Goal: Task Accomplishment & Management: Use online tool/utility

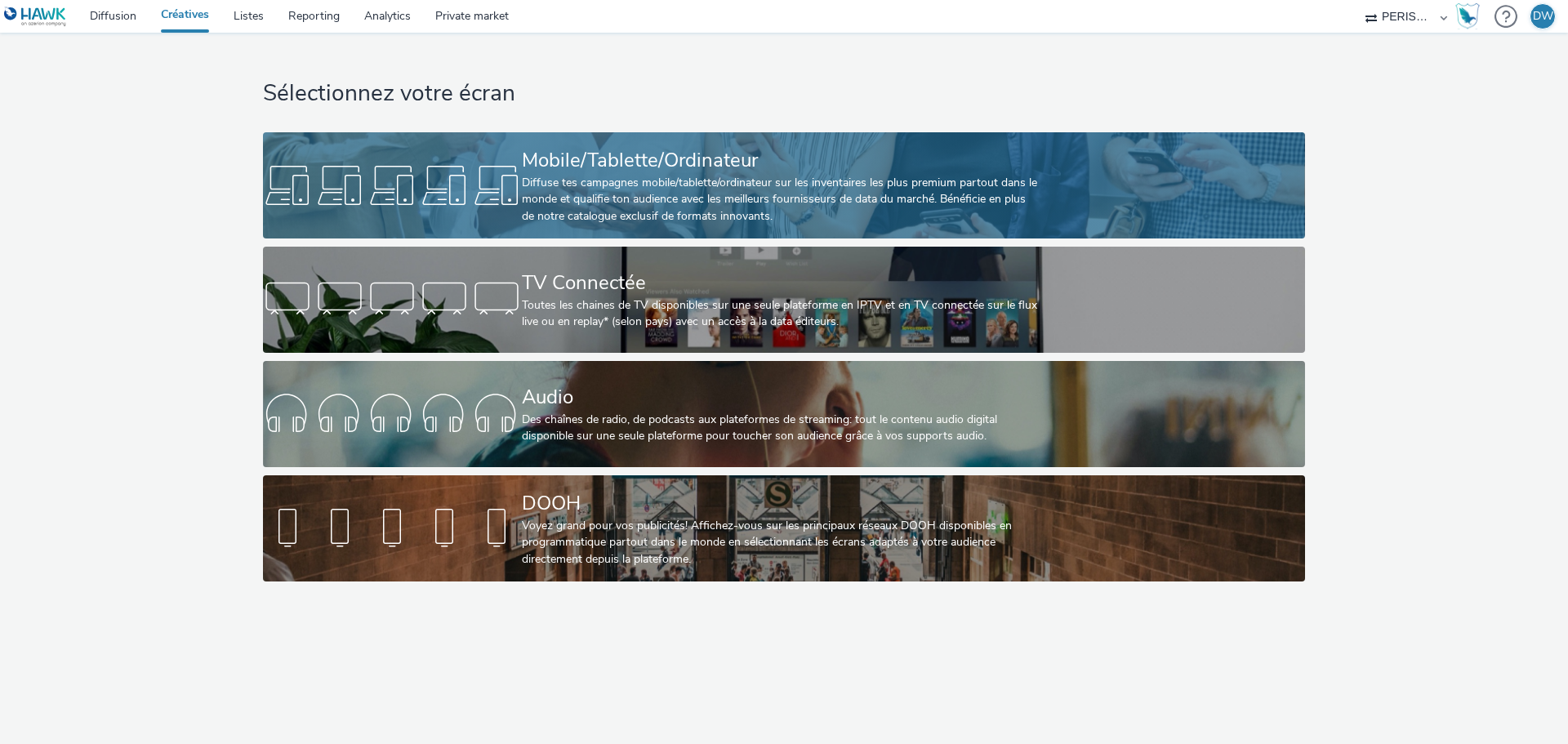
click at [669, 160] on div "Mobile/Tablette/Ordinateur" at bounding box center [780, 160] width 518 height 29
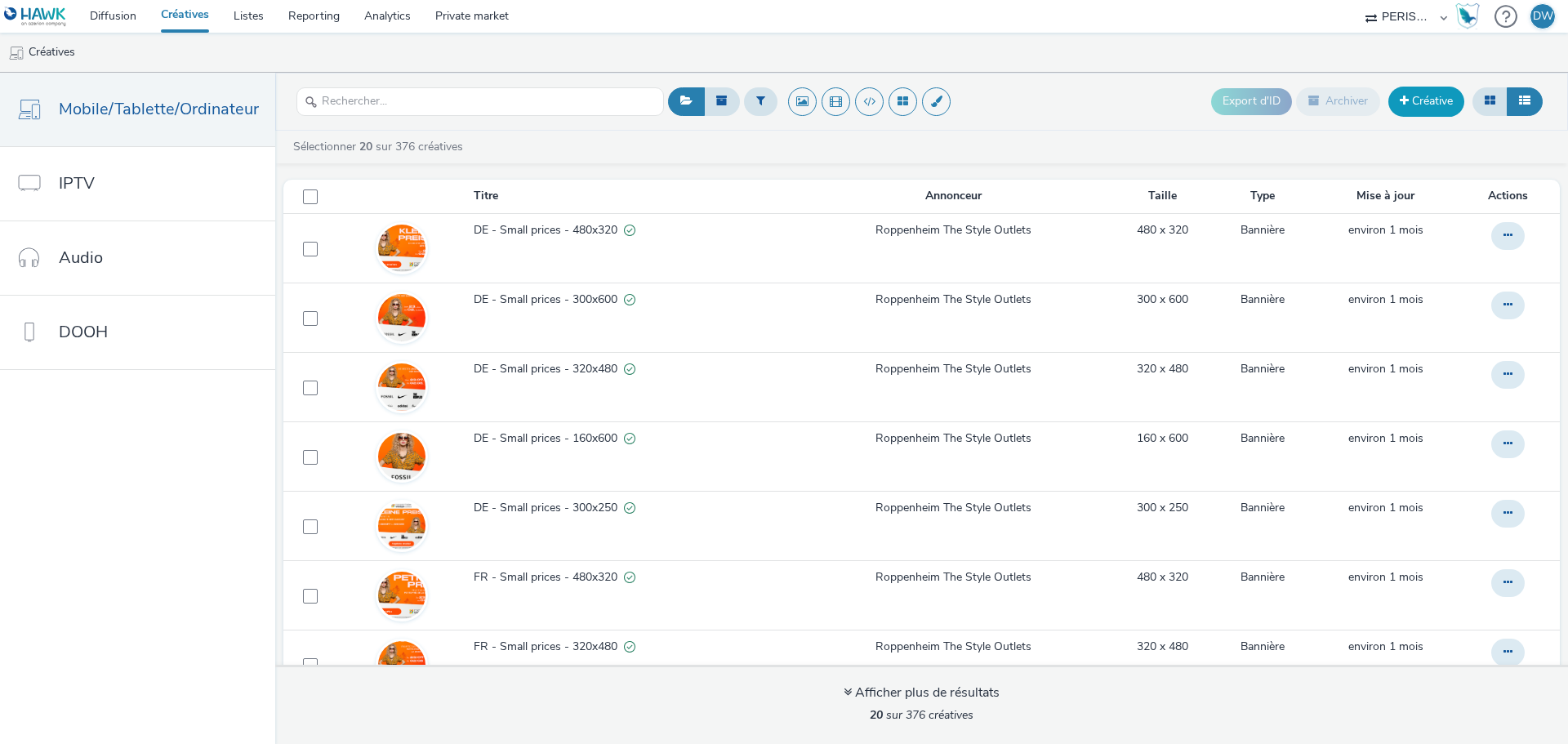
click at [1424, 100] on link "Créative" at bounding box center [1426, 100] width 76 height 29
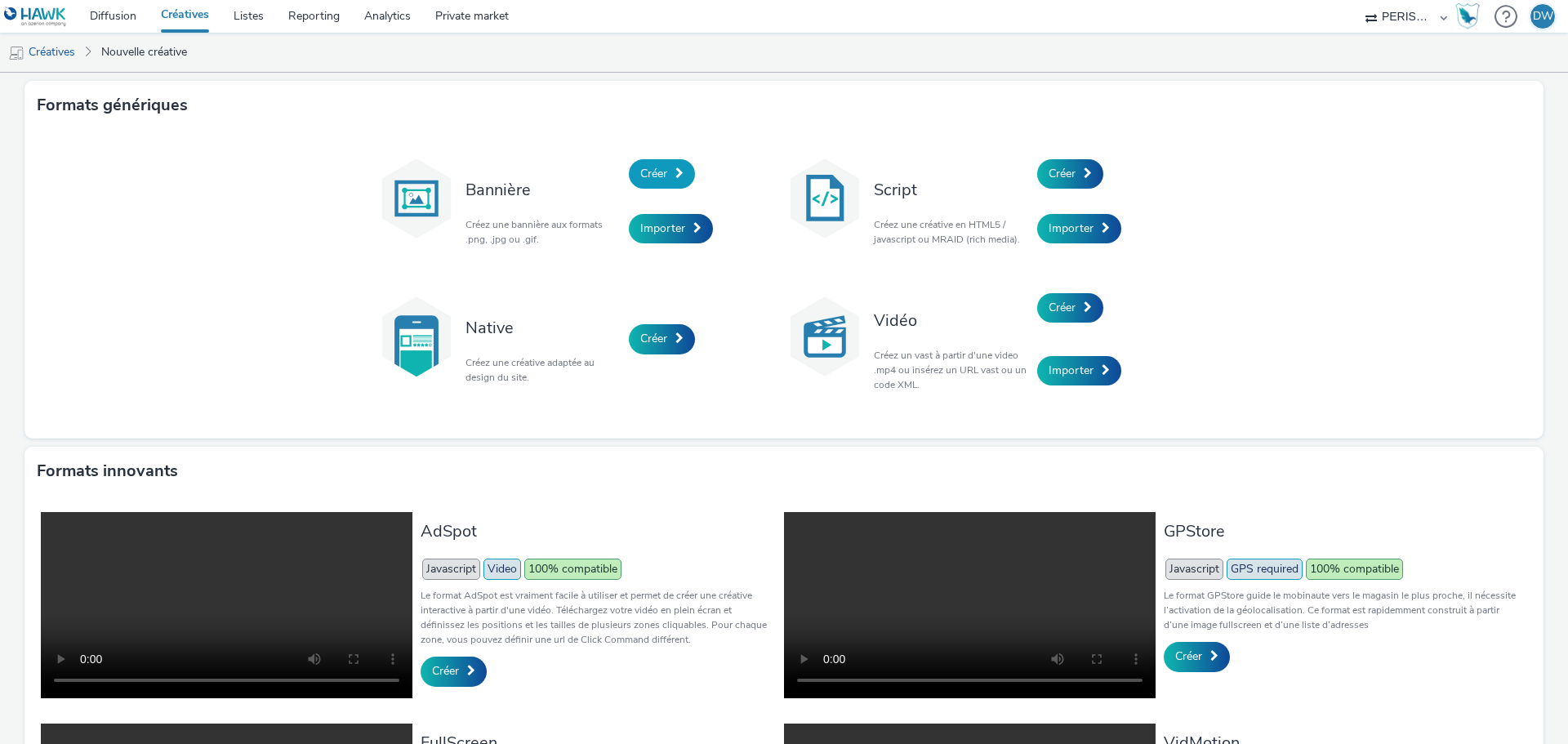
click at [669, 181] on link "Créer" at bounding box center [661, 173] width 66 height 29
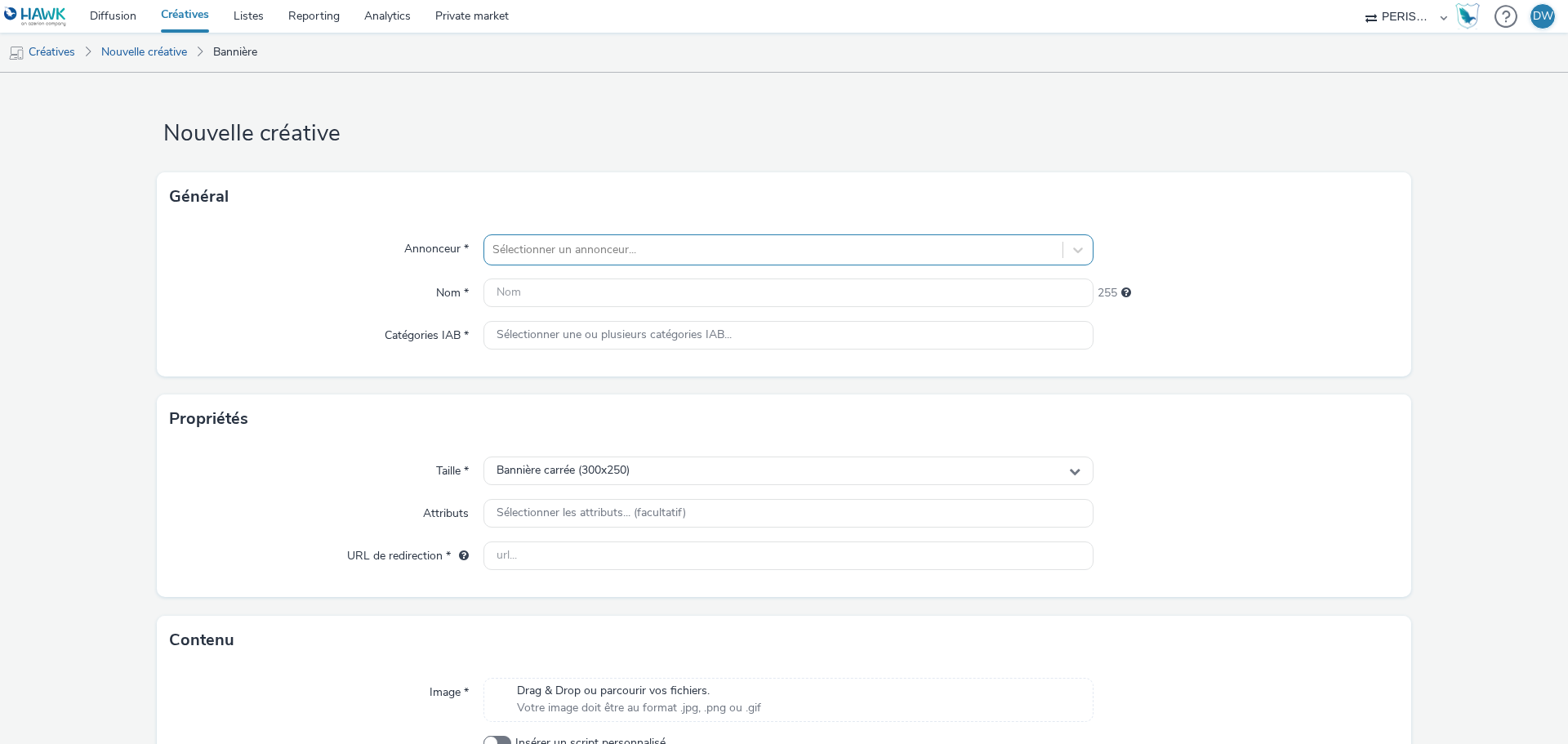
click at [534, 262] on div "Sélectionner un annonceur..." at bounding box center [773, 250] width 578 height 26
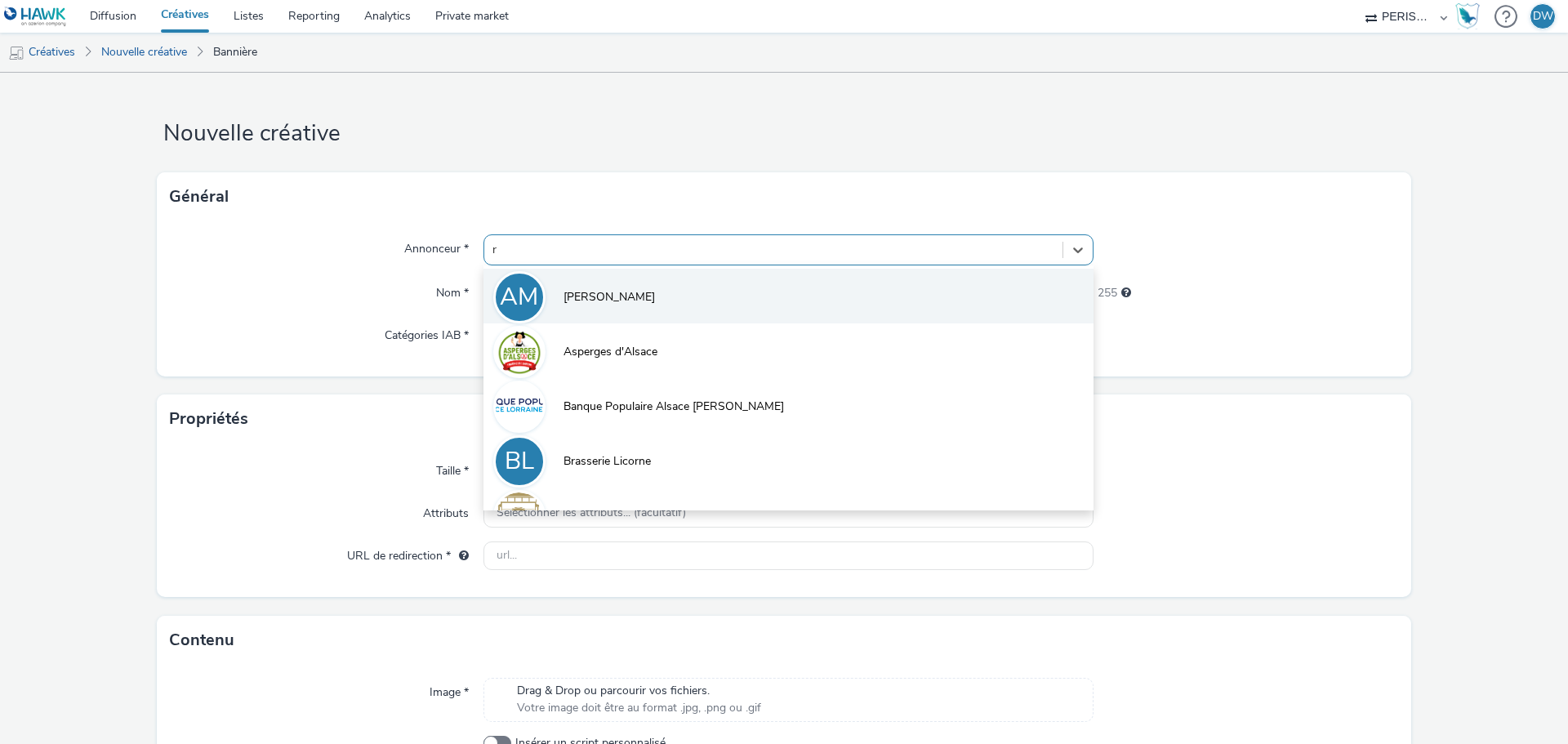
type input "ro"
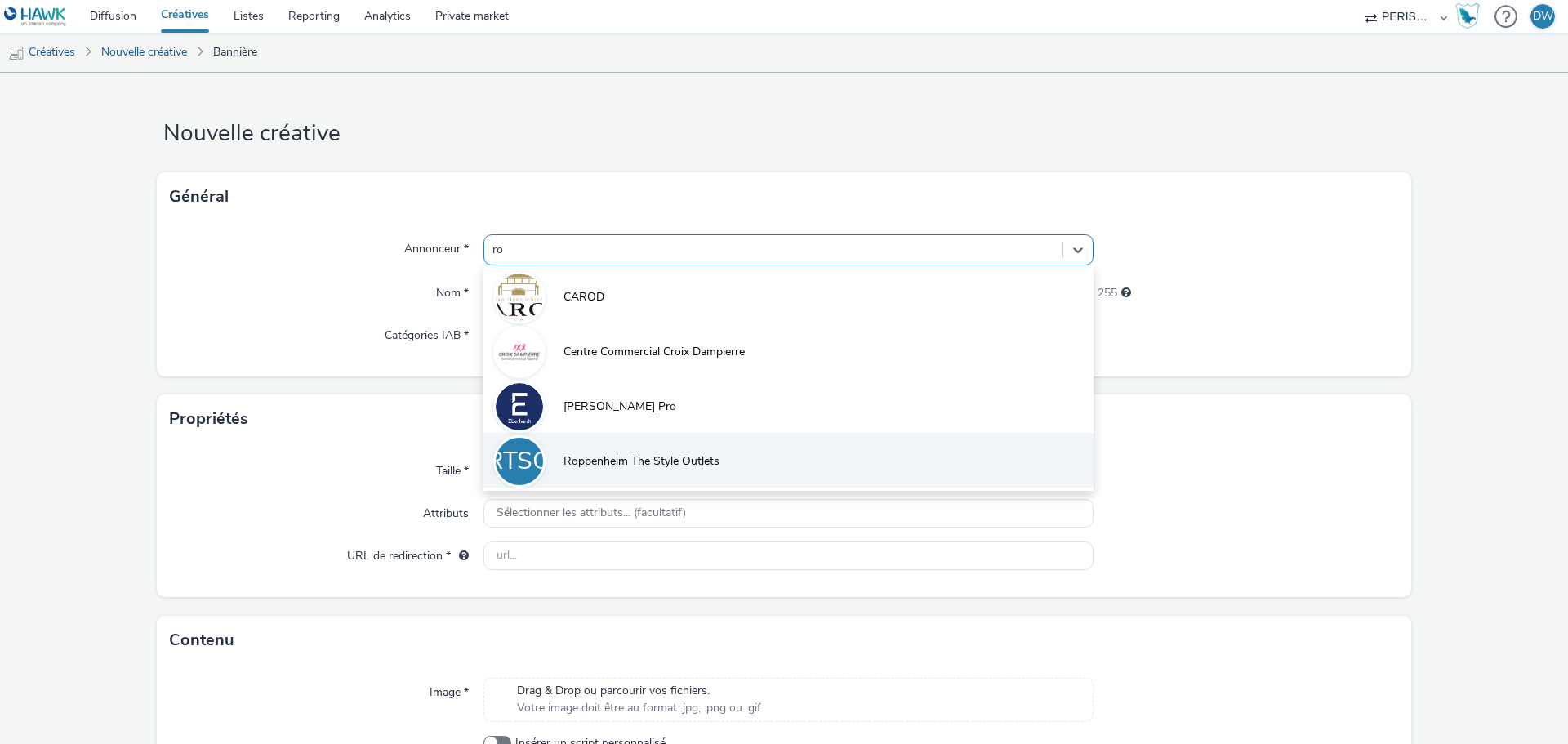
click at [623, 453] on span "Roppenheim The Style Outlets" at bounding box center [641, 461] width 156 height 17
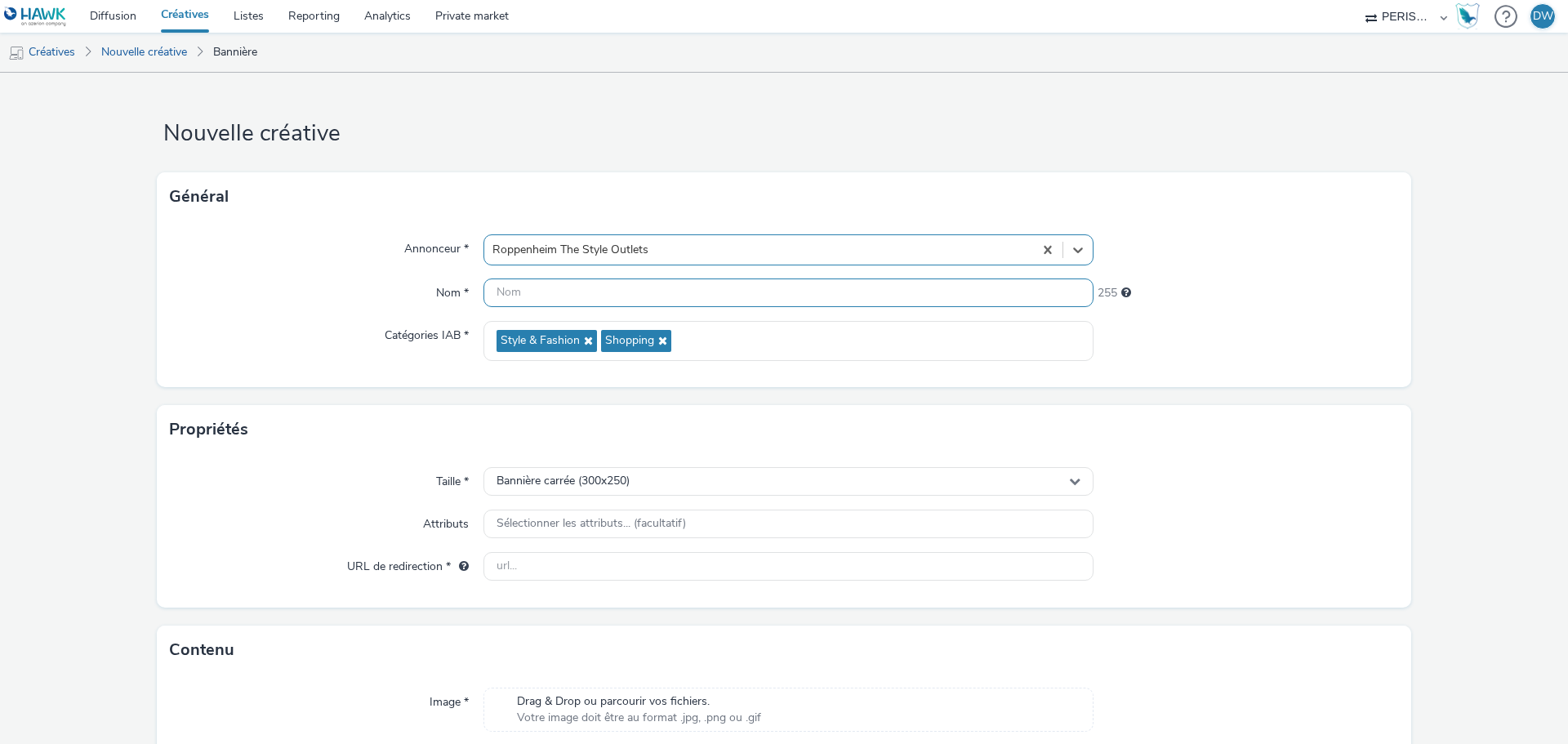
click at [564, 296] on input "text" at bounding box center [789, 293] width 610 height 29
click at [490, 290] on input "Sneakers day - 300x250" at bounding box center [789, 293] width 610 height 29
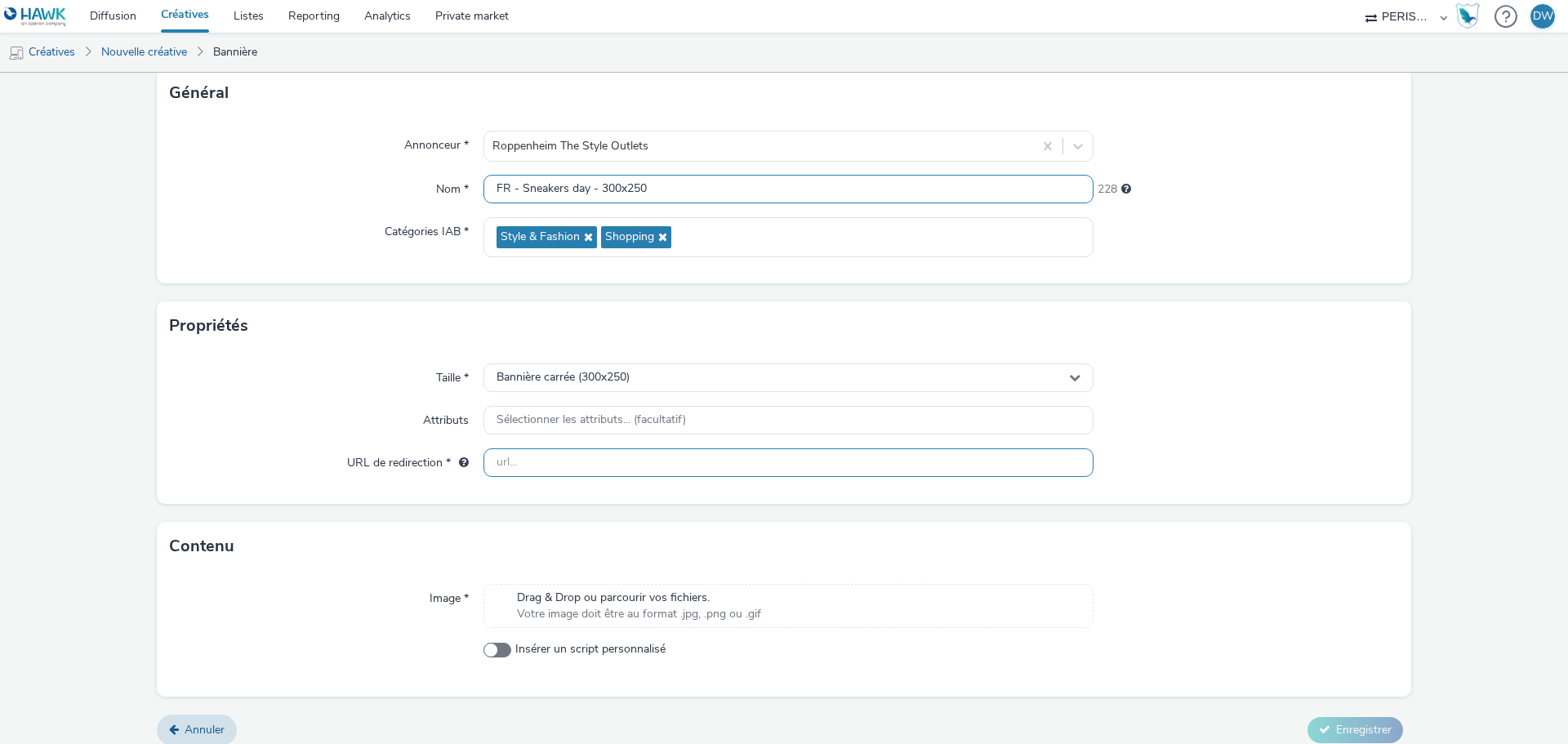
scroll to position [118, 0]
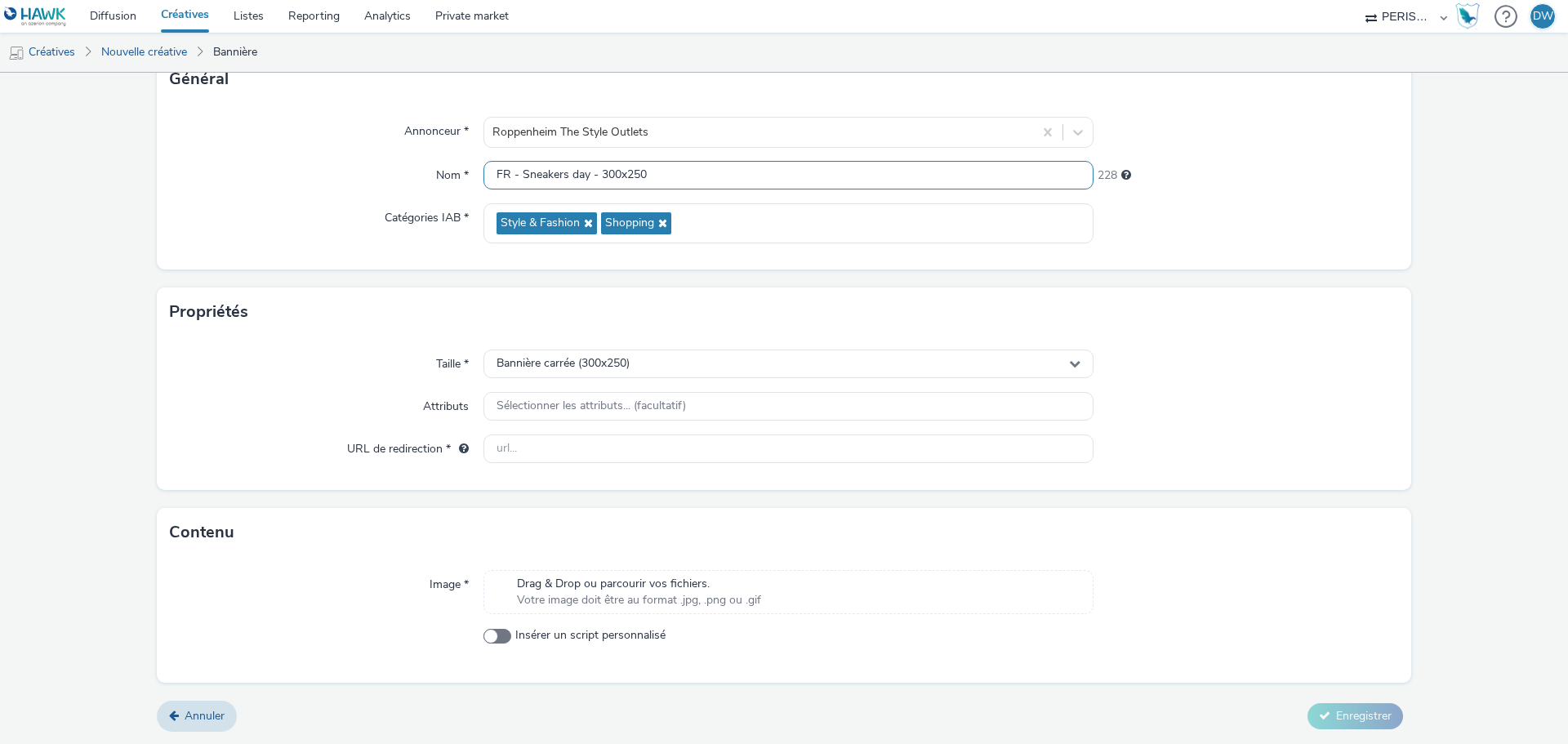
type input "FR - Sneakers day - 300x250"
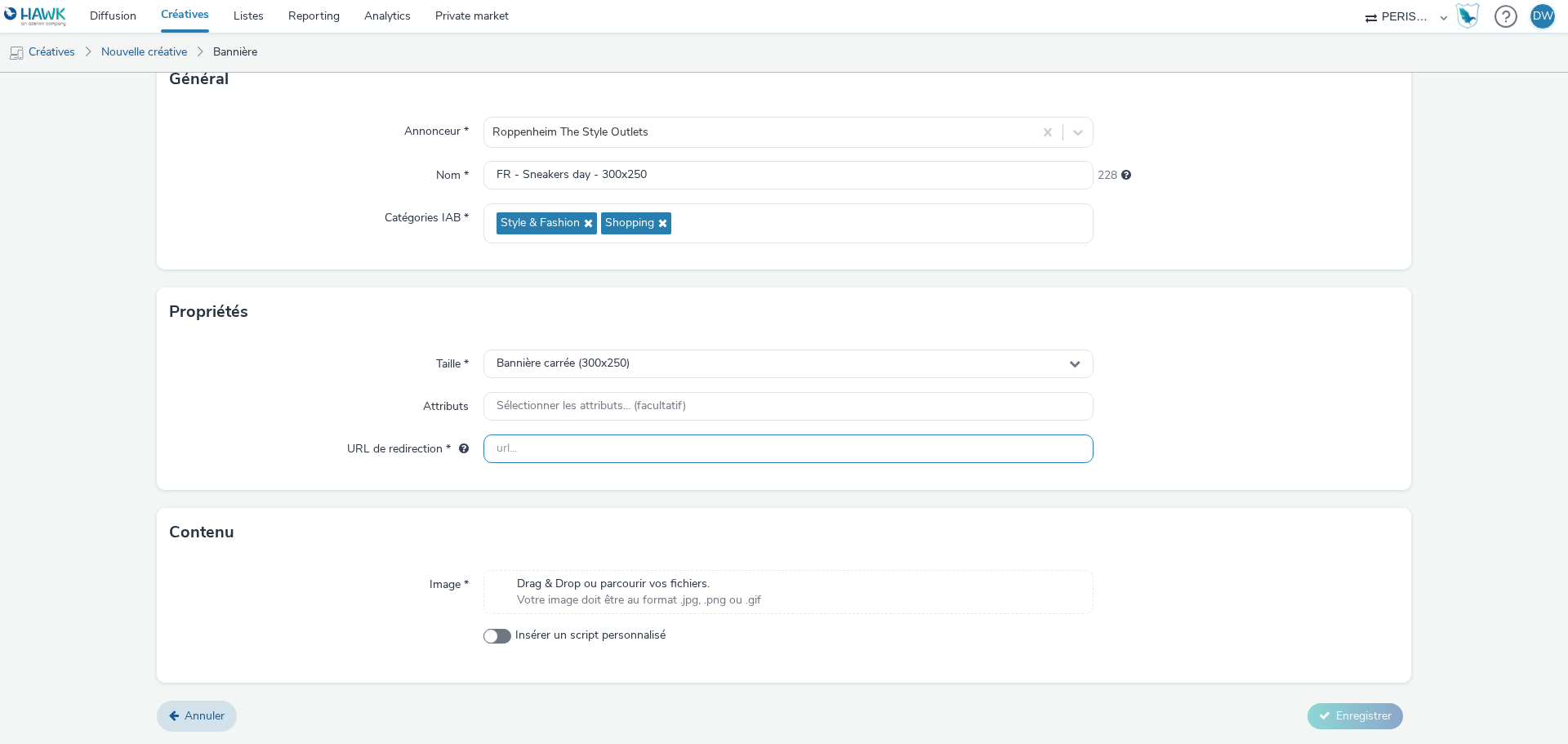
click at [511, 452] on input "text" at bounding box center [789, 449] width 610 height 29
paste input "[URL][DOMAIN_NAME]"
type input "[URL][DOMAIN_NAME]"
click at [1240, 436] on div at bounding box center [1245, 449] width 305 height 29
click at [646, 592] on span "Votre image doit être au format .jpg, .png ou .gif" at bounding box center [639, 600] width 244 height 17
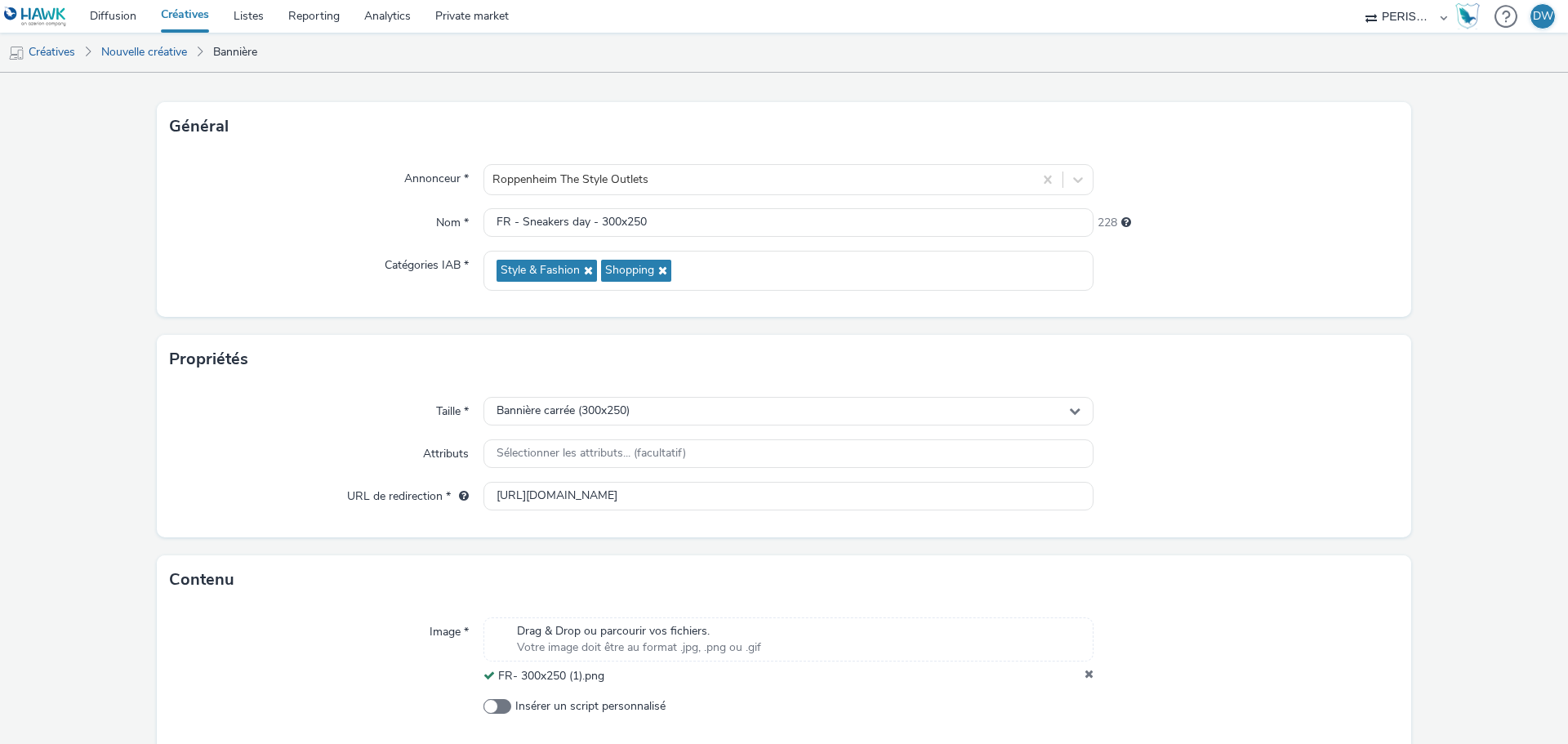
scroll to position [141, 0]
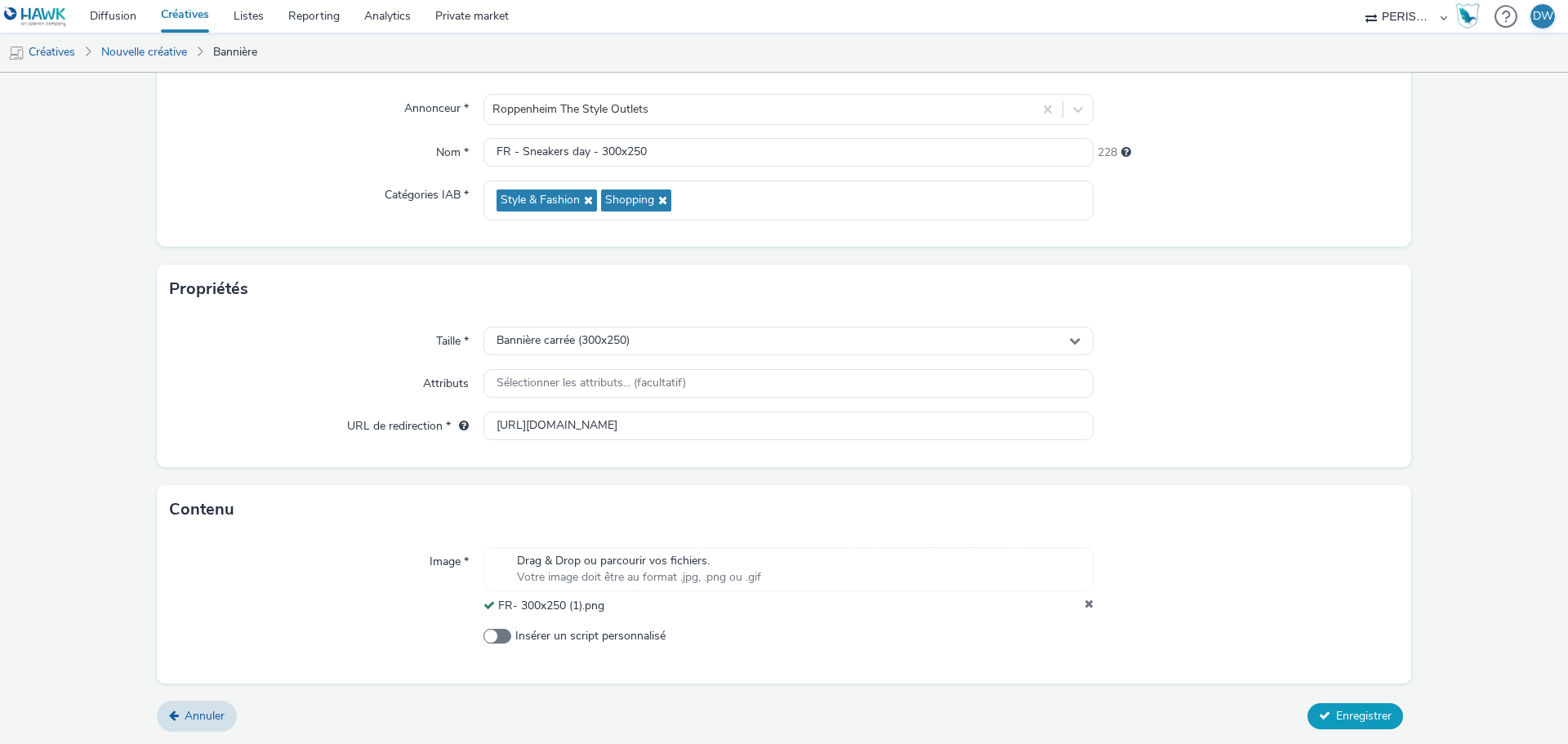
click at [1360, 721] on span "Enregistrer" at bounding box center [1363, 716] width 55 height 16
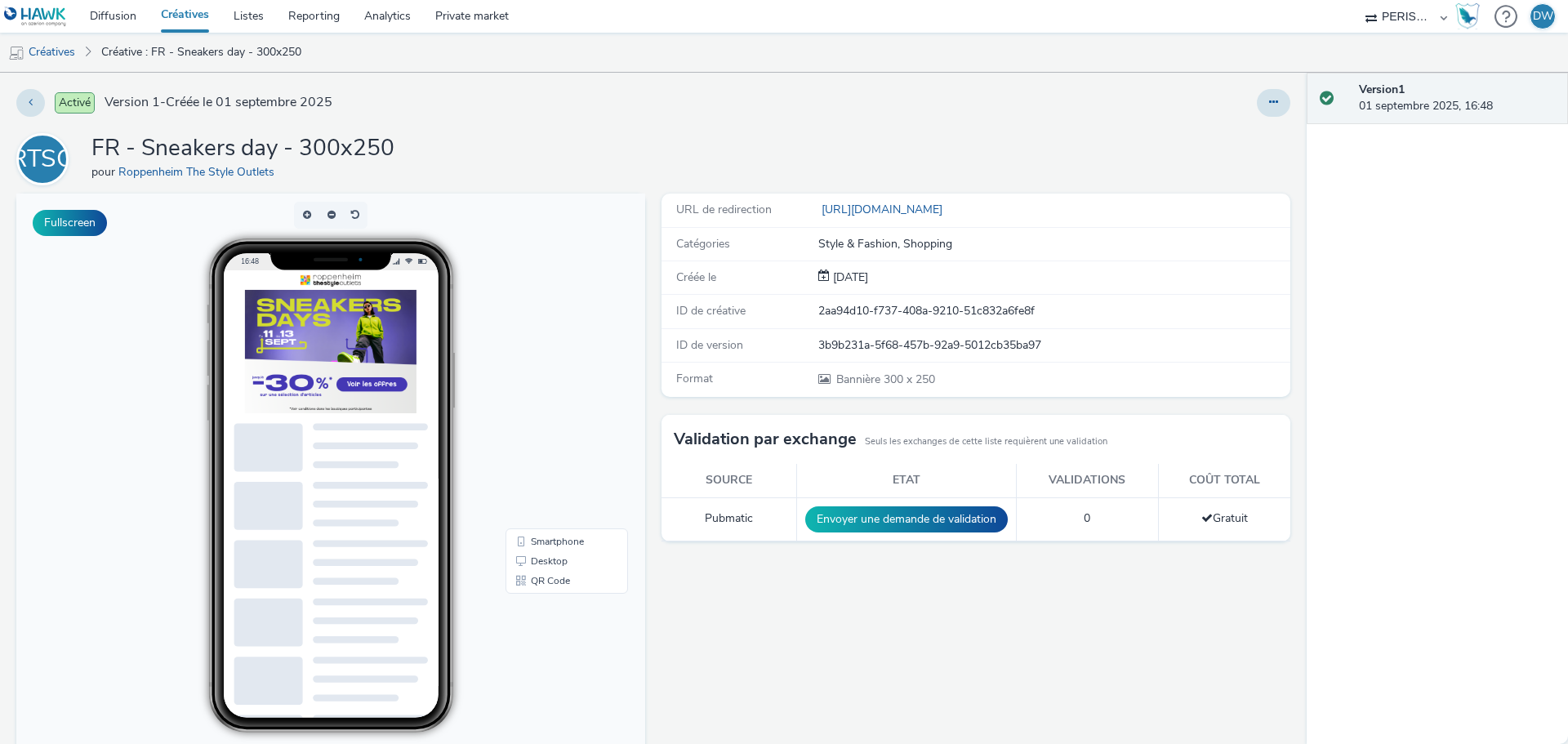
click at [186, 18] on link "Créatives" at bounding box center [185, 16] width 73 height 33
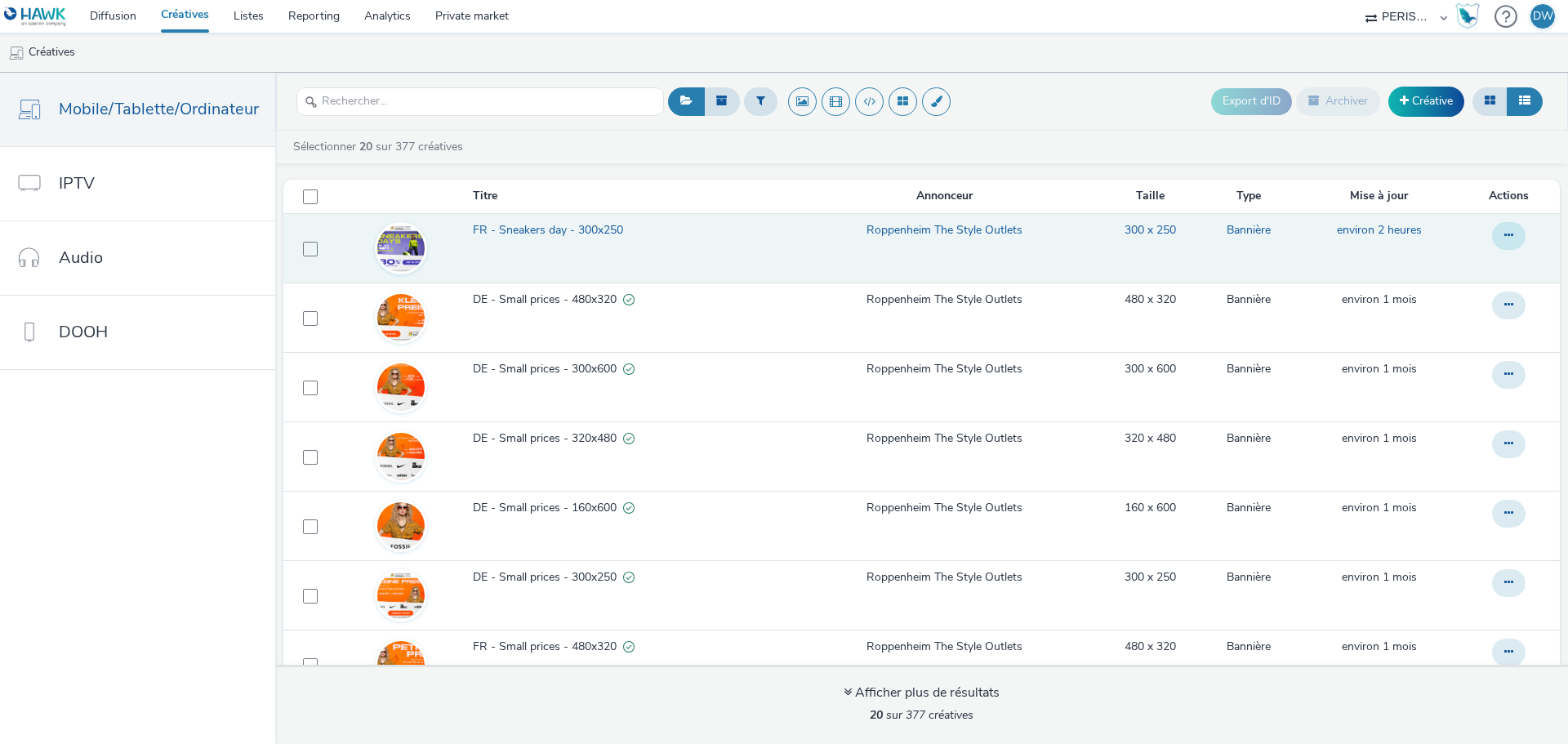
click at [1504, 236] on icon at bounding box center [1508, 235] width 9 height 11
click at [1442, 294] on link "Dupliquer" at bounding box center [1463, 301] width 122 height 33
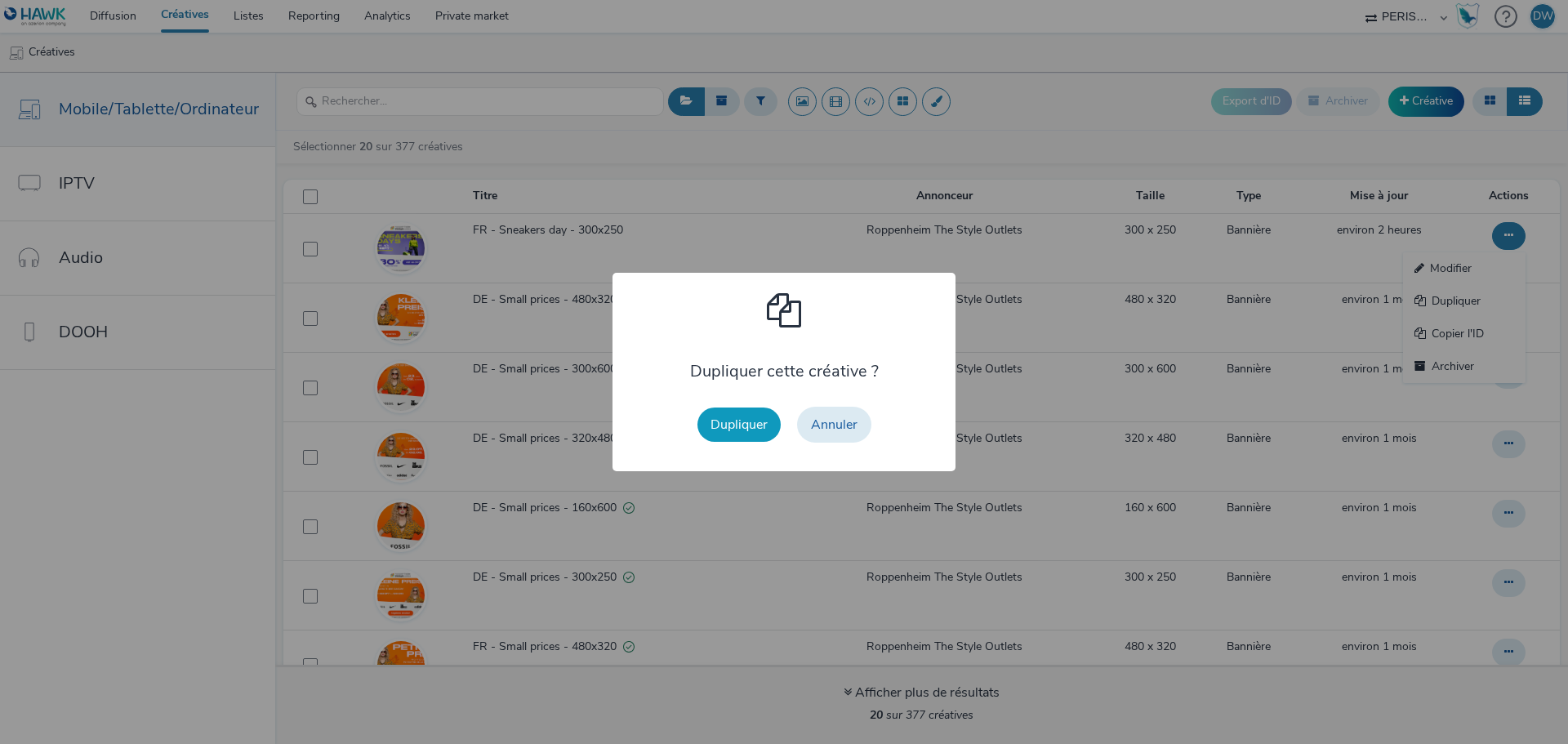
click at [740, 418] on button "Dupliquer" at bounding box center [739, 424] width 84 height 34
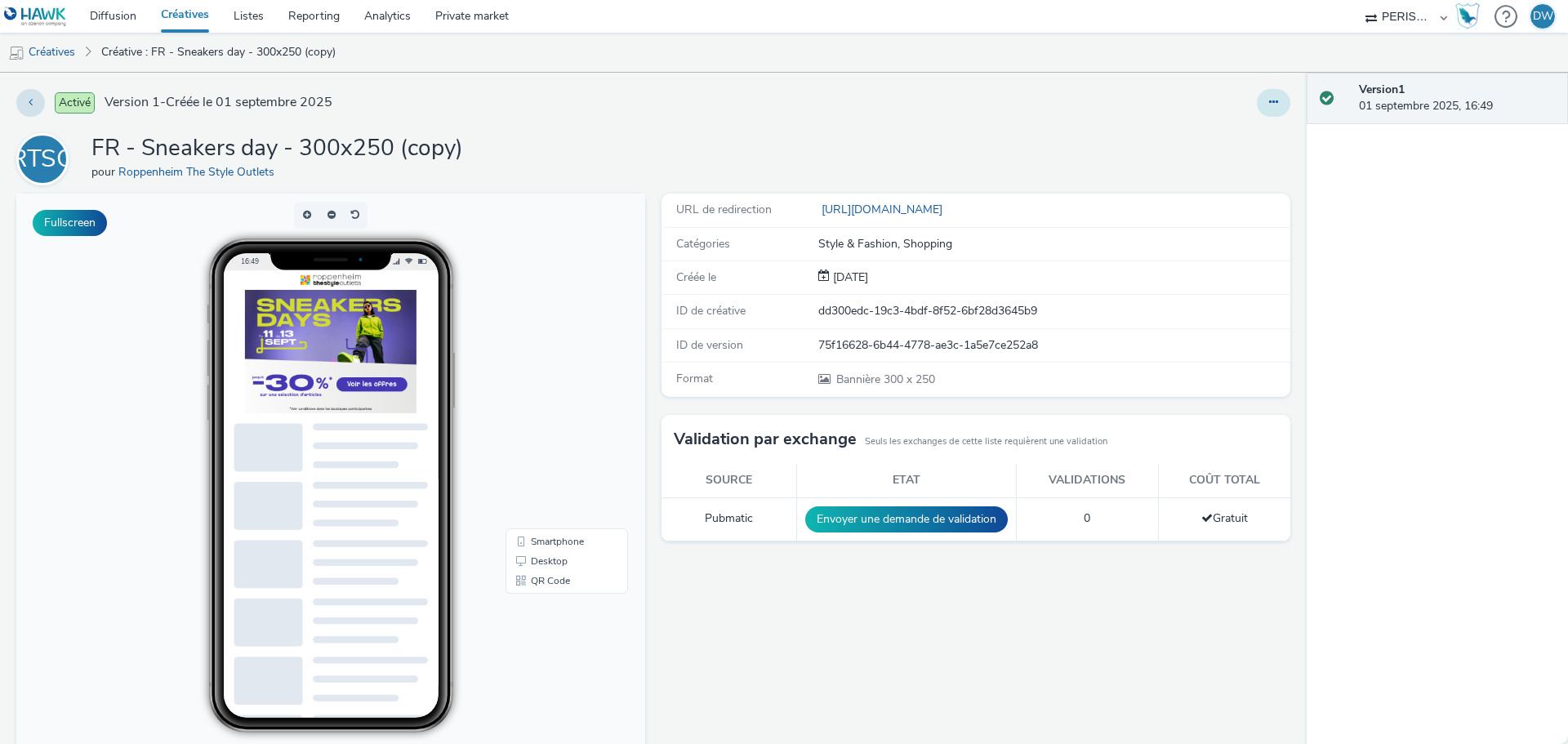
click at [1269, 105] on icon at bounding box center [1273, 102] width 9 height 11
click at [1215, 132] on link "Modifier" at bounding box center [1229, 135] width 122 height 33
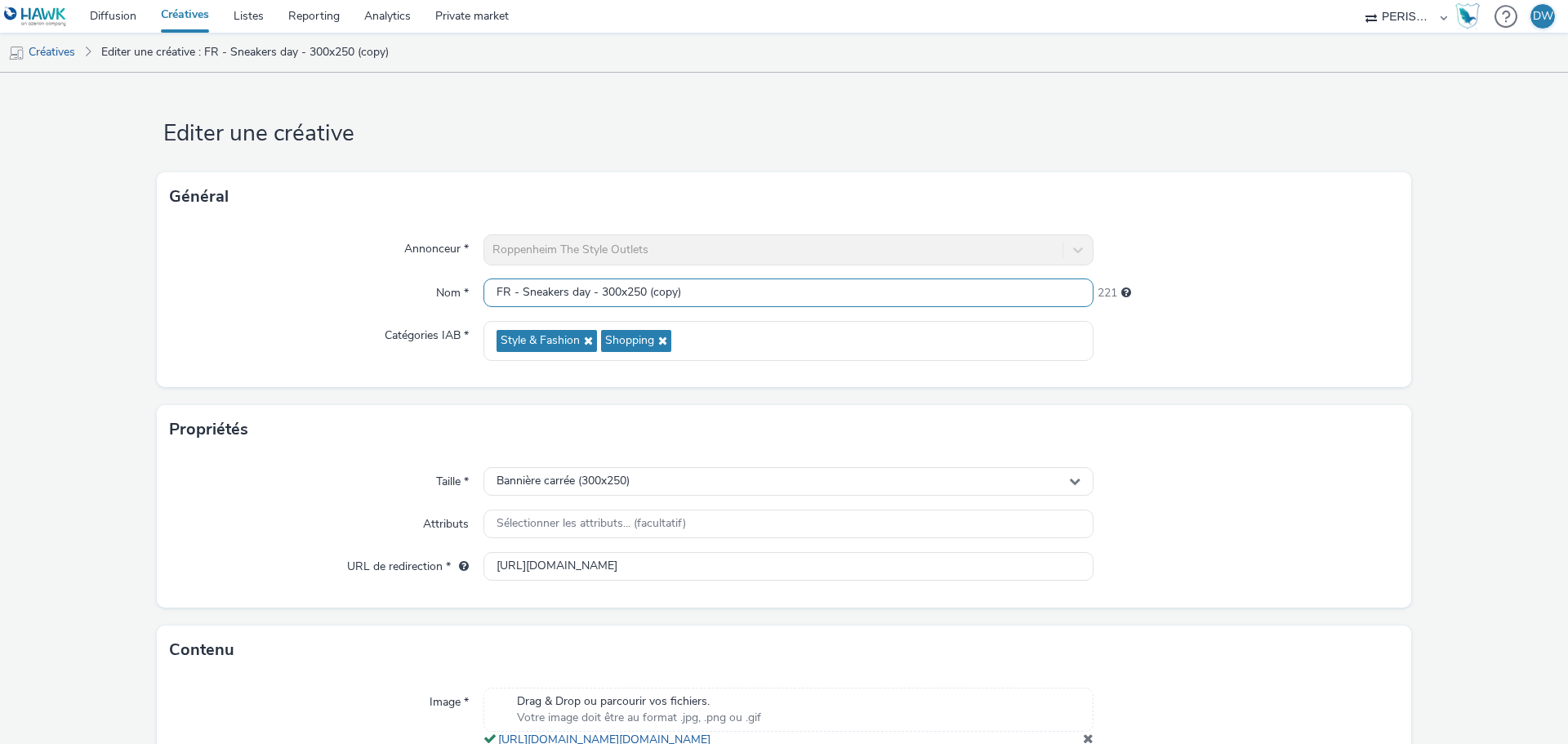
drag, startPoint x: 593, startPoint y: 292, endPoint x: 715, endPoint y: 310, distance: 123.3
click at [715, 310] on div "Annonceur * Roppenheim The Style Outlets Nom * FR - Sneakers day - 300x250 (cop…" at bounding box center [784, 304] width 1254 height 166
click at [638, 305] on input "FR - Sneakers day -" at bounding box center [789, 293] width 610 height 29
type input "FR - Sneakers day - 160x600"
click at [636, 483] on div "Bannière carrée (300x250)" at bounding box center [789, 481] width 610 height 29
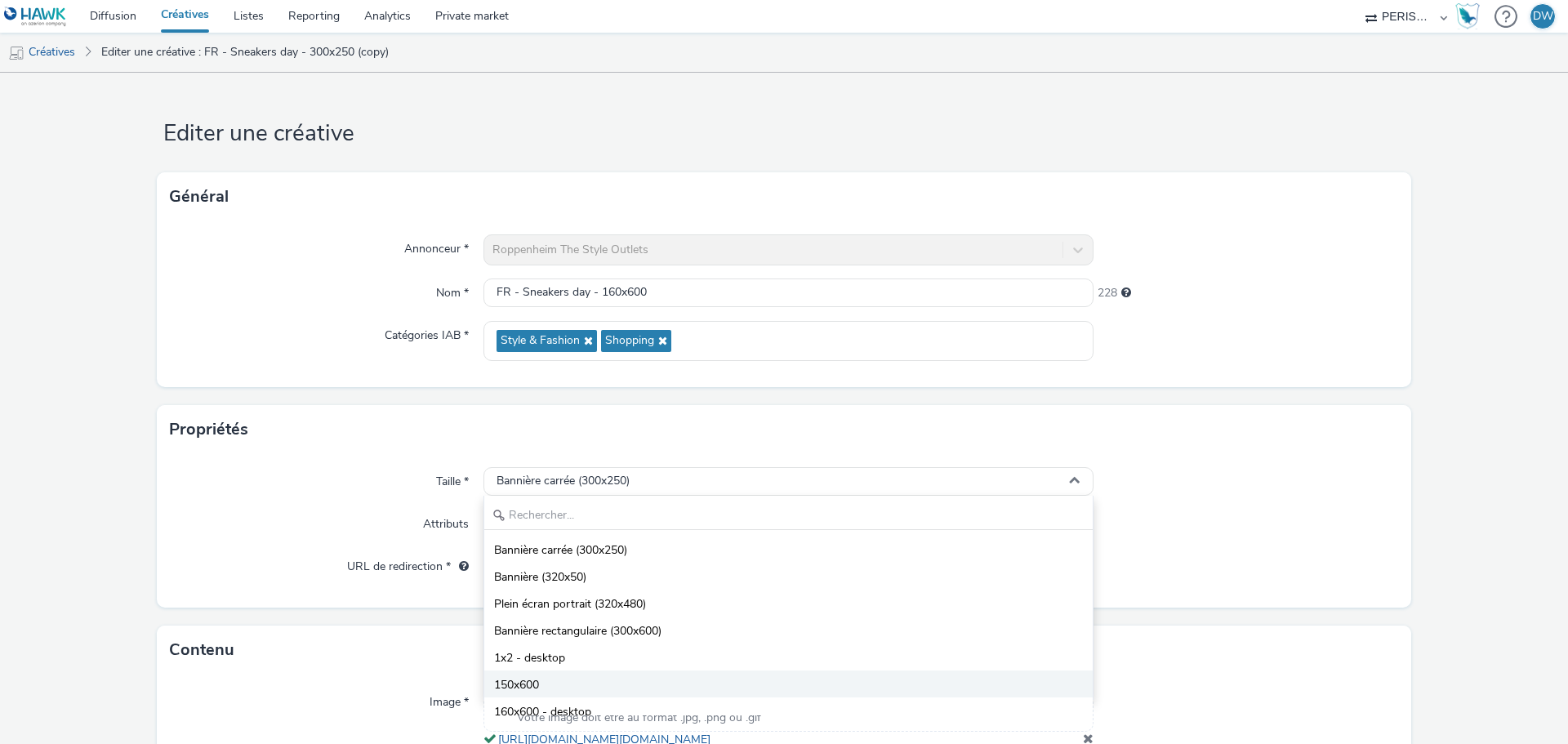
click at [516, 683] on span "150x600" at bounding box center [516, 685] width 45 height 17
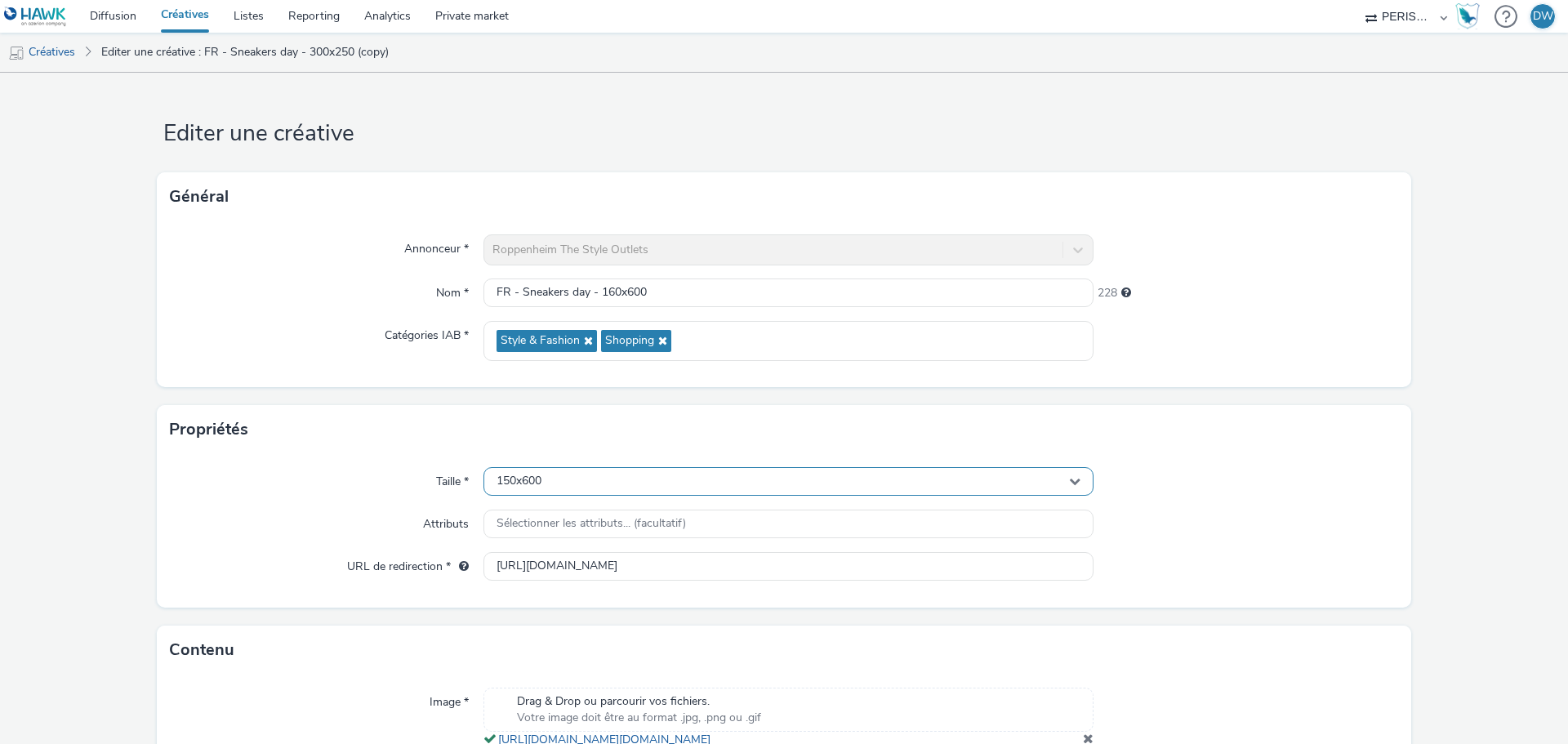
click at [553, 488] on div "150x600" at bounding box center [789, 481] width 610 height 29
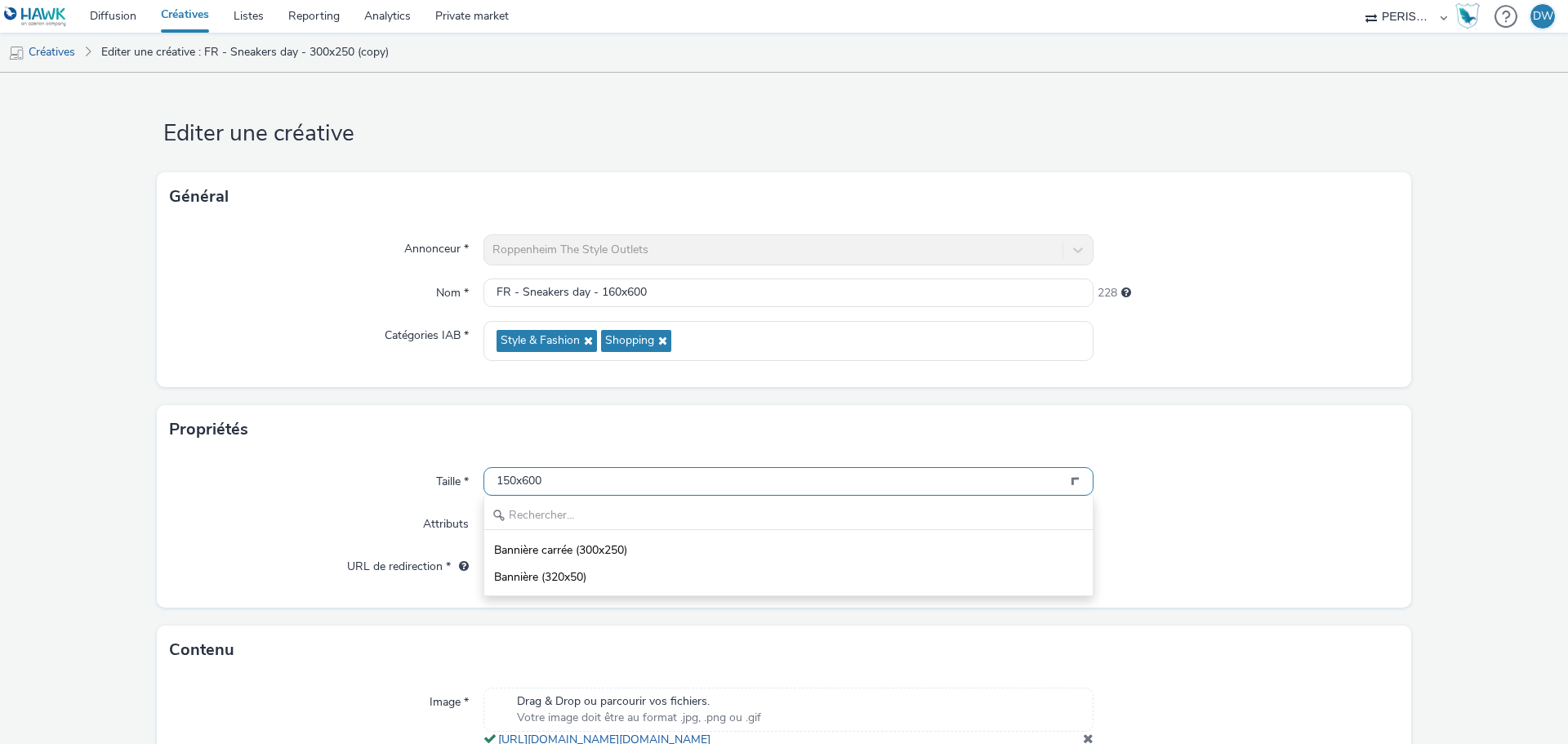
click at [553, 488] on div "150x600" at bounding box center [789, 481] width 610 height 29
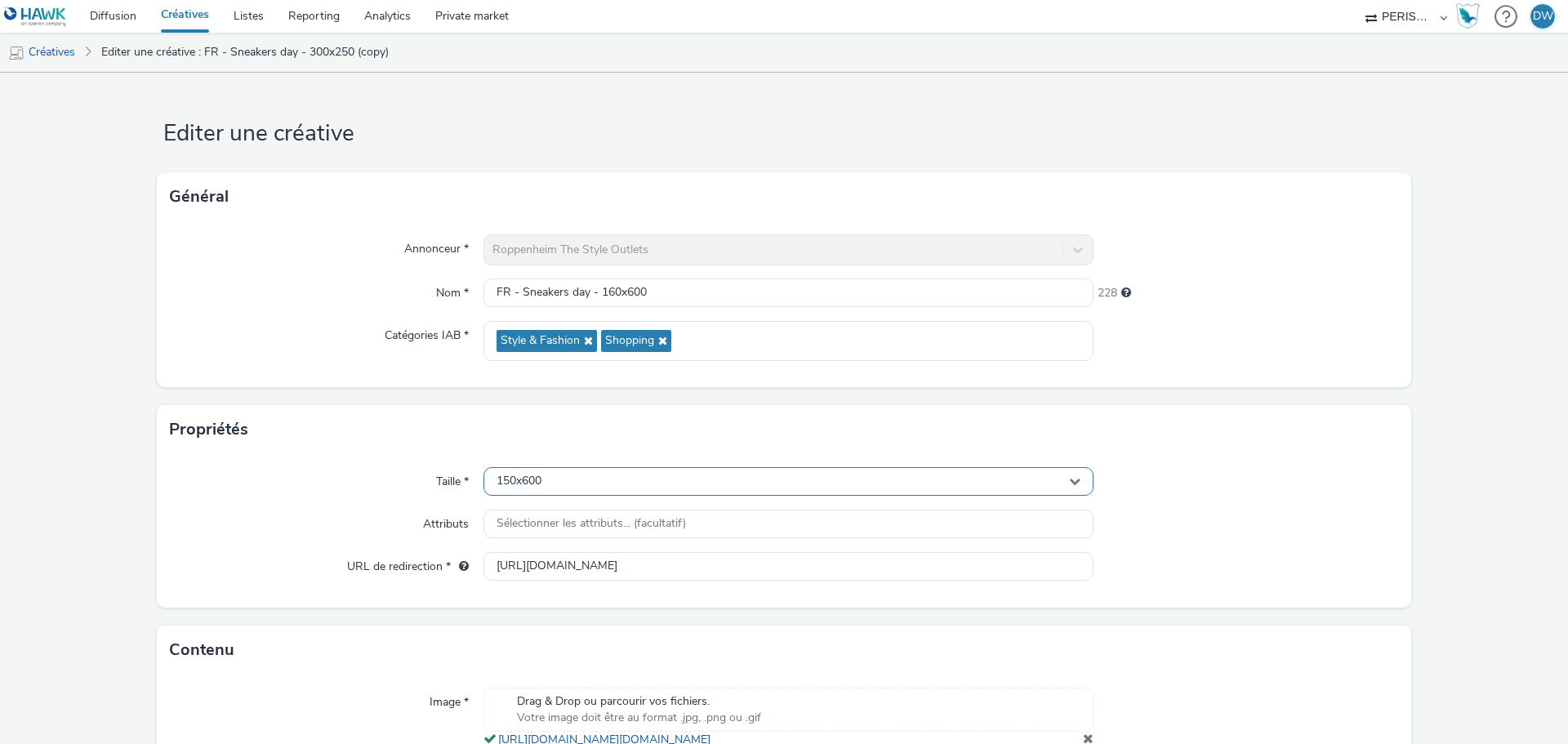
click at [552, 487] on div "150x600" at bounding box center [789, 481] width 610 height 29
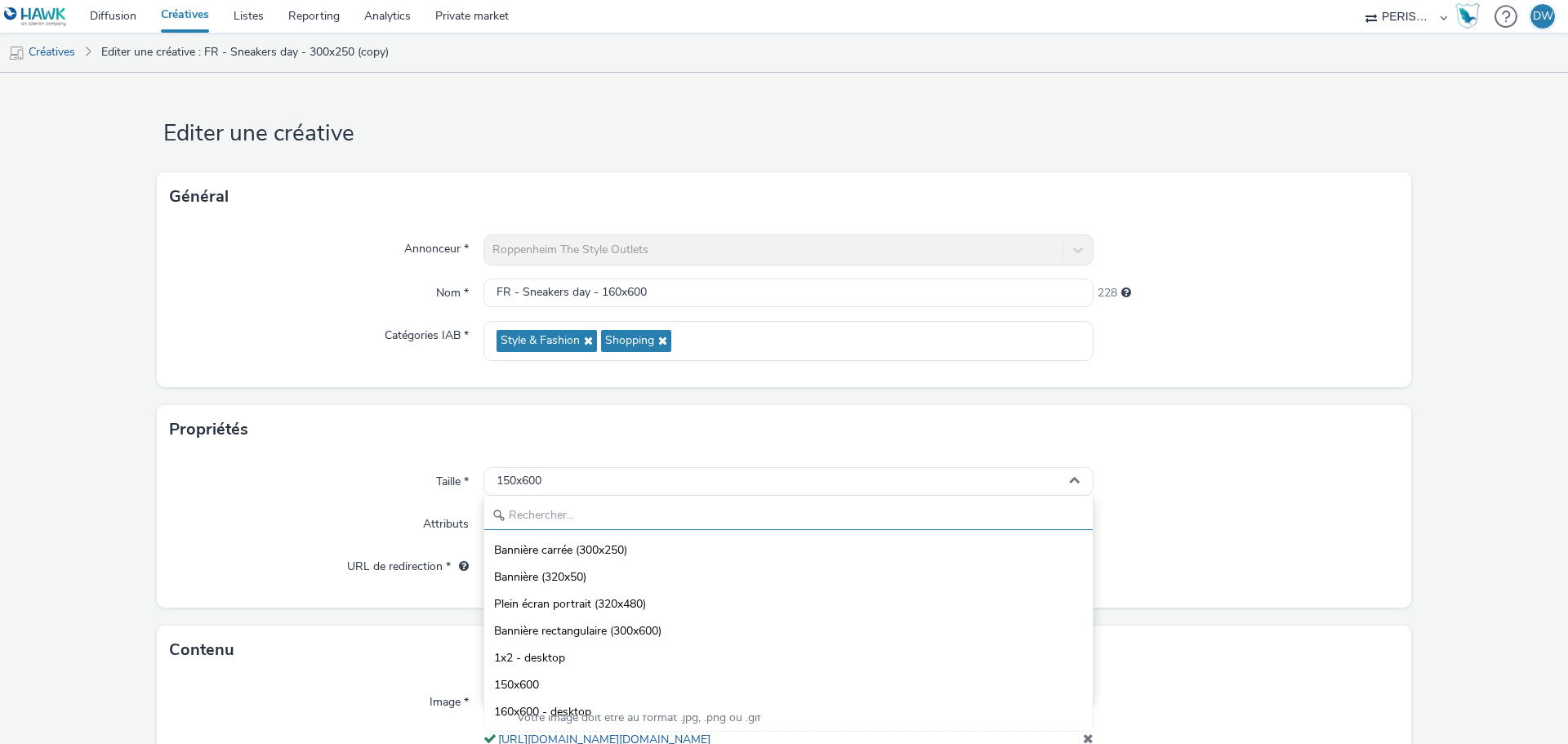
drag, startPoint x: 552, startPoint y: 500, endPoint x: 553, endPoint y: 488, distance: 12.0
click at [552, 500] on div "Bannière carrée (300x250) Bannière (320x50) Plein écran portrait (320x480) Bann…" at bounding box center [789, 598] width 610 height 204
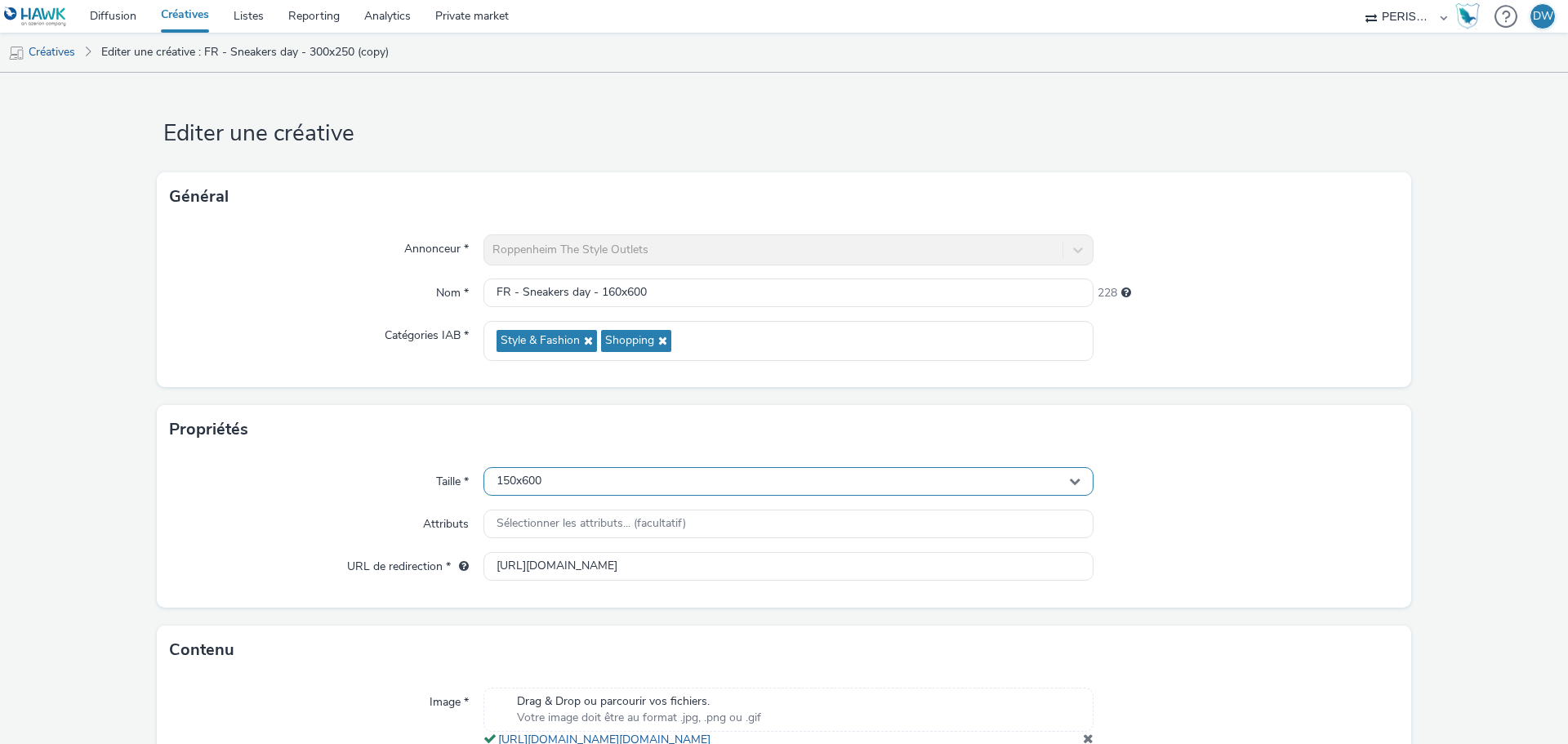
click at [553, 488] on div "150x600" at bounding box center [789, 481] width 610 height 29
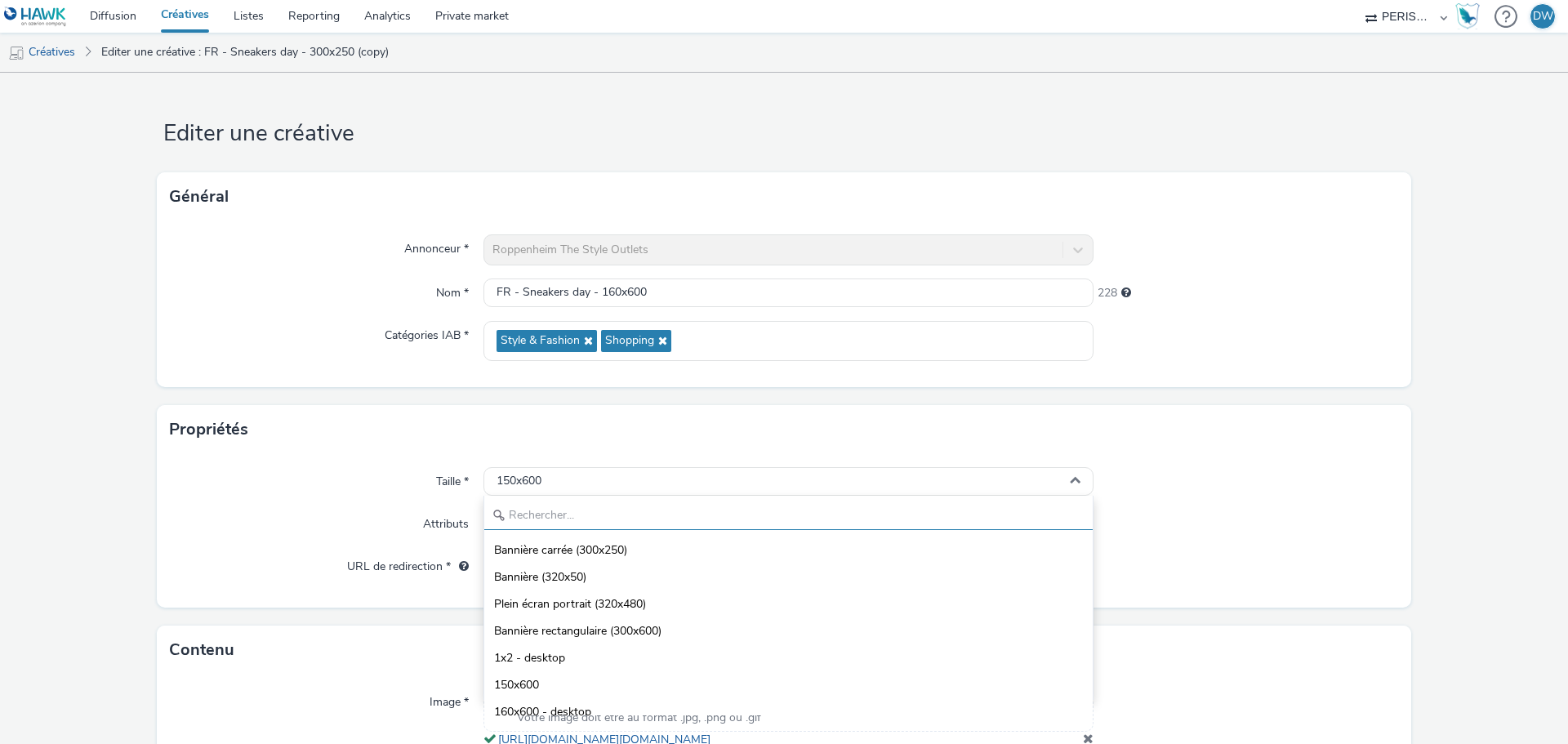
click at [527, 517] on input "text" at bounding box center [789, 515] width 609 height 29
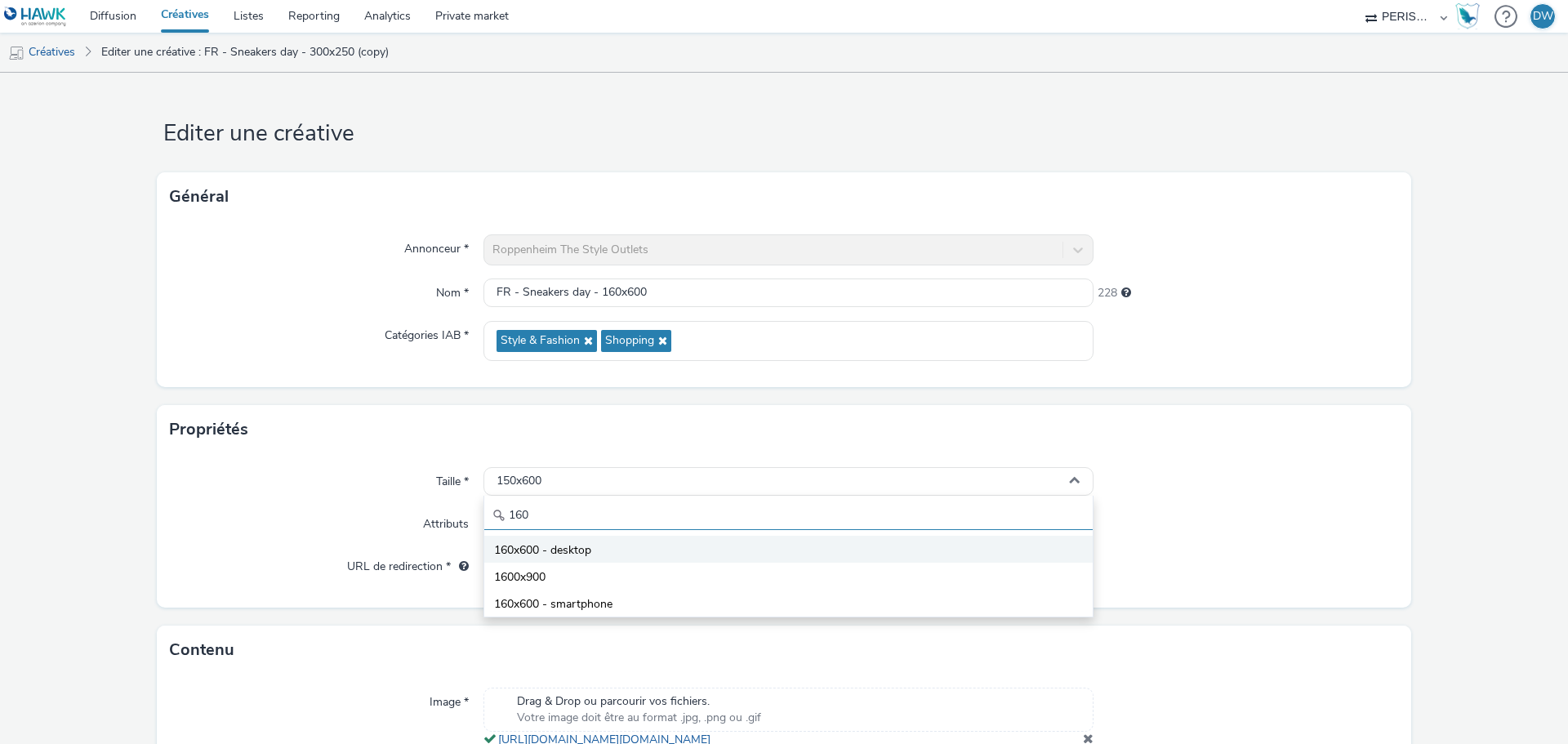
type input "160"
click at [567, 558] on span "160x600 - desktop" at bounding box center [543, 551] width 98 height 17
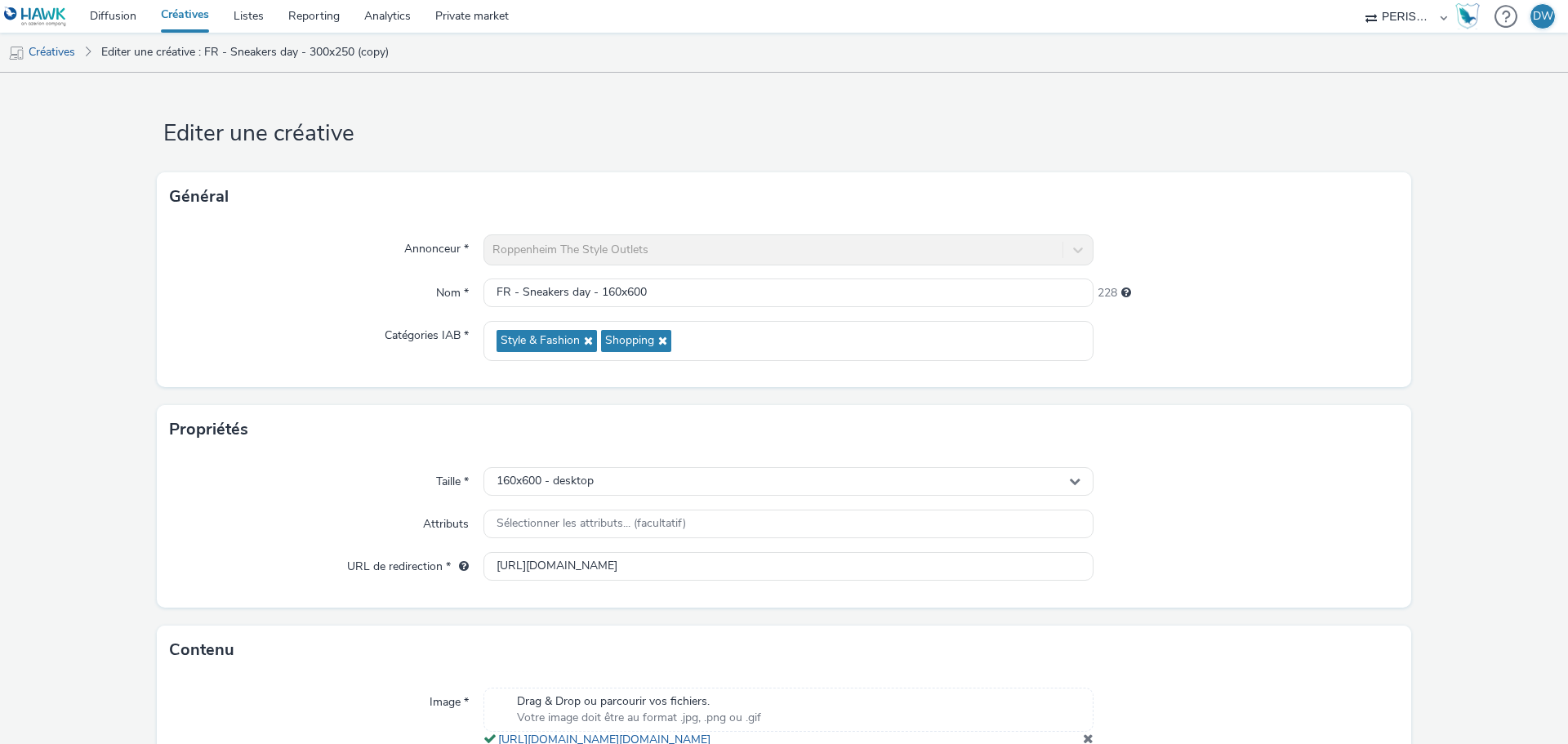
click at [399, 524] on div "Attributs" at bounding box center [326, 523] width 314 height 29
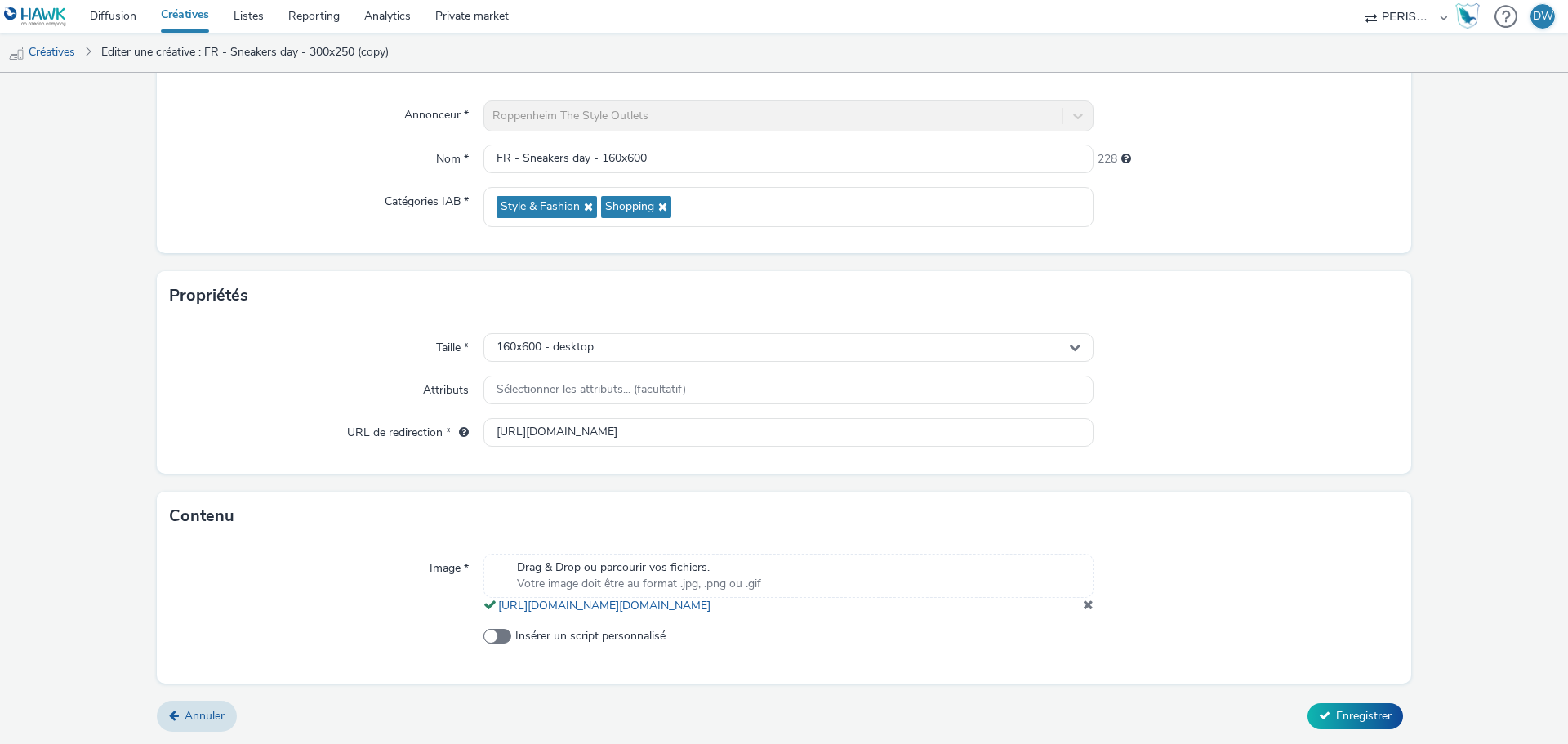
scroll to position [151, 0]
click at [601, 559] on span "Drag & Drop ou parcourir vos fichiers." at bounding box center [639, 567] width 244 height 17
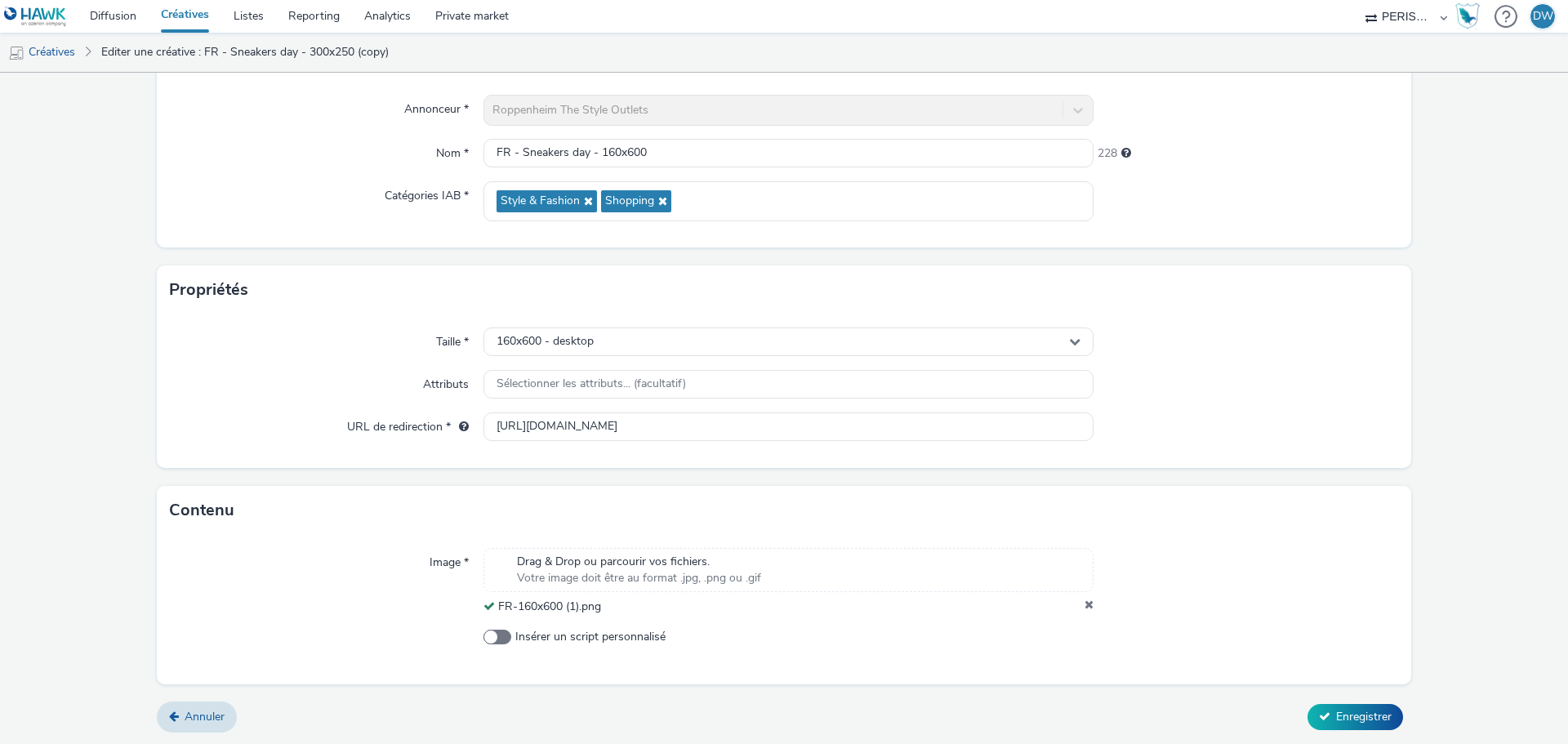
scroll to position [141, 0]
click at [1360, 711] on span "Enregistrer" at bounding box center [1363, 716] width 55 height 16
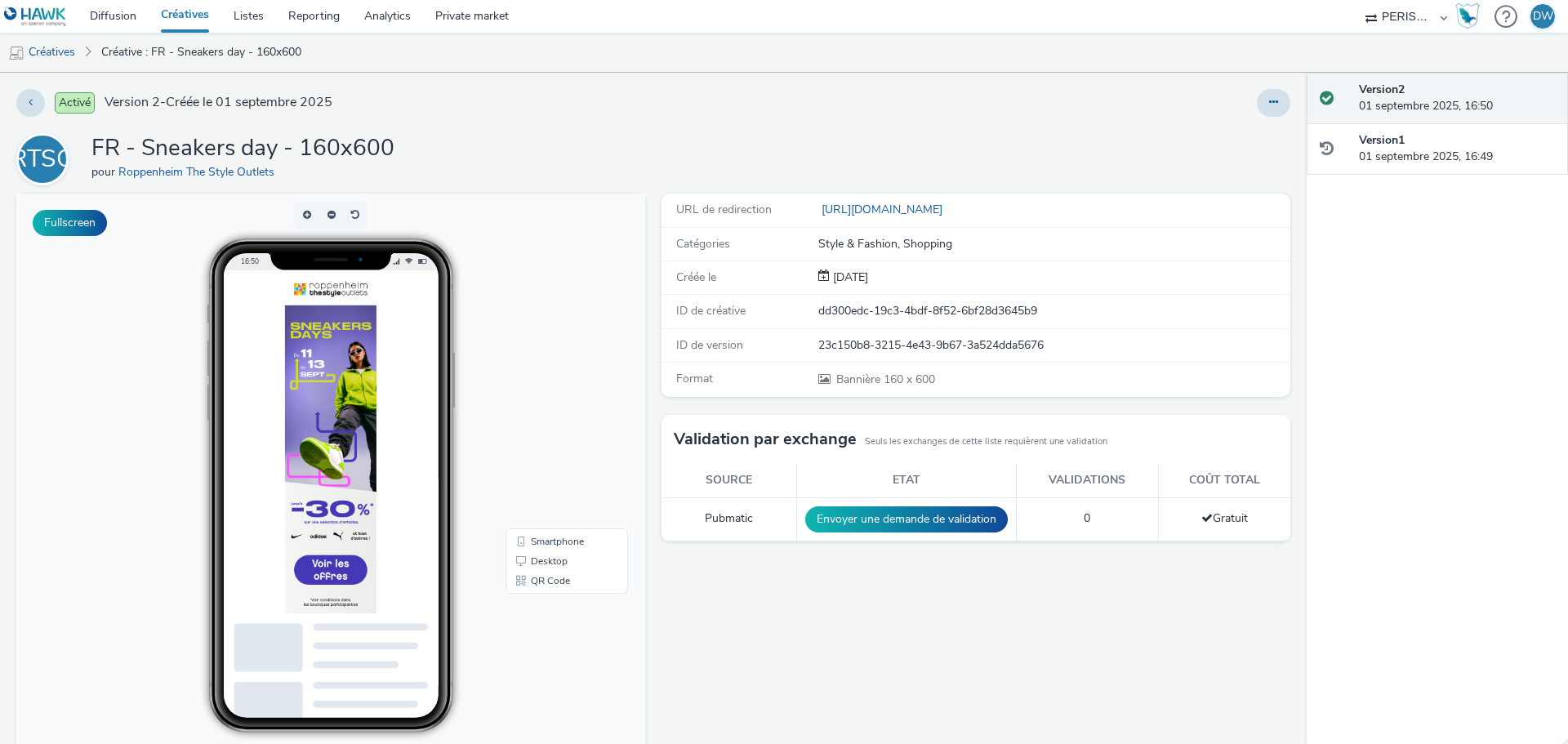
click at [177, 23] on link "Créatives" at bounding box center [185, 16] width 73 height 33
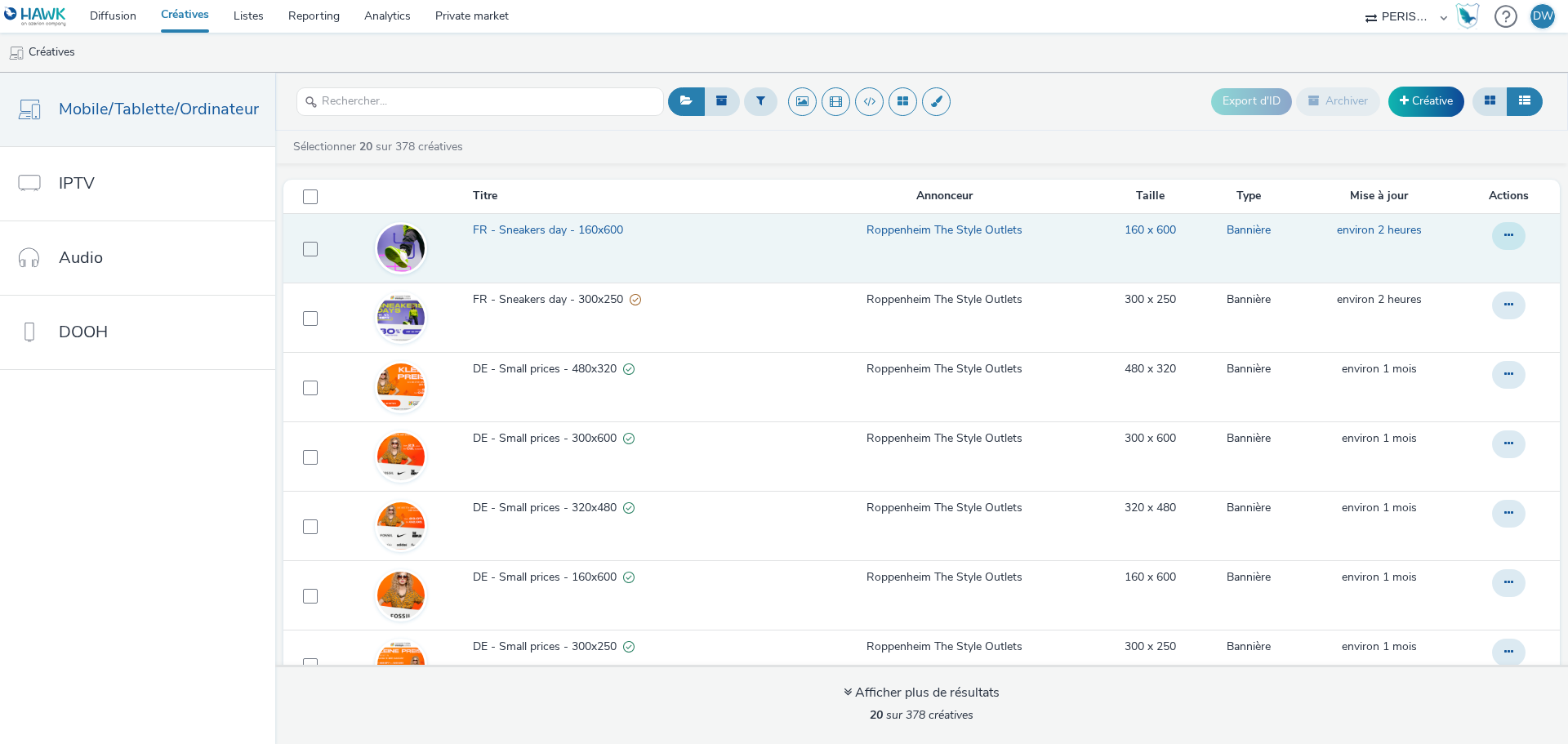
click at [1495, 232] on button at bounding box center [1509, 237] width 33 height 28
click at [1435, 292] on link "Dupliquer" at bounding box center [1463, 301] width 122 height 33
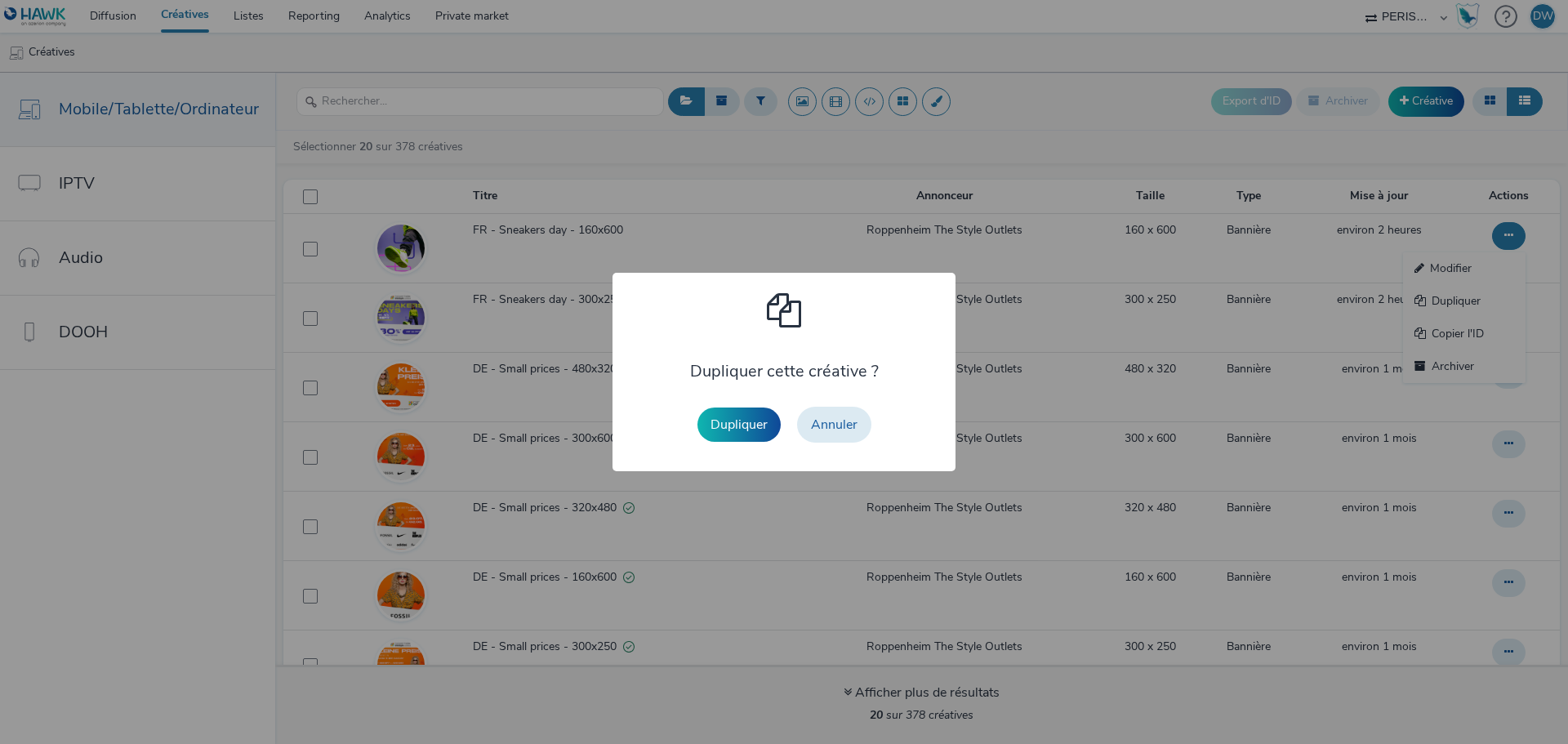
click at [732, 442] on div "Dupliquer Annuler" at bounding box center [784, 424] width 190 height 52
click at [713, 418] on button "Dupliquer" at bounding box center [739, 424] width 84 height 34
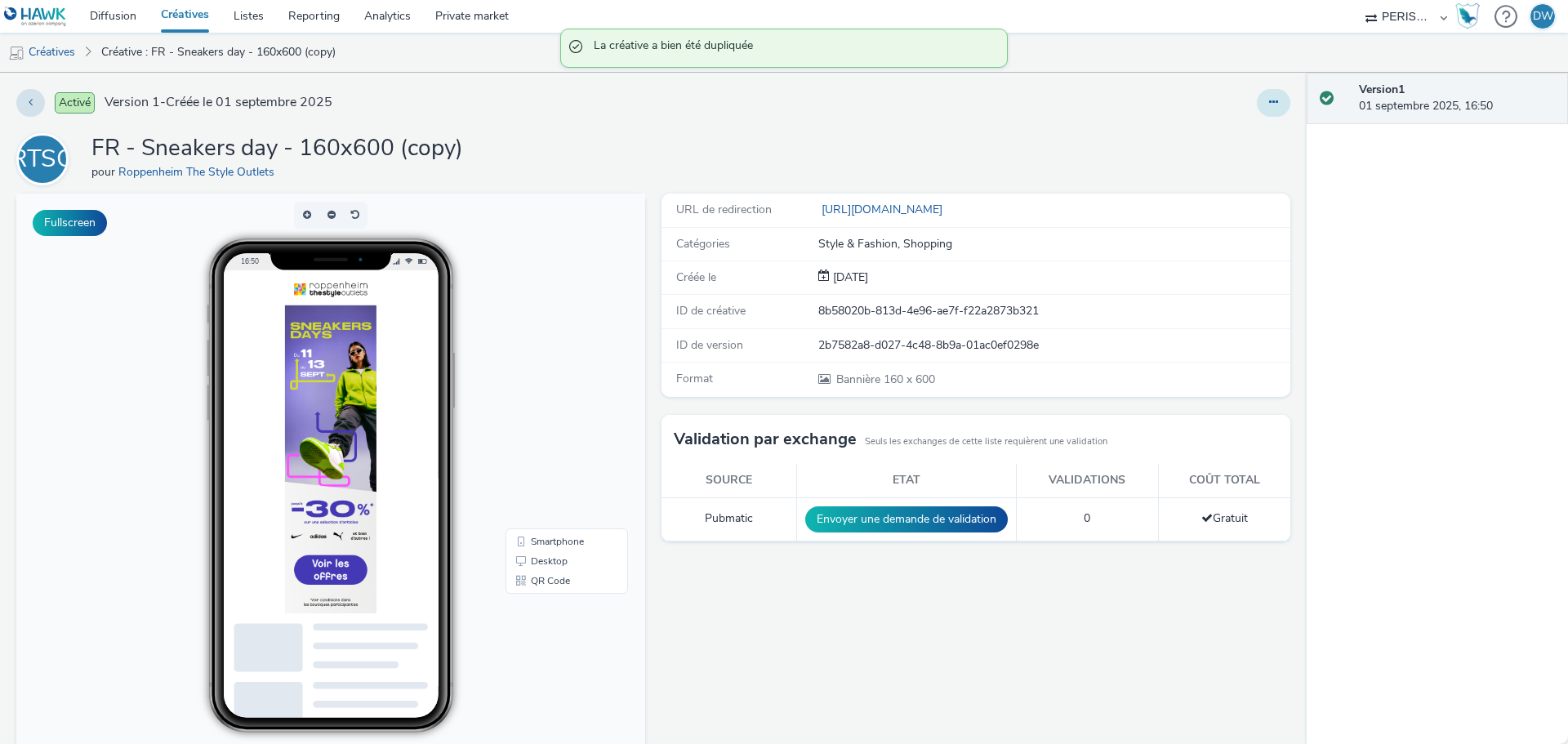
click at [1257, 107] on button at bounding box center [1273, 103] width 33 height 28
click at [1201, 132] on link "Modifier" at bounding box center [1229, 135] width 122 height 33
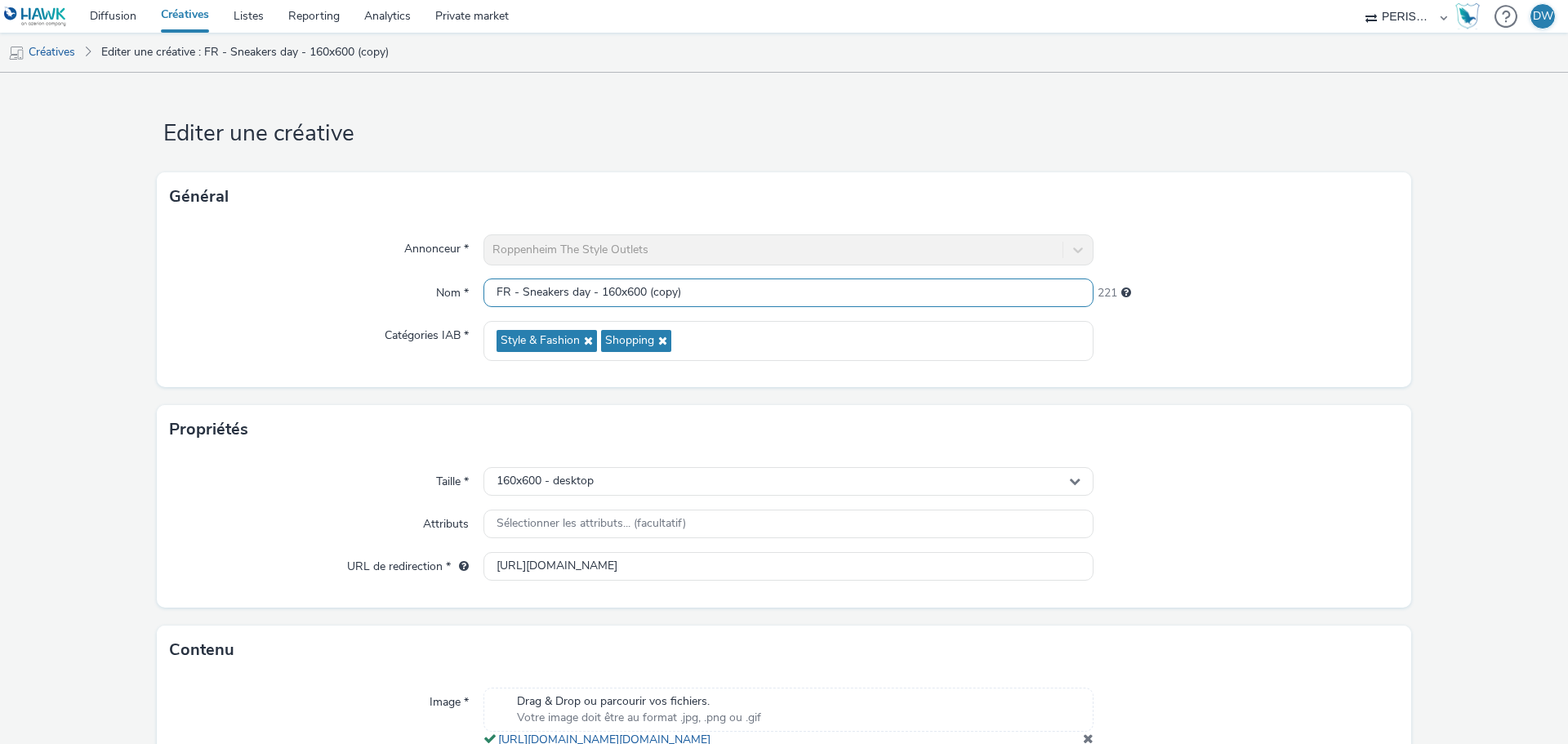
drag, startPoint x: 601, startPoint y: 294, endPoint x: 826, endPoint y: 295, distance: 225.0
click at [826, 295] on input "FR - Sneakers day - 160x600 (copy)" at bounding box center [789, 293] width 610 height 29
type input "FR - Sneakers day - 300x600"
click at [556, 465] on div "Taille * 160x600 - desktop Attributs Sélectionner les attributs... (facultatif)…" at bounding box center [784, 530] width 1254 height 154
click at [566, 483] on span "160x600 - desktop" at bounding box center [545, 482] width 98 height 14
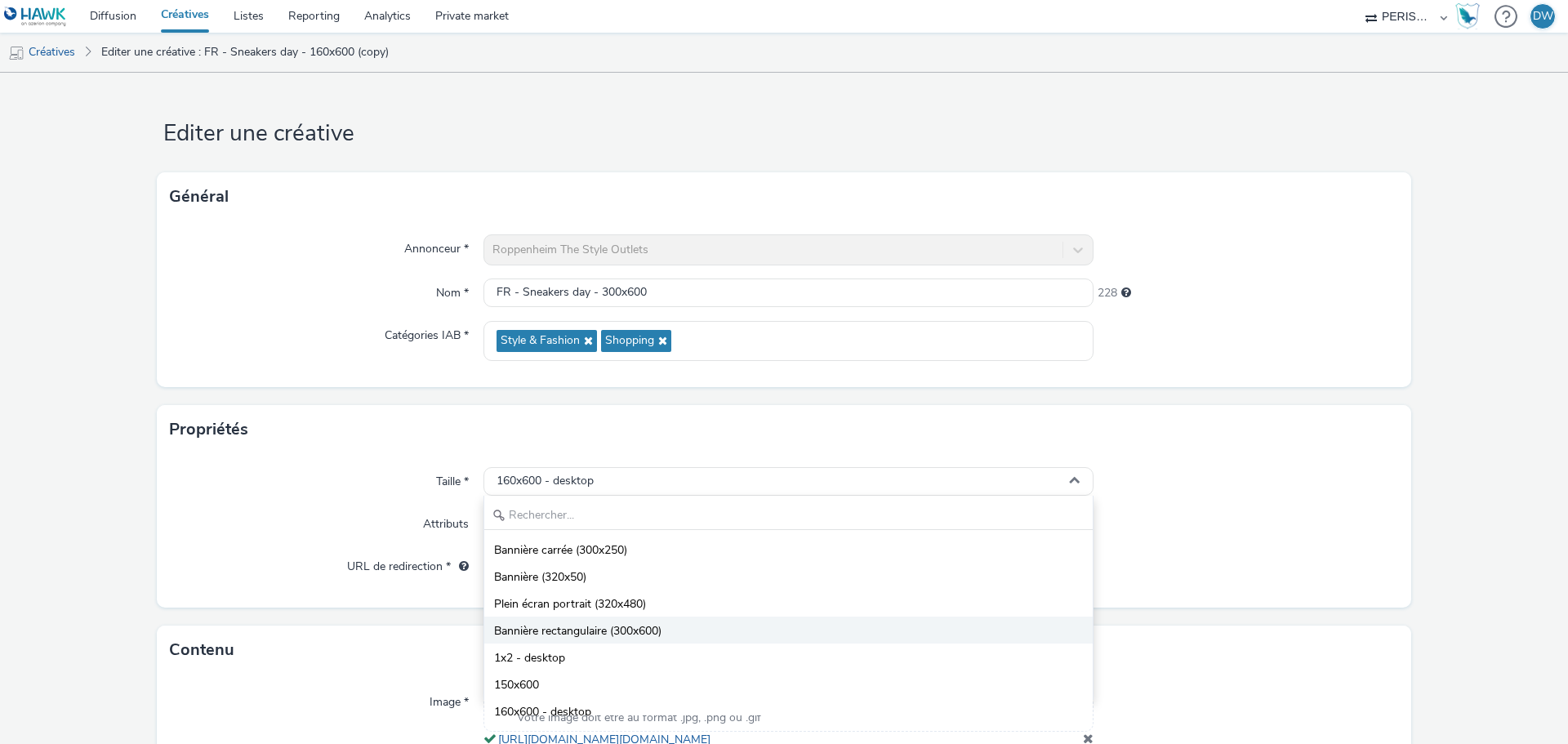
click at [590, 629] on span "Bannière rectangulaire (300x600)" at bounding box center [578, 631] width 167 height 17
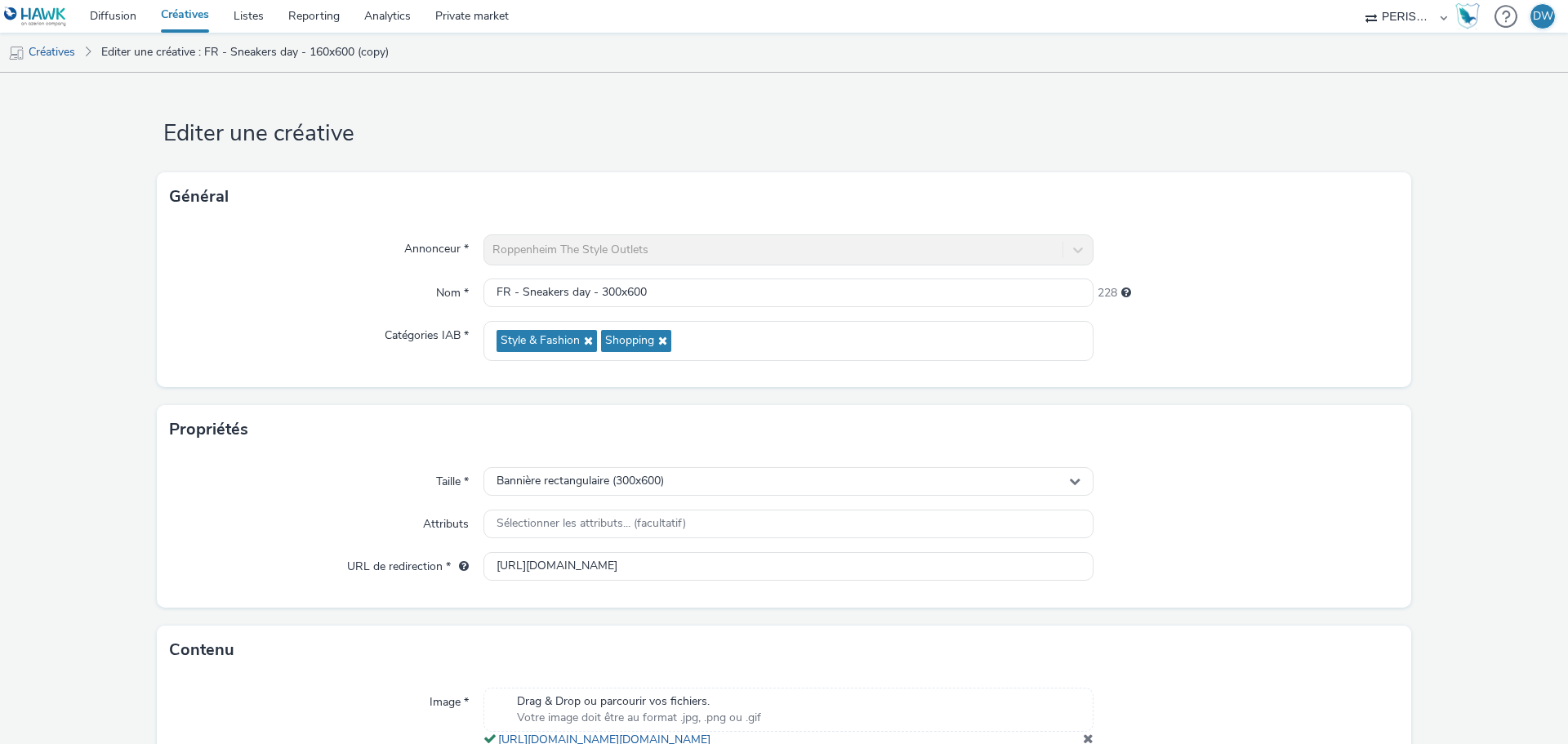
scroll to position [151, 0]
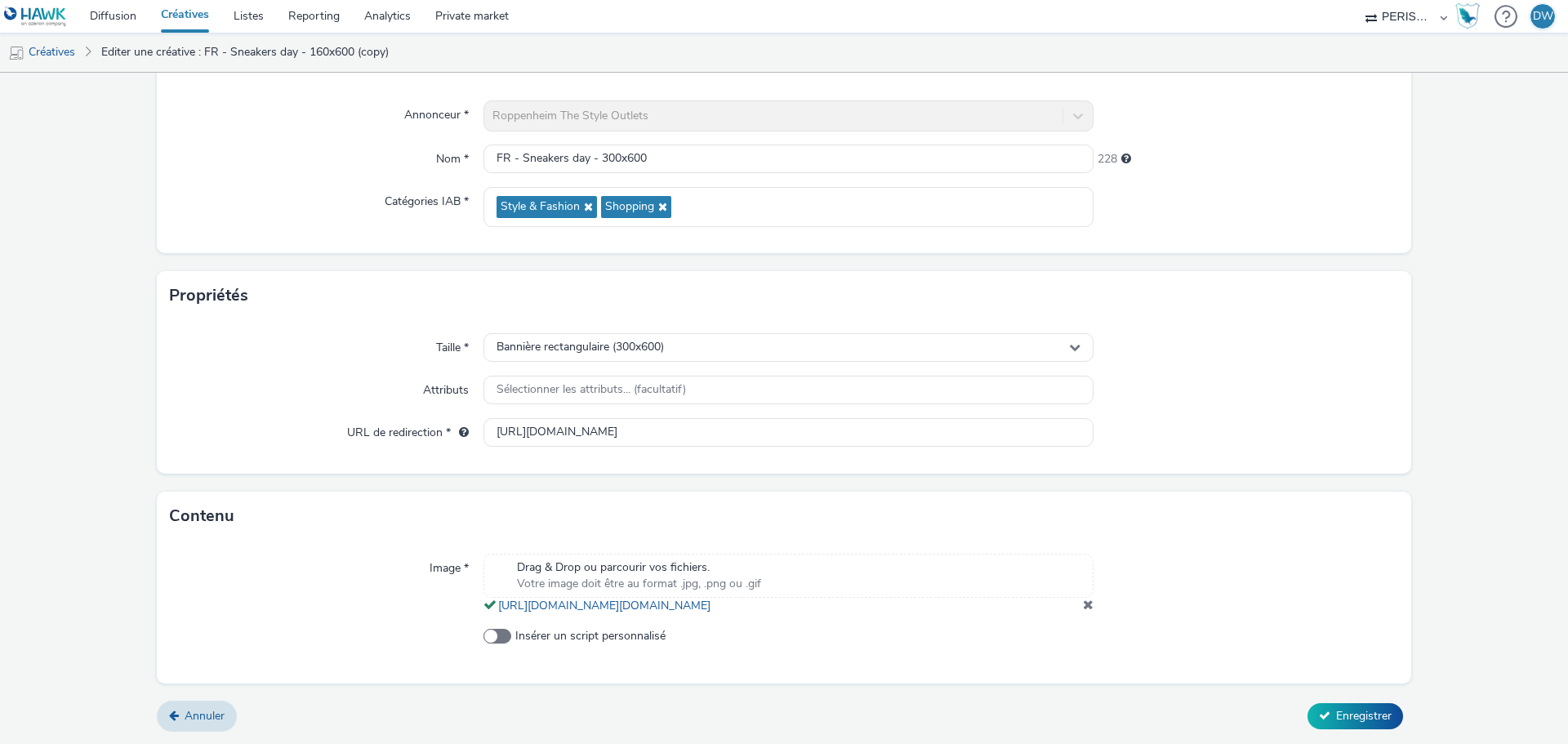
click at [1093, 605] on div at bounding box center [1245, 584] width 305 height 61
click at [1083, 602] on span at bounding box center [1088, 604] width 11 height 13
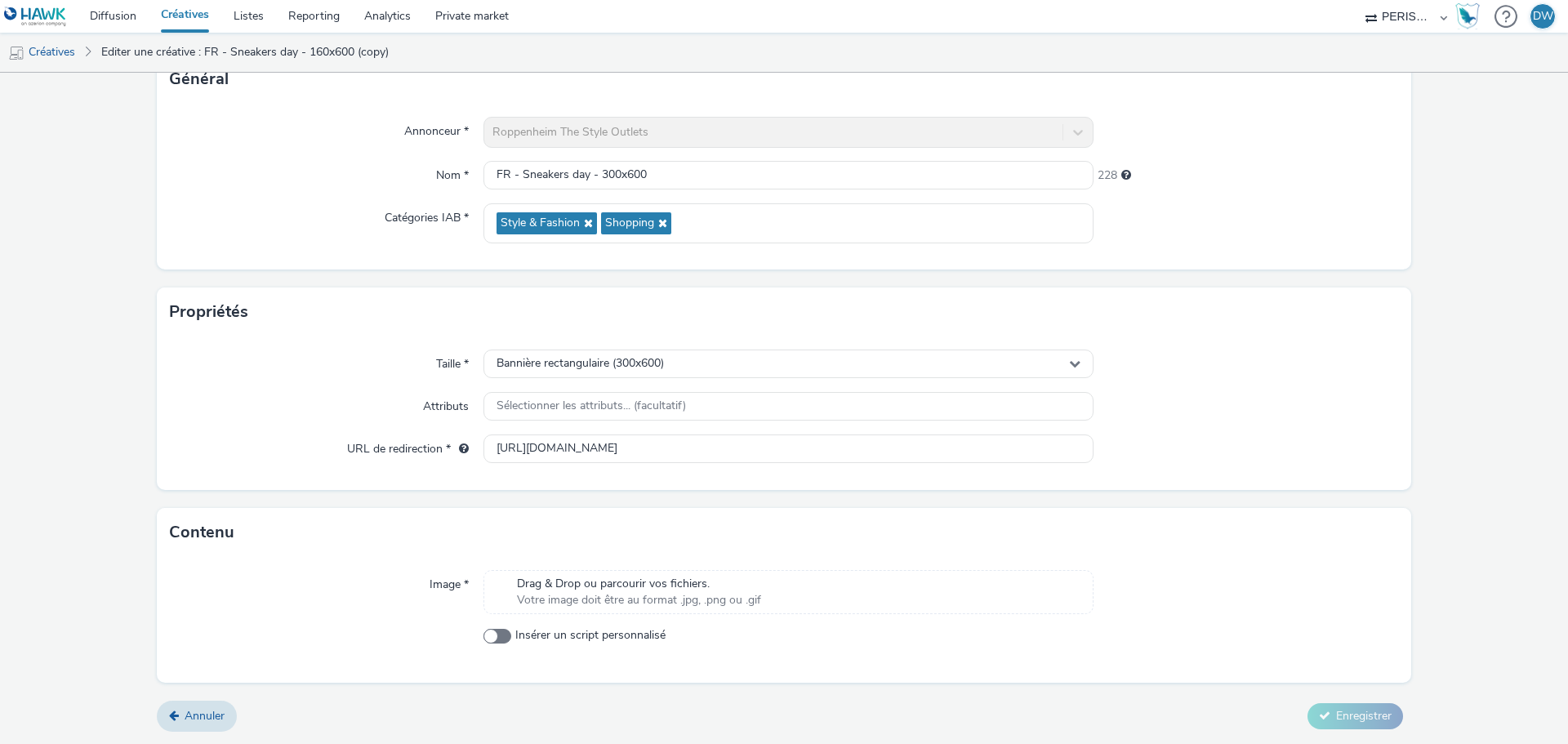
click at [728, 603] on span "Votre image doit être au format .jpg, .png ou .gif" at bounding box center [639, 600] width 244 height 17
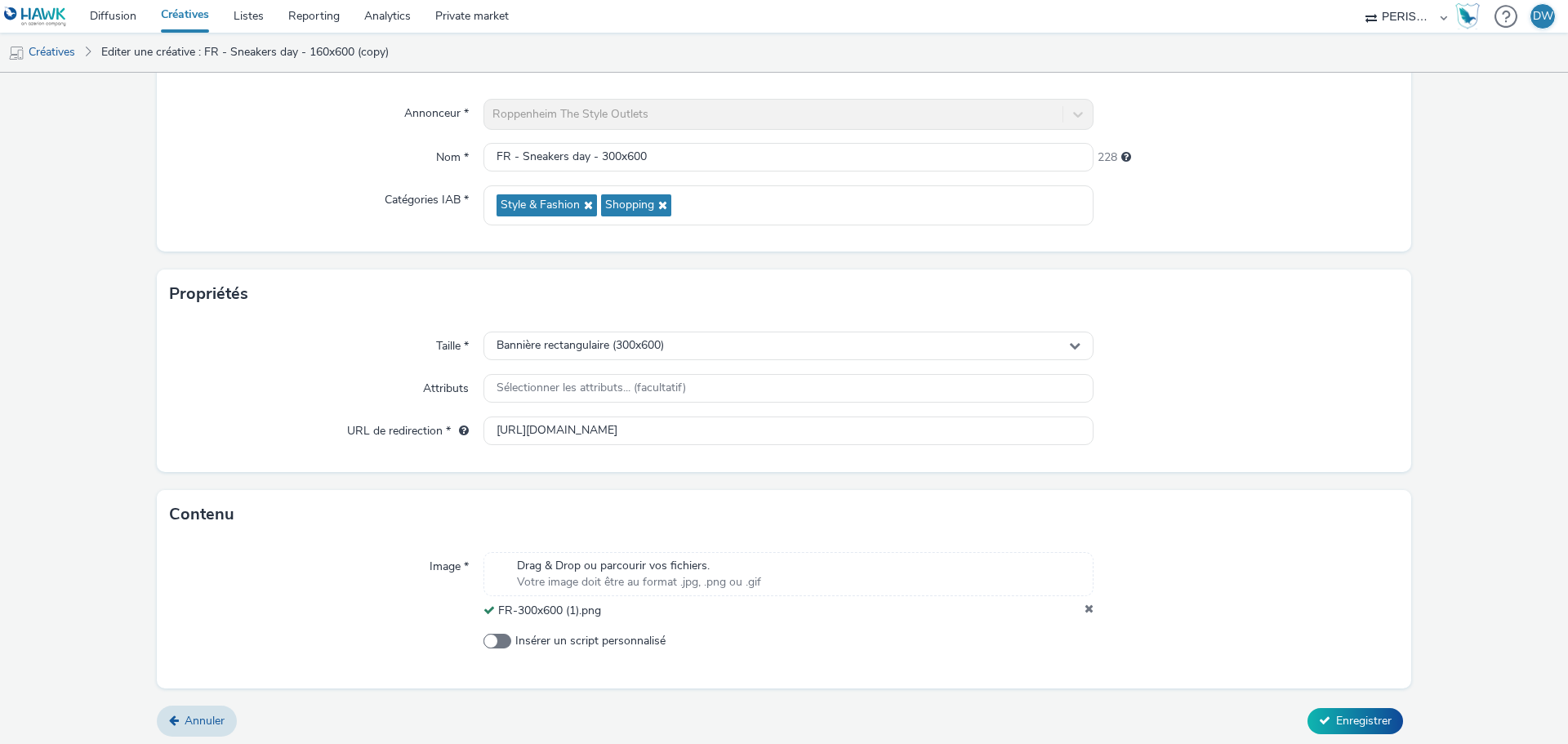
scroll to position [141, 0]
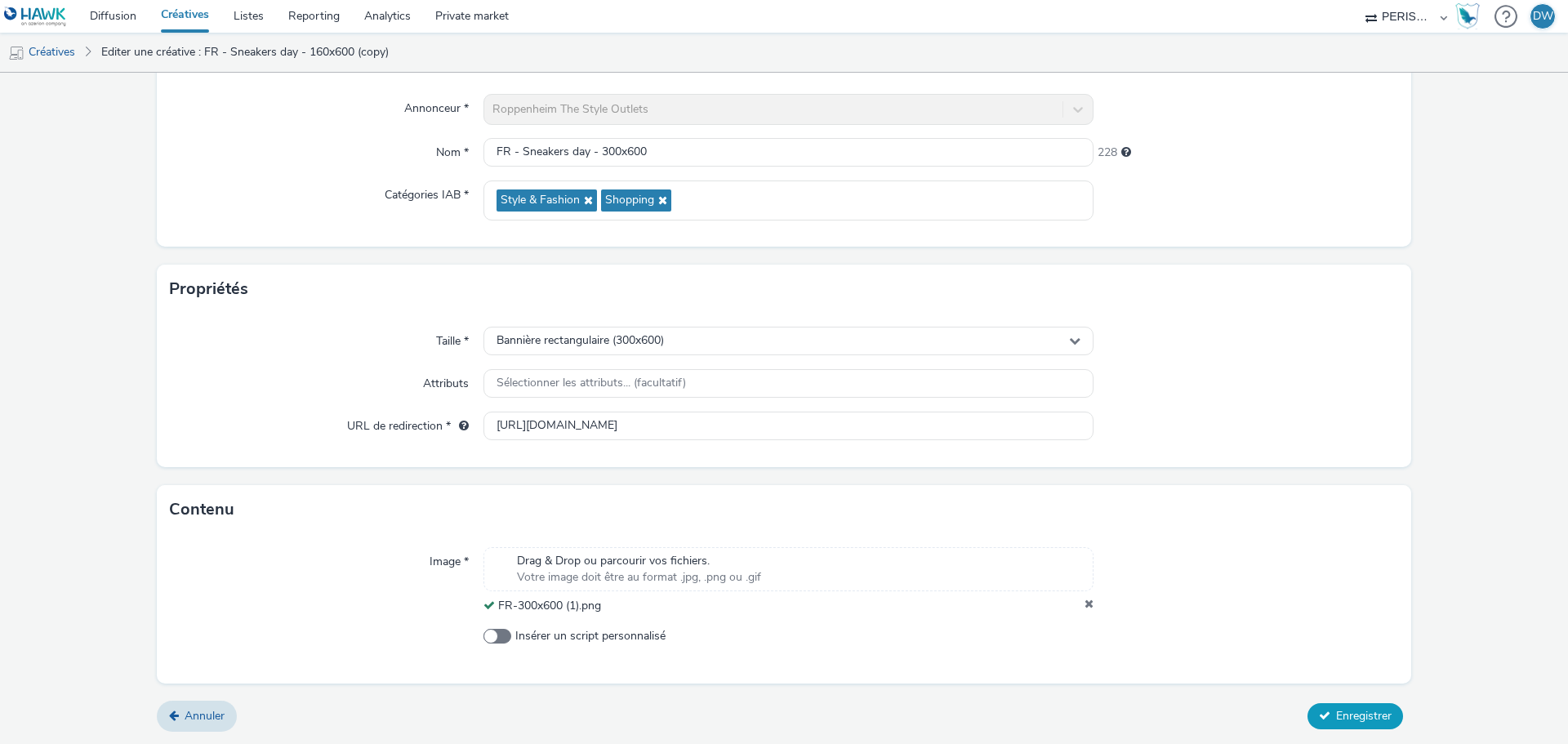
click at [1348, 709] on span "Enregistrer" at bounding box center [1363, 716] width 55 height 16
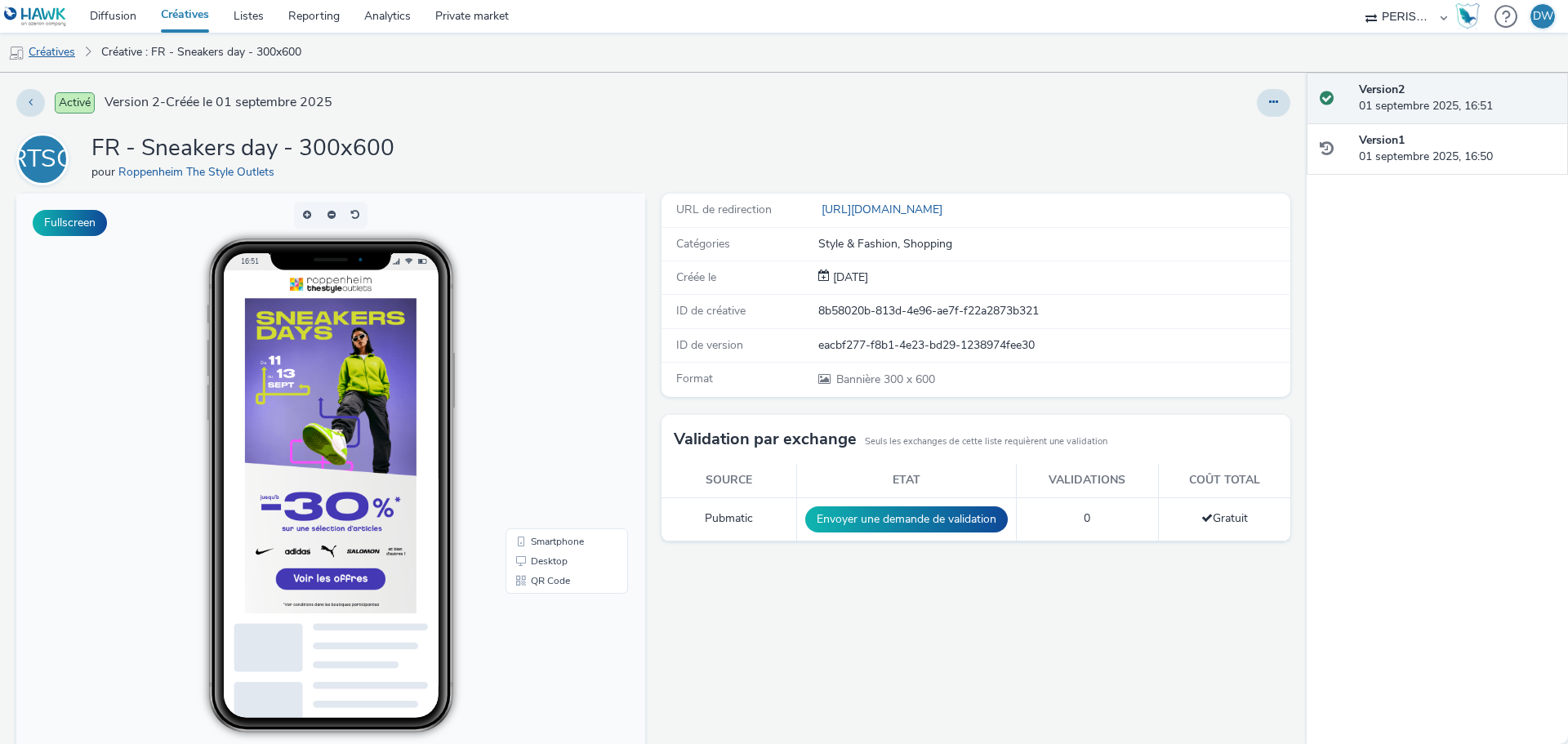
click at [69, 46] on link "Créatives" at bounding box center [41, 52] width 84 height 40
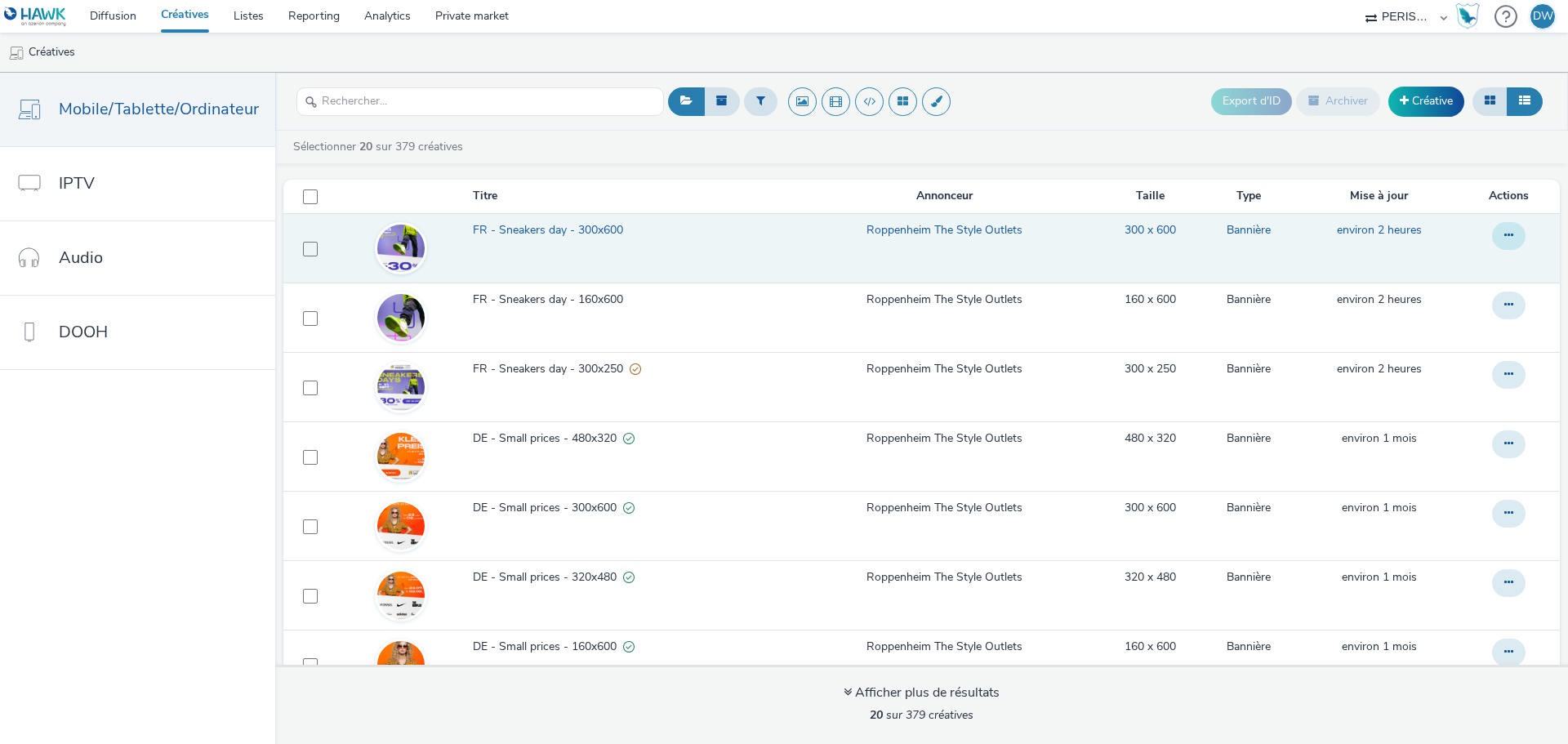
click at [1499, 235] on button at bounding box center [1509, 237] width 33 height 28
click at [1421, 295] on link "Dupliquer" at bounding box center [1463, 301] width 122 height 33
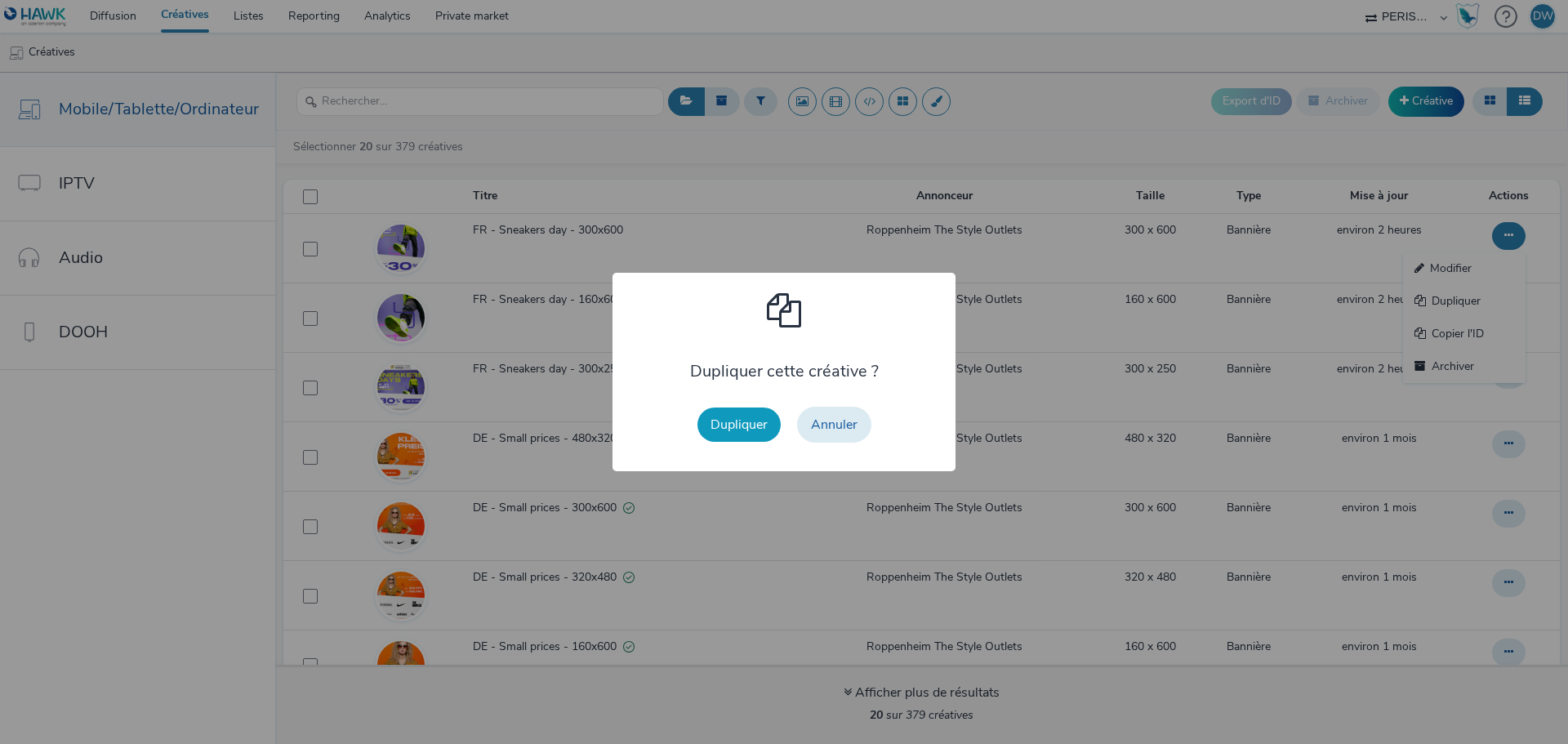
click at [723, 418] on button "Dupliquer" at bounding box center [739, 424] width 84 height 34
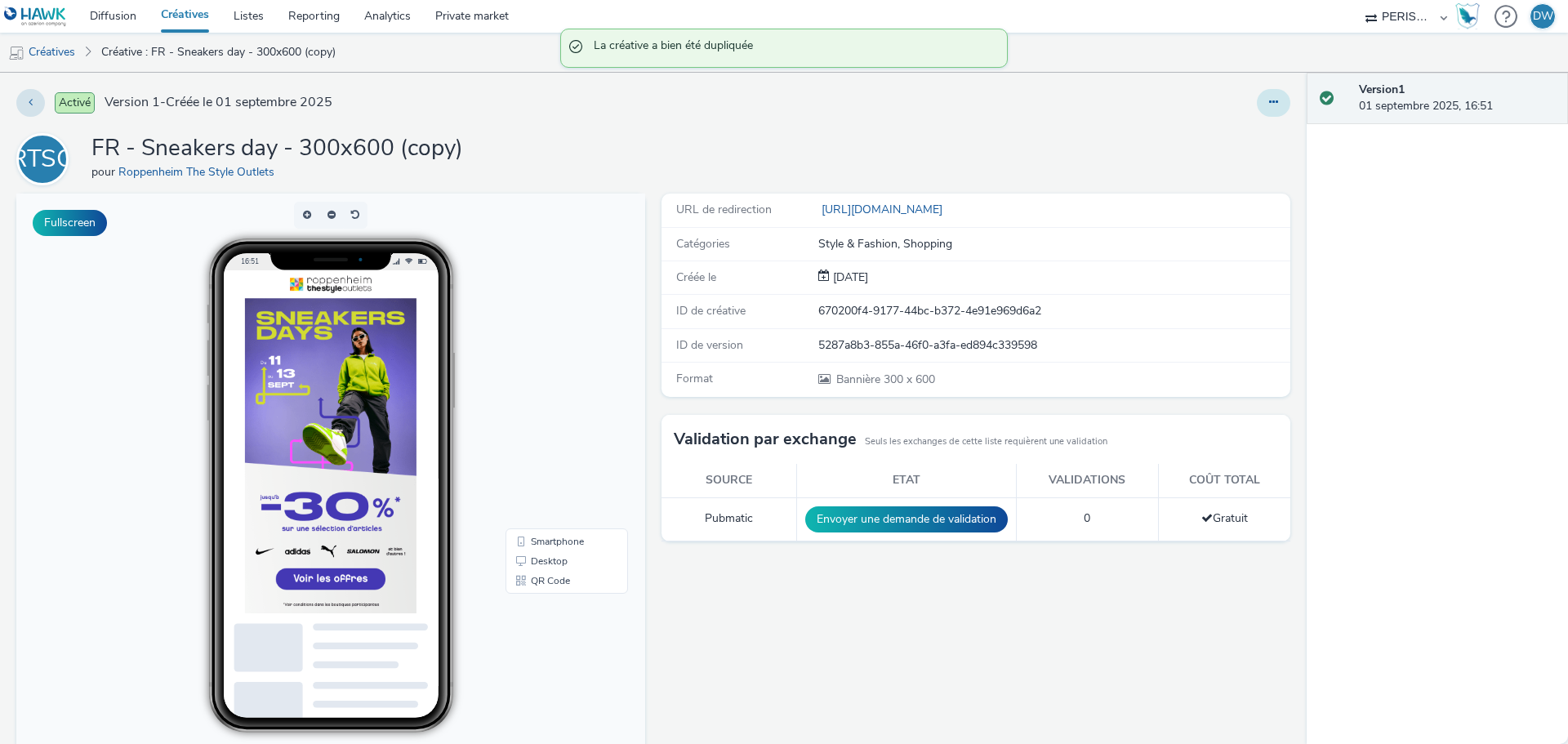
click at [1275, 106] on button at bounding box center [1273, 103] width 33 height 28
click at [1192, 129] on link "Modifier" at bounding box center [1229, 135] width 122 height 33
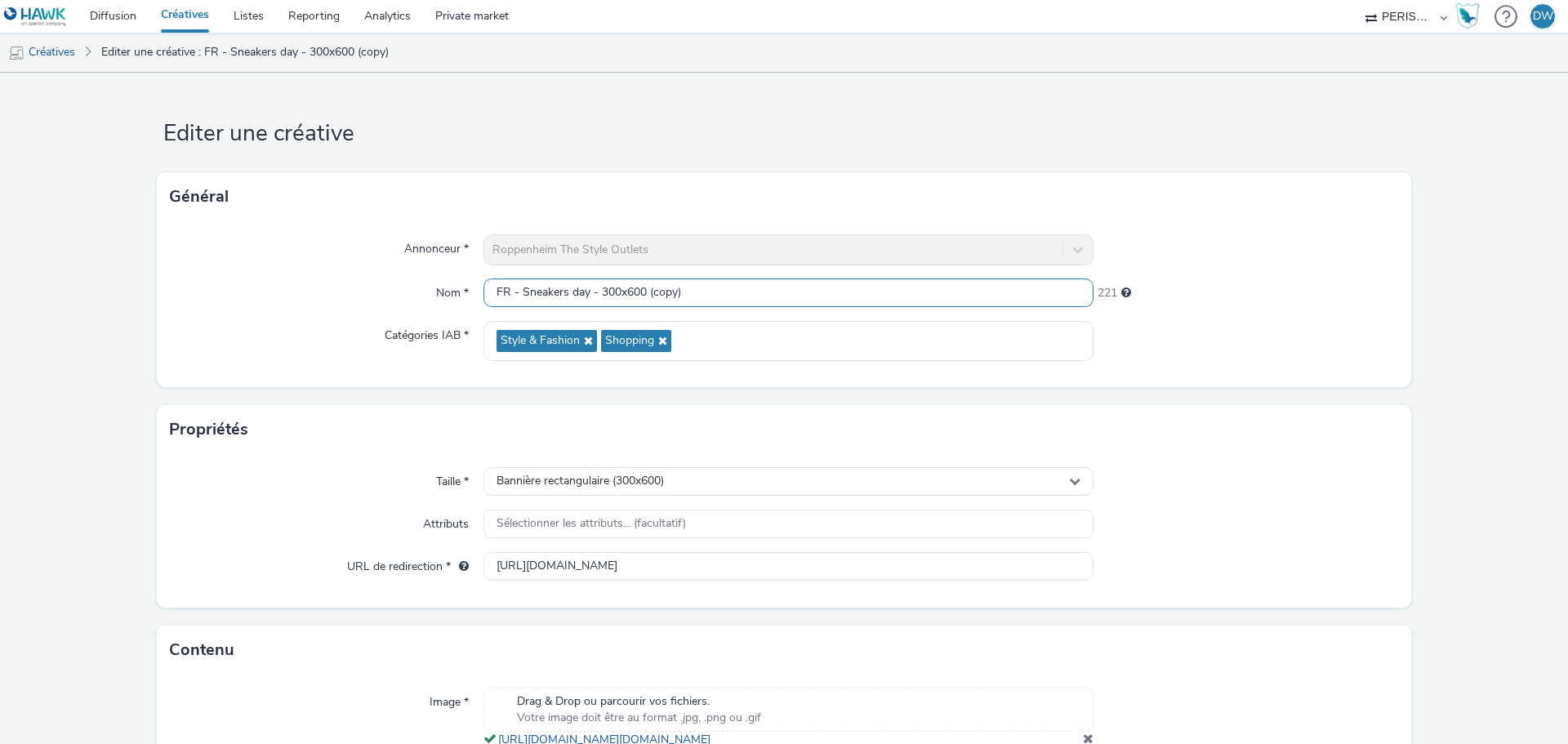
drag, startPoint x: 601, startPoint y: 292, endPoint x: 744, endPoint y: 300, distance: 143.2
click at [744, 300] on input "FR - Sneakers day - 300x600 (copy)" at bounding box center [789, 293] width 610 height 29
type input "FR - Sneakers day - 320x480"
click at [635, 483] on span "Bannière rectangulaire (300x600)" at bounding box center [580, 482] width 167 height 14
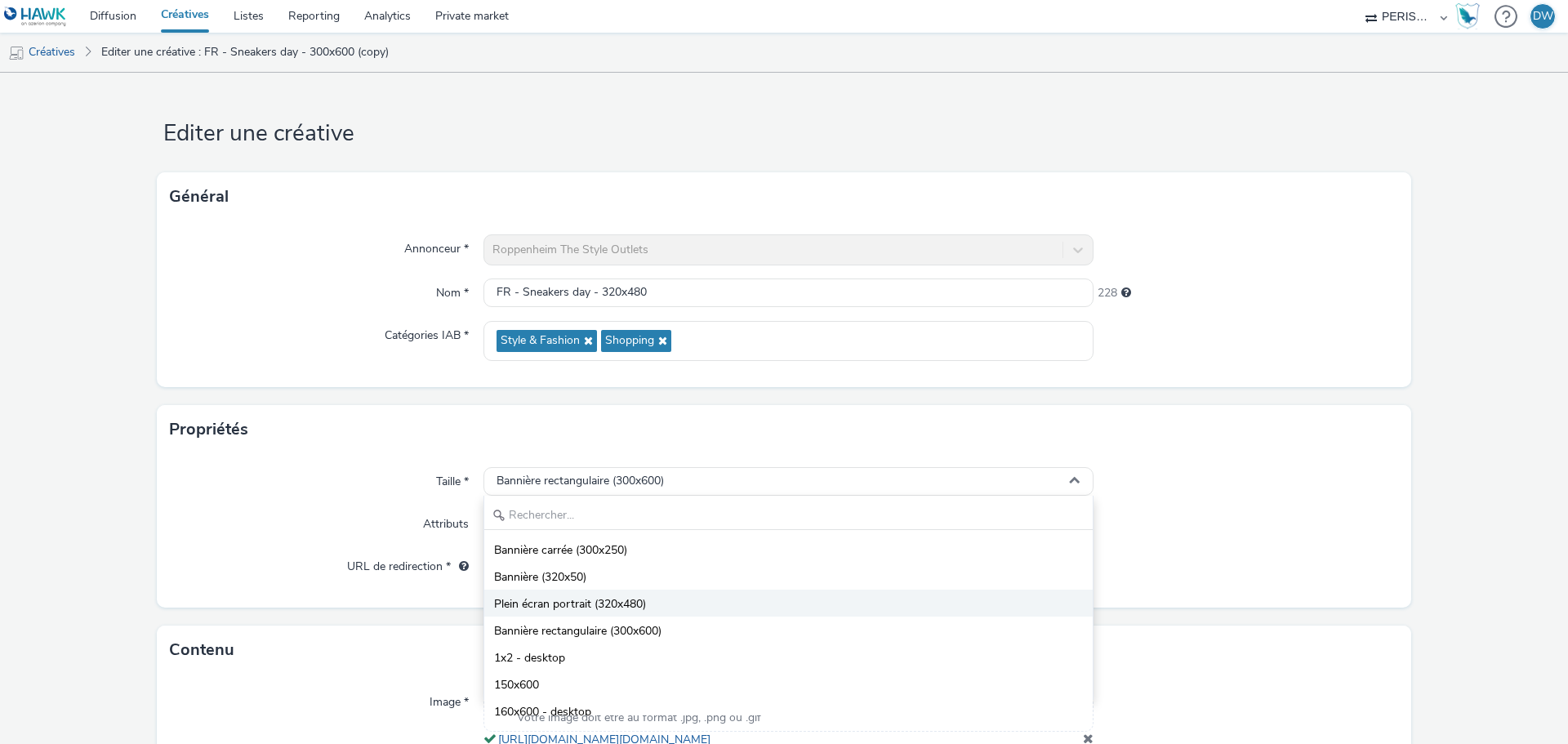
click at [635, 605] on span "Plein écran portrait (320x480)" at bounding box center [570, 604] width 152 height 17
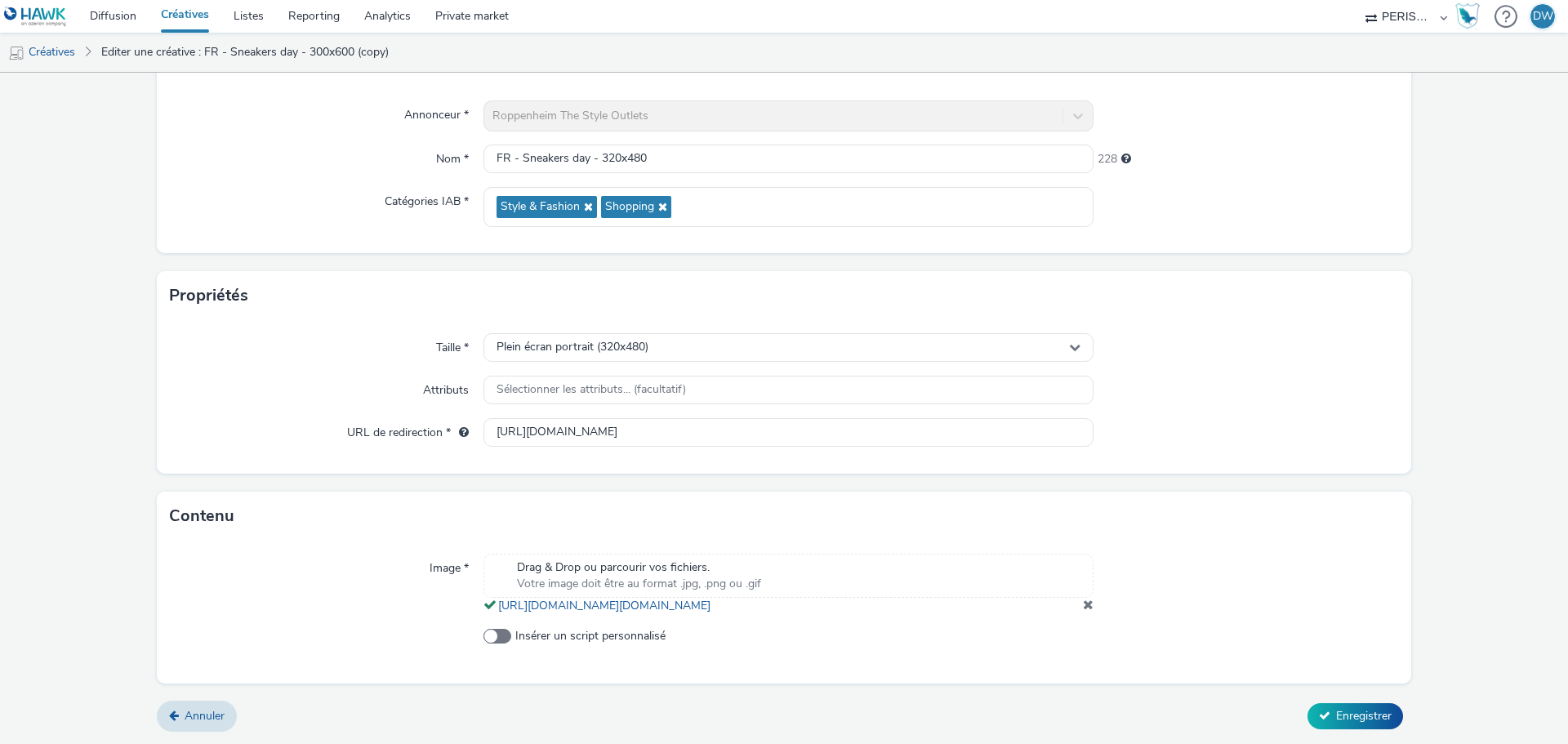
scroll to position [151, 0]
click at [1083, 610] on span at bounding box center [1088, 604] width 11 height 13
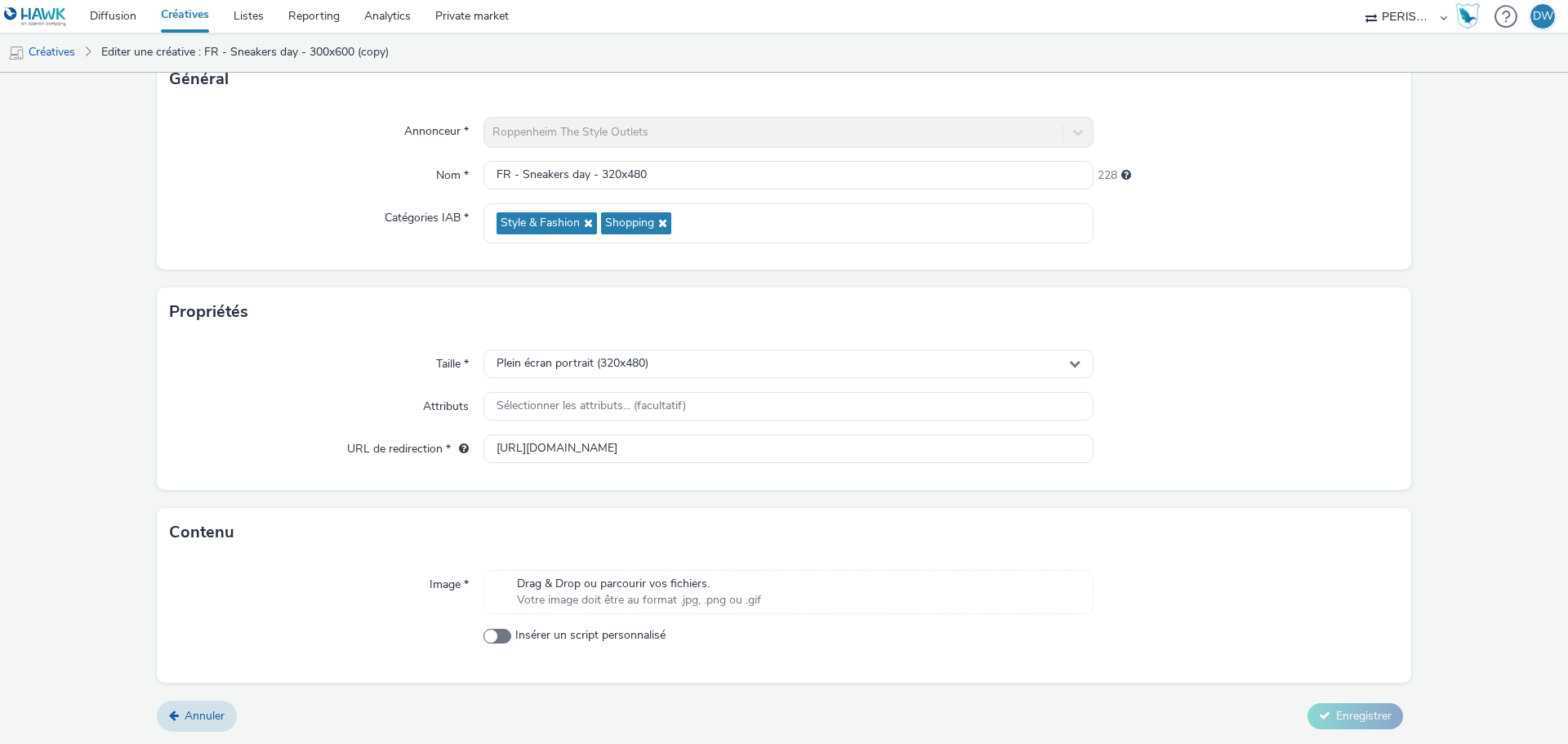
click at [777, 602] on div "Drag & Drop ou parcourir vos fichiers. Votre image doit être au format .jpg, .p…" at bounding box center [789, 592] width 610 height 44
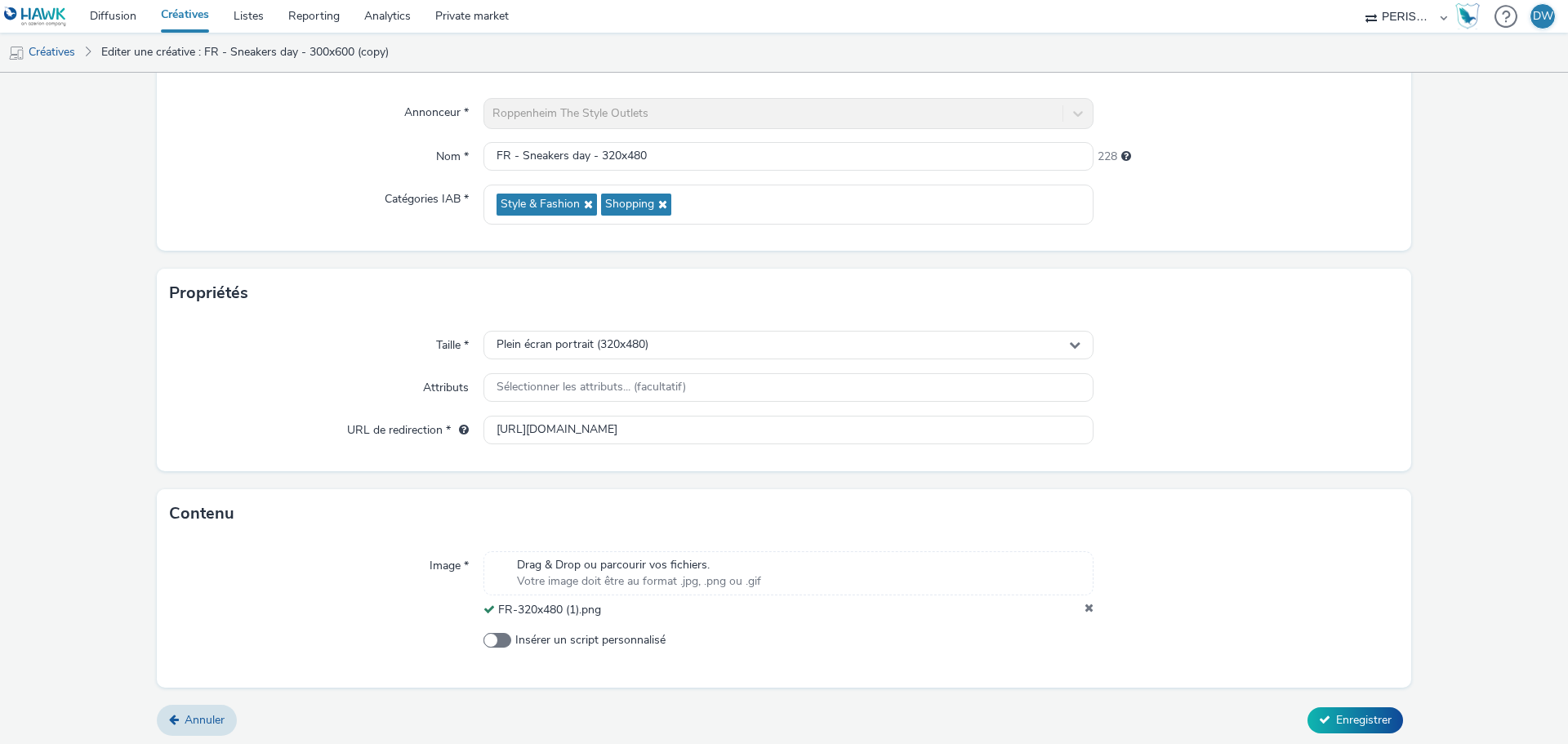
scroll to position [141, 0]
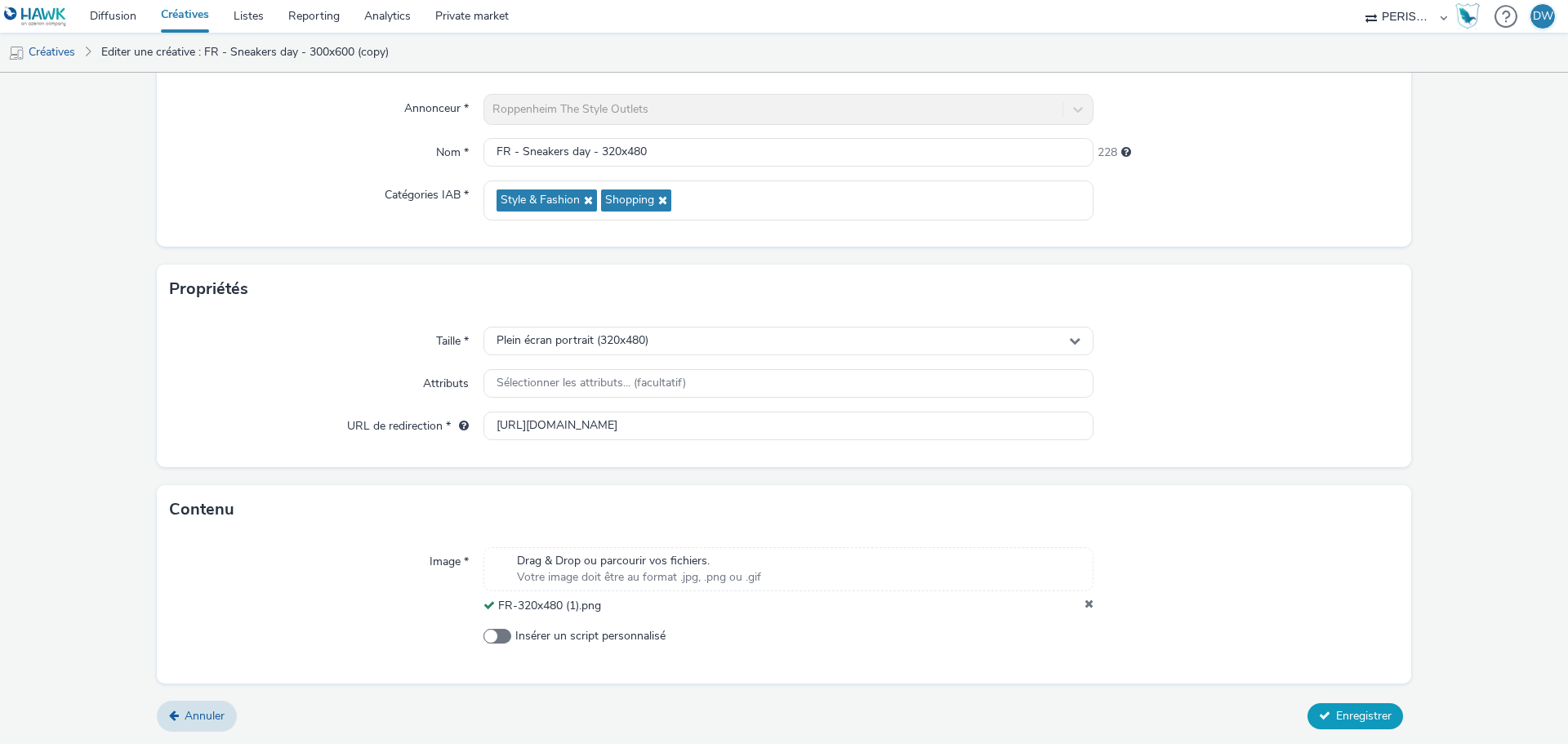
click at [1387, 712] on button "Enregistrer" at bounding box center [1355, 717] width 96 height 26
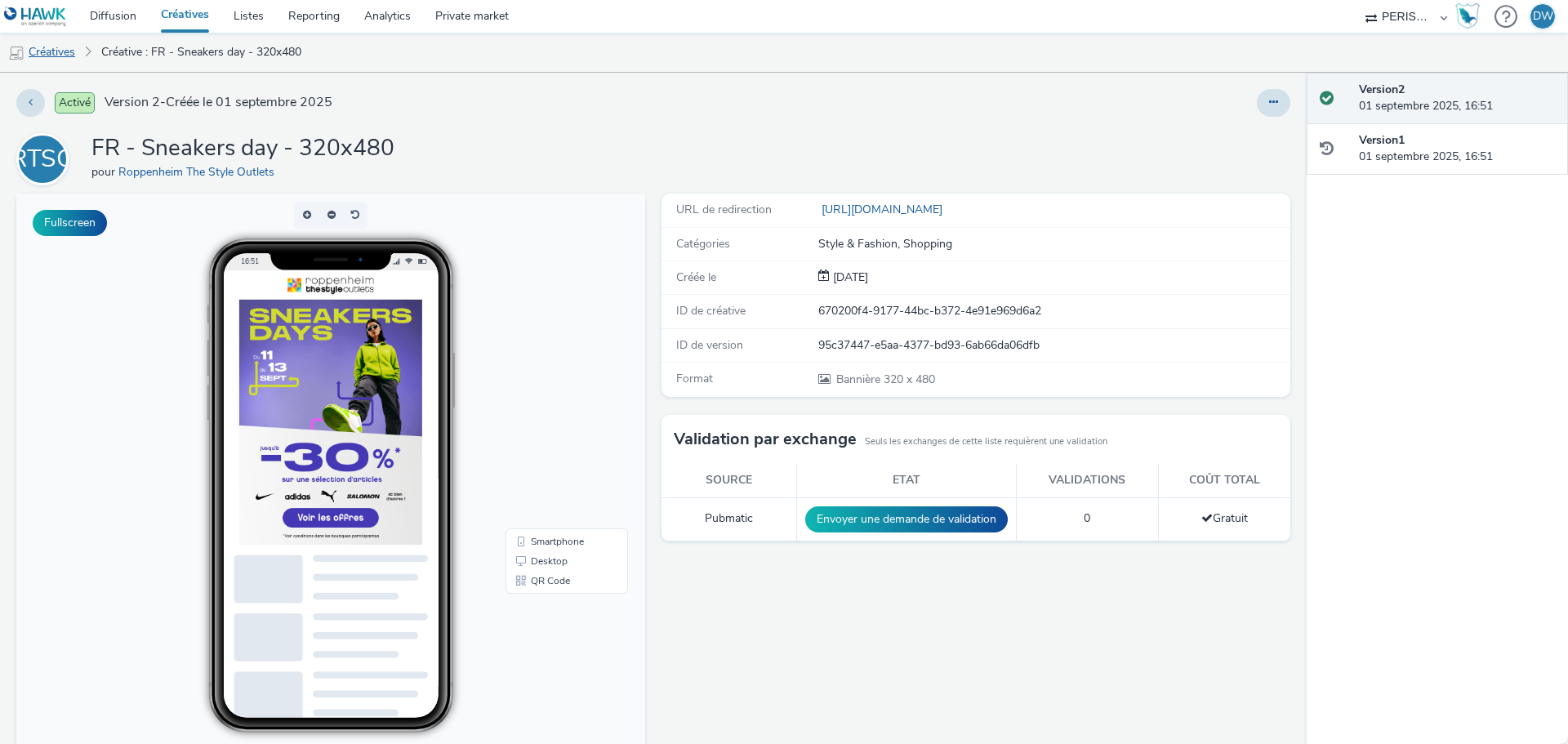
click at [54, 50] on link "Créatives" at bounding box center [41, 52] width 84 height 40
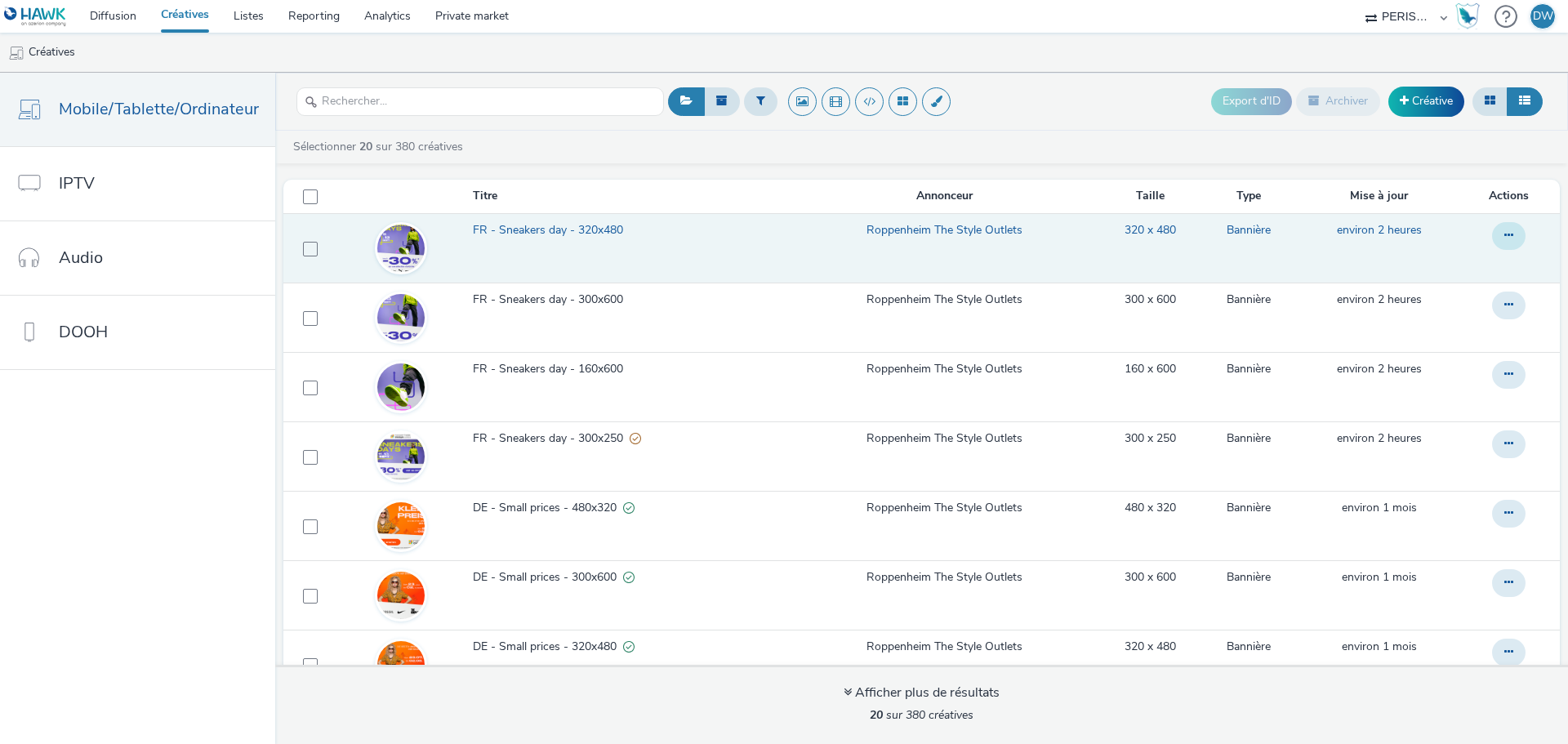
click at [1496, 234] on button at bounding box center [1509, 237] width 33 height 28
click at [1455, 303] on link "Dupliquer" at bounding box center [1463, 301] width 122 height 33
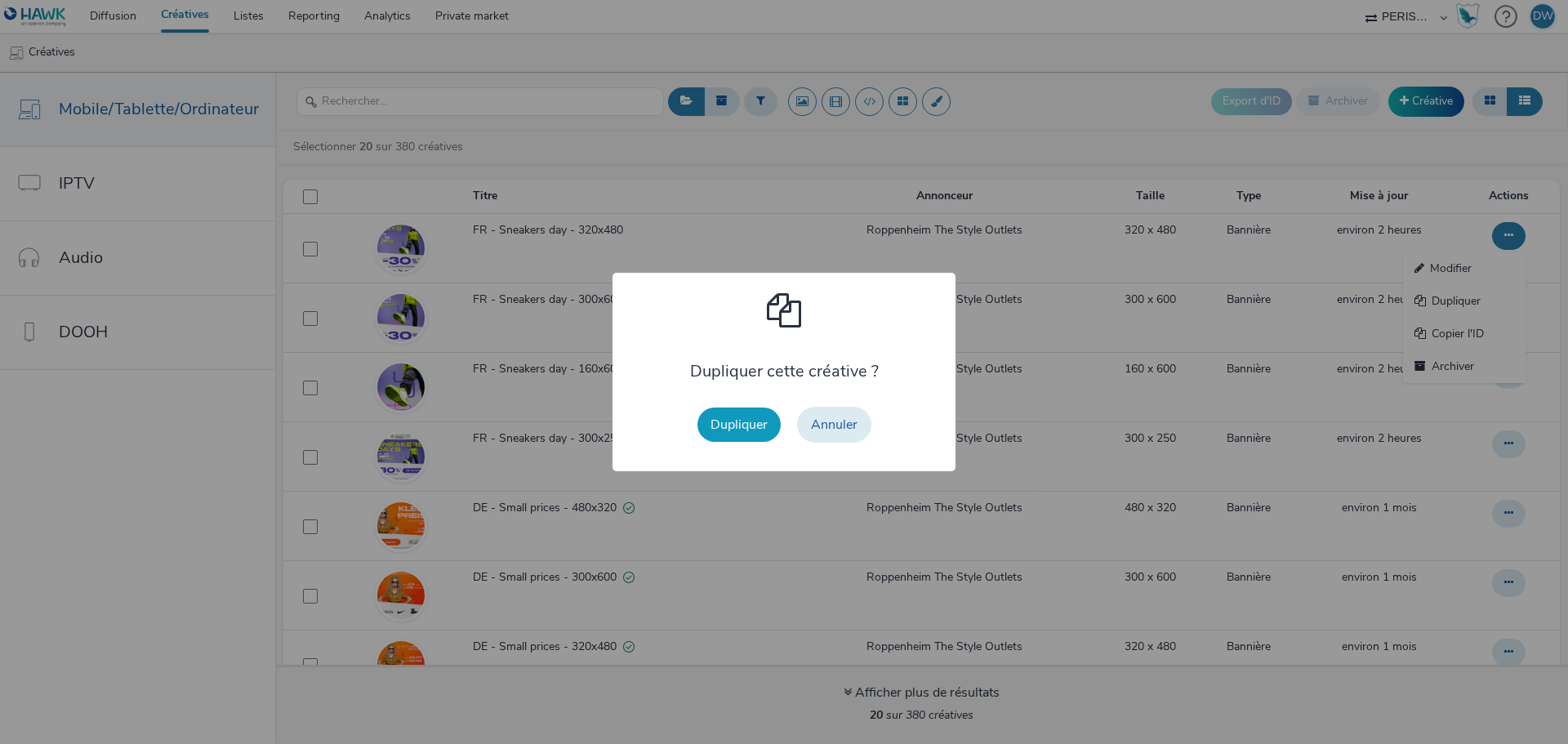
click at [730, 430] on button "Dupliquer" at bounding box center [739, 424] width 84 height 34
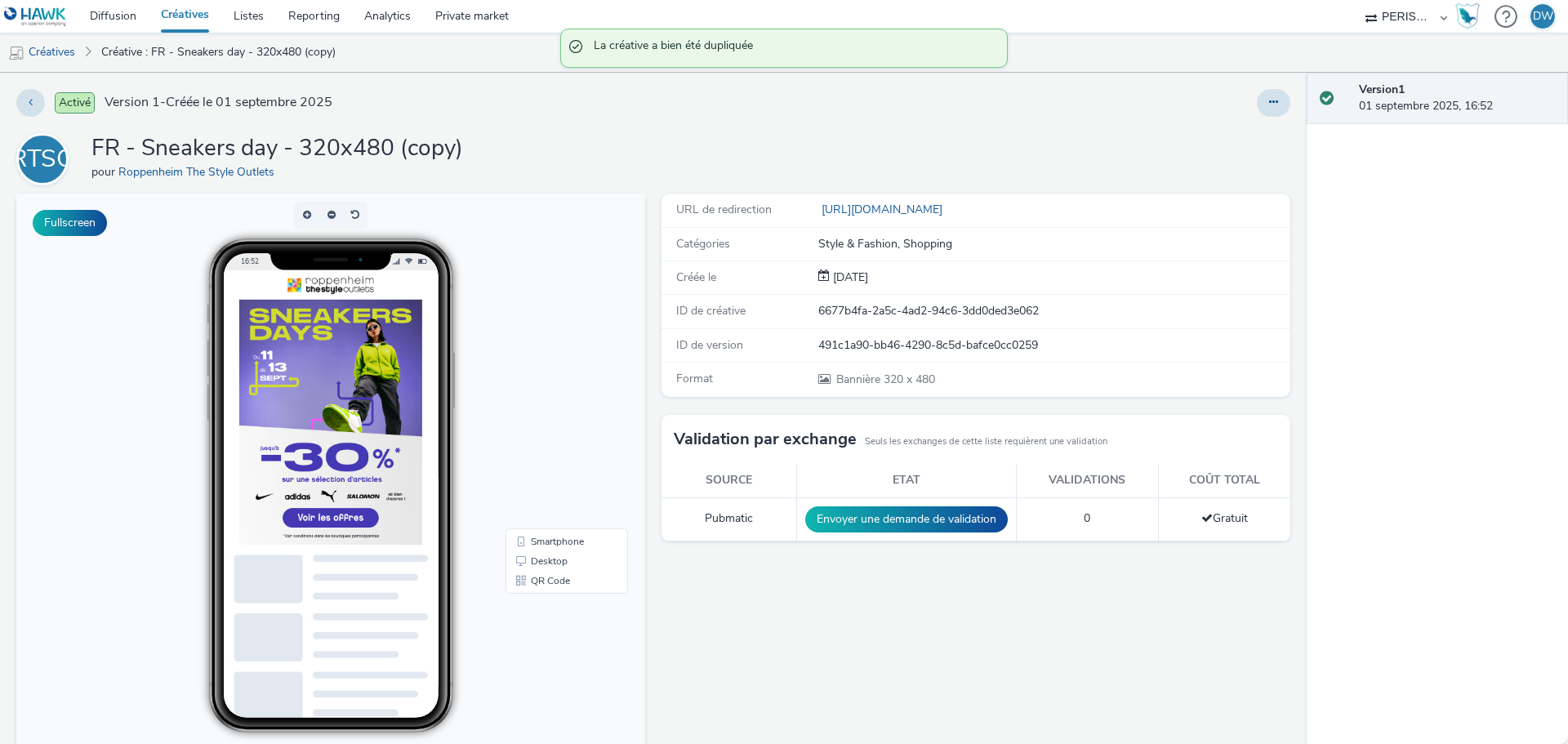
click at [1241, 102] on div at bounding box center [1035, 103] width 509 height 28
click at [1252, 119] on div "Activé Version 1 - Créée le 01 septembre 2025 RTSO FR - Sneakers day - 320x480 …" at bounding box center [653, 408] width 1307 height 671
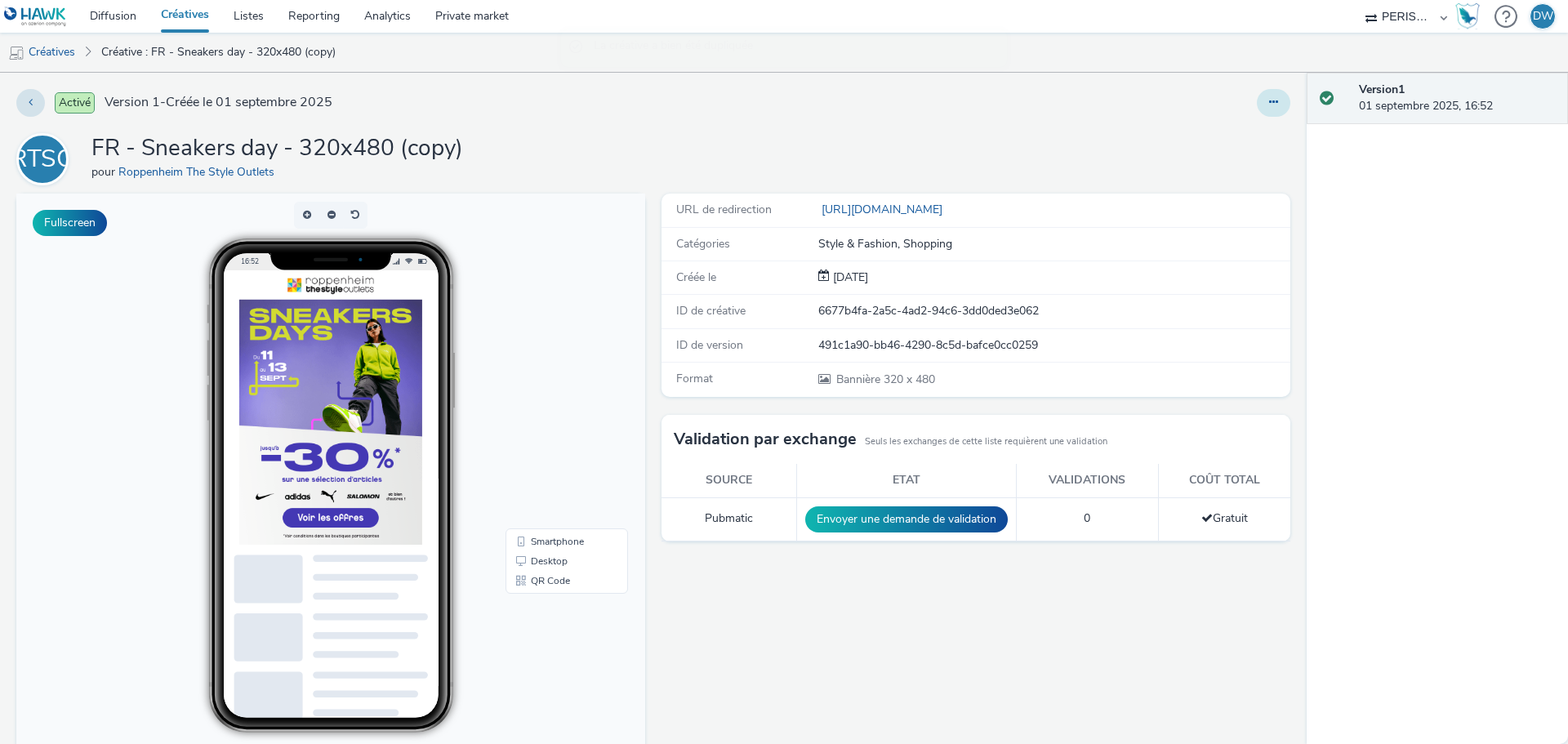
click at [1269, 106] on icon at bounding box center [1273, 102] width 9 height 11
click at [1220, 134] on link "Modifier" at bounding box center [1229, 135] width 122 height 33
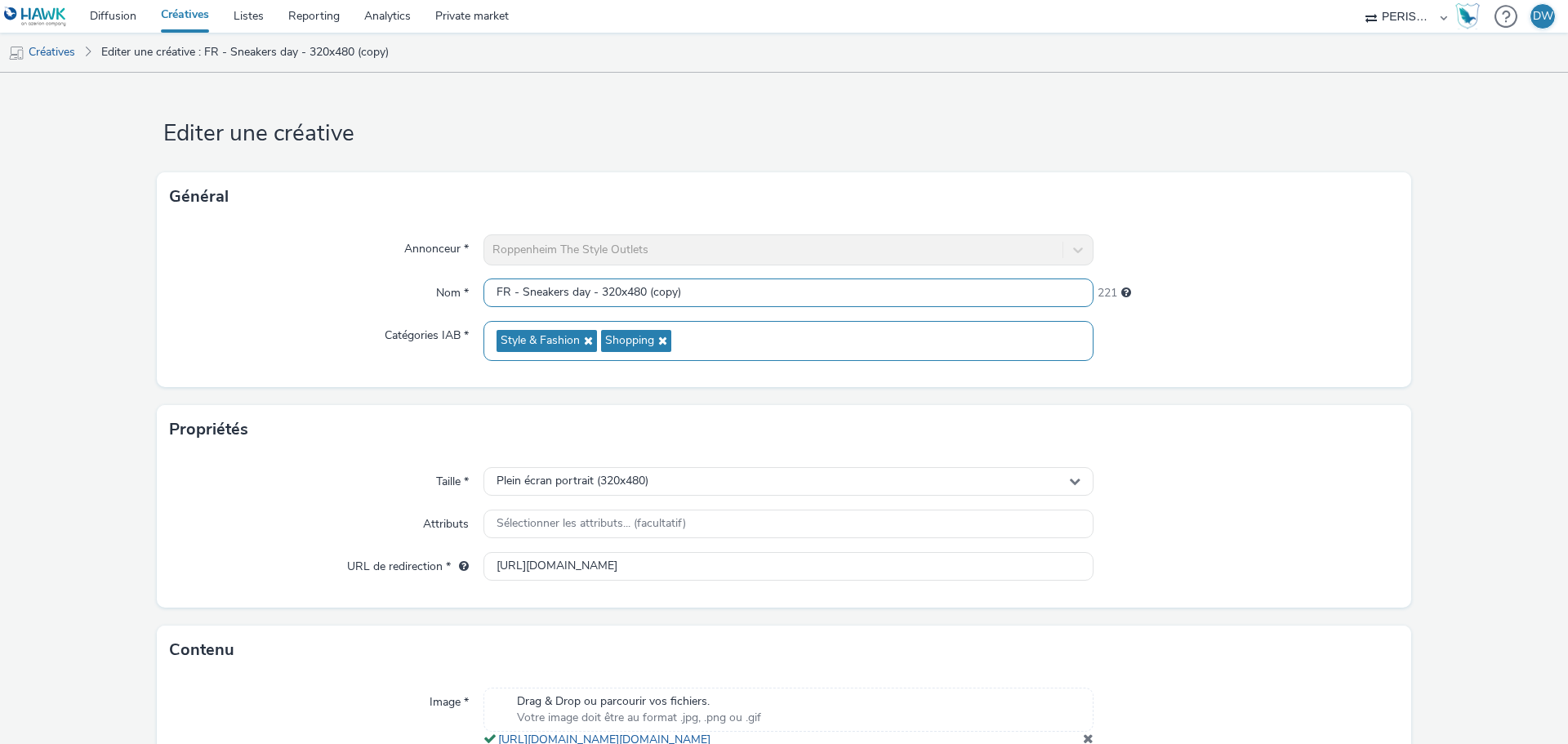
drag, startPoint x: 599, startPoint y: 292, endPoint x: 923, endPoint y: 328, distance: 326.0
click at [923, 328] on div "Annonceur * Roppenheim The Style Outlets Nom * FR - Sneakers day - 320x480 (cop…" at bounding box center [784, 304] width 1254 height 166
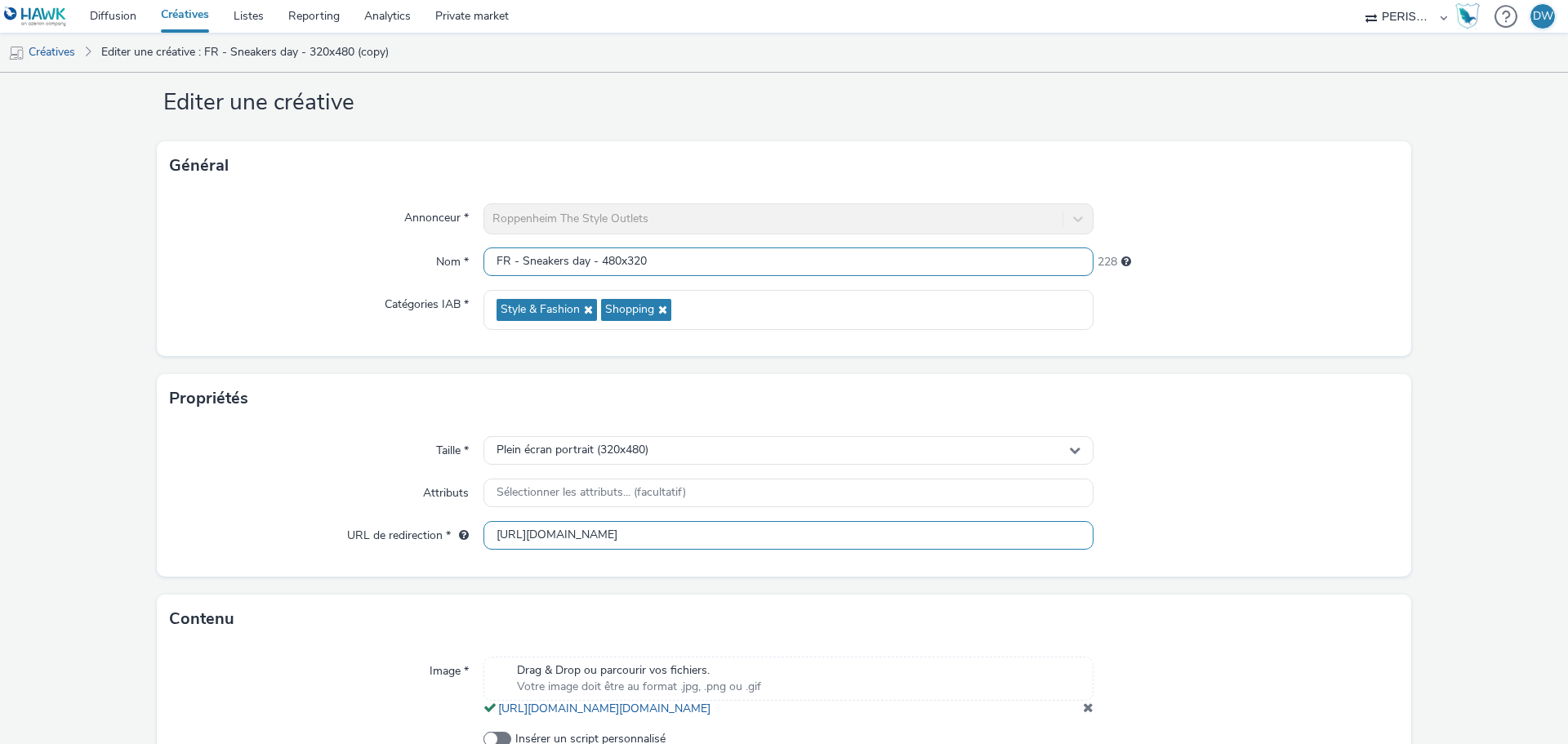
scroll to position [82, 0]
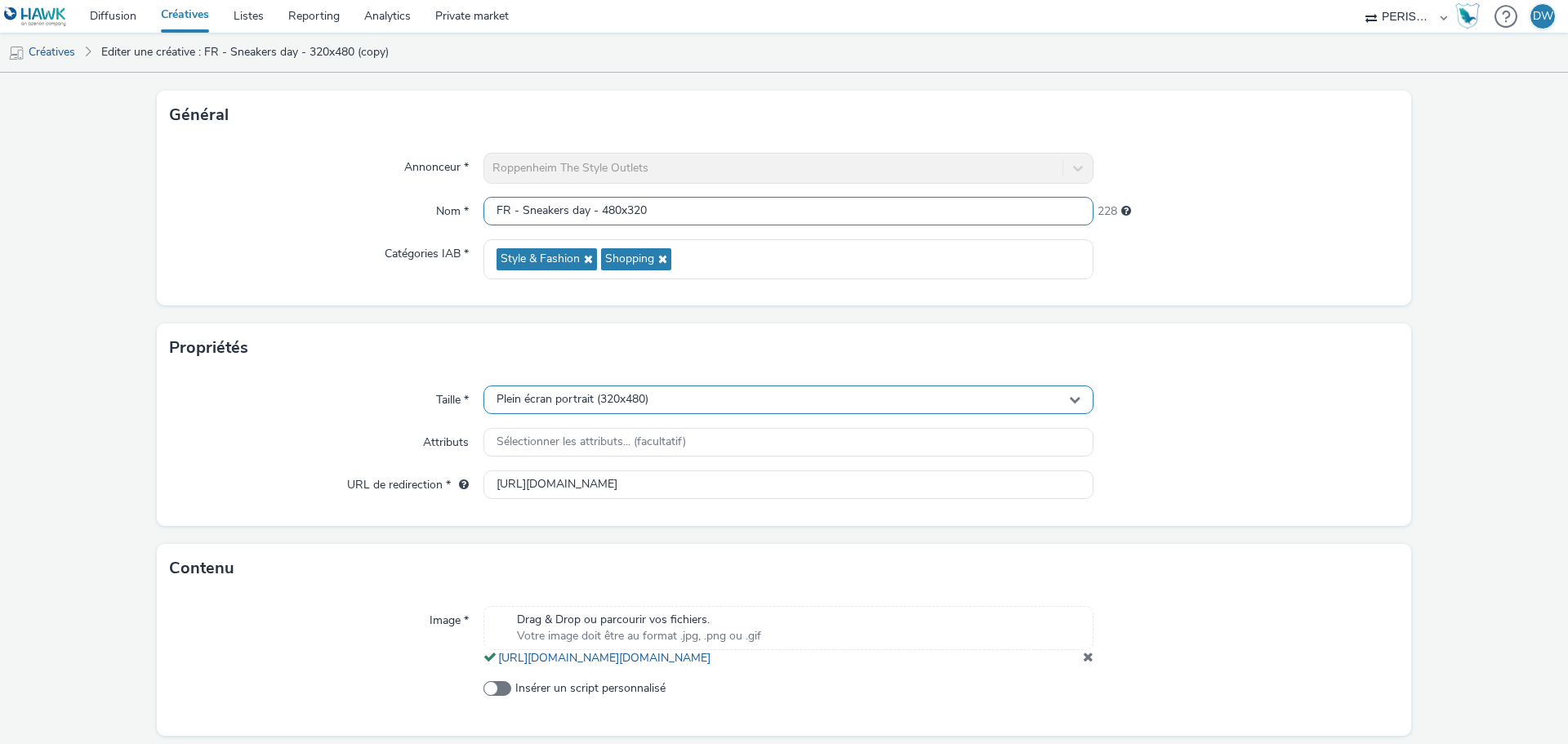
type input "FR - Sneakers day - 480x320"
click at [682, 402] on div "Plein écran portrait (320x480)" at bounding box center [789, 399] width 610 height 29
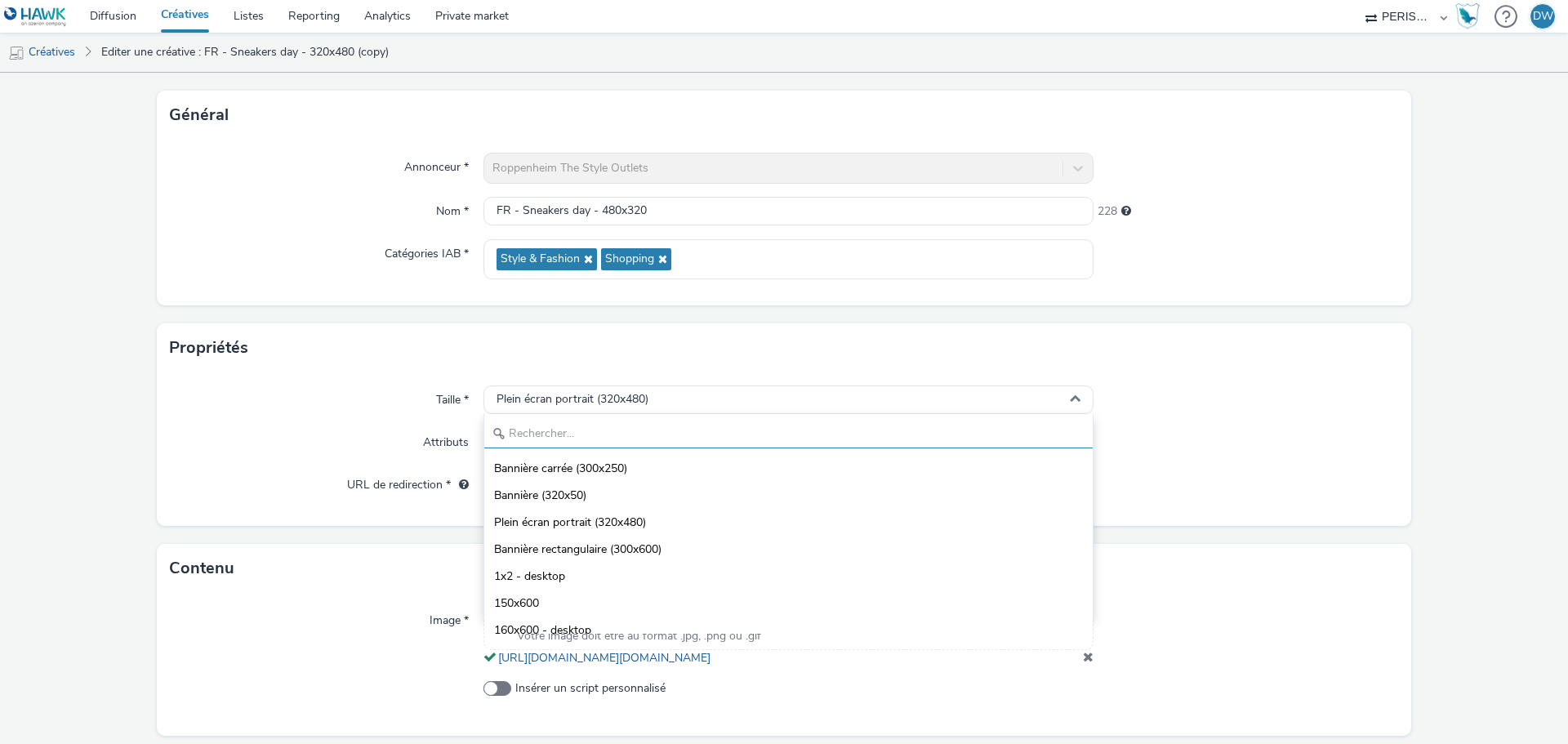
click at [583, 440] on input "text" at bounding box center [789, 434] width 609 height 29
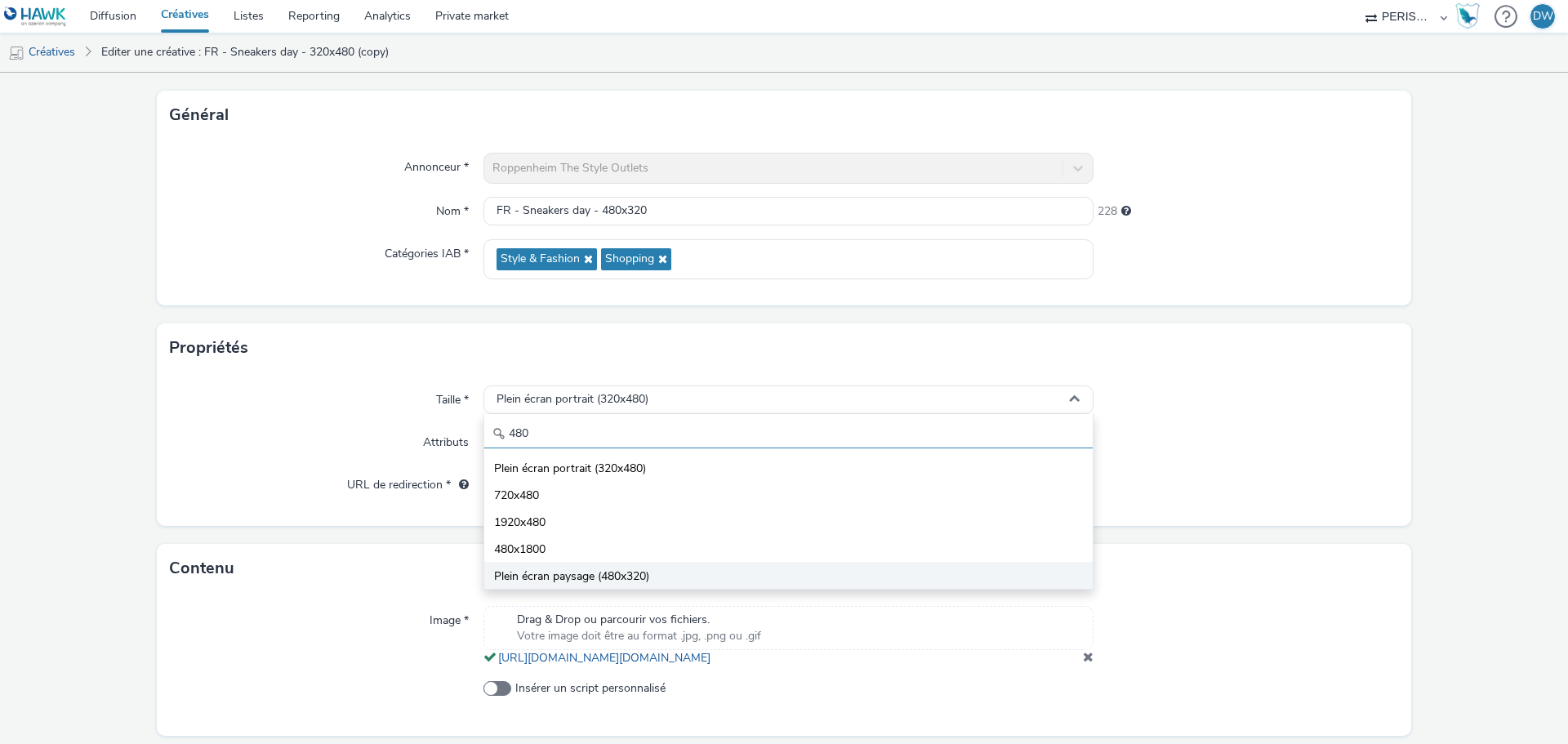
type input "480"
click at [605, 573] on span "Plein écran paysage (480x320)" at bounding box center [572, 576] width 155 height 17
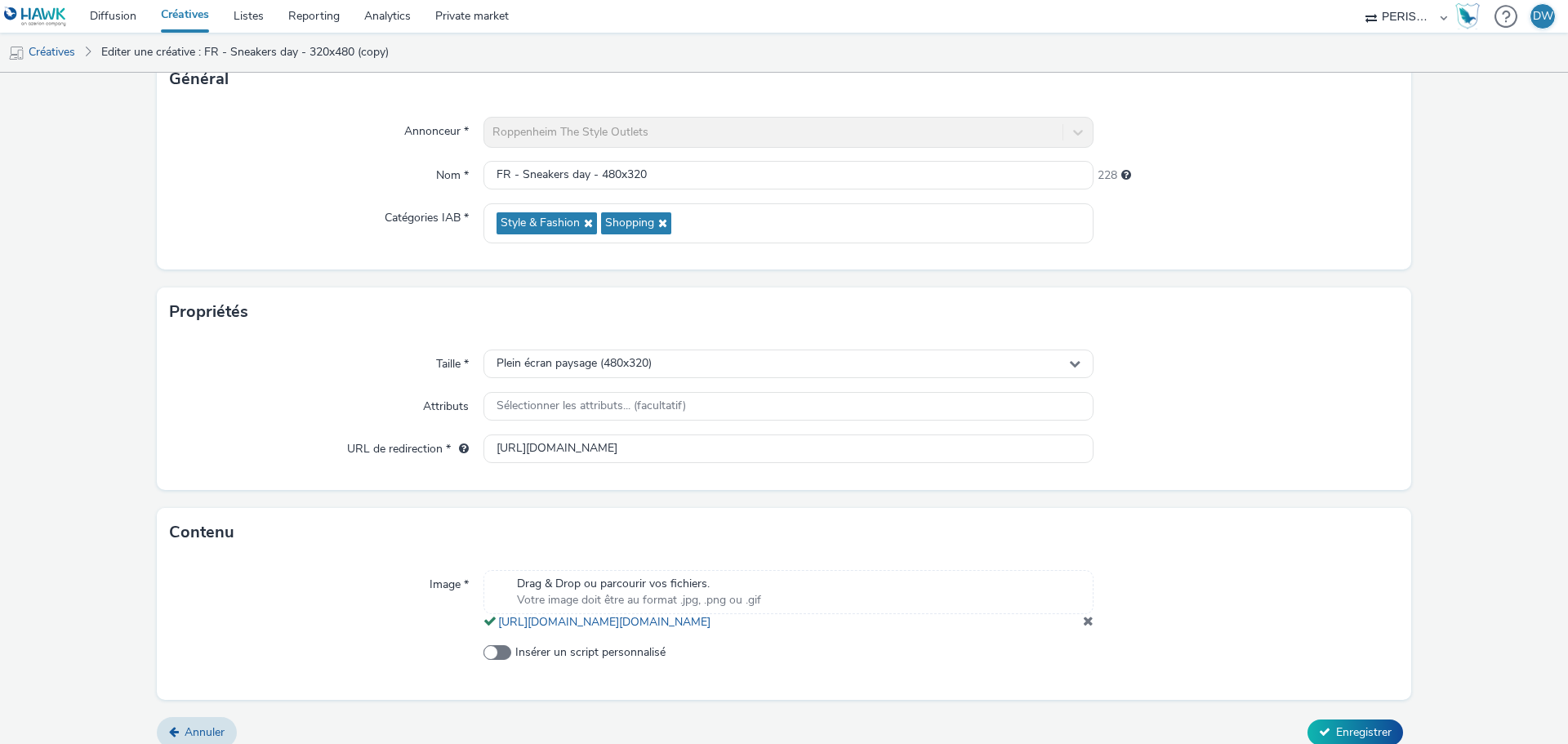
scroll to position [151, 0]
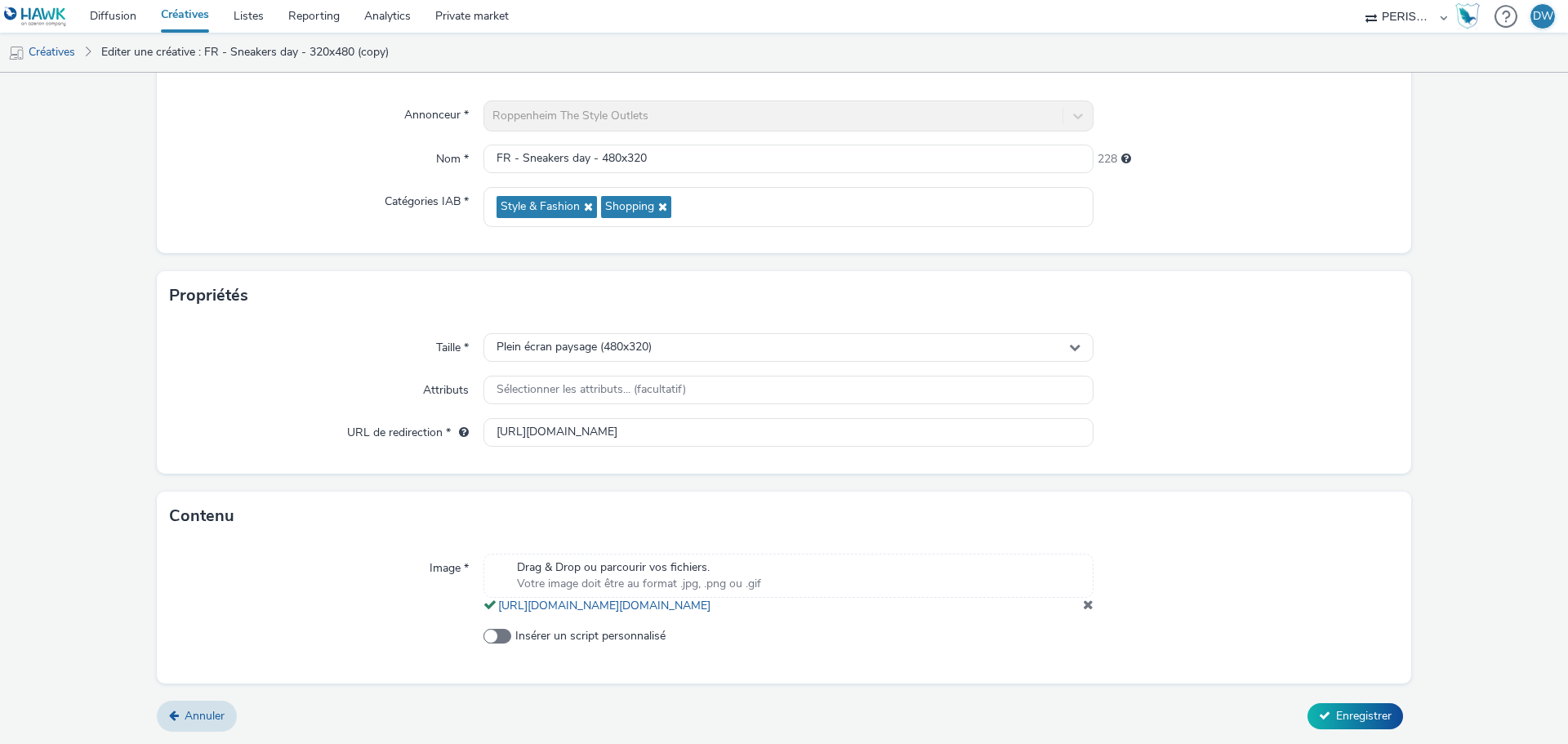
click at [614, 559] on span "Drag & Drop ou parcourir vos fichiers." at bounding box center [639, 567] width 244 height 17
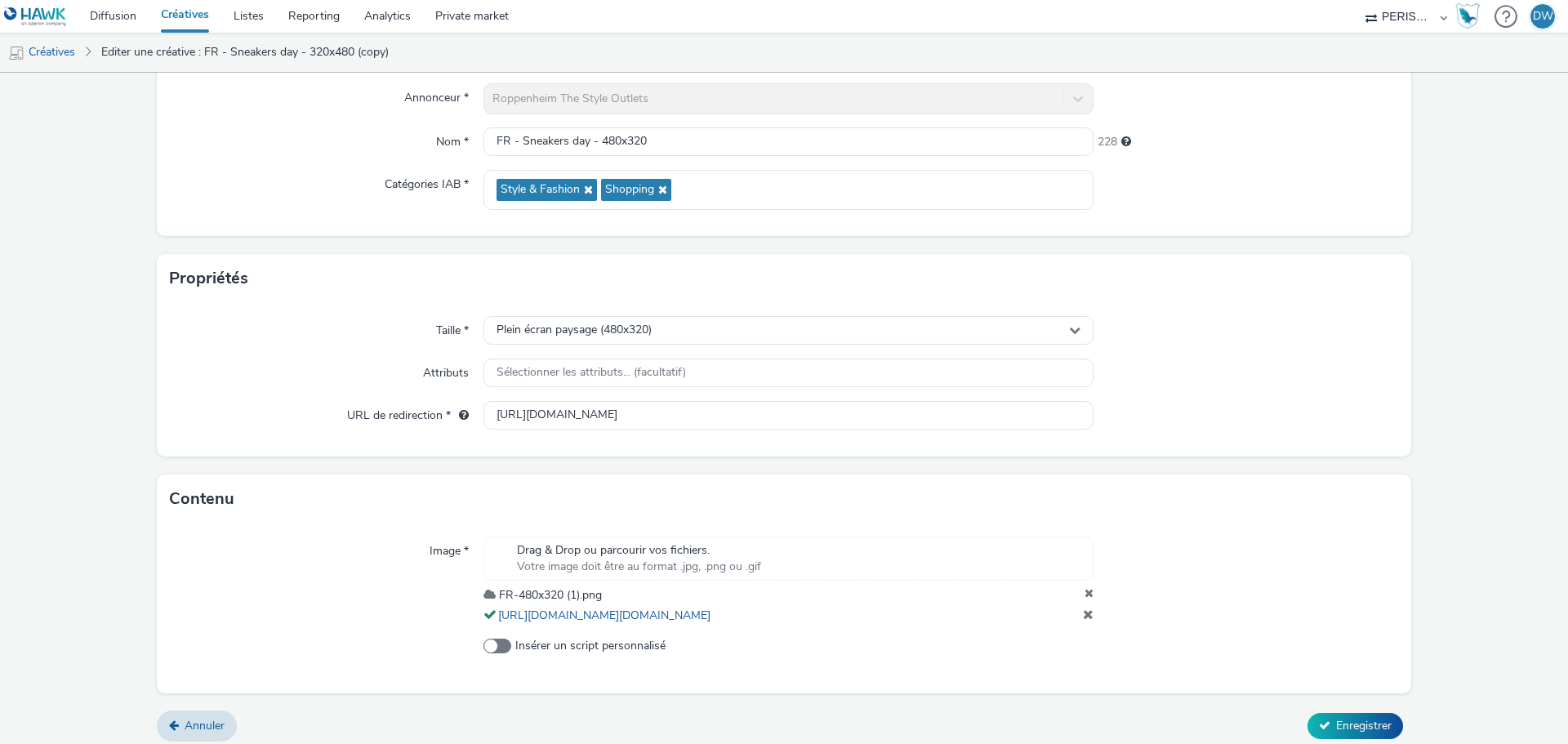
scroll to position [141, 0]
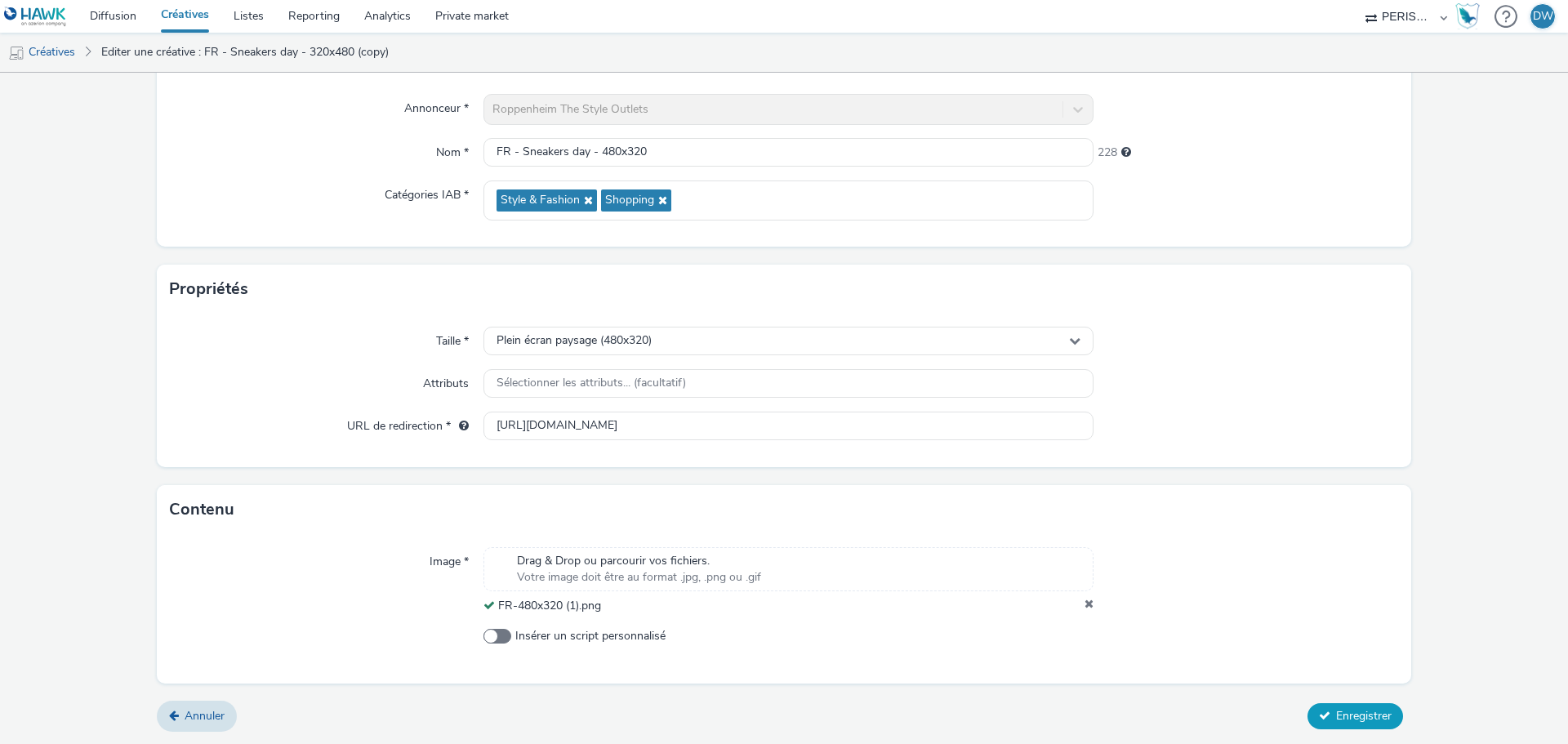
click at [1336, 715] on span "Enregistrer" at bounding box center [1363, 716] width 55 height 16
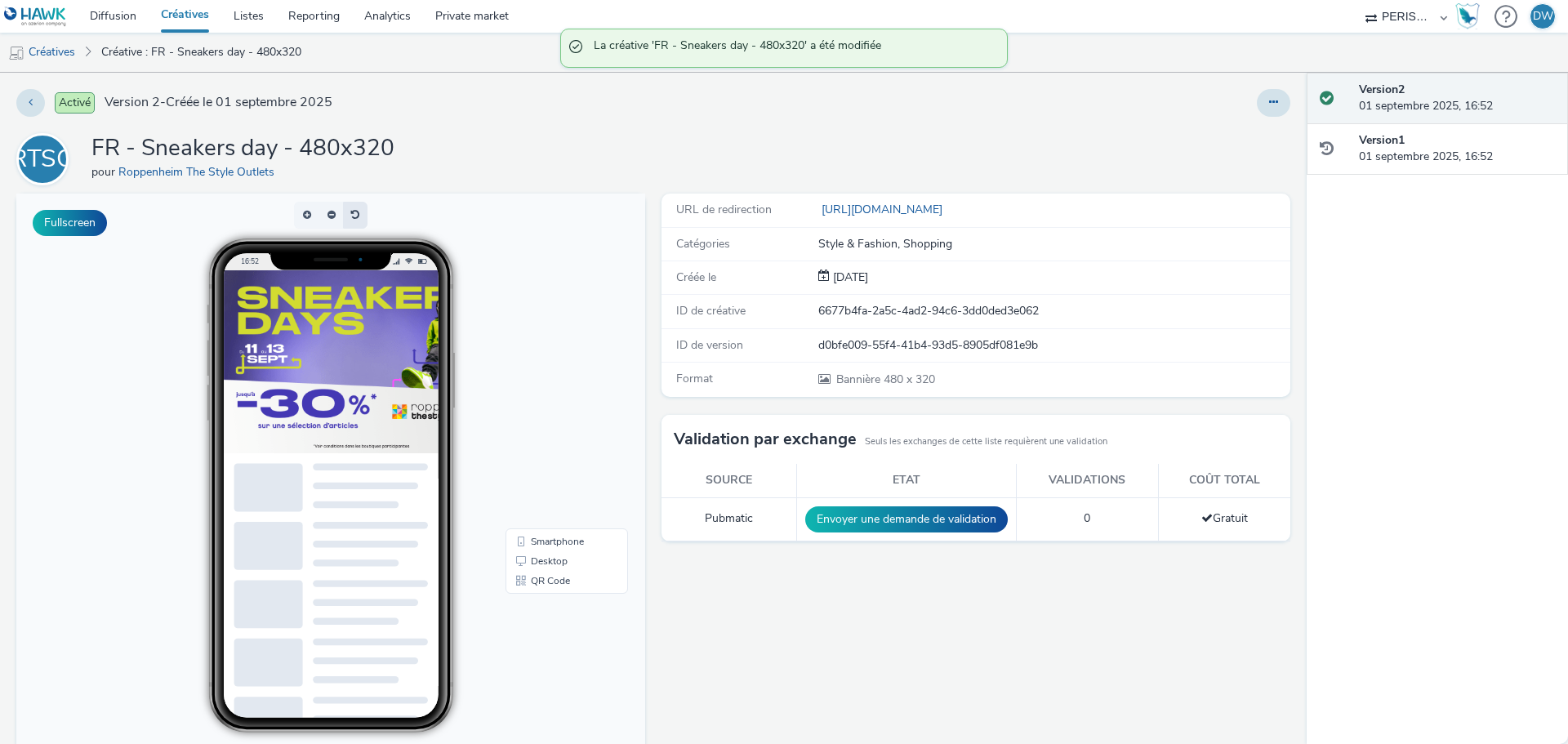
click at [352, 218] on button "button" at bounding box center [355, 215] width 25 height 27
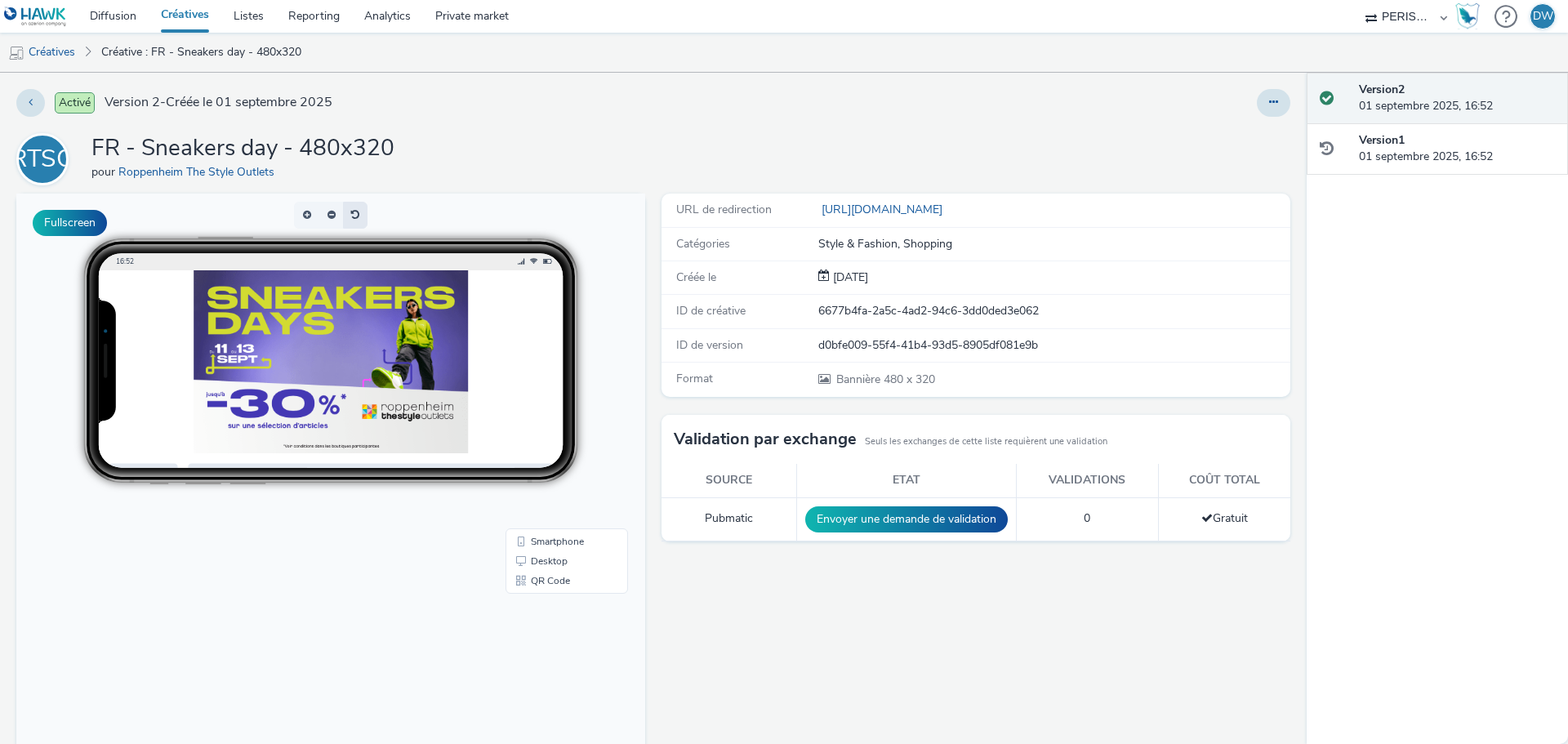
click at [354, 218] on button "button" at bounding box center [355, 215] width 25 height 27
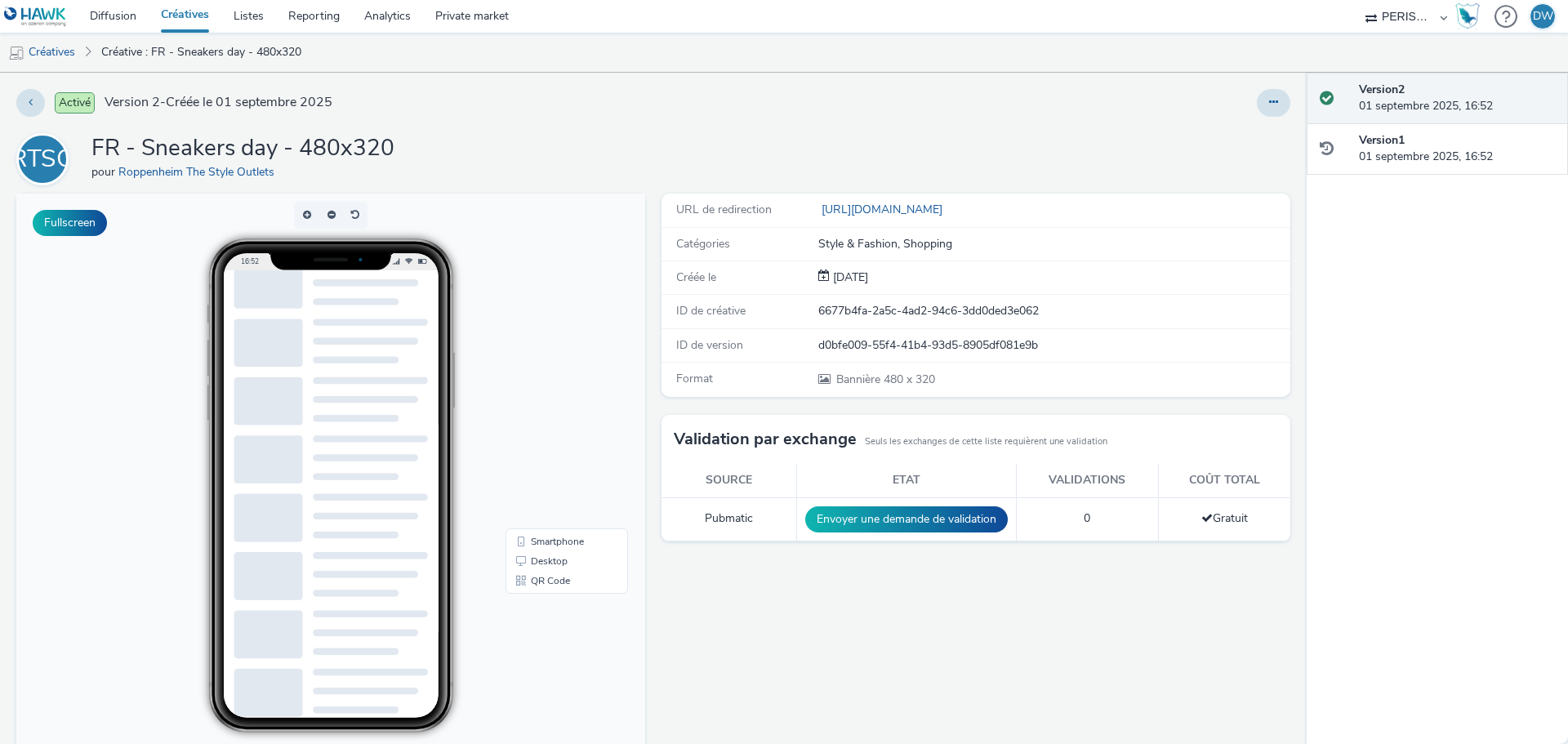
scroll to position [408, 0]
click at [558, 566] on link "Desktop" at bounding box center [567, 561] width 116 height 19
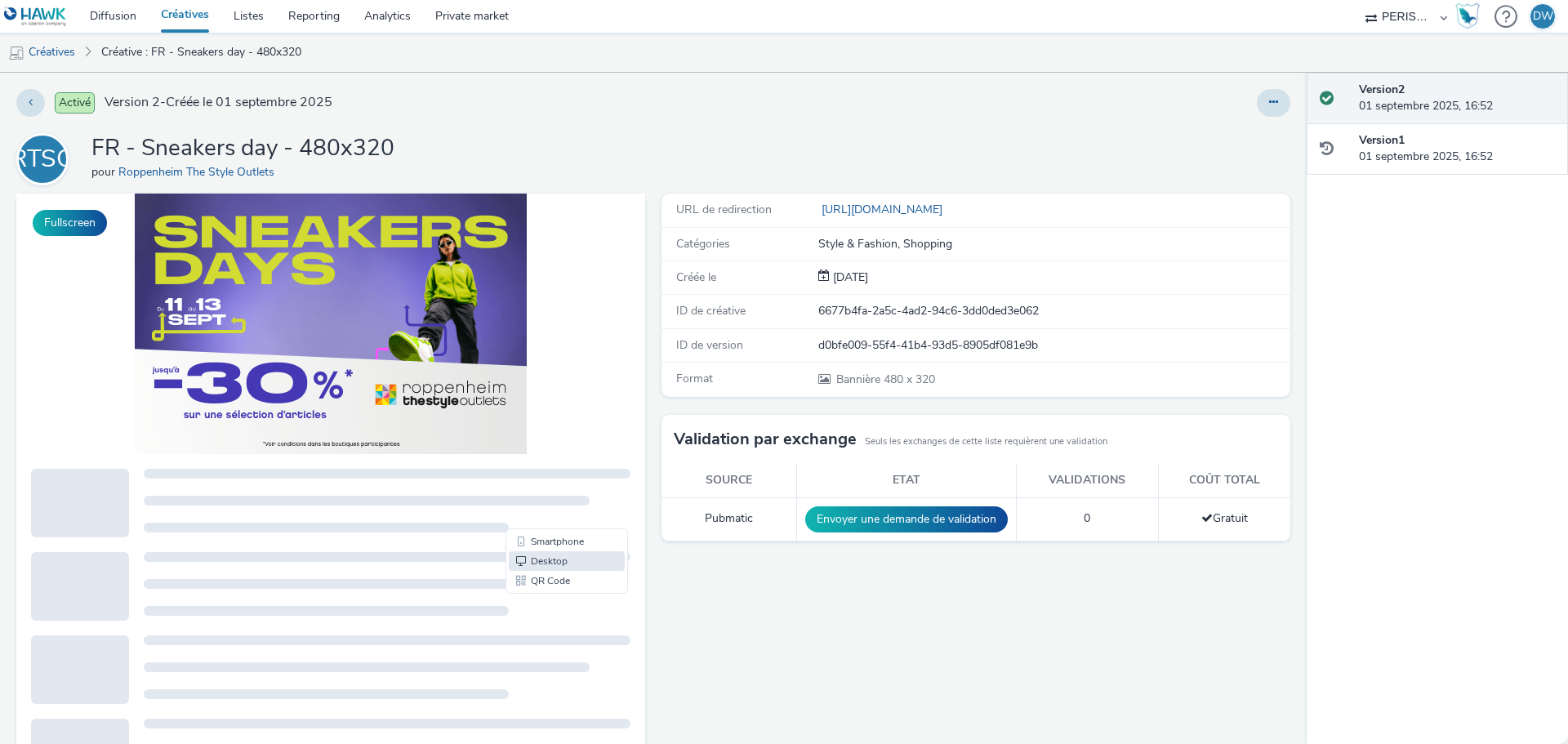
scroll to position [0, 0]
click at [18, 98] on button at bounding box center [31, 103] width 29 height 28
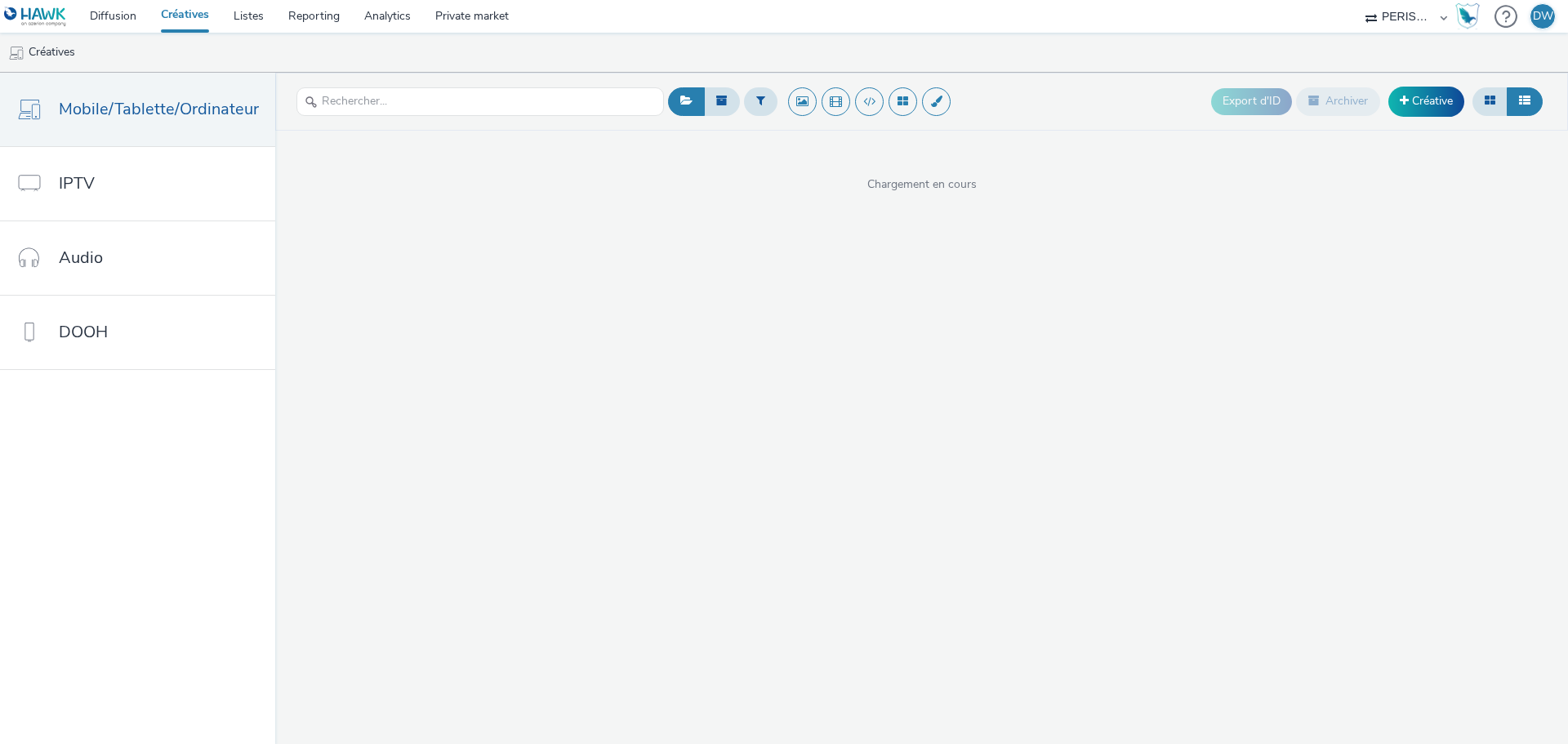
click at [176, 19] on link "Créatives" at bounding box center [185, 16] width 73 height 33
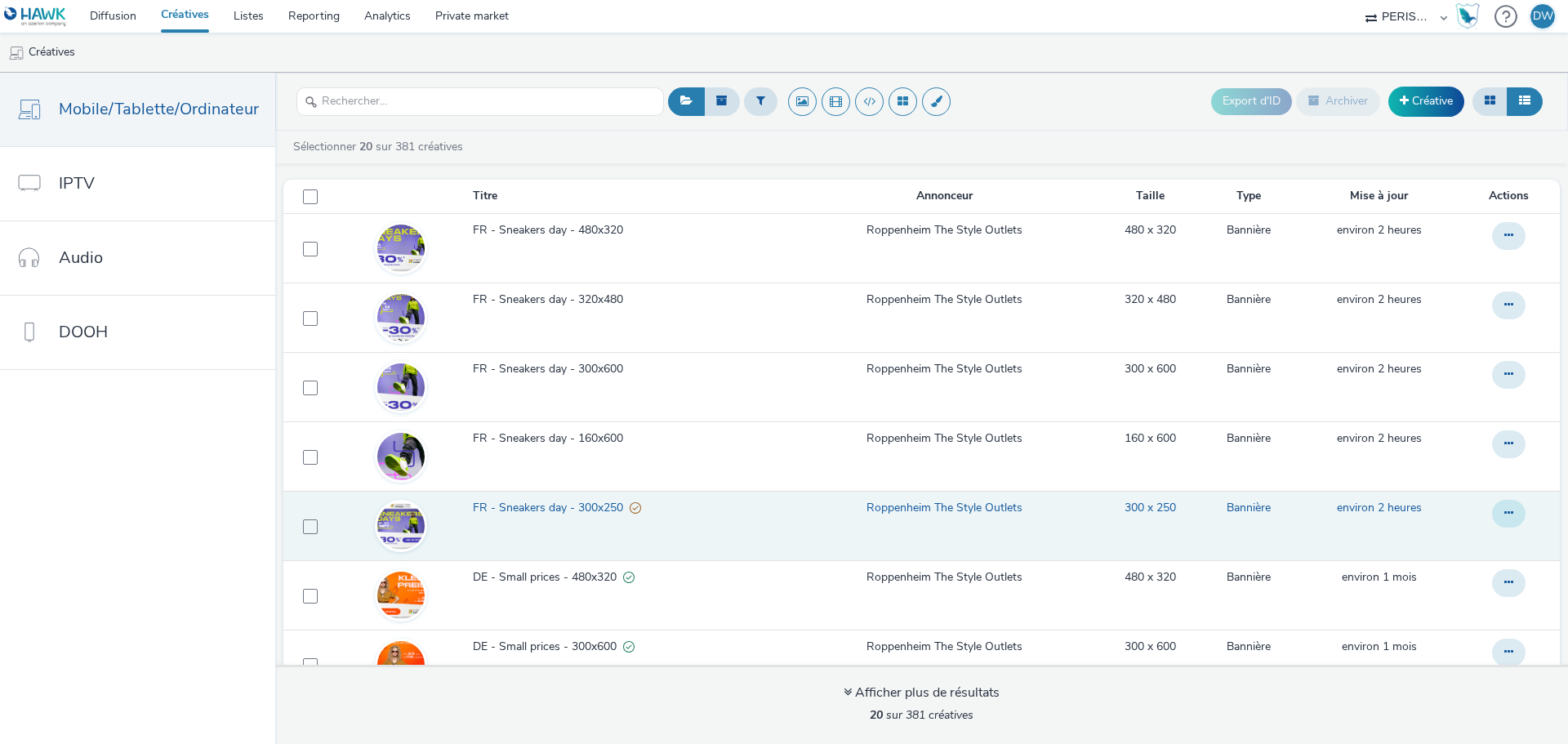
click at [1504, 512] on icon at bounding box center [1508, 513] width 9 height 11
click at [1462, 568] on link "Dupliquer" at bounding box center [1463, 579] width 122 height 33
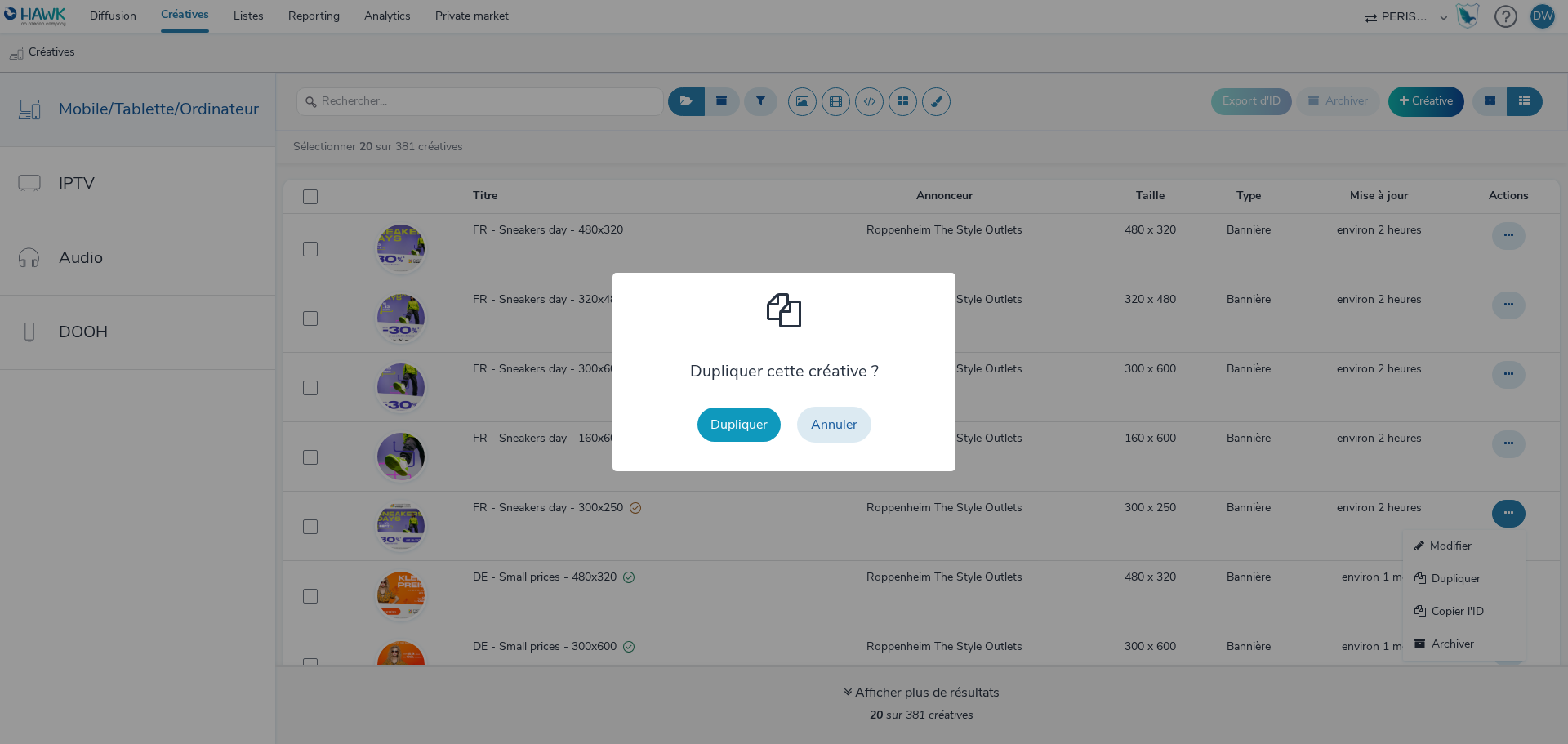
click at [761, 438] on button "Dupliquer" at bounding box center [739, 424] width 84 height 34
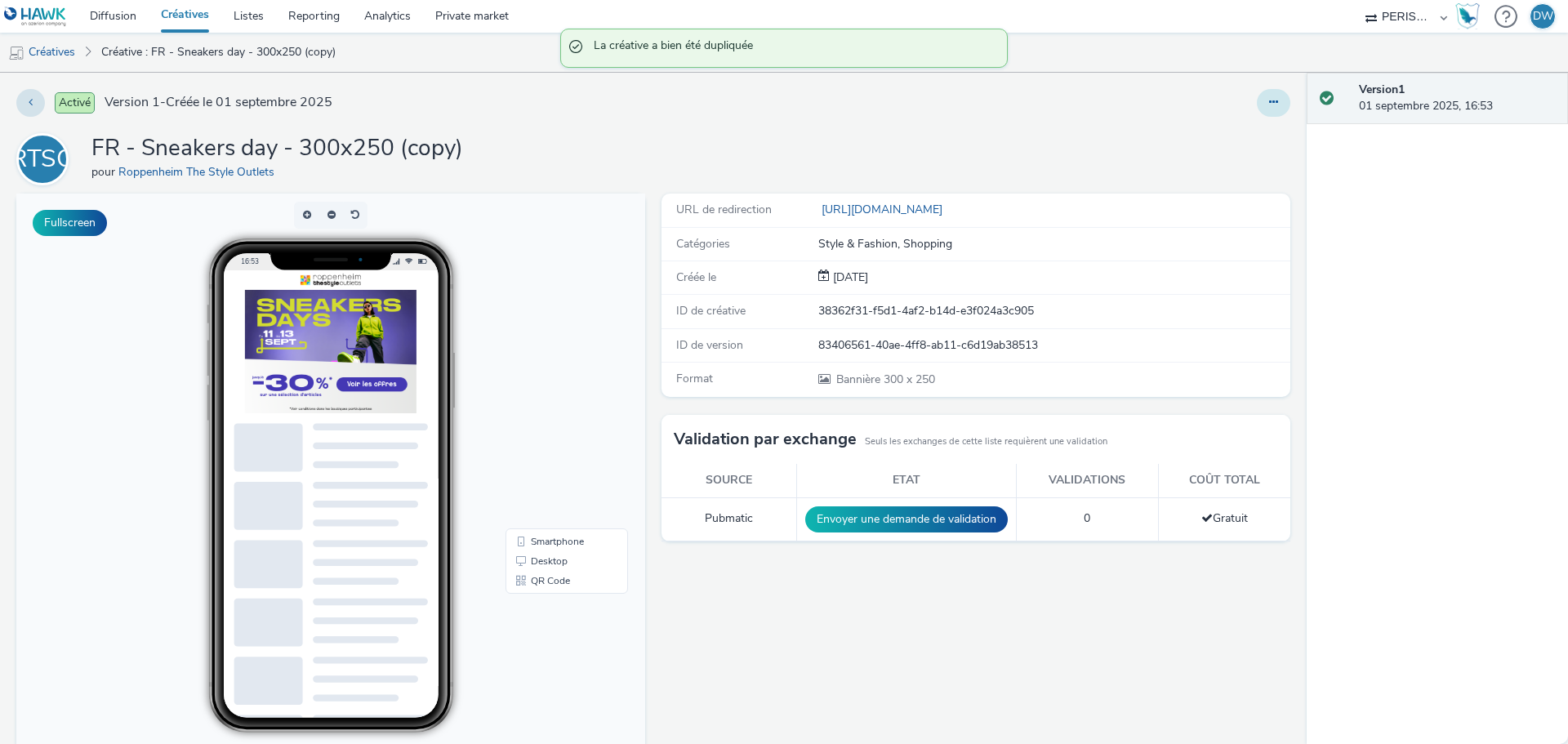
click at [1273, 101] on button at bounding box center [1273, 103] width 33 height 28
click at [1222, 146] on link "Modifier" at bounding box center [1229, 135] width 122 height 33
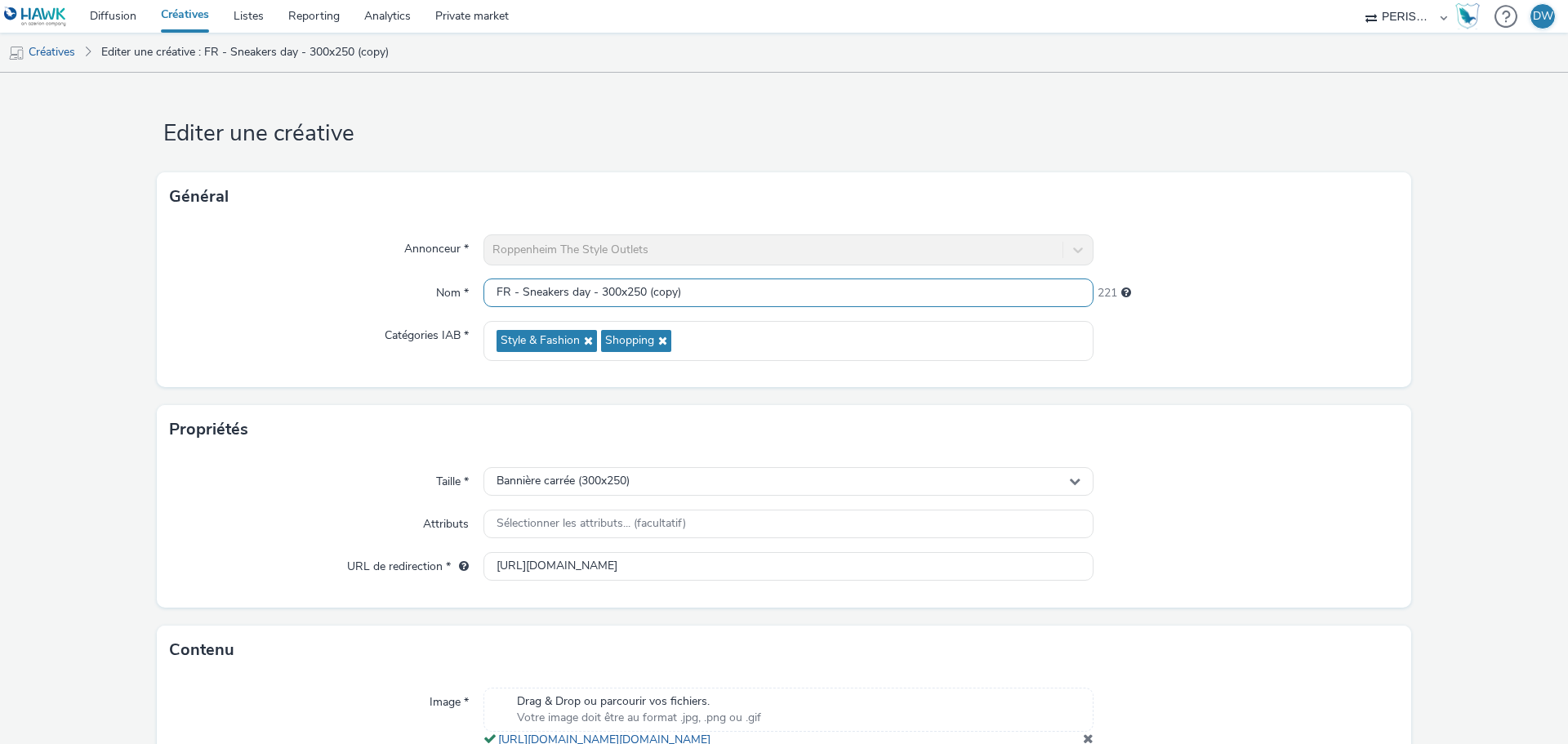
click at [485, 292] on input "FR - Sneakers day - 300x250 (copy)" at bounding box center [789, 293] width 610 height 29
drag, startPoint x: 646, startPoint y: 294, endPoint x: 870, endPoint y: 325, distance: 226.1
click at [870, 325] on div "Annonceur * Roppenheim The Style Outlets Nom * DE - Sneakers day - 300x250 (cop…" at bounding box center [784, 304] width 1254 height 166
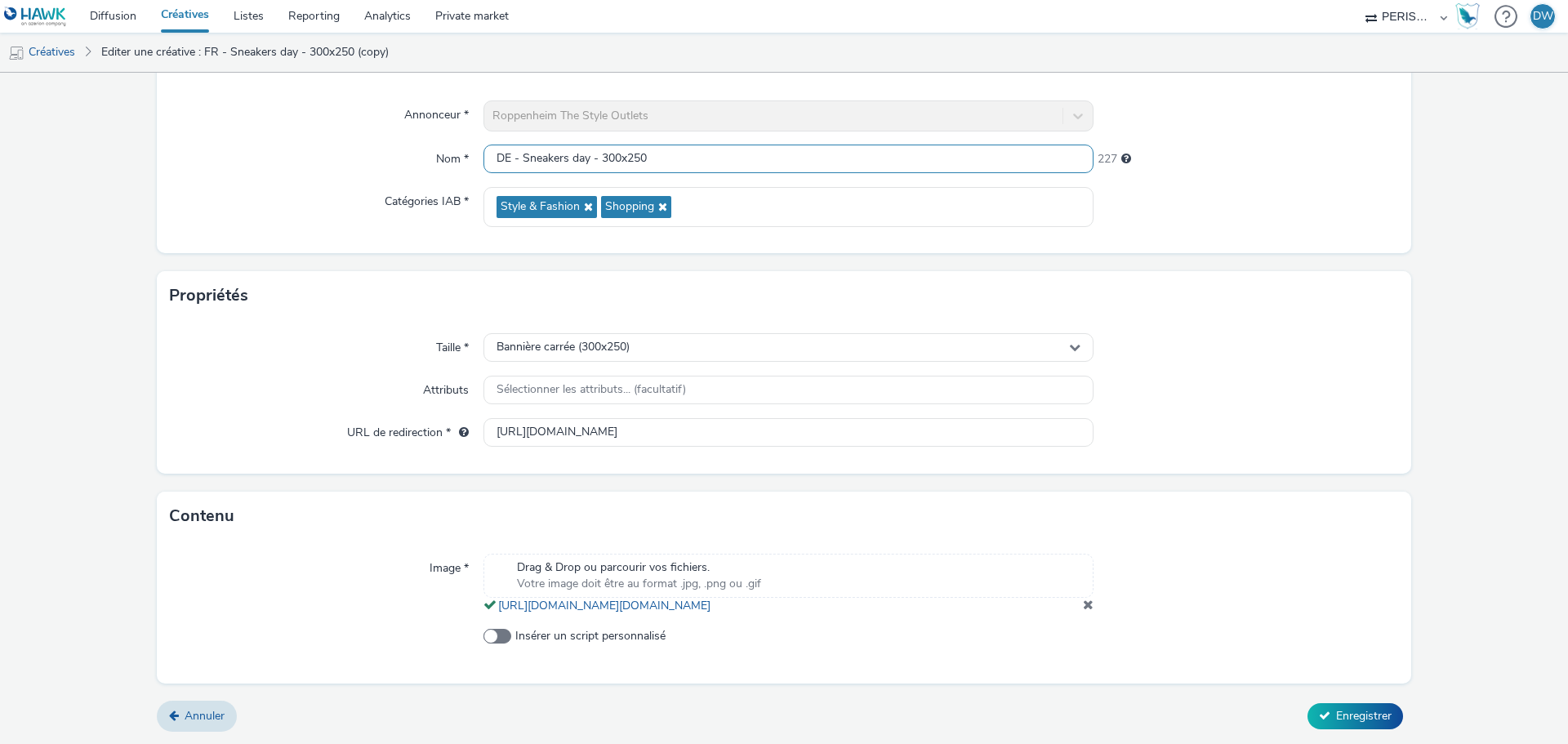
type input "DE - Sneakers day - 300x250"
click at [551, 418] on input "[URL][DOMAIN_NAME]" at bounding box center [789, 432] width 610 height 29
paste input "de/angebote"
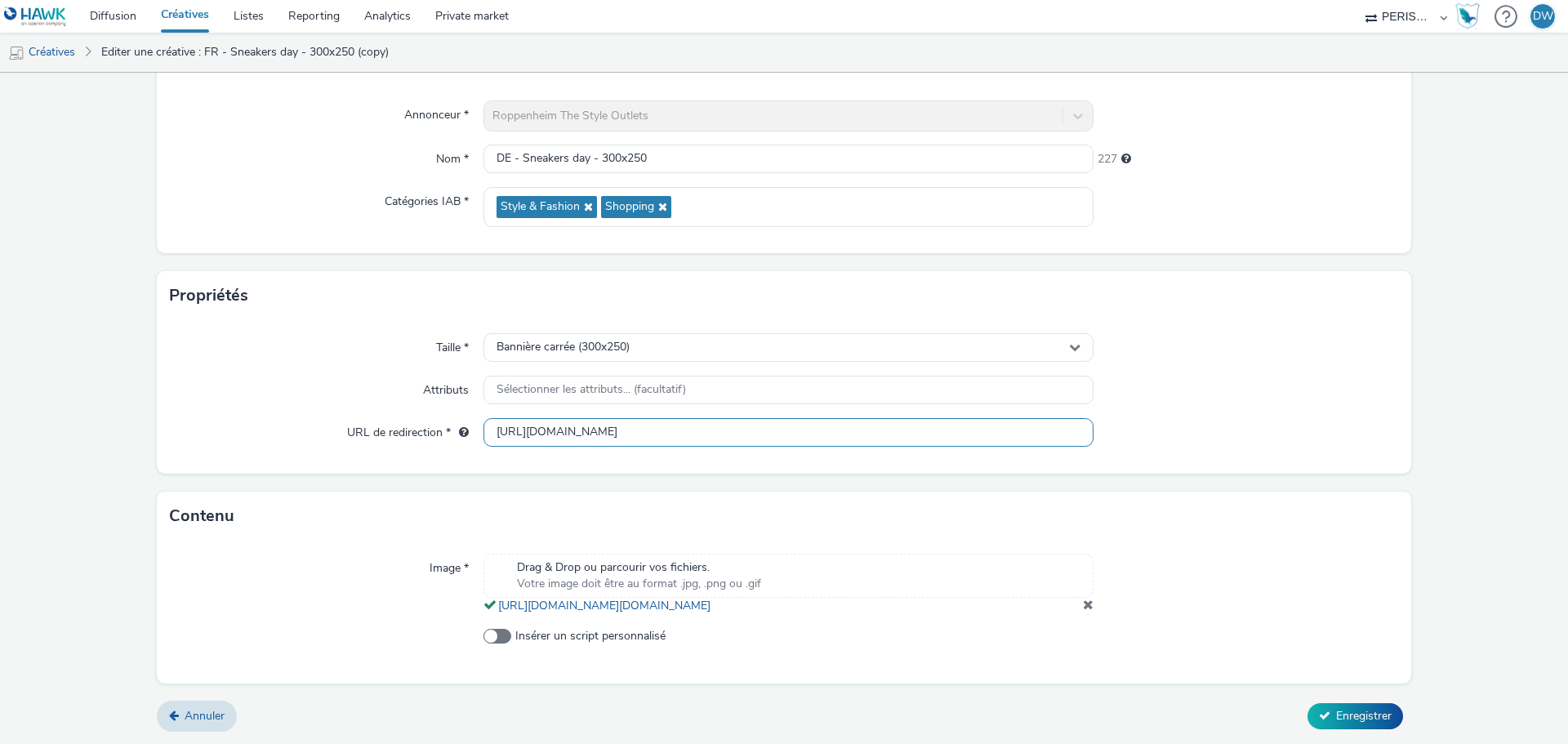
scroll to position [0, 11]
type input "[URL][DOMAIN_NAME]"
click at [726, 492] on div "Contenu" at bounding box center [784, 516] width 1254 height 49
click at [585, 559] on span "Drag & Drop ou parcourir vos fichiers." at bounding box center [639, 567] width 244 height 17
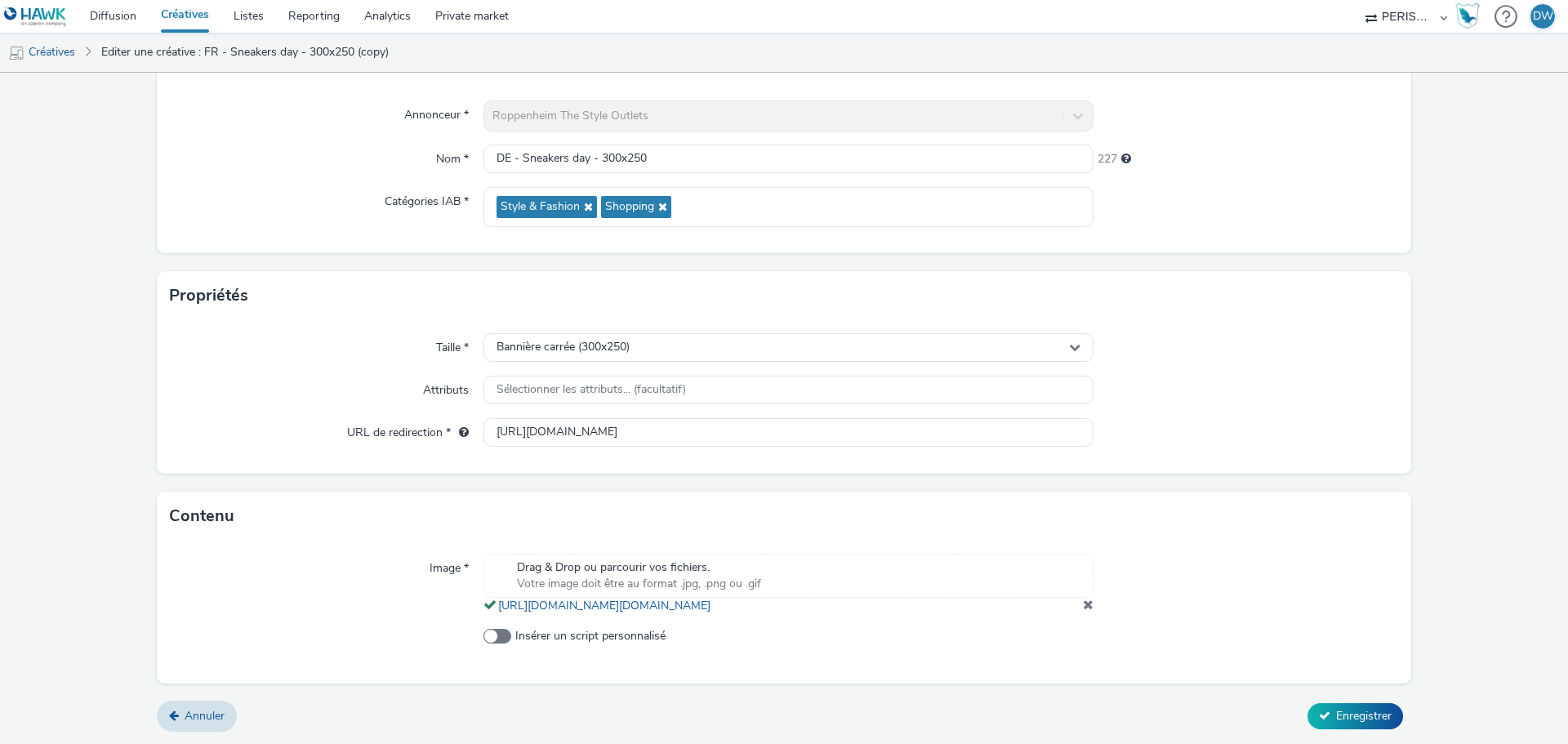
click at [626, 576] on span "Votre image doit être au format .jpg, .png ou .gif" at bounding box center [639, 584] width 244 height 17
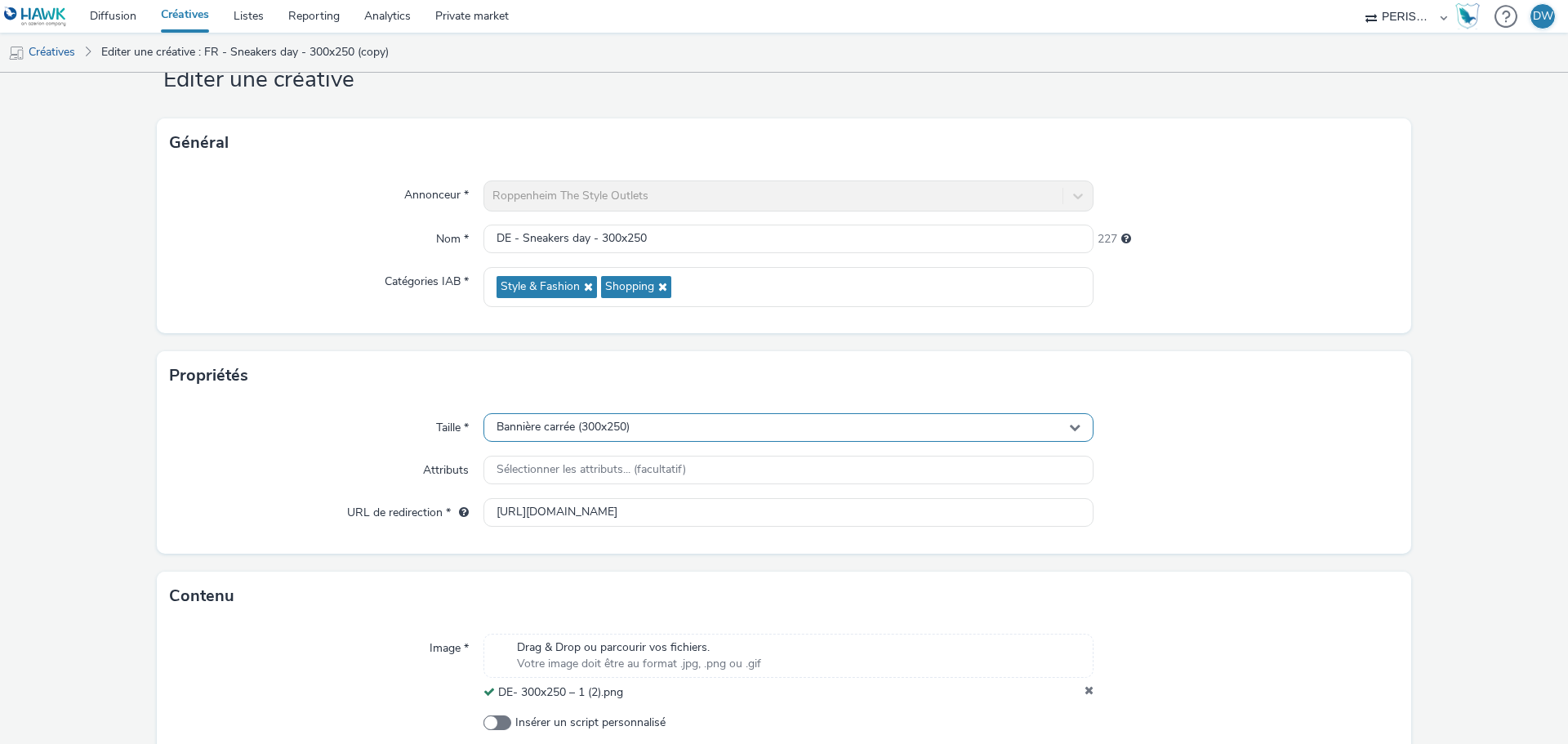
scroll to position [141, 0]
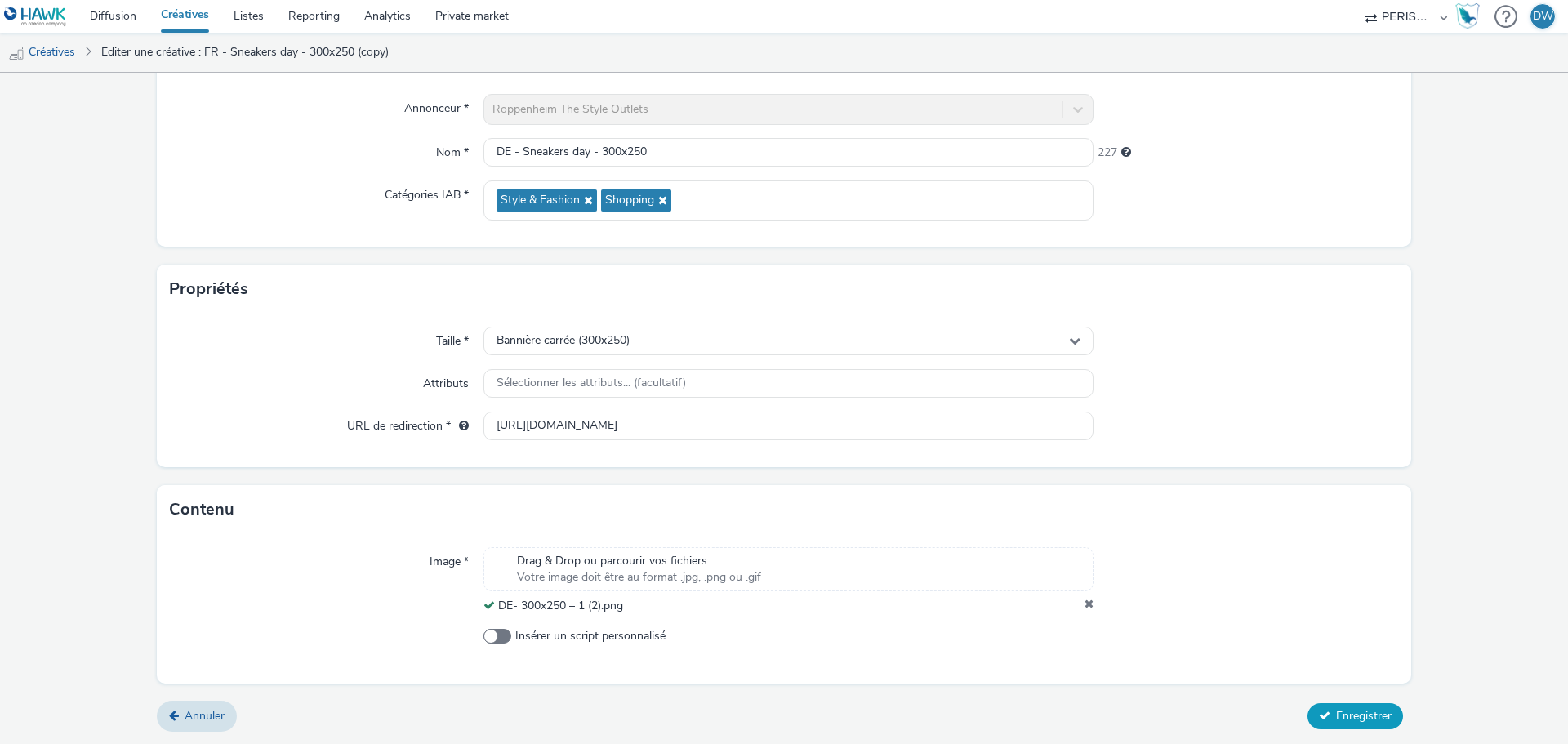
click at [1353, 711] on span "Enregistrer" at bounding box center [1363, 716] width 55 height 16
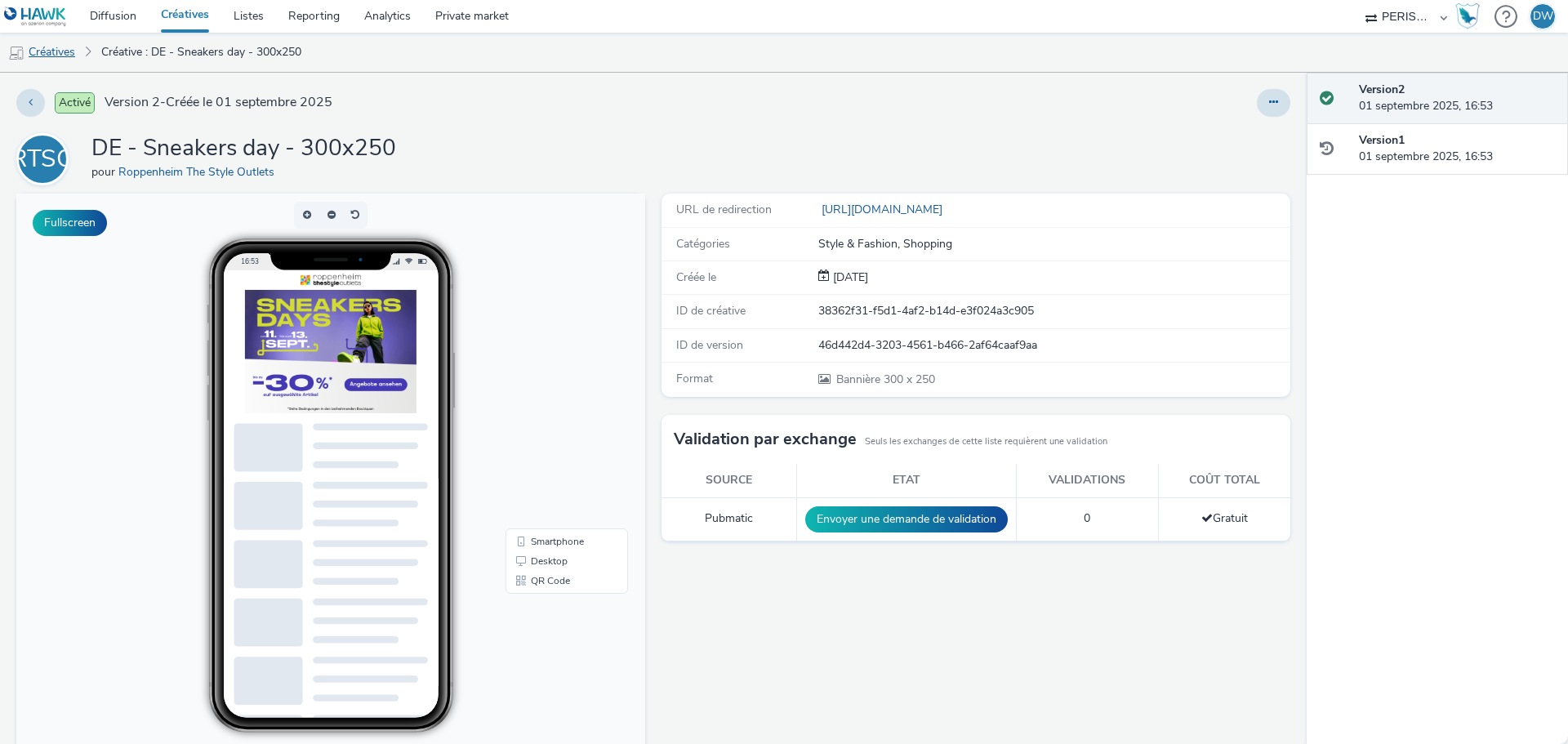
click at [56, 52] on link "Créatives" at bounding box center [41, 52] width 84 height 40
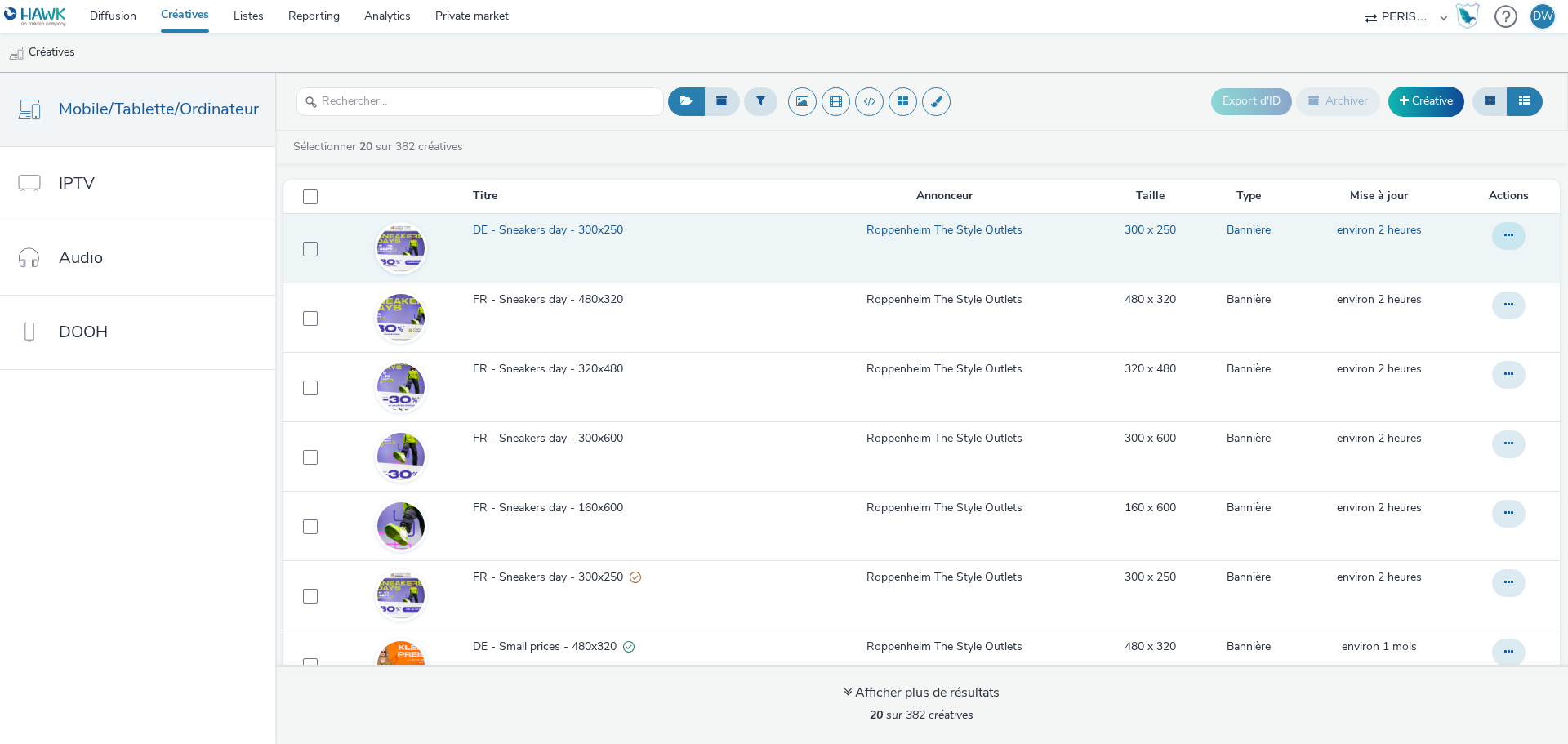
click at [1504, 234] on icon at bounding box center [1508, 235] width 9 height 11
click at [1440, 304] on link "Dupliquer" at bounding box center [1463, 301] width 122 height 33
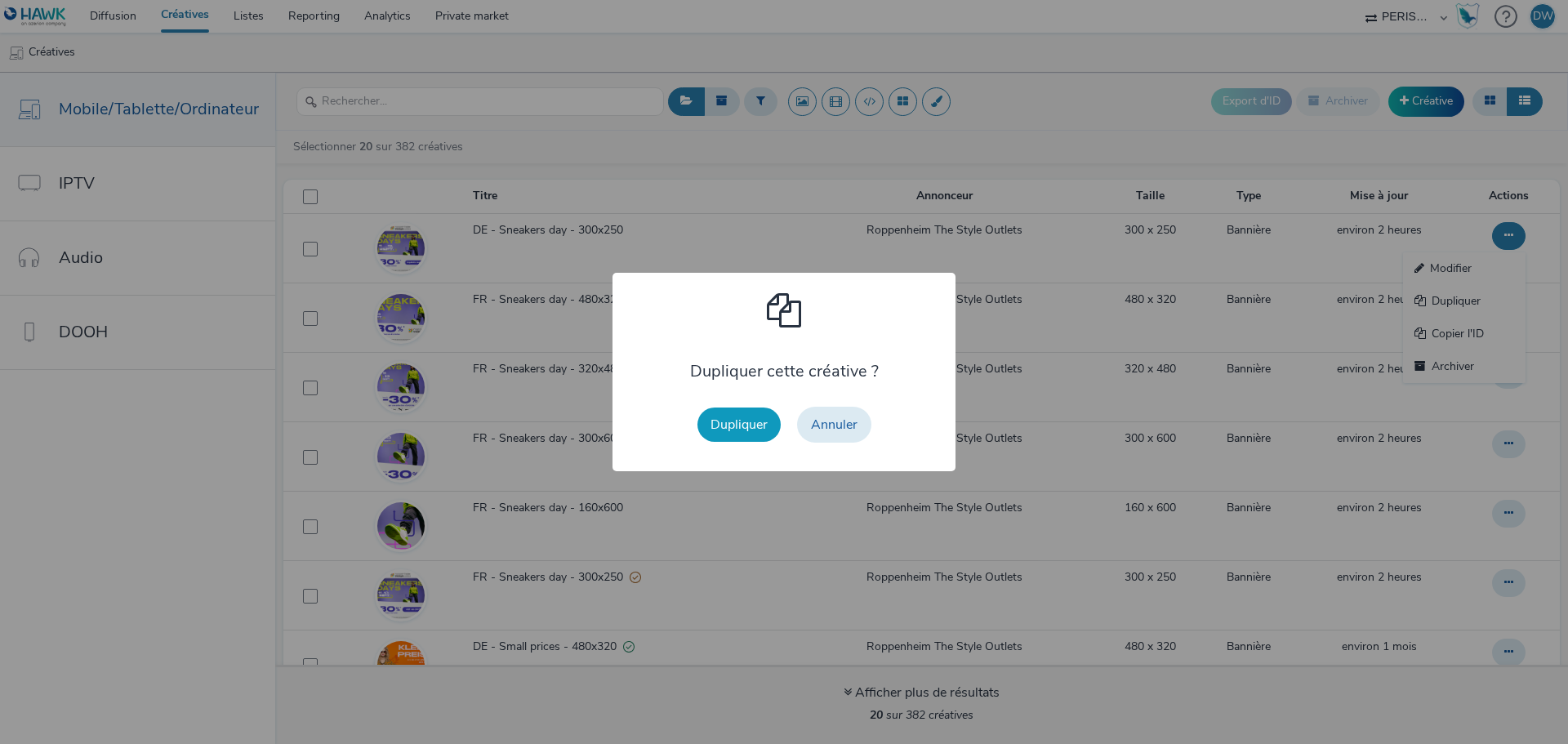
click at [740, 434] on button "Dupliquer" at bounding box center [739, 424] width 84 height 34
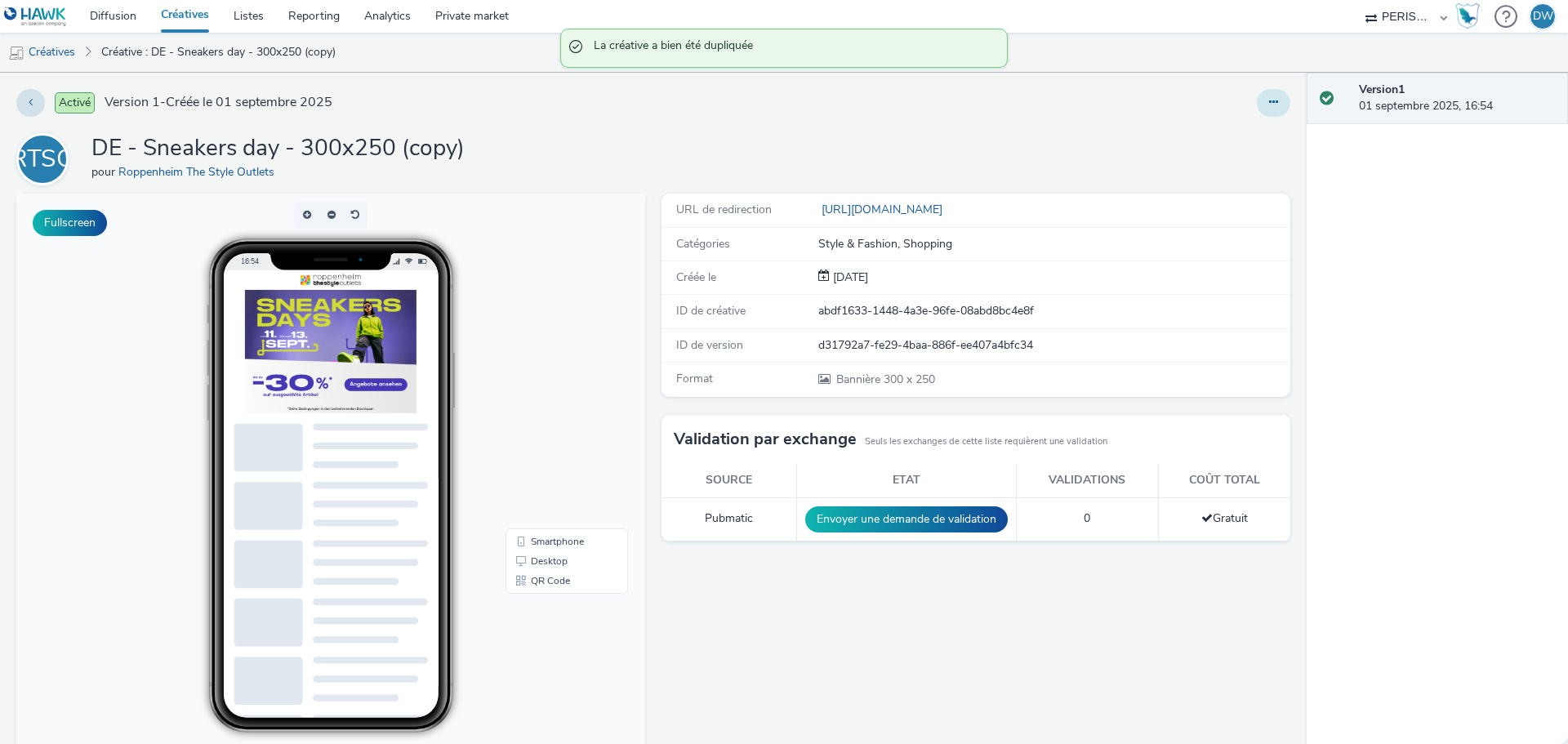
click at [1270, 98] on button at bounding box center [1273, 103] width 33 height 28
click at [1206, 142] on link "Modifier" at bounding box center [1229, 135] width 122 height 33
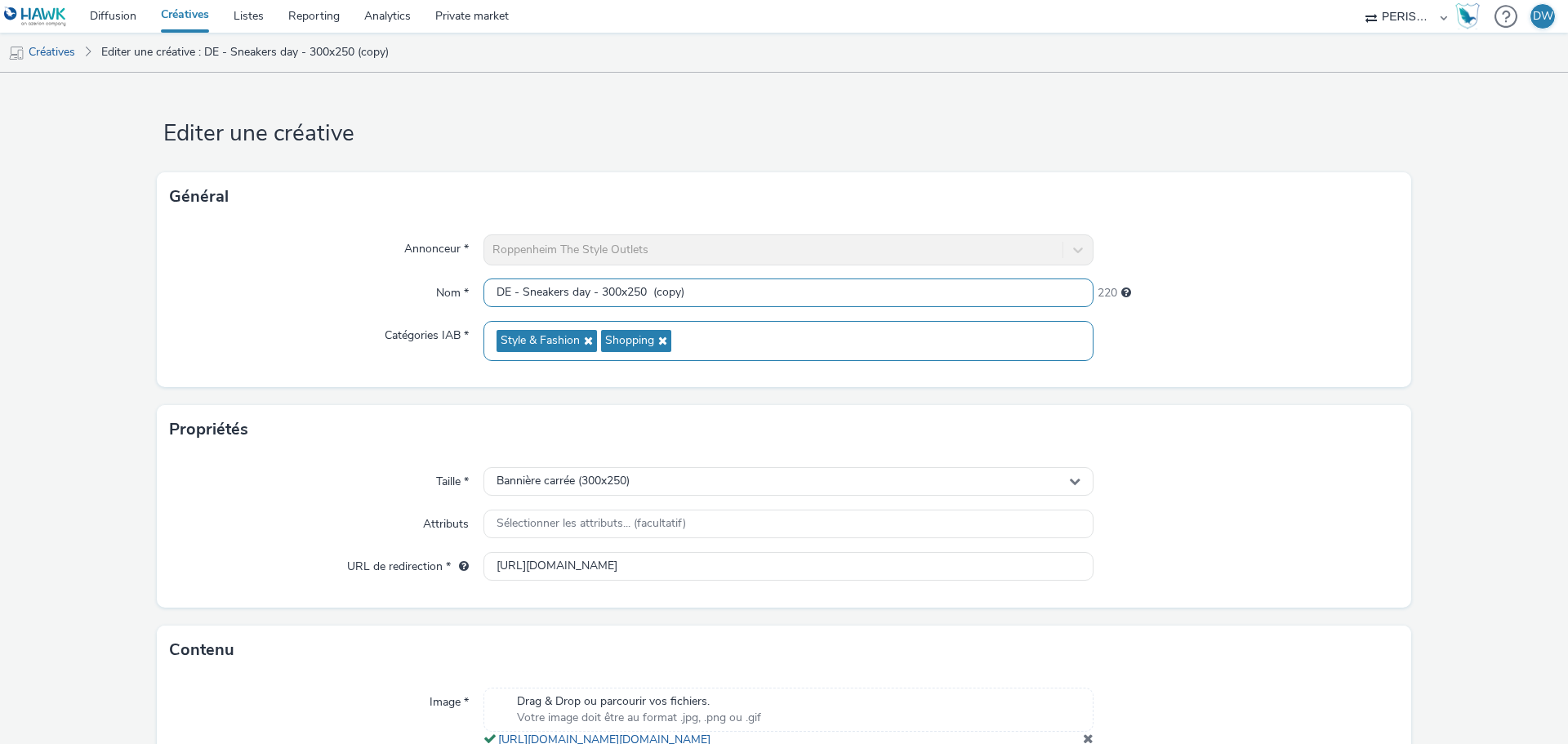
drag, startPoint x: 601, startPoint y: 287, endPoint x: 912, endPoint y: 333, distance: 314.4
click at [912, 333] on div "Annonceur * Roppenheim The Style Outlets Nom * DE - Sneakers day - 300x250 (cop…" at bounding box center [784, 304] width 1254 height 166
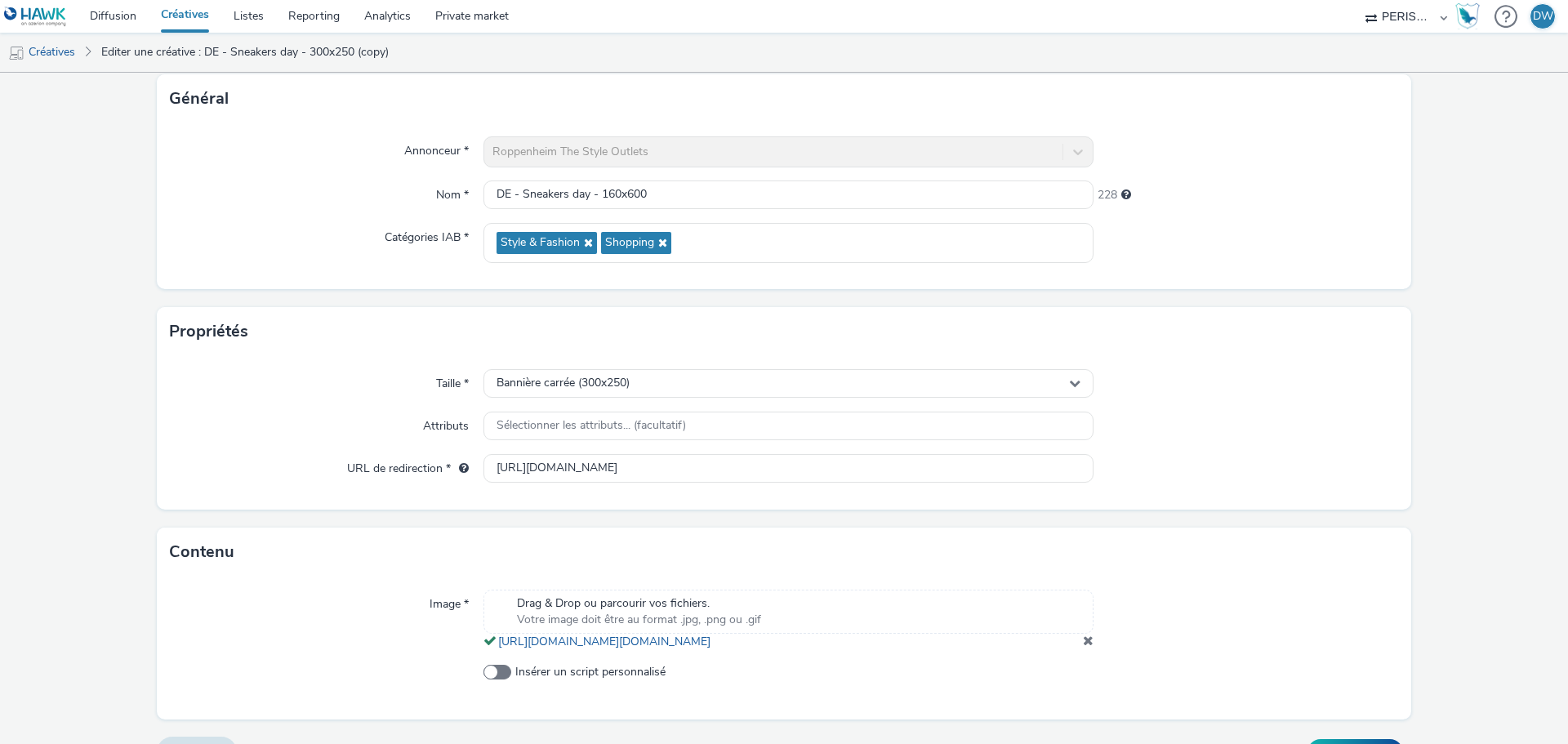
scroll to position [69, 0]
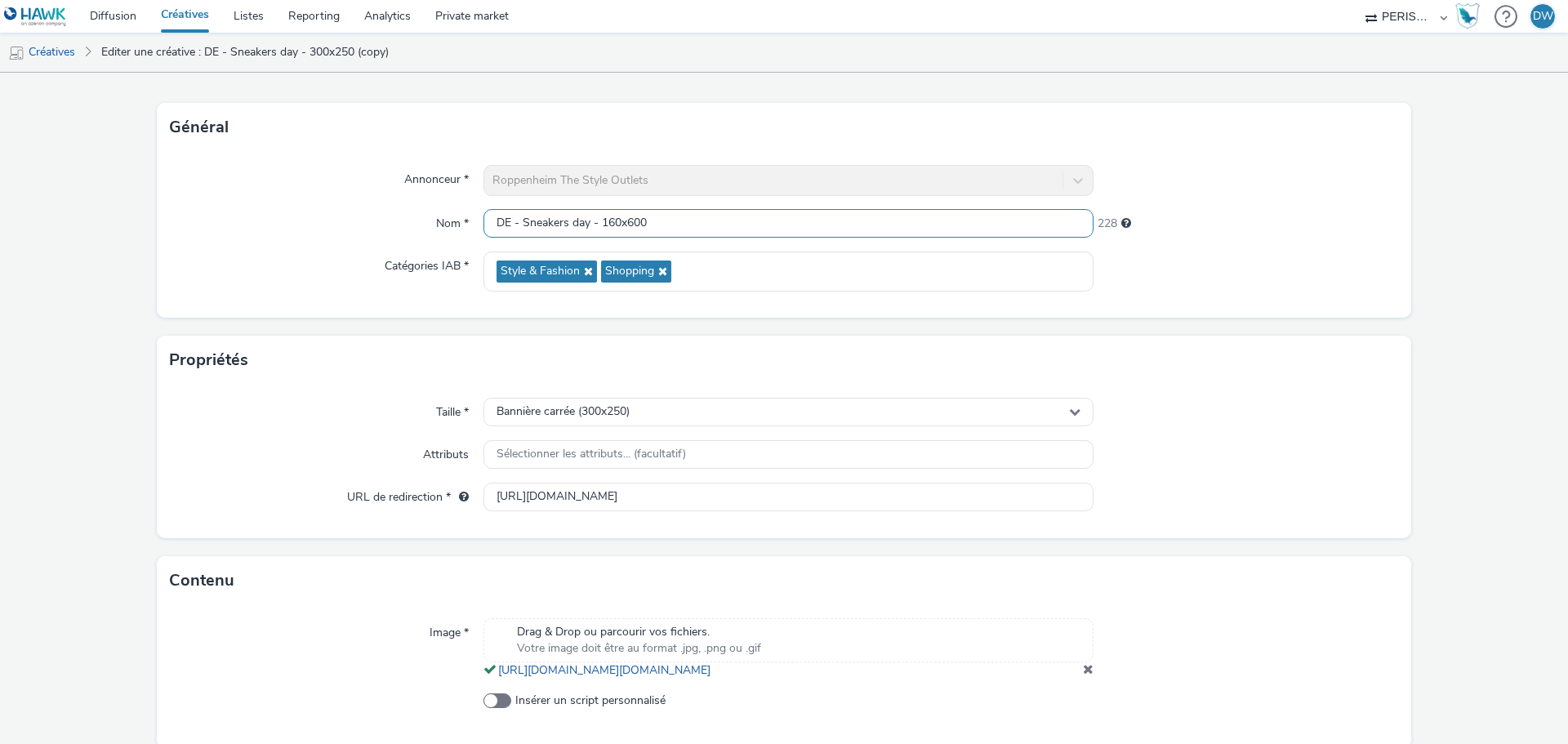
click at [653, 224] on input "DE - Sneakers day - 160x600" at bounding box center [789, 223] width 610 height 29
drag, startPoint x: 601, startPoint y: 221, endPoint x: 748, endPoint y: 221, distance: 147.0
click at [748, 221] on input "DE - Sneakers day - 160x600" at bounding box center [789, 223] width 610 height 29
type input "DE - Sneakers day - 300x600"
click at [659, 406] on div "Bannière carrée (300x250)" at bounding box center [789, 412] width 610 height 29
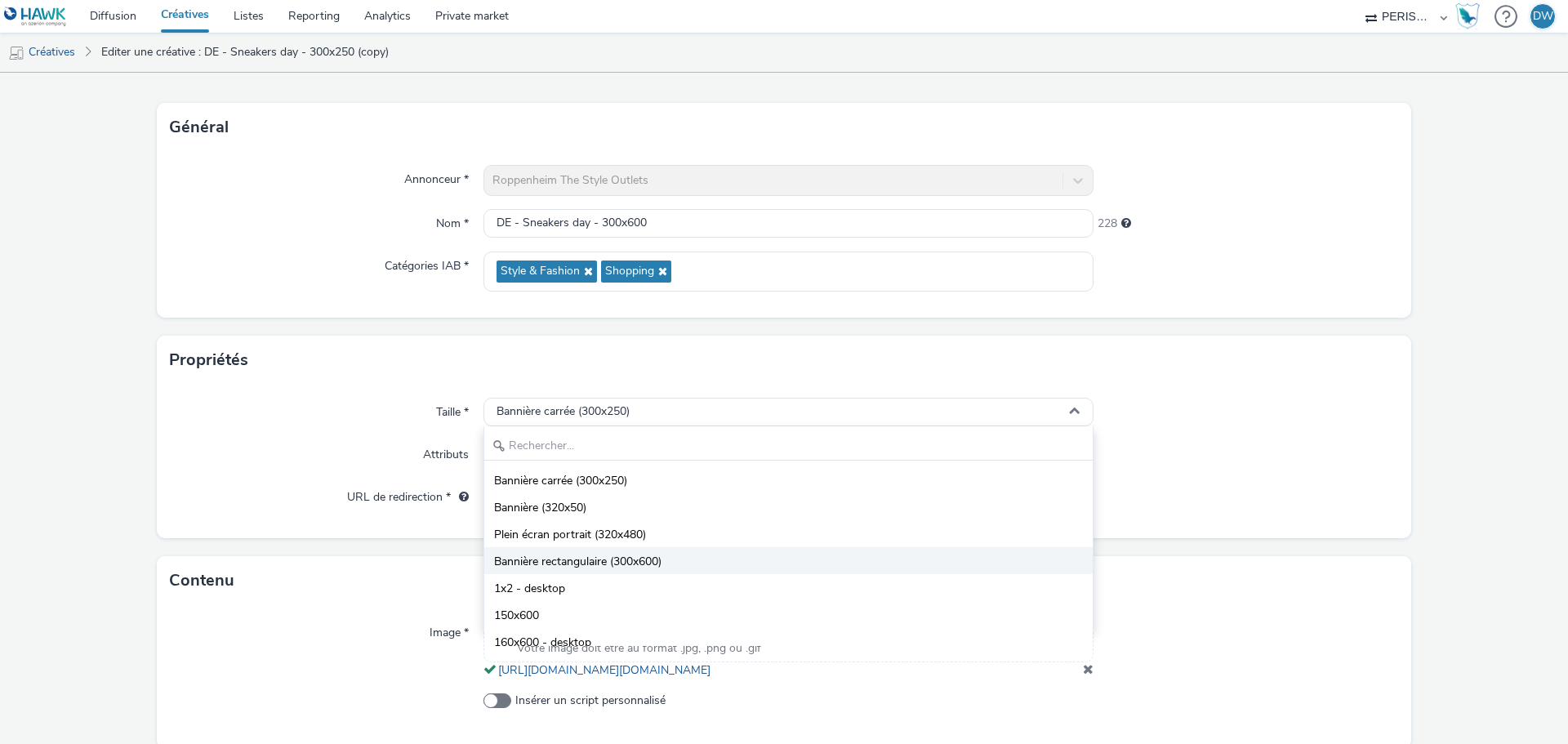
click at [627, 565] on span "Bannière rectangulaire (300x600)" at bounding box center [578, 562] width 167 height 17
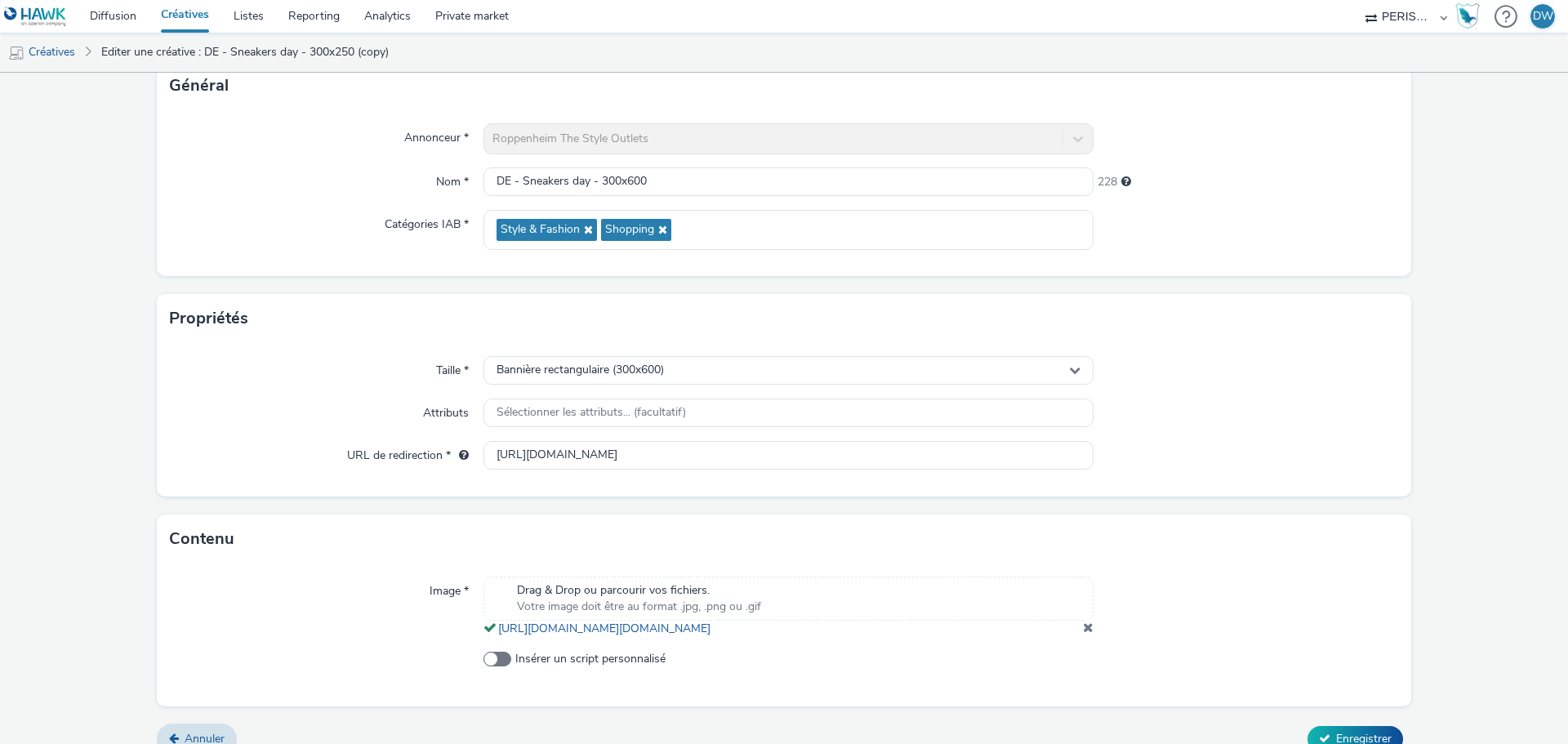
scroll to position [151, 0]
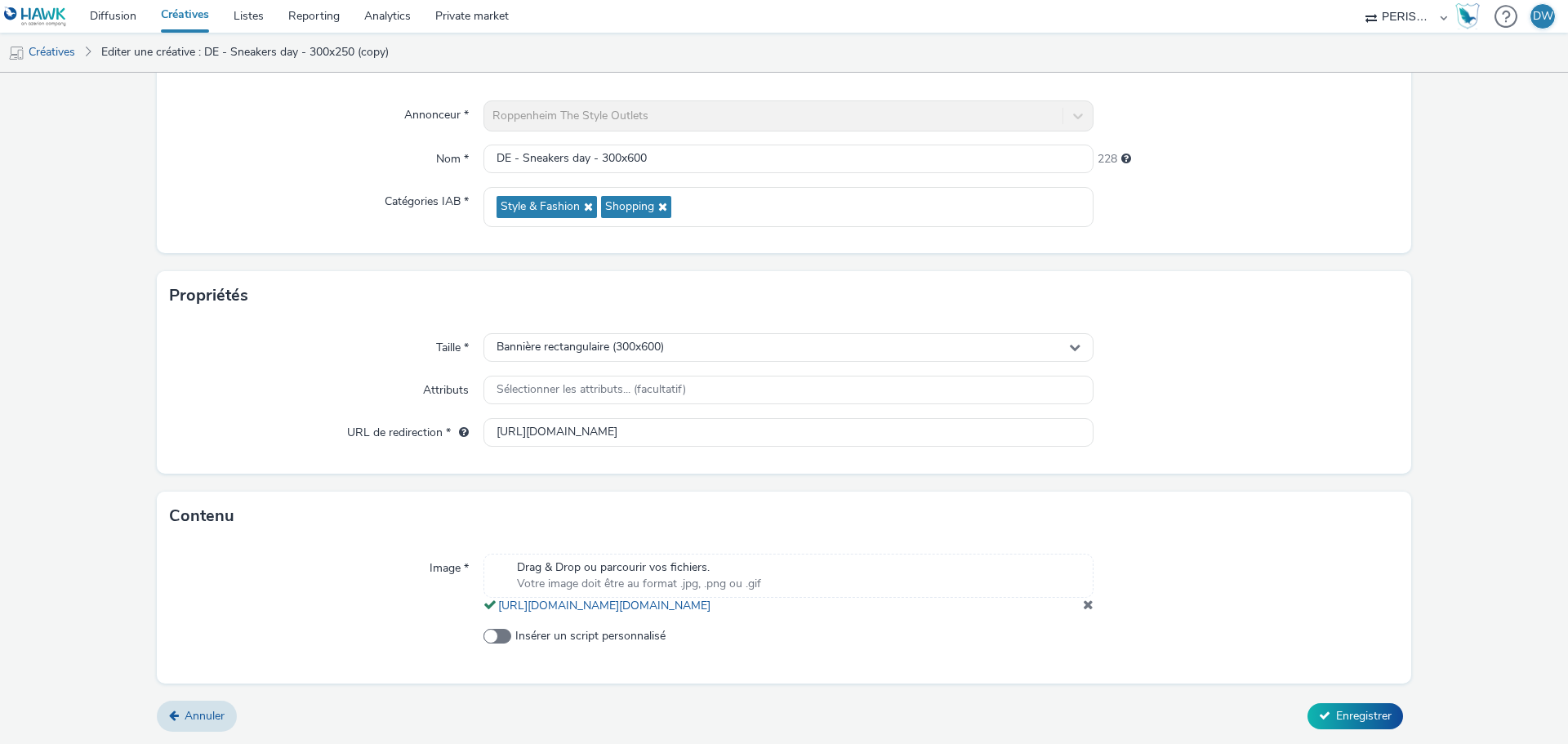
click at [808, 560] on div "Drag & Drop ou parcourir vos fichiers. Votre image doit être au format .jpg, .p…" at bounding box center [789, 576] width 610 height 44
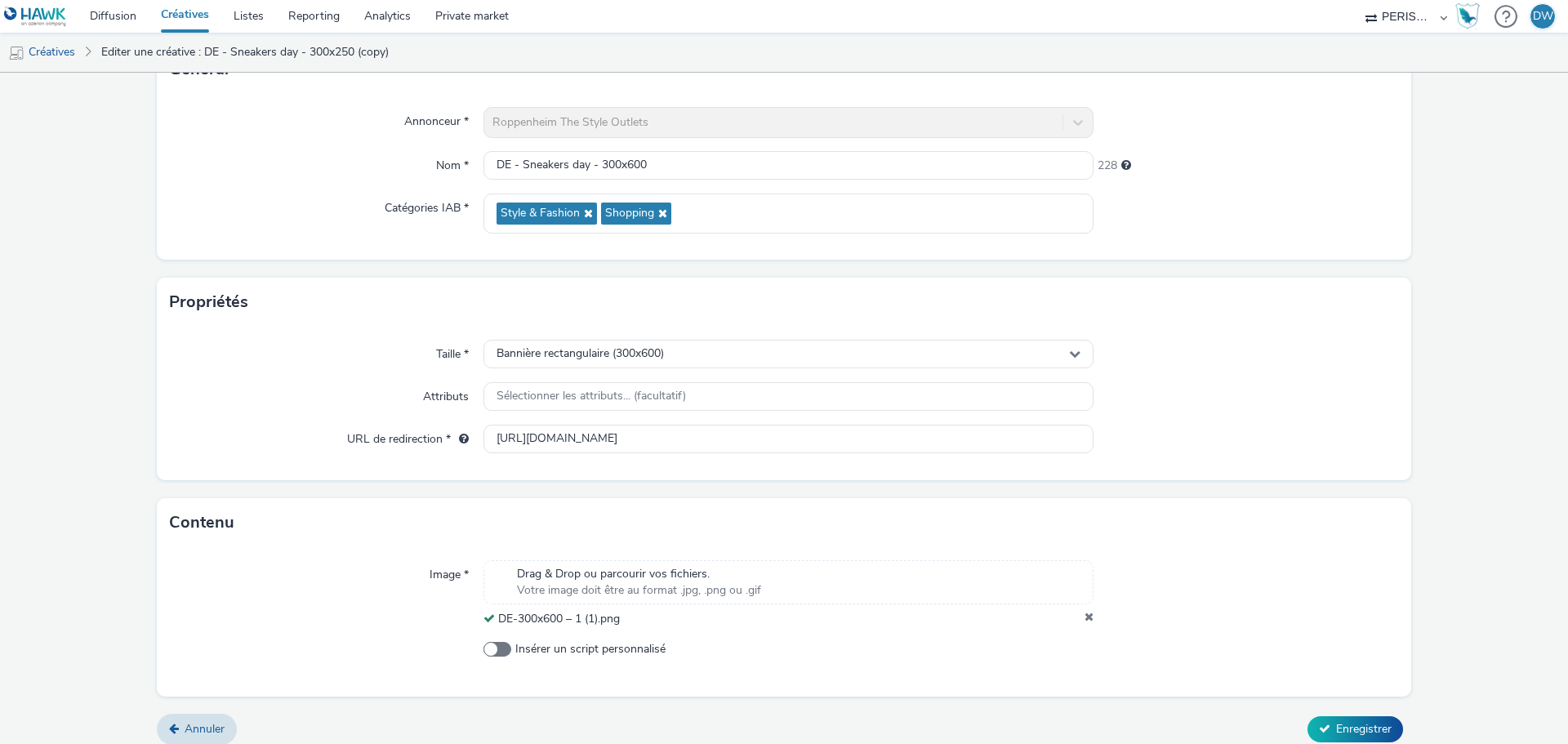
scroll to position [141, 0]
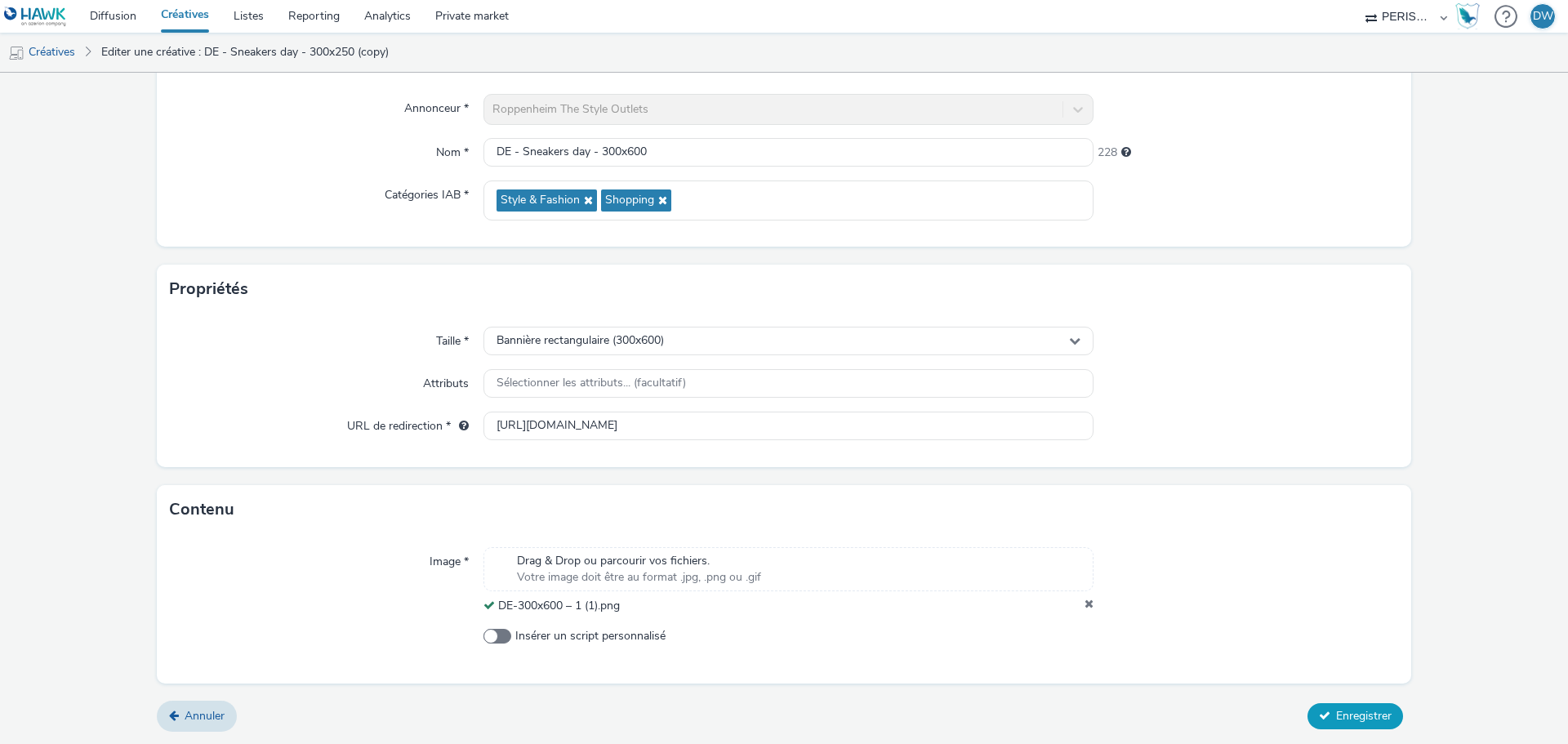
click at [1365, 715] on span "Enregistrer" at bounding box center [1363, 716] width 55 height 16
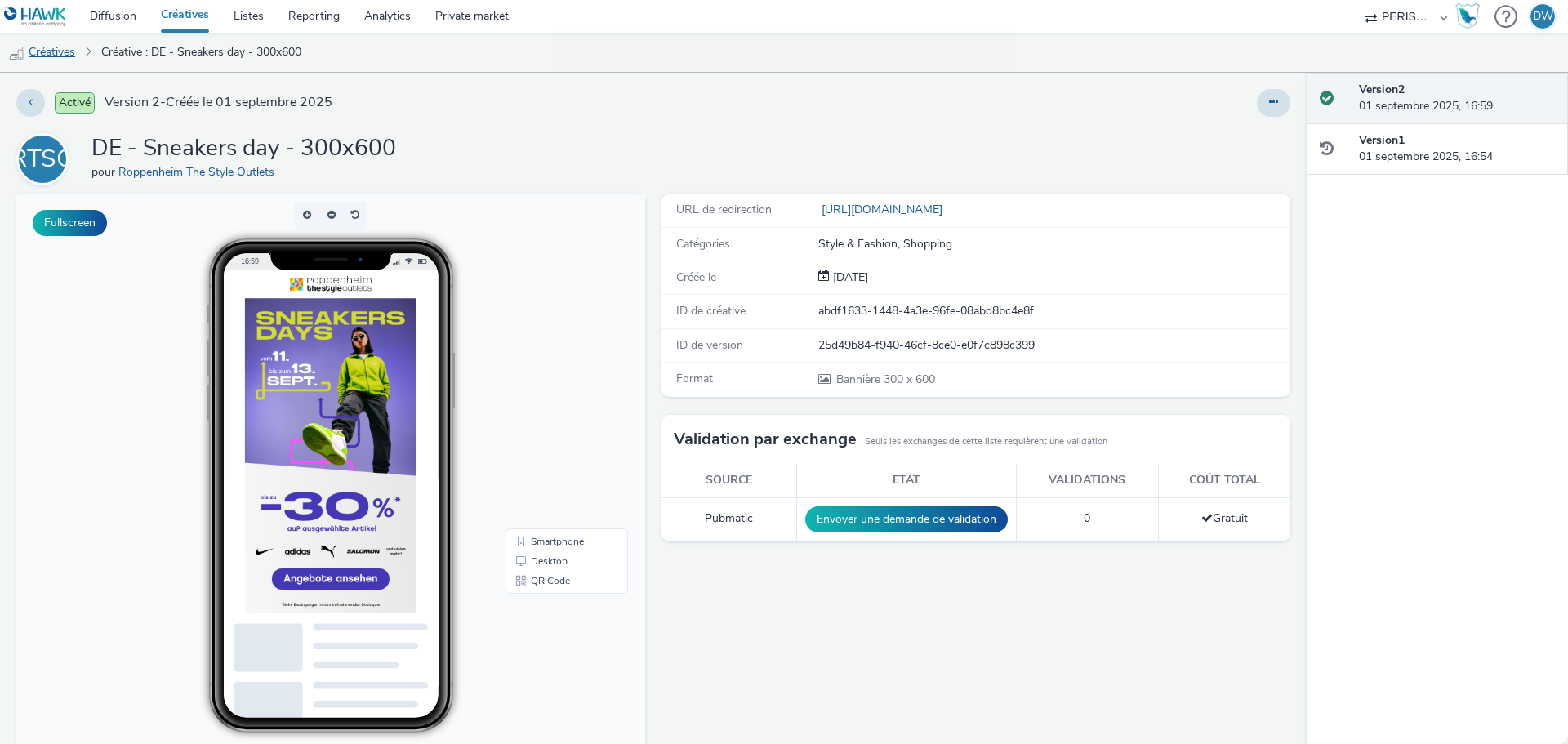
click at [45, 51] on link "Créatives" at bounding box center [41, 52] width 84 height 40
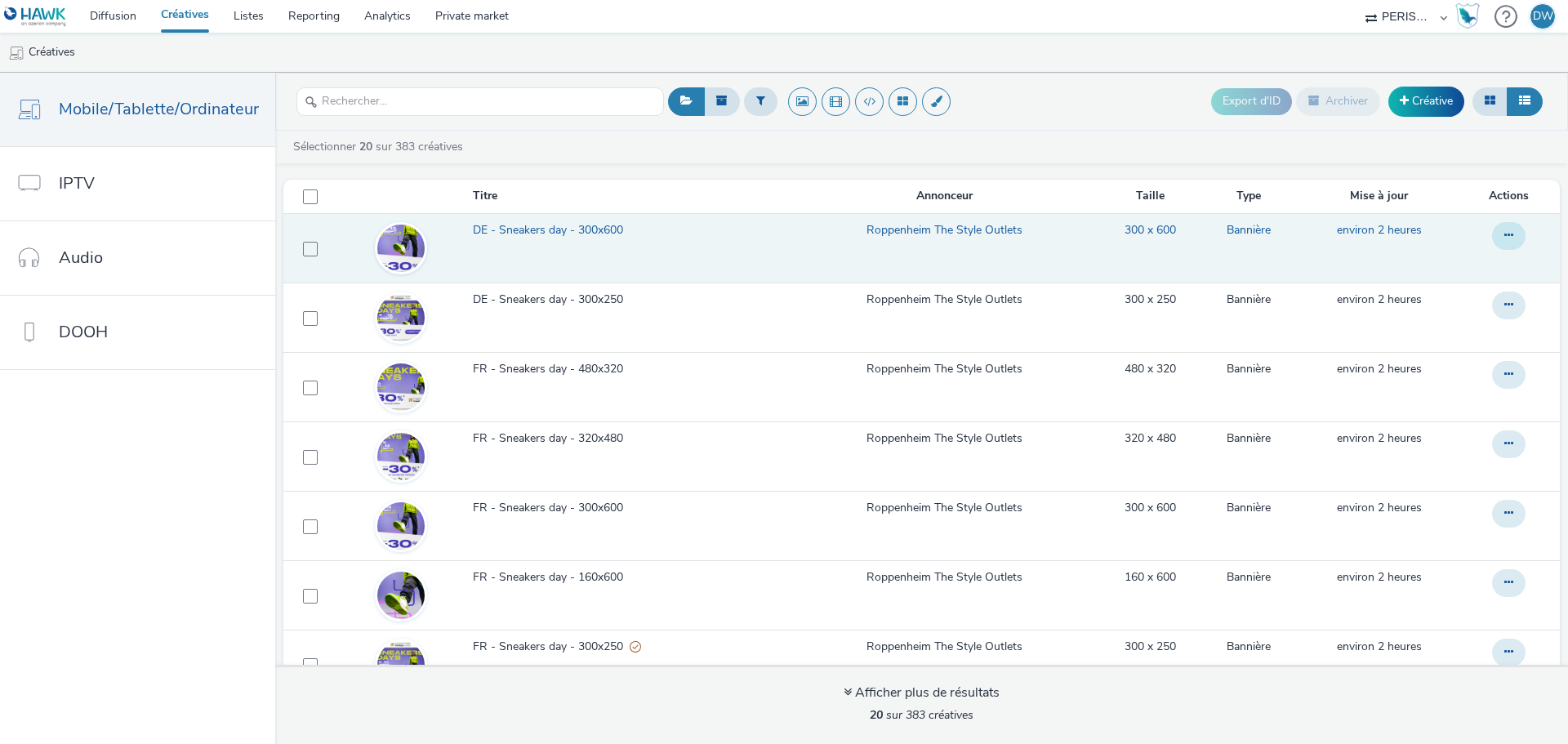
click at [1504, 235] on icon at bounding box center [1508, 235] width 9 height 11
click at [1465, 303] on link "Dupliquer" at bounding box center [1463, 301] width 122 height 33
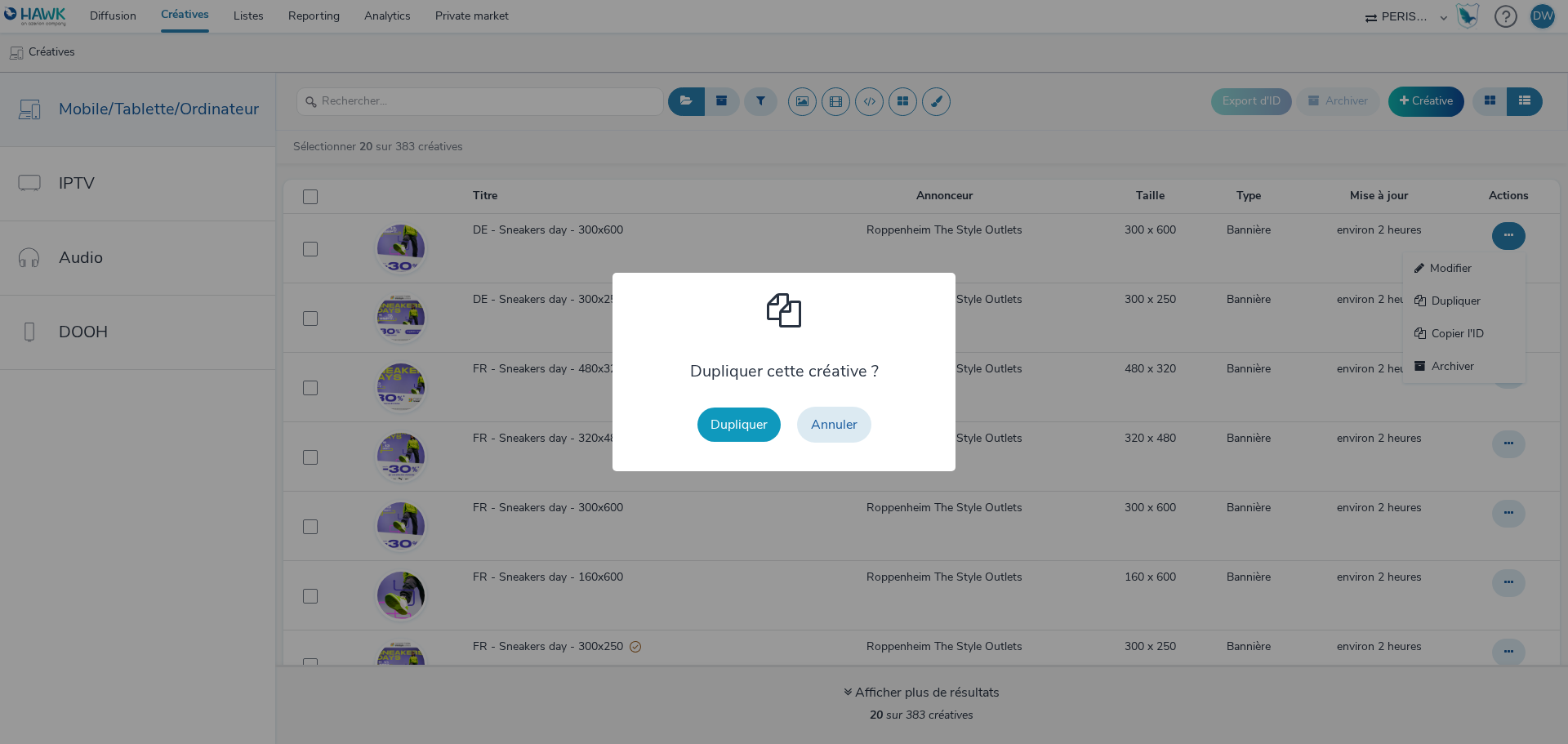
click at [751, 419] on button "Dupliquer" at bounding box center [739, 424] width 84 height 34
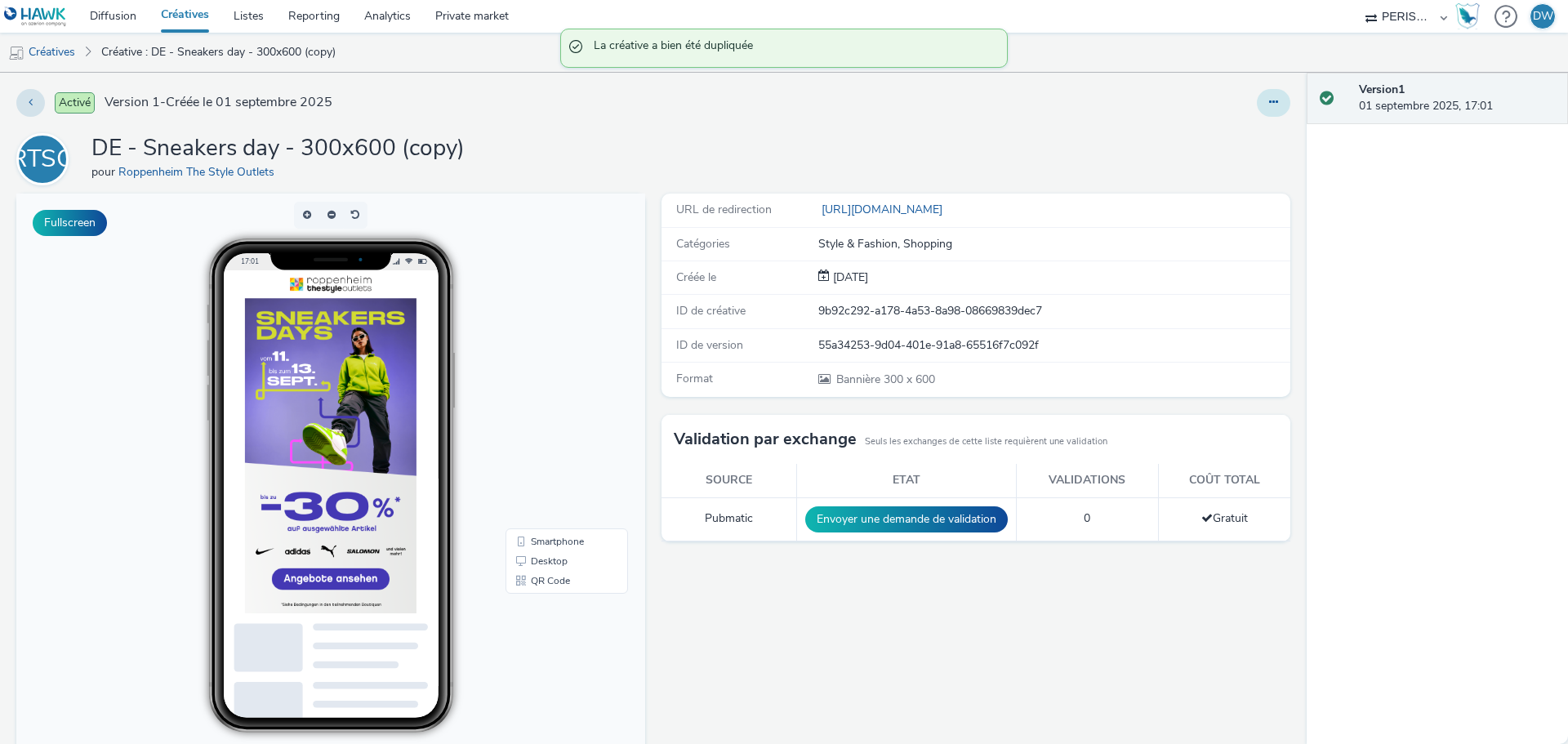
click at [1257, 109] on button at bounding box center [1273, 103] width 33 height 28
click at [1228, 132] on link "Modifier" at bounding box center [1229, 135] width 122 height 33
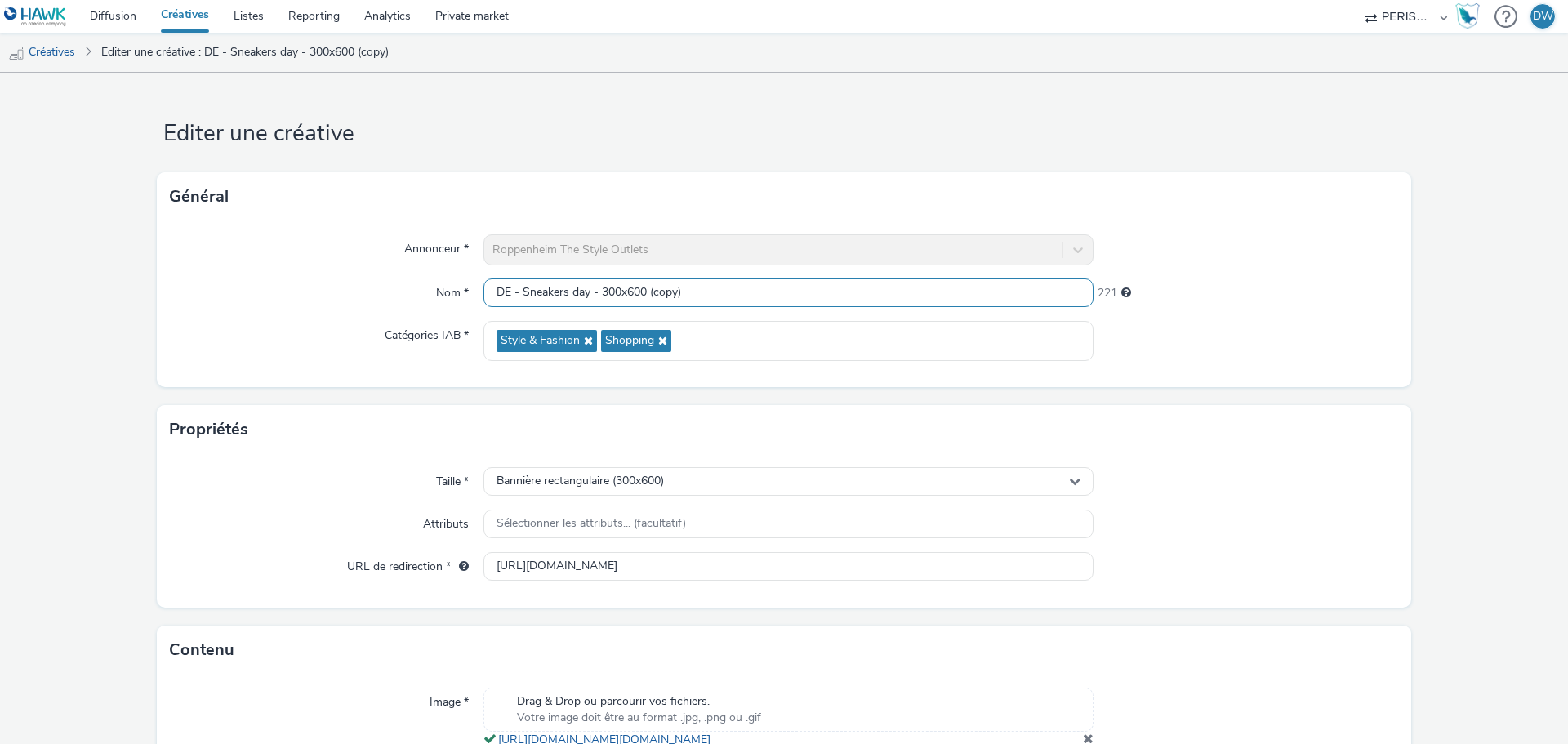
drag, startPoint x: 600, startPoint y: 295, endPoint x: 740, endPoint y: 303, distance: 140.2
click at [740, 303] on input "DE - Sneakers day - 300x600 (copy)" at bounding box center [789, 293] width 610 height 29
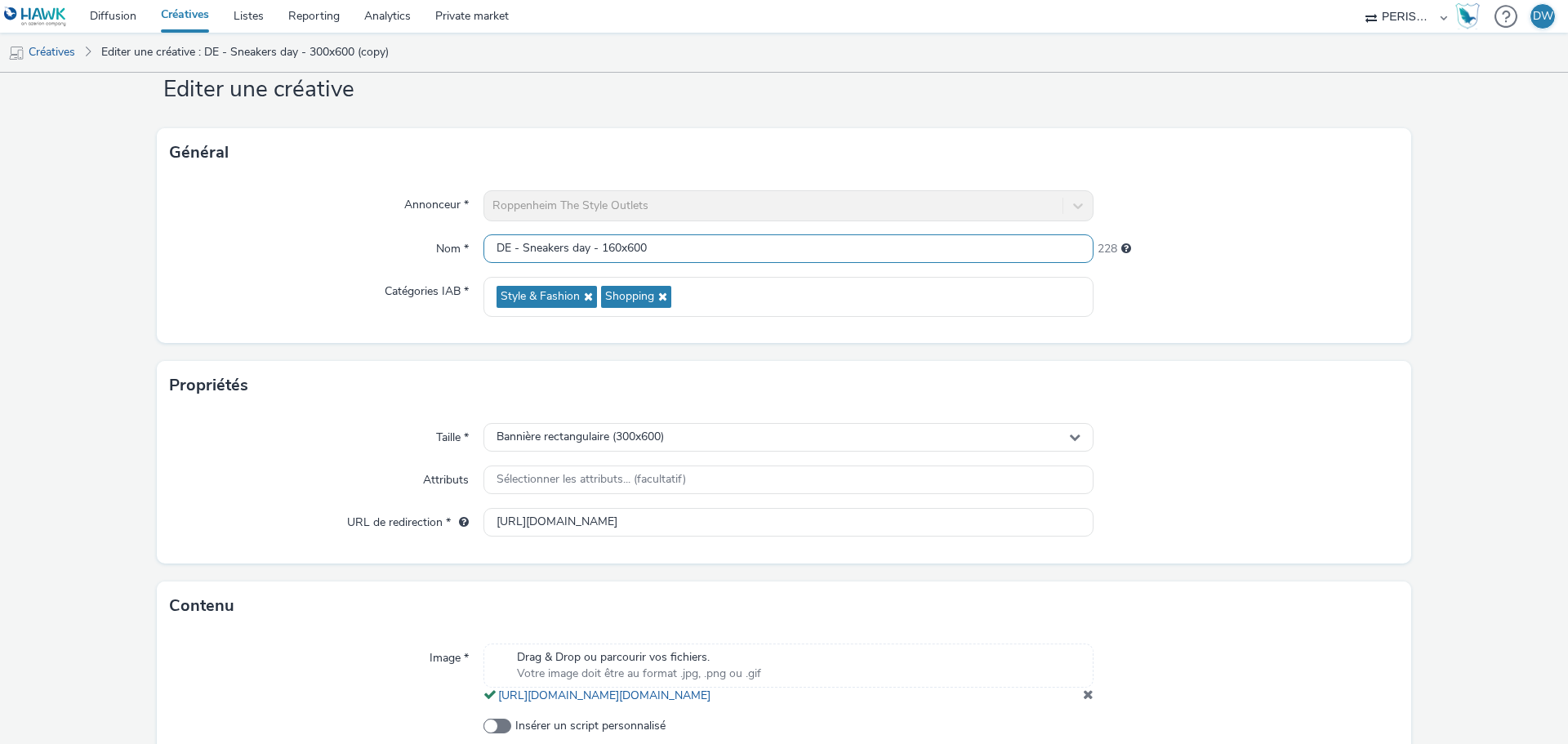
scroll to position [82, 0]
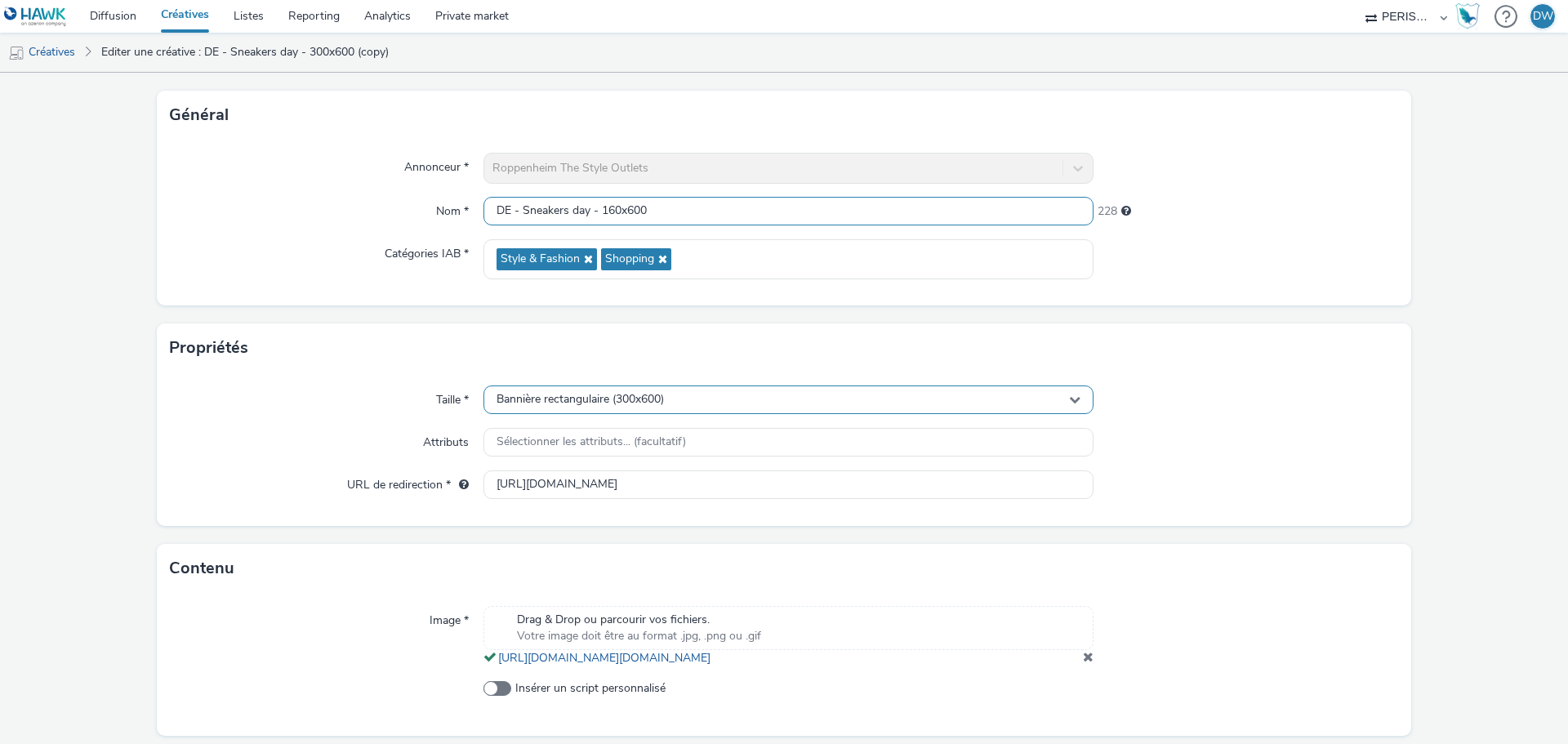
type input "DE - Sneakers day - 160x600"
click at [666, 390] on div "Bannière rectangulaire (300x600)" at bounding box center [789, 399] width 610 height 29
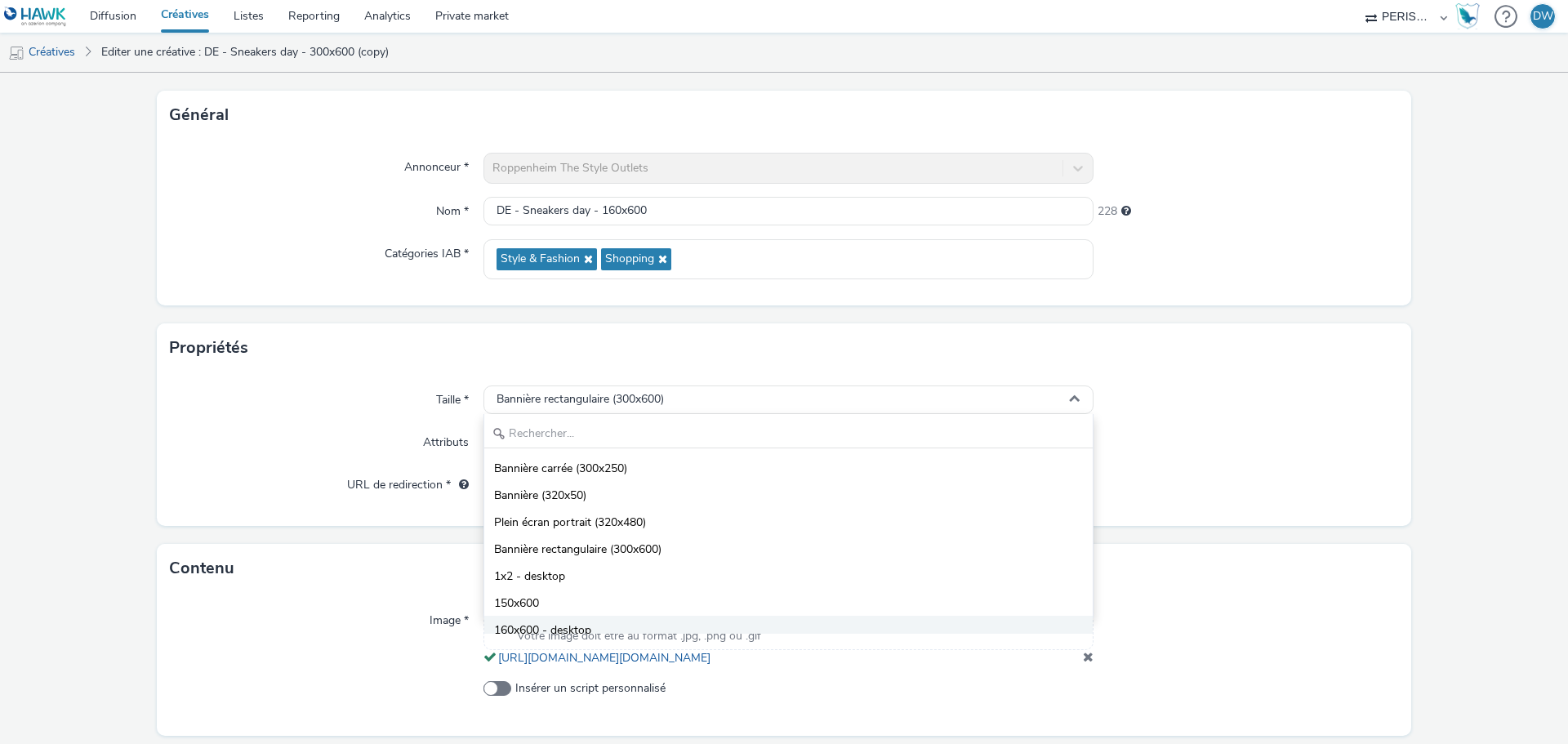
click at [515, 627] on span "160x600 - desktop" at bounding box center [543, 631] width 98 height 17
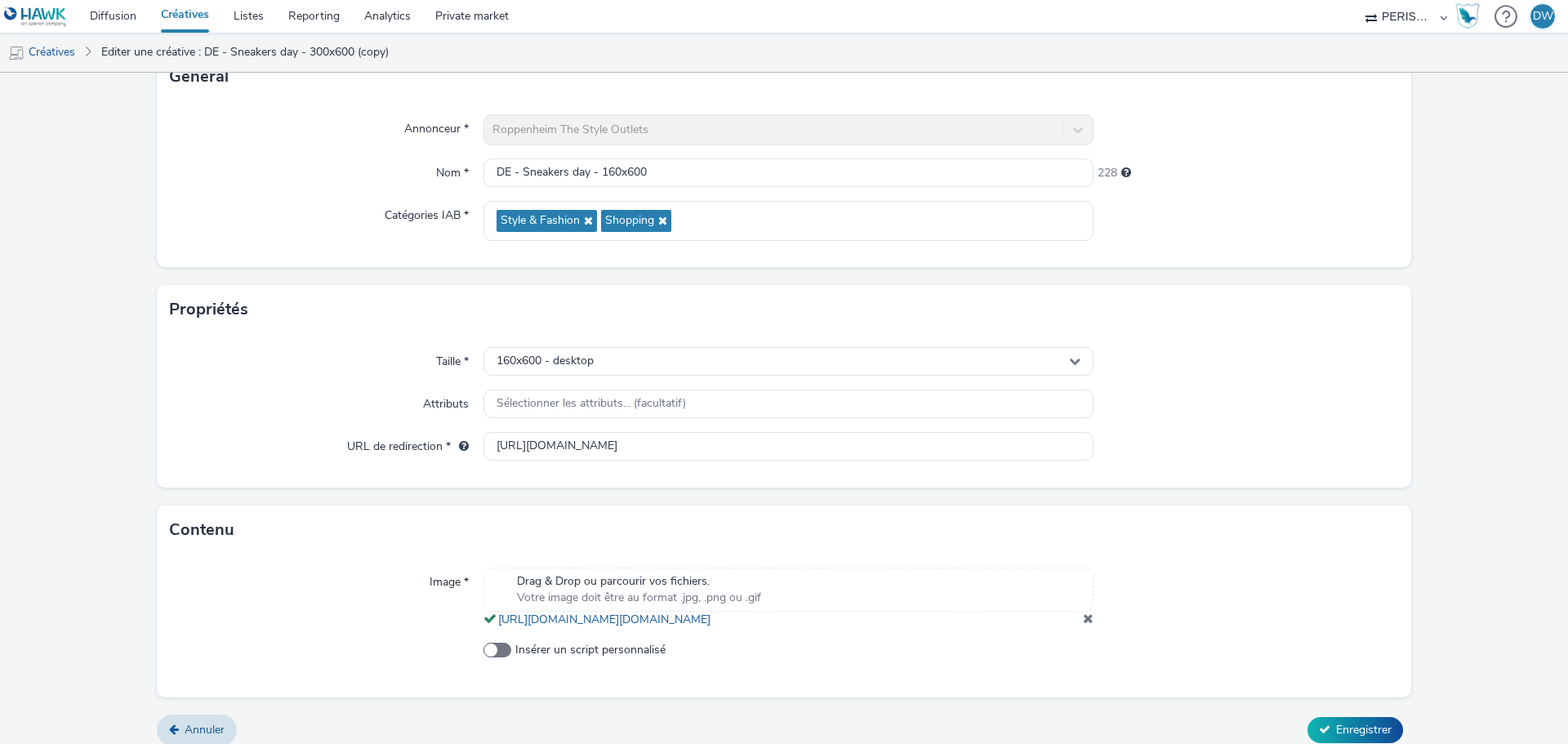
scroll to position [151, 0]
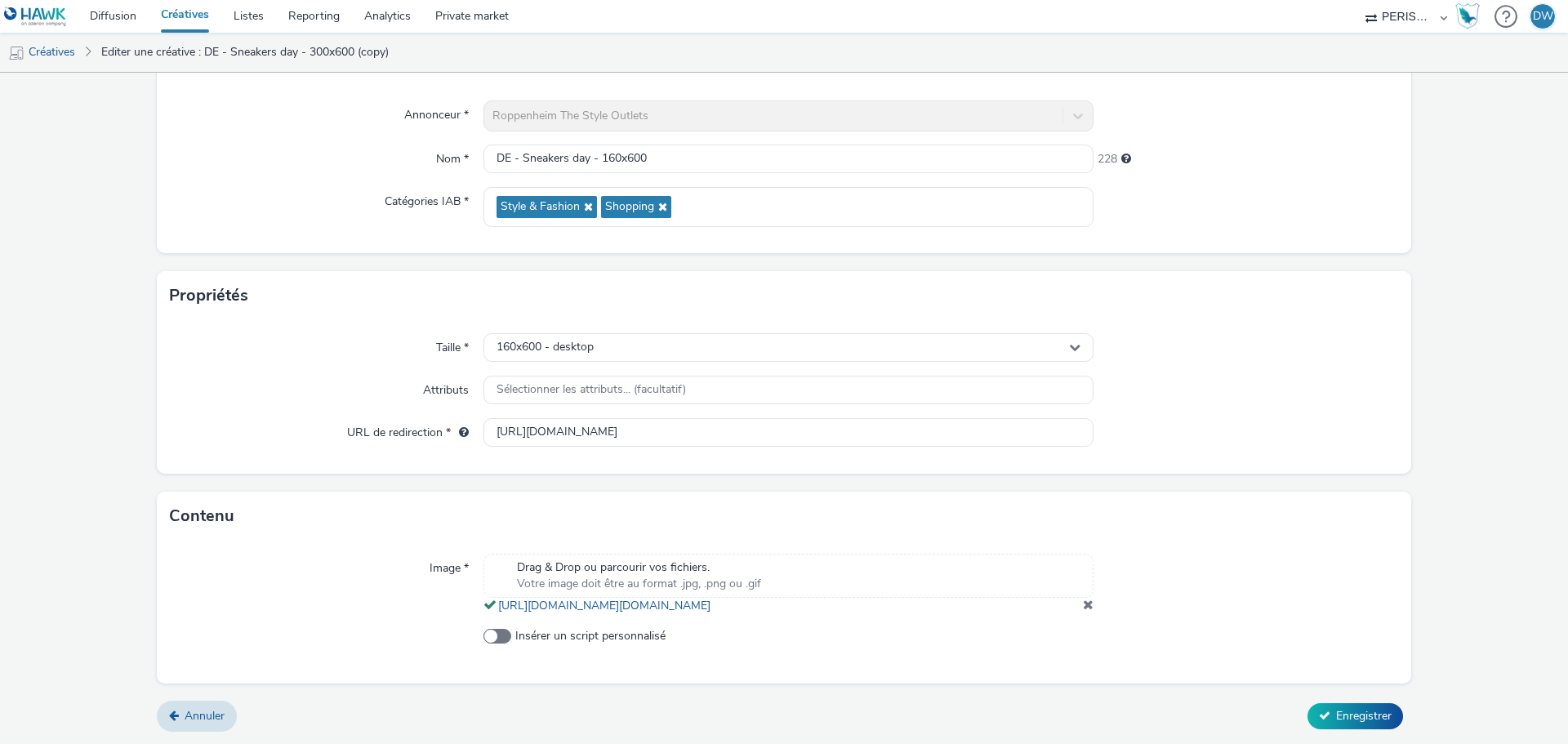
click at [615, 541] on div "Image * Drag & Drop ou parcourir vos fichiers. Votre image doit être au format …" at bounding box center [784, 612] width 1254 height 142
click at [623, 559] on span "Drag & Drop ou parcourir vos fichiers." at bounding box center [639, 567] width 244 height 17
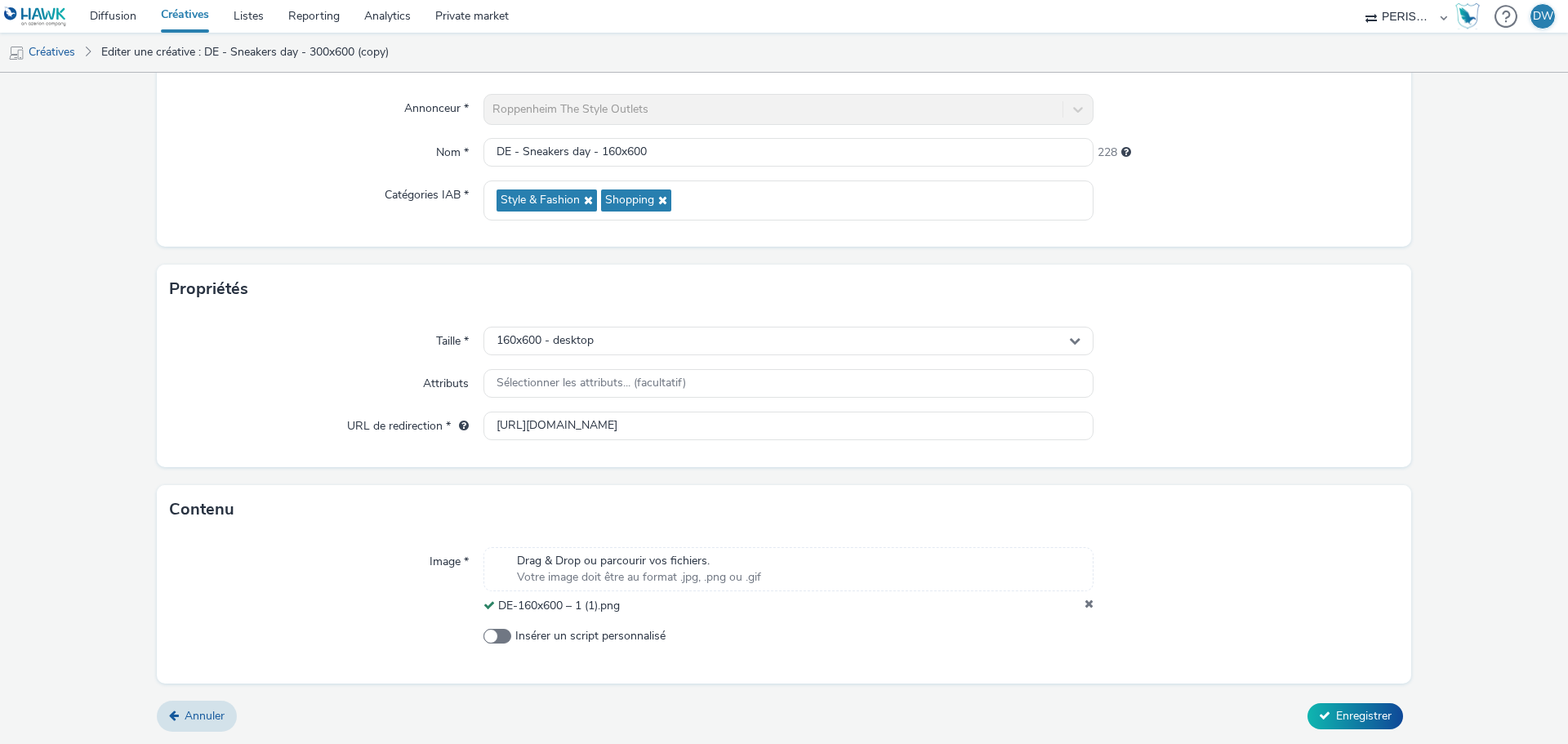
scroll to position [141, 0]
click at [1340, 717] on span "Enregistrer" at bounding box center [1363, 716] width 55 height 16
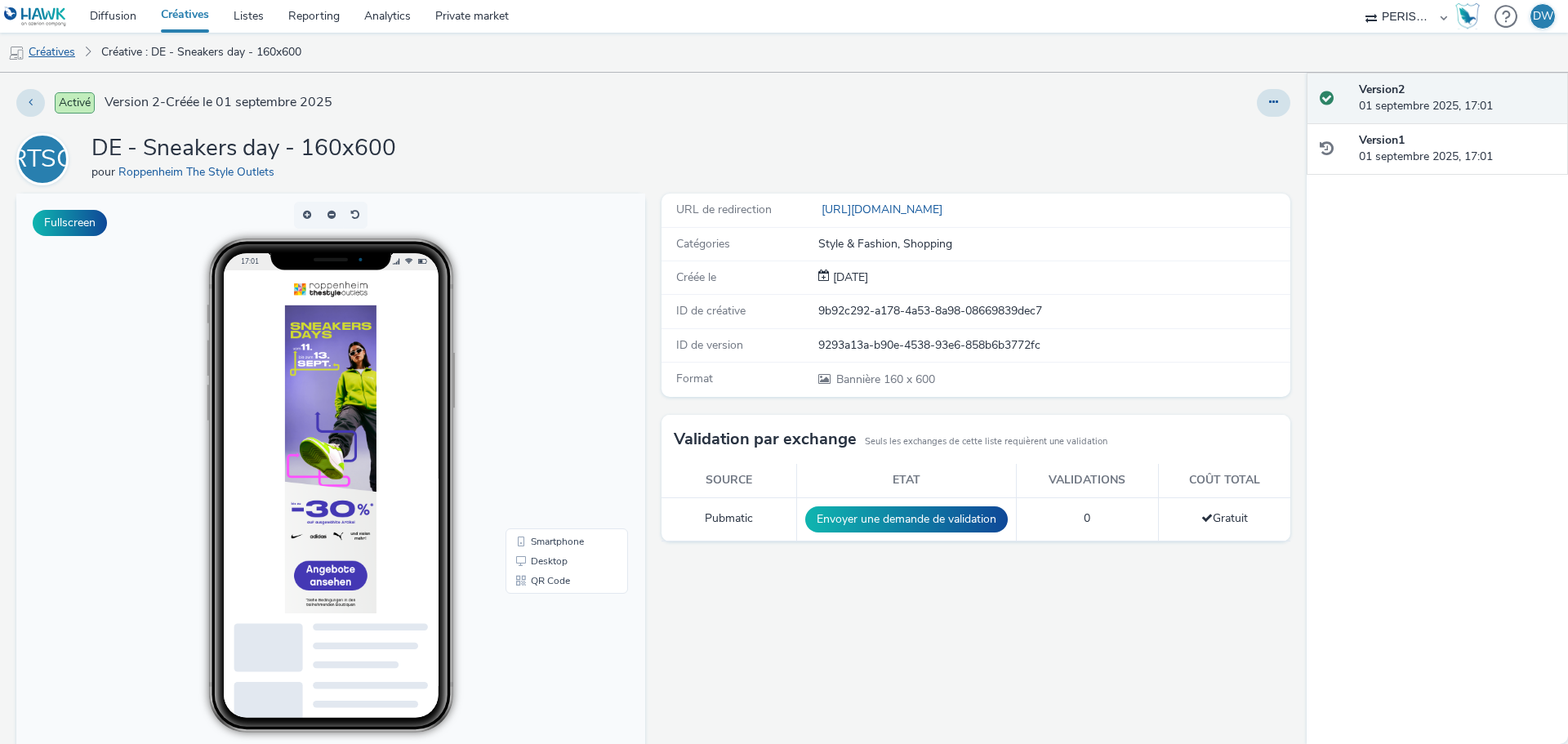
click at [62, 50] on link "Créatives" at bounding box center [41, 52] width 84 height 40
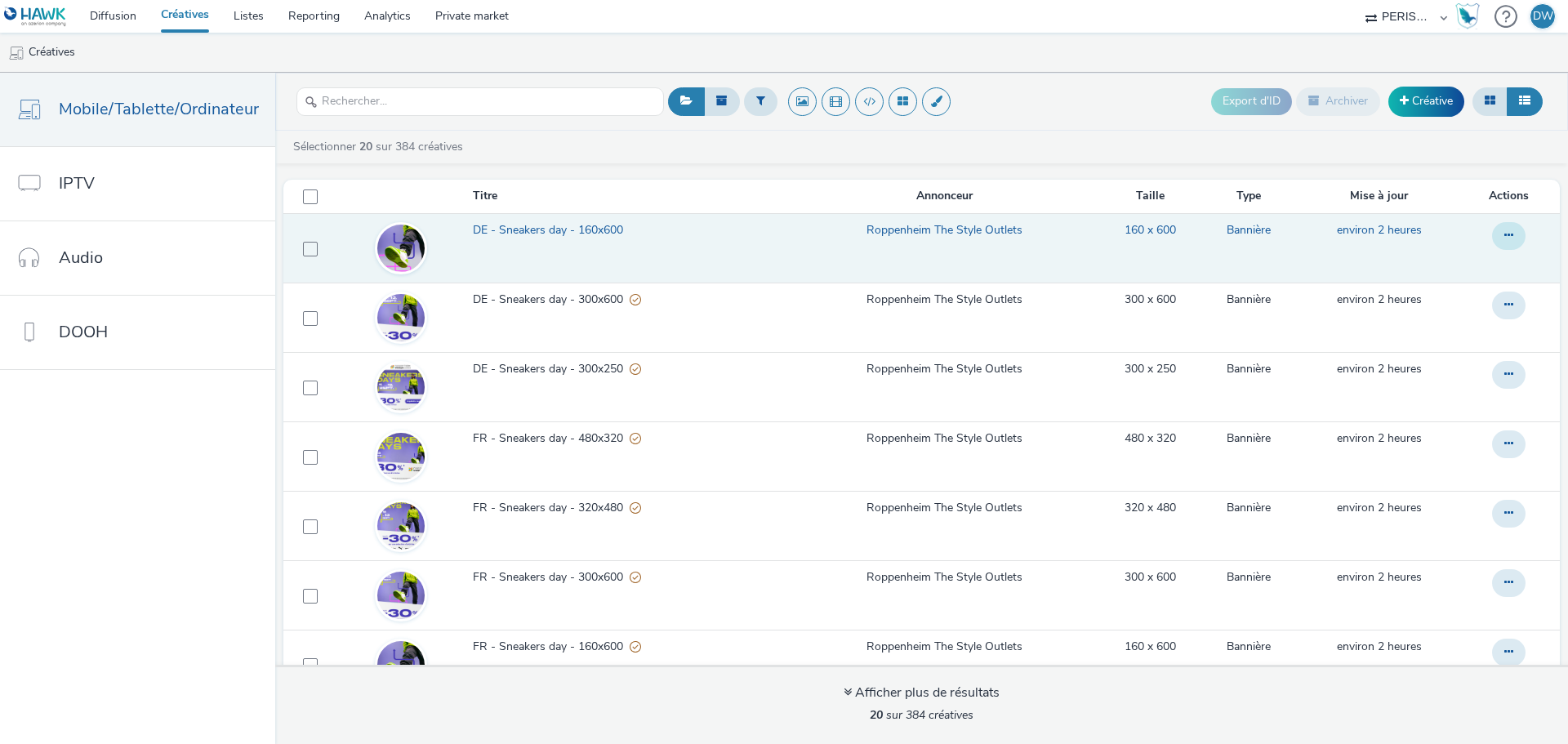
click at [1504, 230] on icon at bounding box center [1508, 235] width 9 height 11
click at [1455, 296] on link "Dupliquer" at bounding box center [1463, 301] width 122 height 33
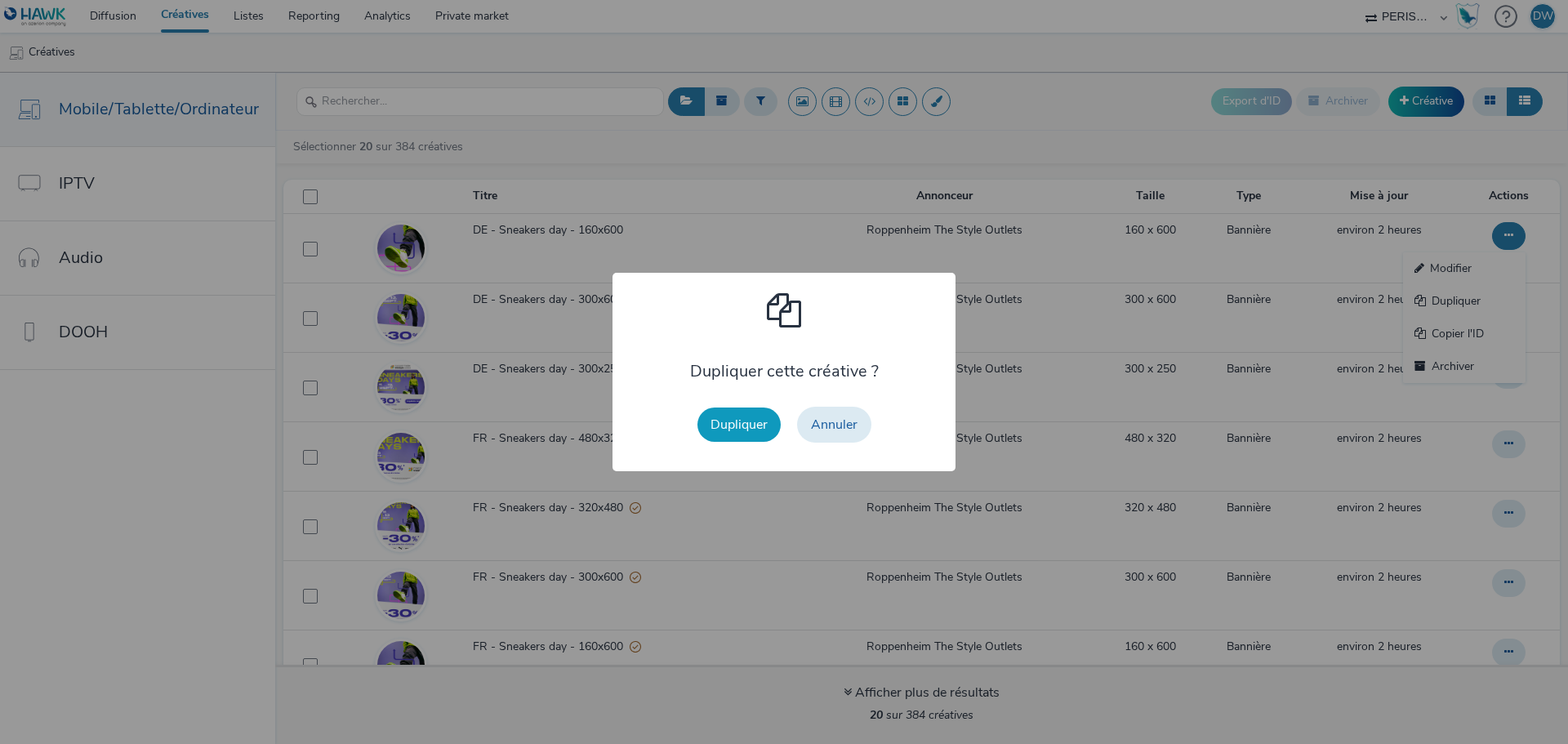
click at [746, 435] on button "Dupliquer" at bounding box center [739, 424] width 84 height 34
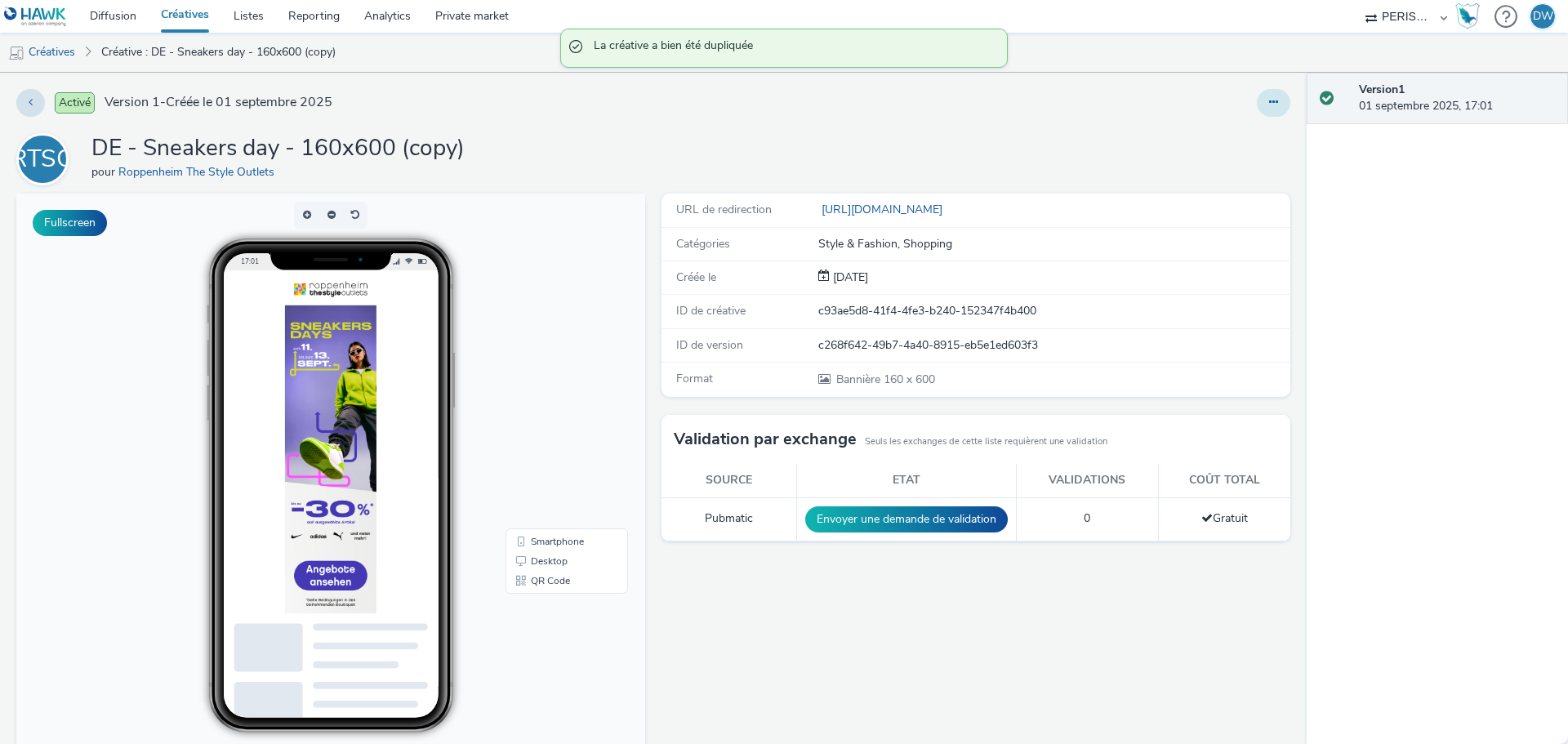
click at [1269, 104] on icon at bounding box center [1273, 102] width 9 height 11
click at [1207, 135] on link "Modifier" at bounding box center [1229, 135] width 122 height 33
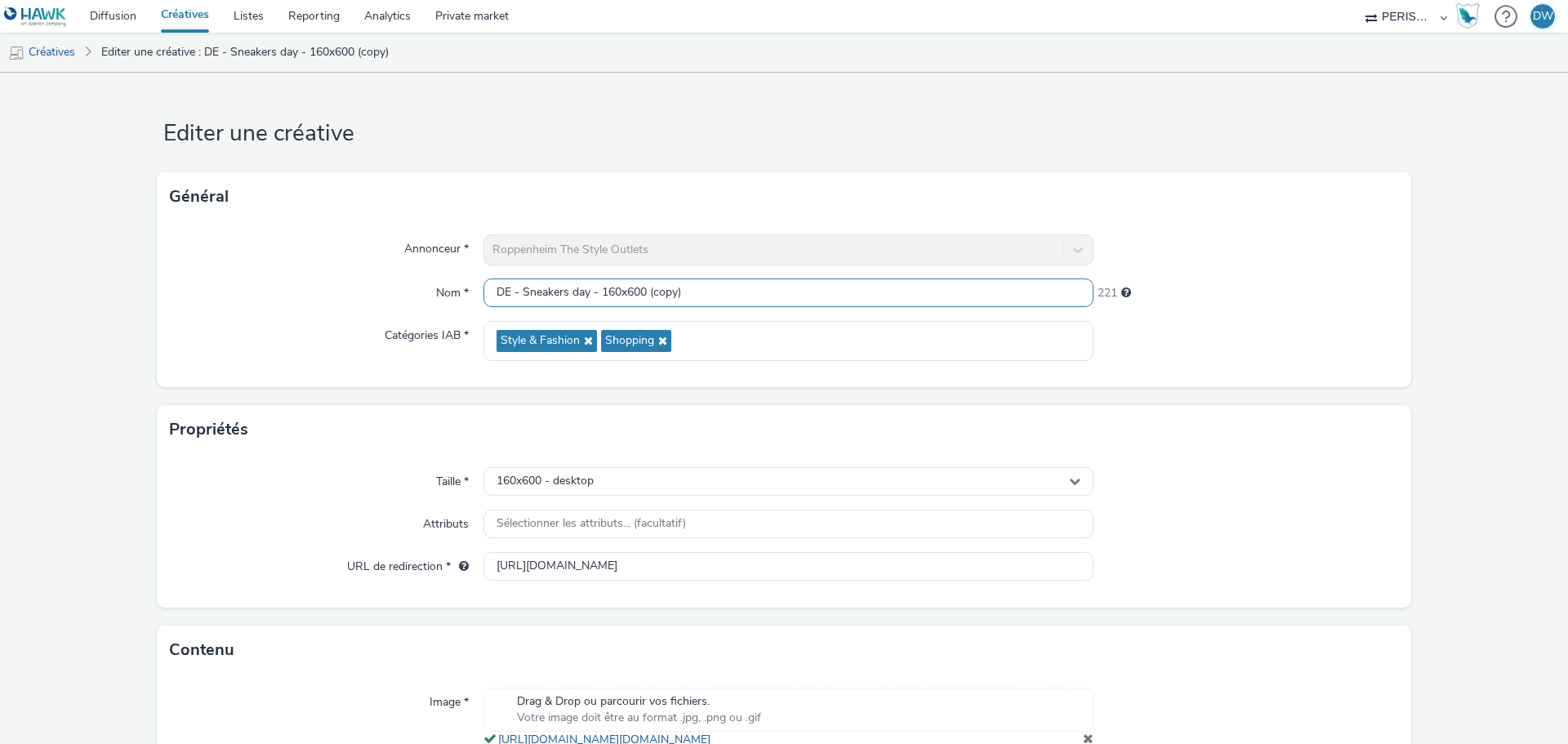
click at [603, 295] on input "DE - Sneakers day - 160x600 (copy)" at bounding box center [789, 293] width 610 height 29
click at [696, 295] on input "DE - Sneakers day - 160x600 (copy)" at bounding box center [789, 293] width 610 height 29
click at [620, 288] on input "DE - Sneakers day - 160x600 (copy)" at bounding box center [789, 293] width 610 height 29
click at [599, 290] on input "DE - Sneakers day - 160x600 (copy)" at bounding box center [789, 293] width 610 height 29
drag, startPoint x: 599, startPoint y: 290, endPoint x: 744, endPoint y: 293, distance: 145.0
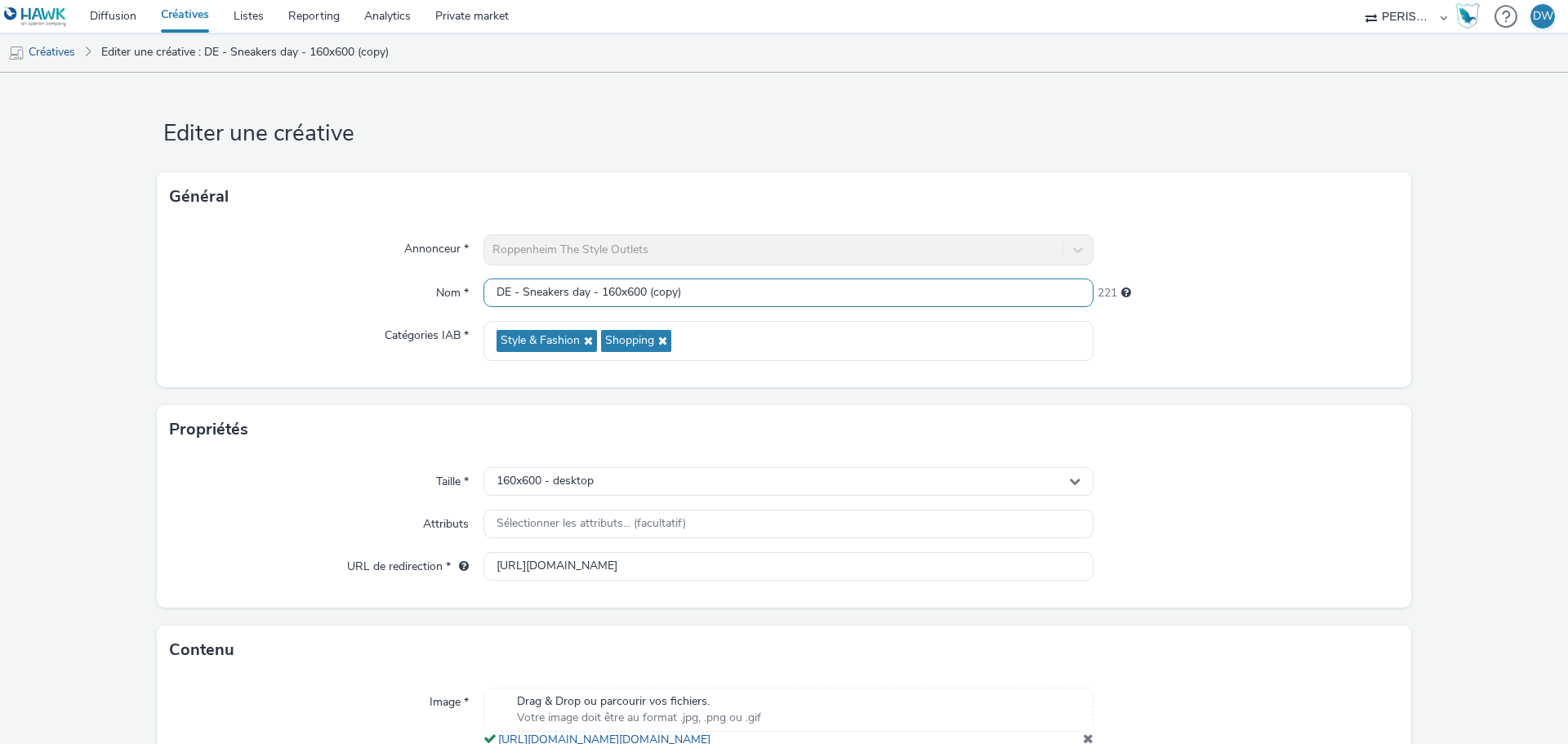
click at [744, 293] on input "DE - Sneakers day - 160x600 (copy)" at bounding box center [789, 293] width 610 height 29
type input "DE - Sneakers day - 320x480"
click at [596, 485] on div "160x600 - desktop" at bounding box center [789, 481] width 610 height 29
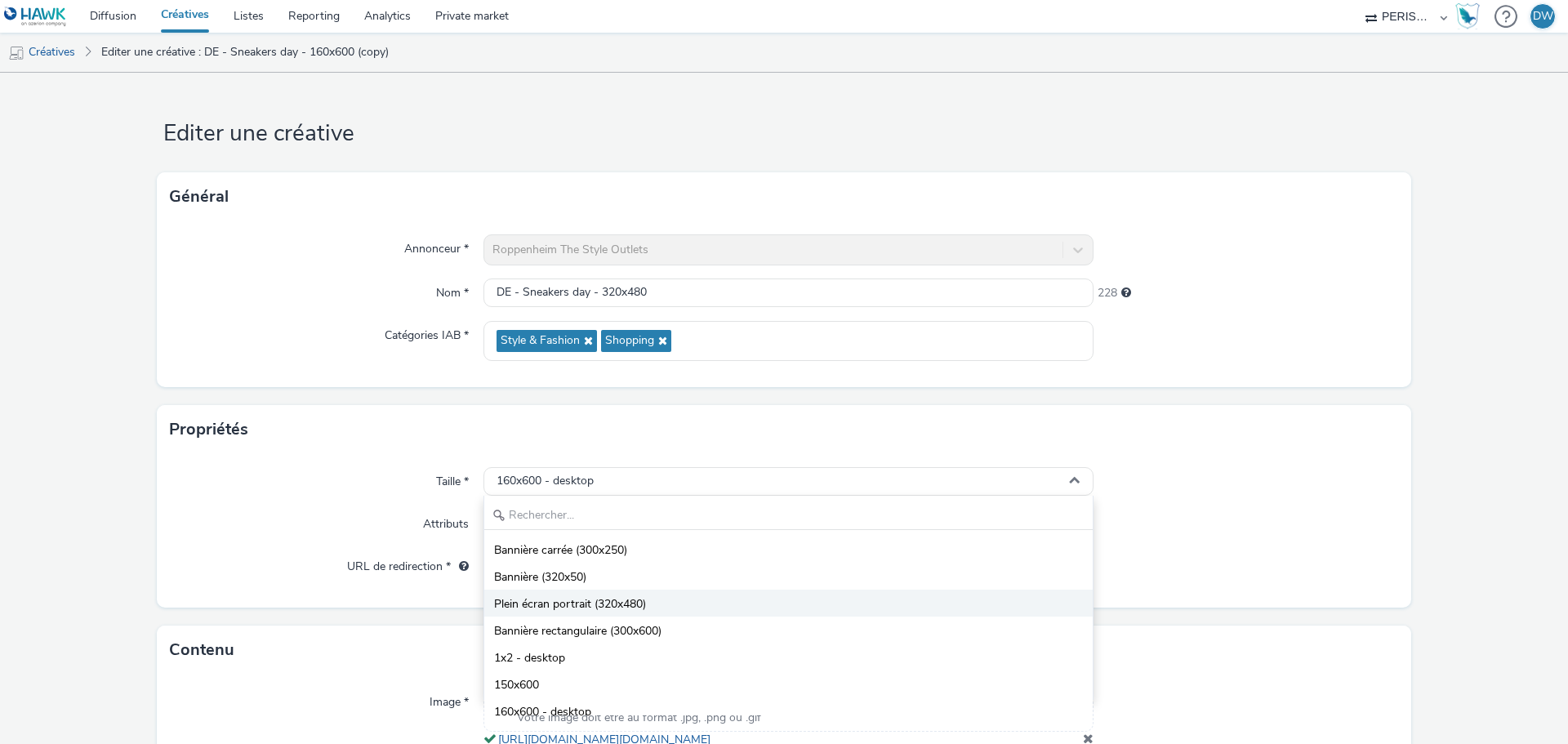
click at [658, 594] on li "Plein écran portrait (320x480)" at bounding box center [789, 602] width 609 height 27
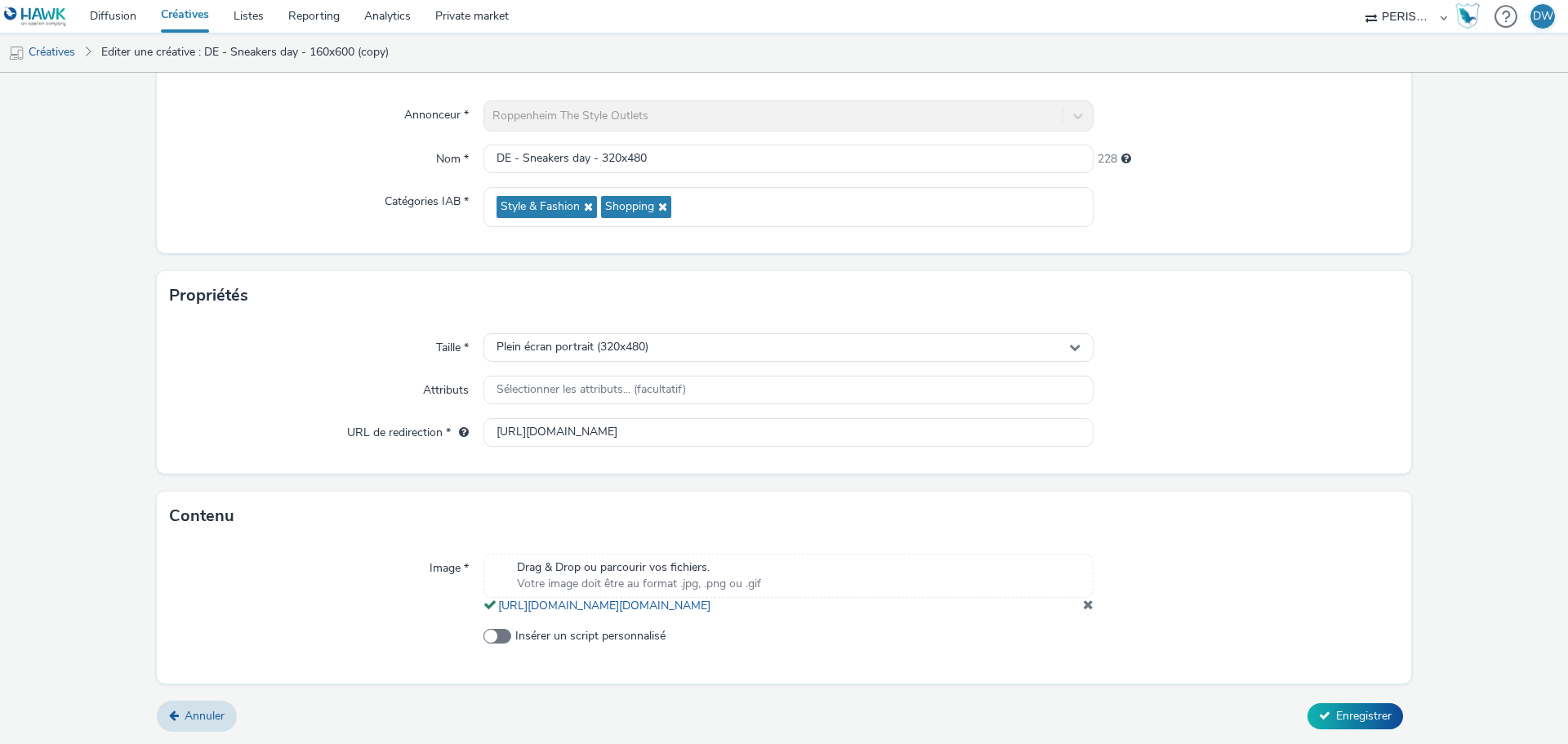
scroll to position [151, 0]
click at [636, 559] on span "Drag & Drop ou parcourir vos fichiers." at bounding box center [639, 567] width 244 height 17
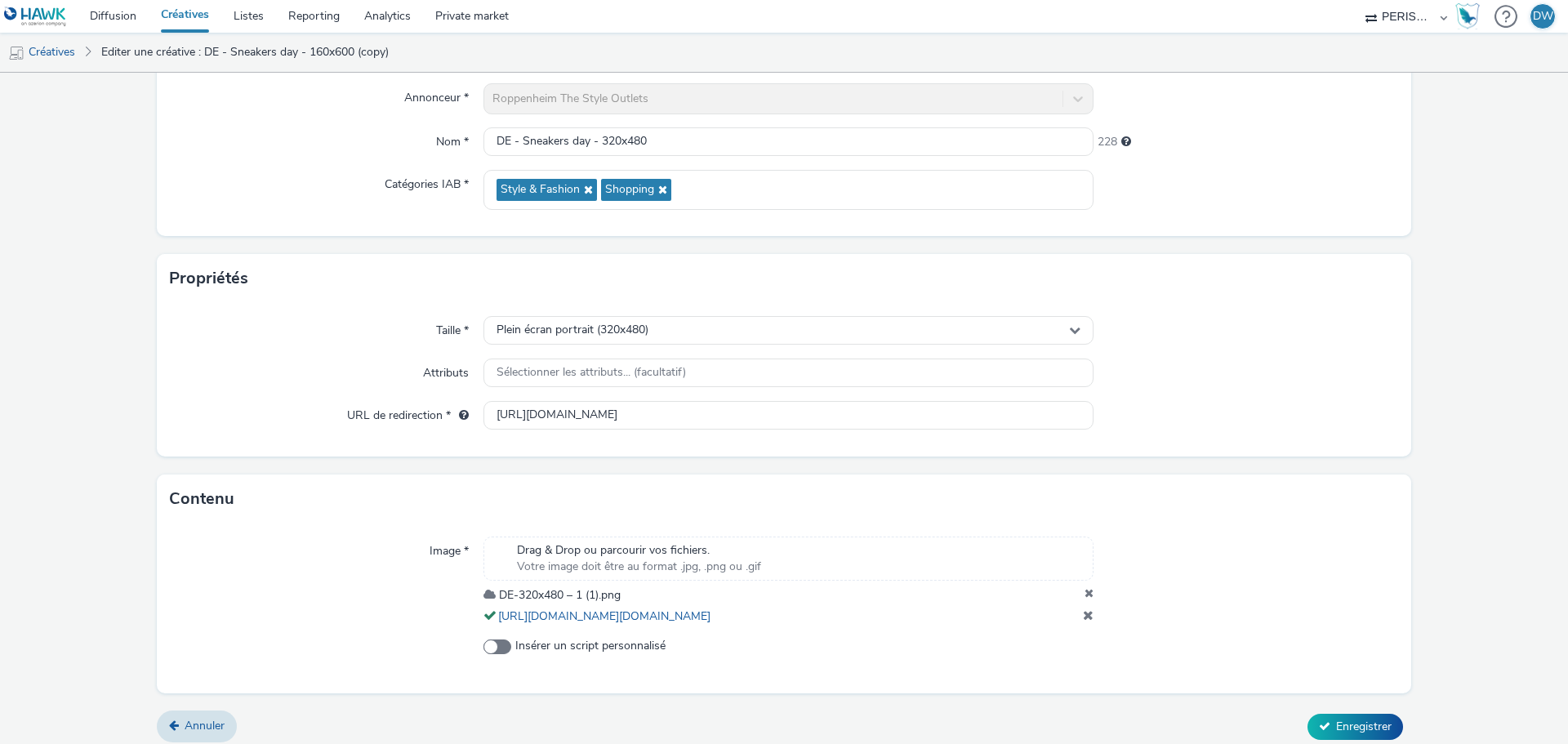
scroll to position [141, 0]
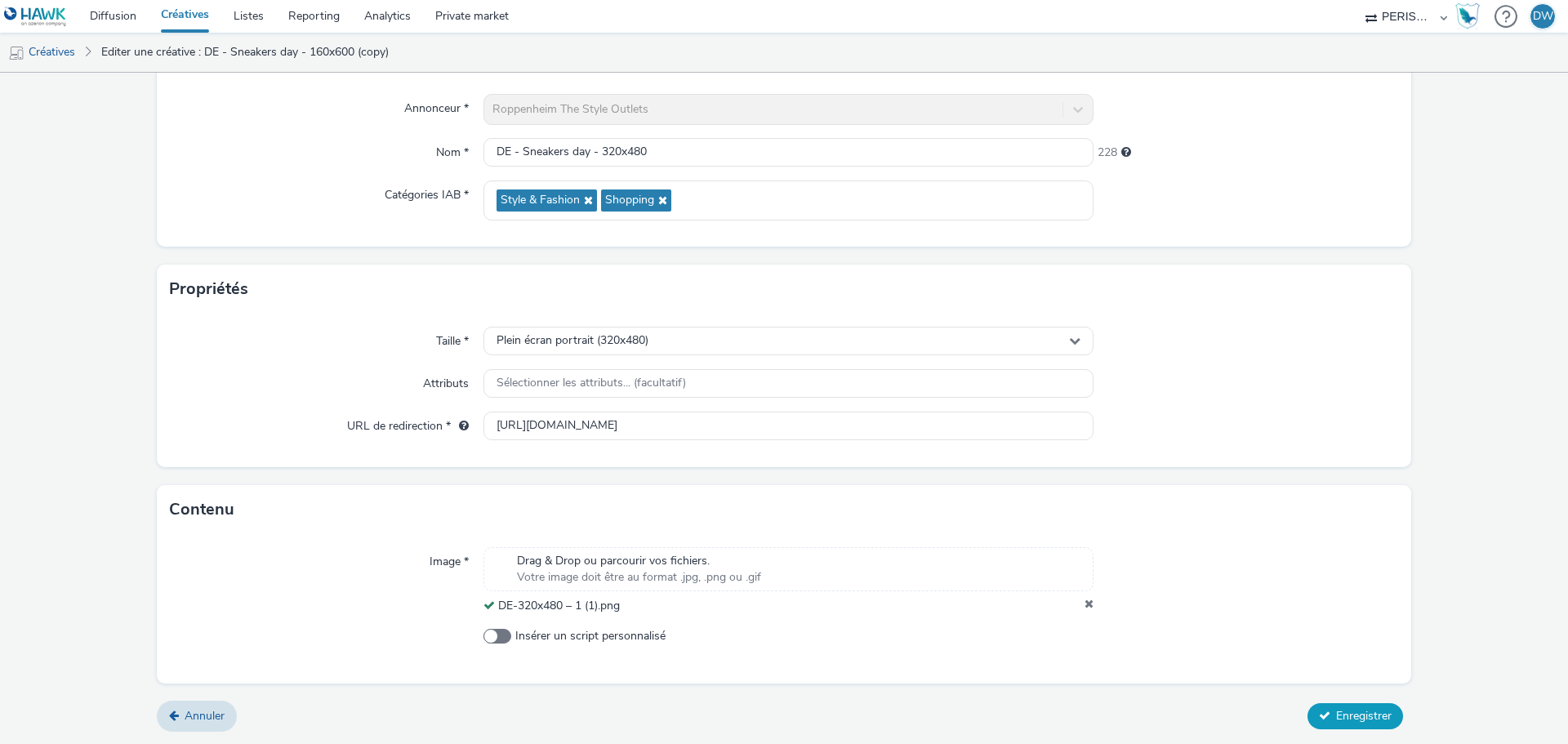
click at [1331, 707] on button "Enregistrer" at bounding box center [1355, 717] width 96 height 26
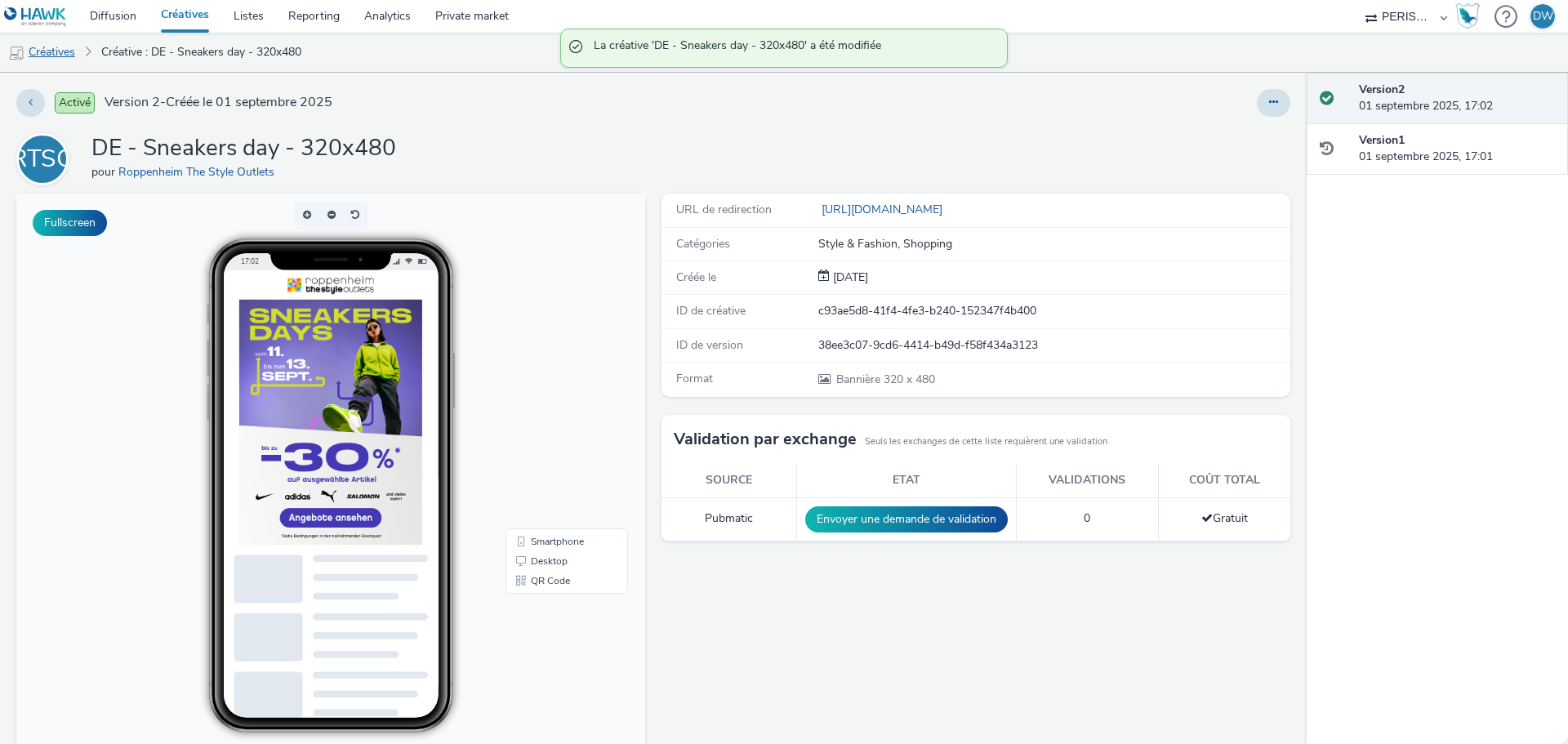
click at [63, 45] on link "Créatives" at bounding box center [41, 52] width 84 height 40
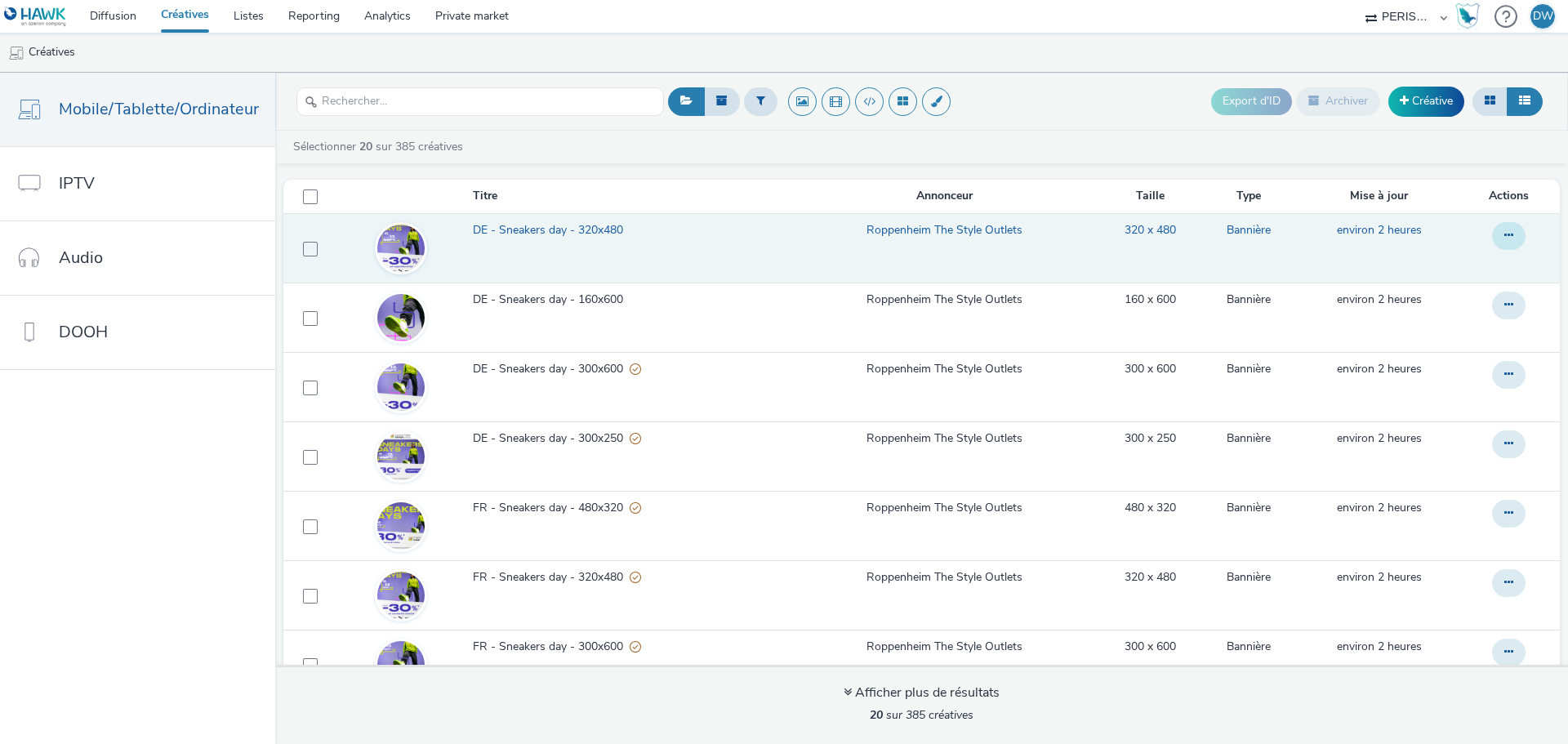
click at [1493, 239] on button at bounding box center [1509, 237] width 33 height 28
click at [1466, 293] on link "Dupliquer" at bounding box center [1463, 301] width 122 height 33
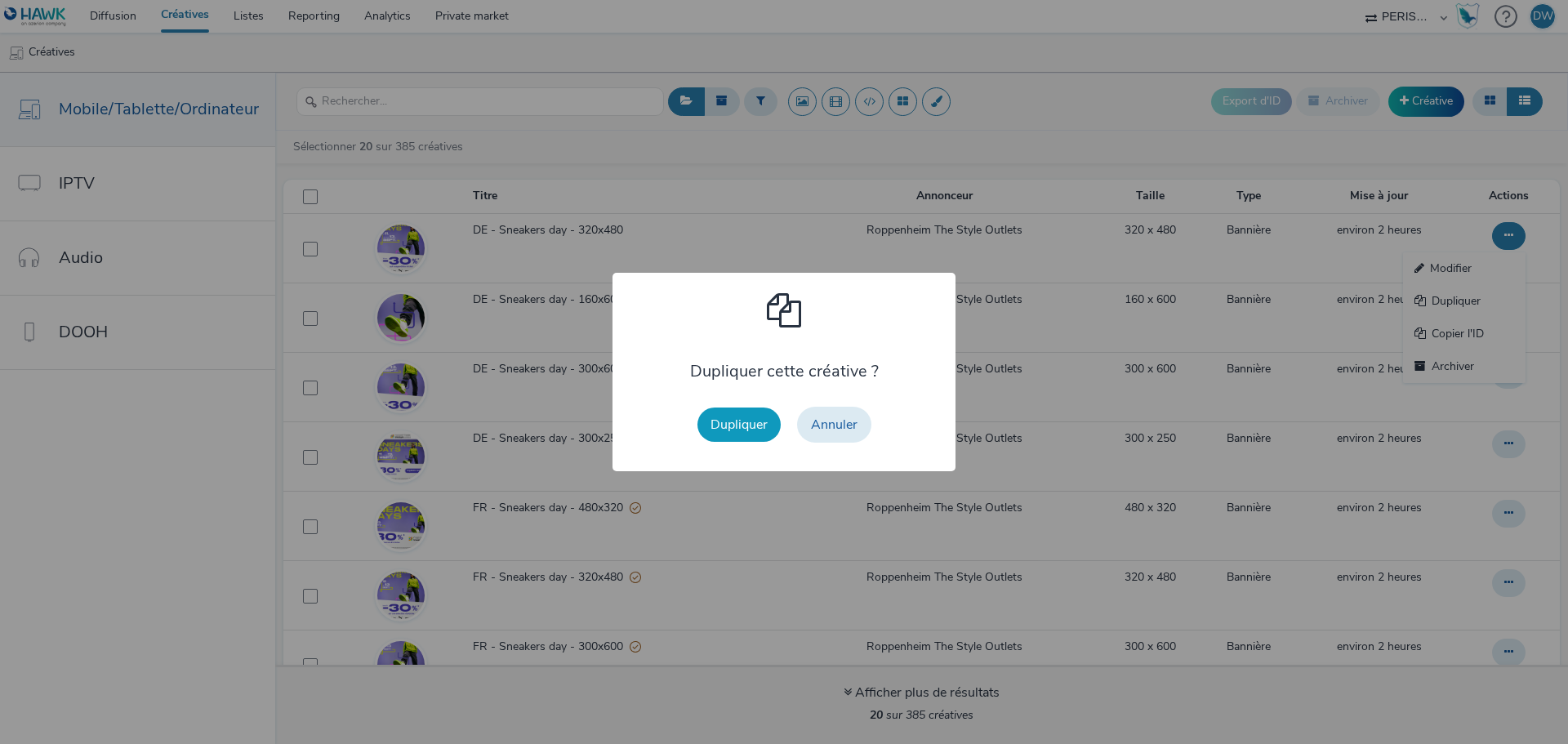
click at [734, 429] on button "Dupliquer" at bounding box center [739, 424] width 84 height 34
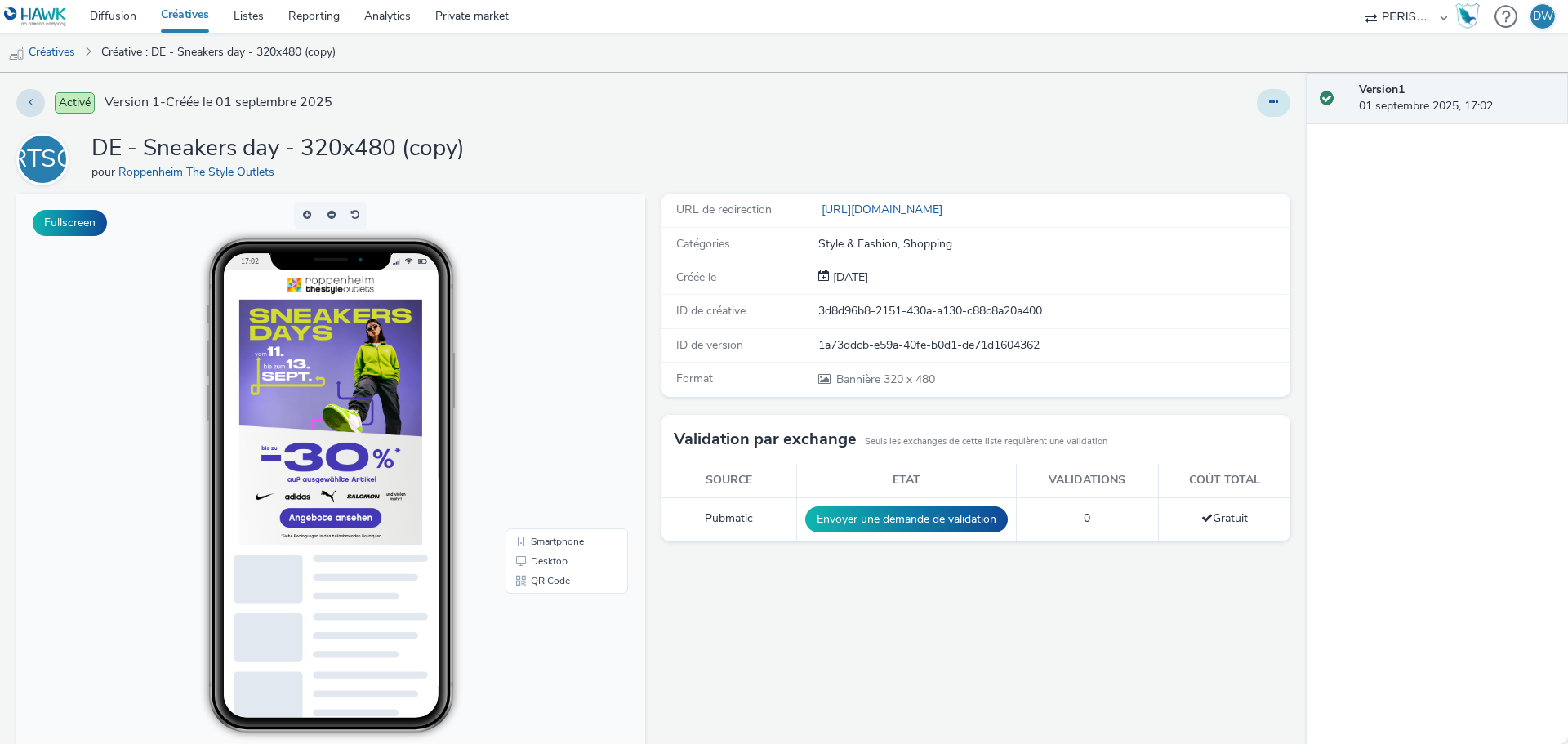
click at [1257, 104] on button at bounding box center [1273, 103] width 33 height 28
click at [1212, 142] on link "Modifier" at bounding box center [1229, 135] width 122 height 33
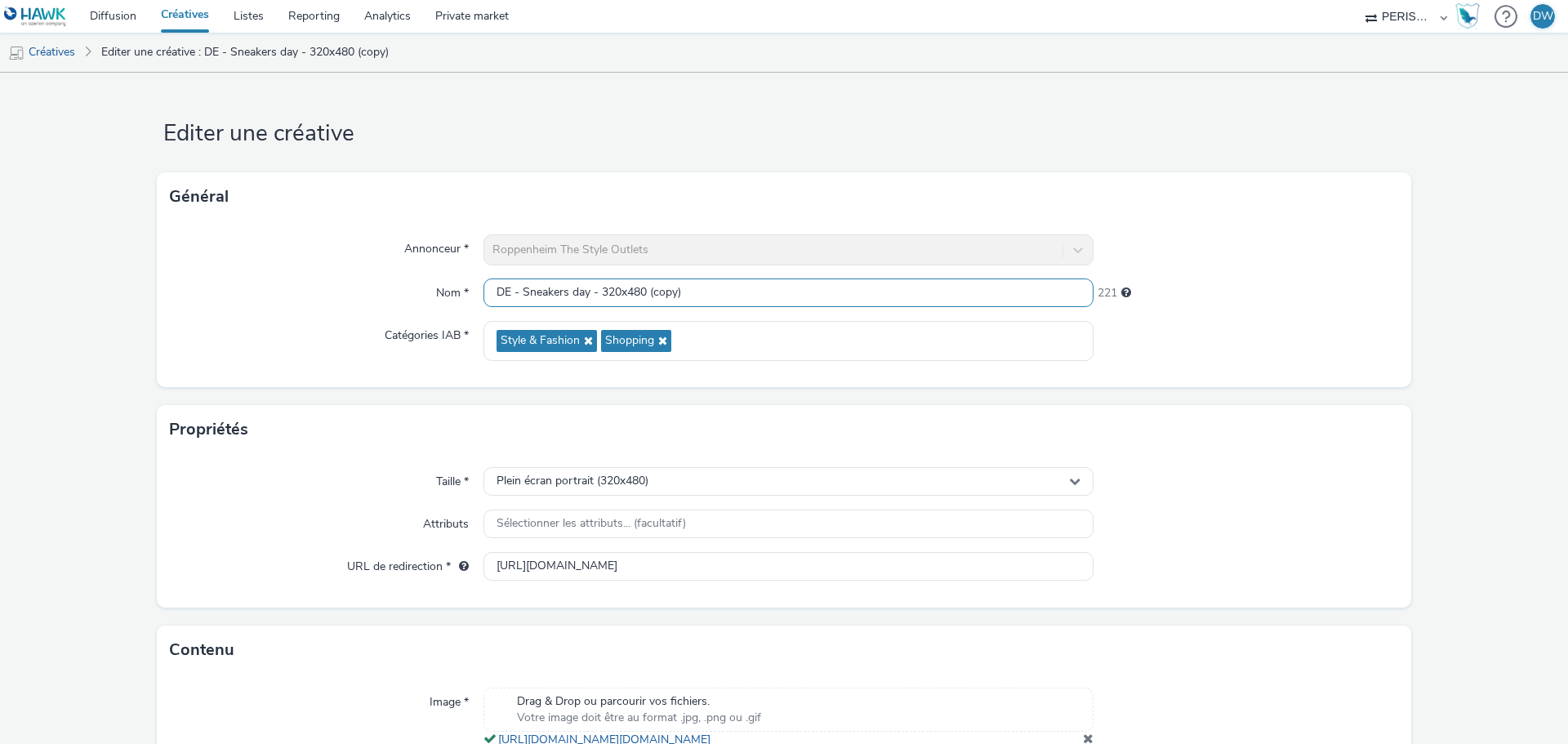
click at [594, 282] on input "DE - Sneakers day - 320x480 (copy)" at bounding box center [789, 293] width 610 height 29
click at [598, 295] on input "DE - Sneakers day - 320x480 (copy)" at bounding box center [789, 293] width 610 height 29
click at [660, 299] on input "DE - Sneakers day - 320x480 (copy)" at bounding box center [789, 293] width 610 height 29
drag, startPoint x: 598, startPoint y: 288, endPoint x: 903, endPoint y: 305, distance: 305.5
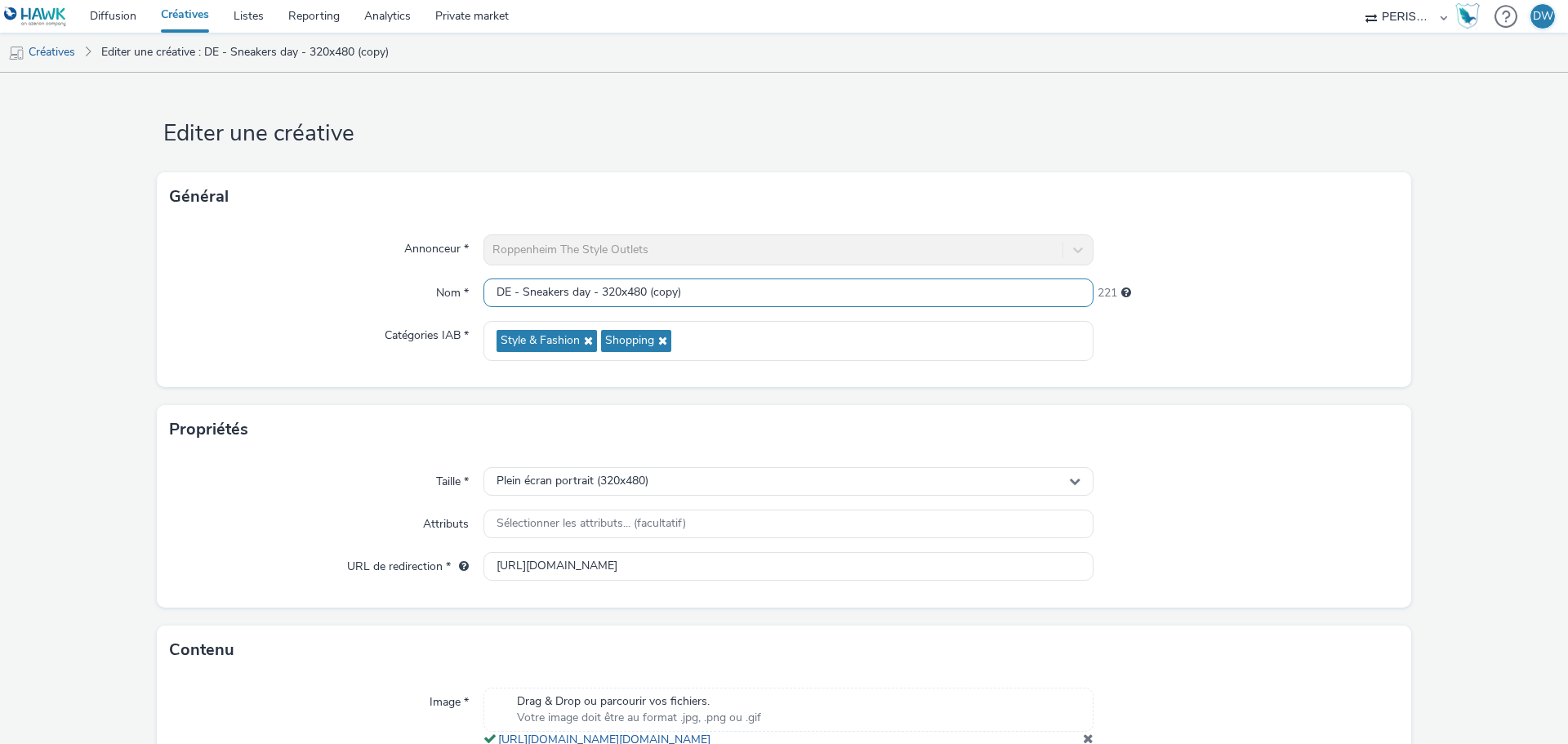
click at [903, 305] on input "DE - Sneakers day - 320x480 (copy)" at bounding box center [789, 293] width 610 height 29
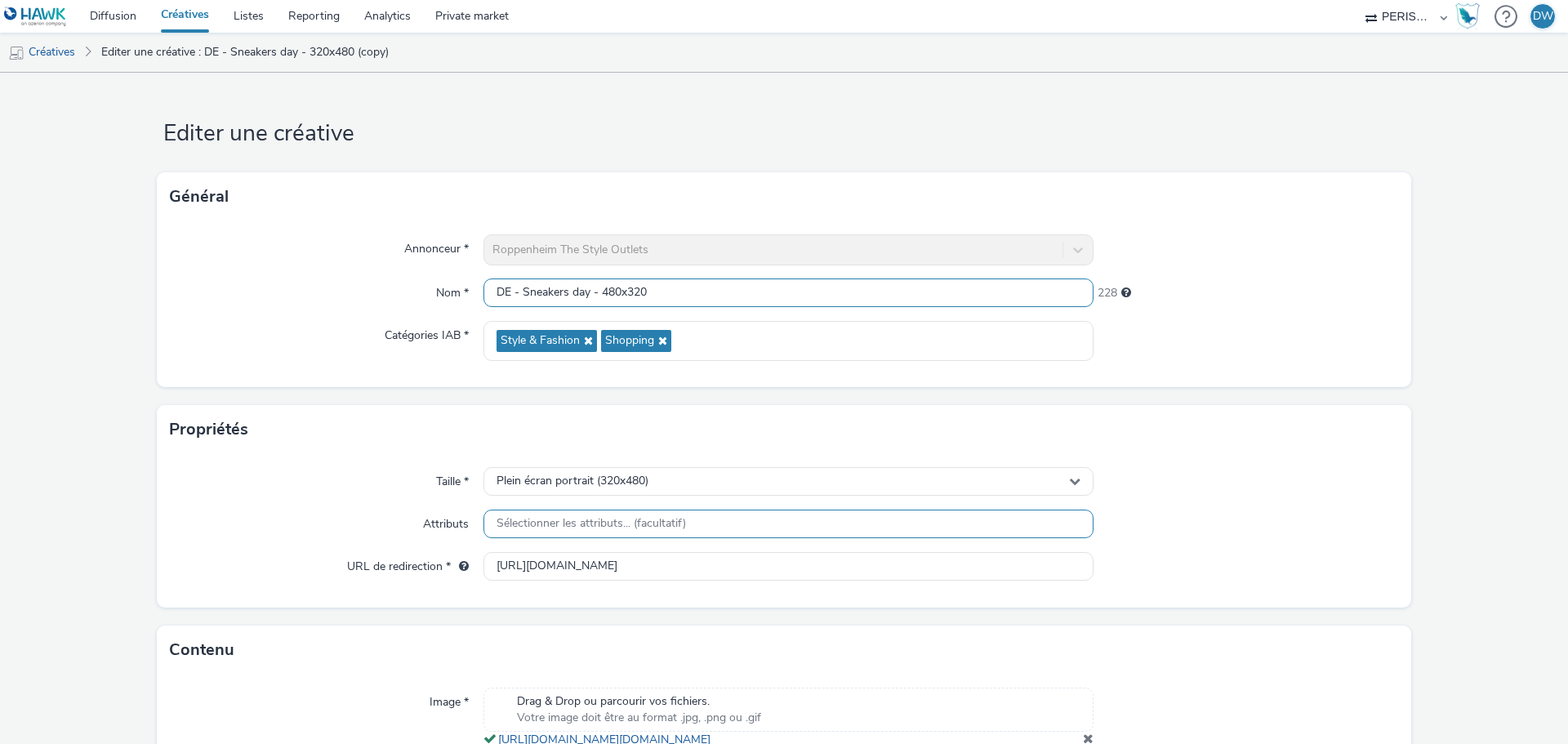
scroll to position [151, 0]
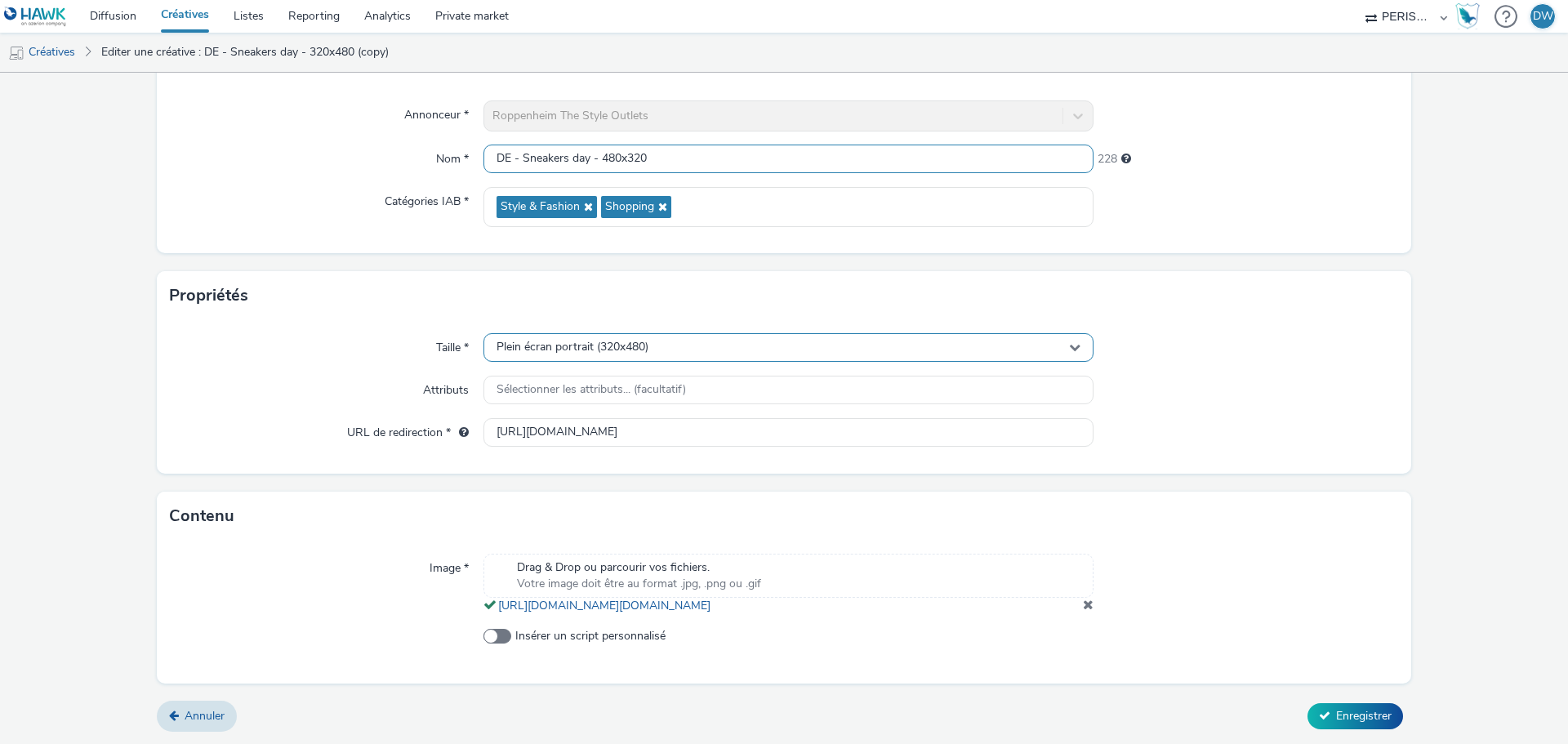
type input "DE - Sneakers day - 480x320"
click at [721, 341] on div "Plein écran portrait (320x480)" at bounding box center [789, 347] width 610 height 29
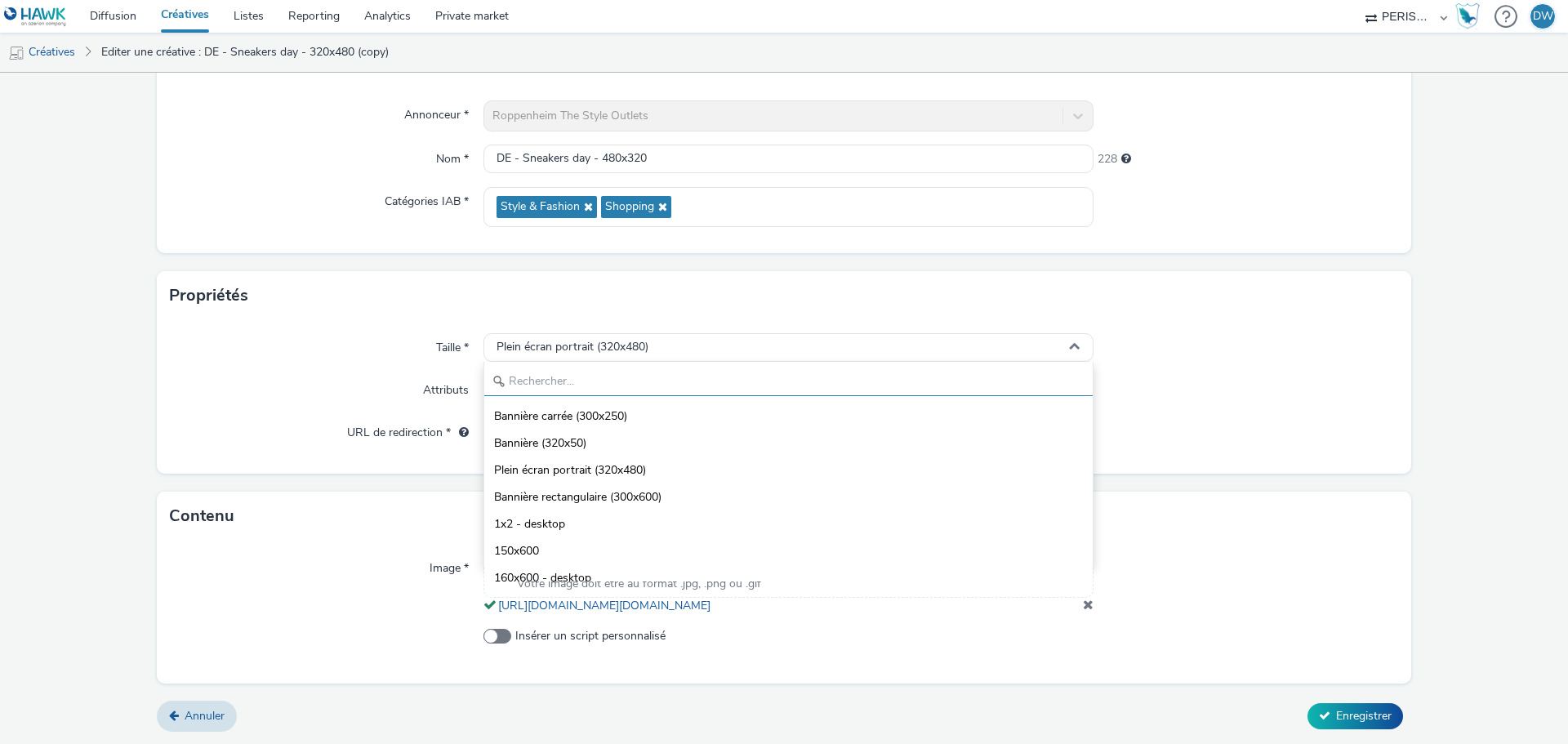
click at [561, 368] on input "text" at bounding box center [789, 382] width 609 height 29
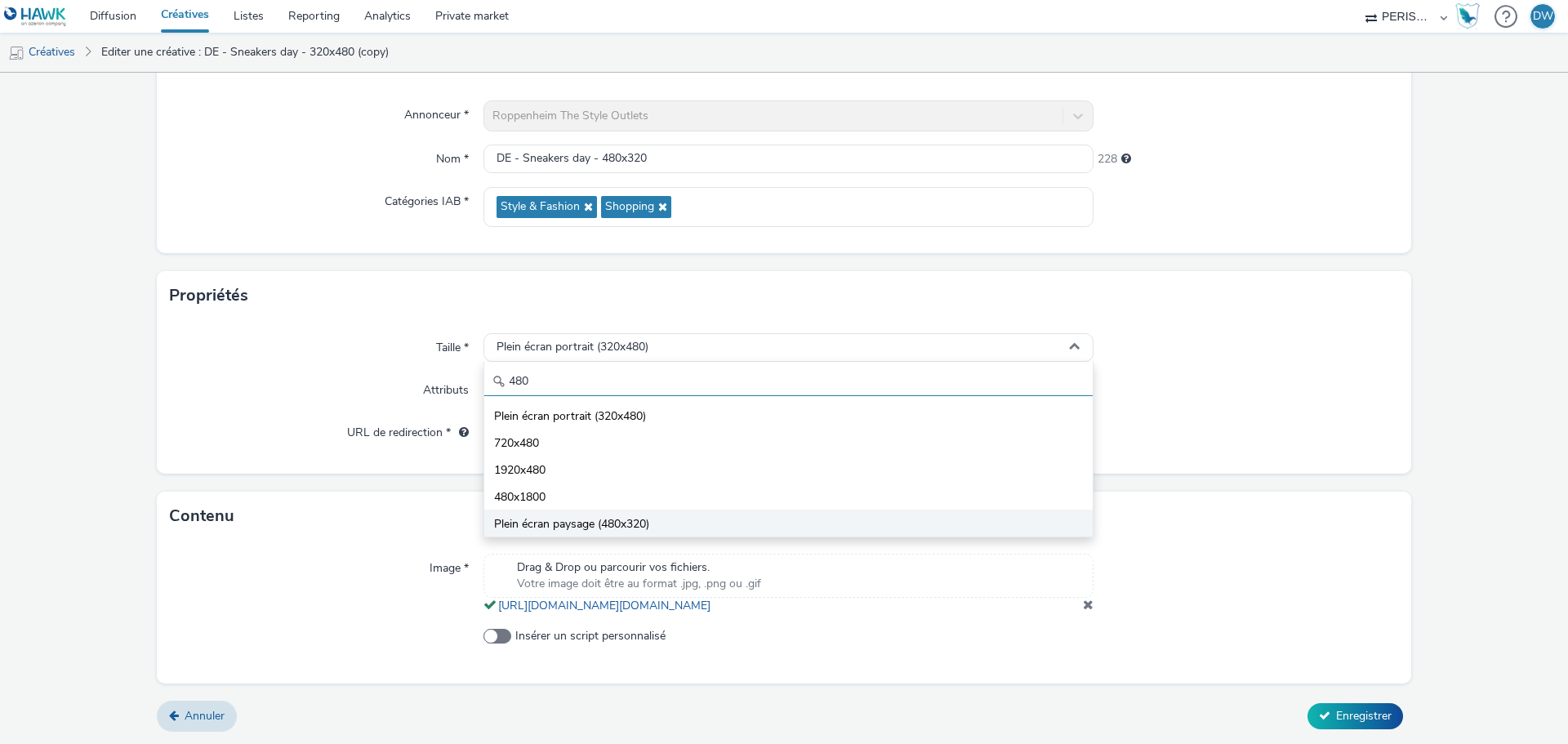
type input "480"
click at [571, 516] on span "Plein écran paysage (480x320)" at bounding box center [572, 524] width 155 height 17
click at [352, 541] on div "Image * Drag & Drop ou parcourir vos fichiers. Votre image doit être au format …" at bounding box center [784, 612] width 1254 height 142
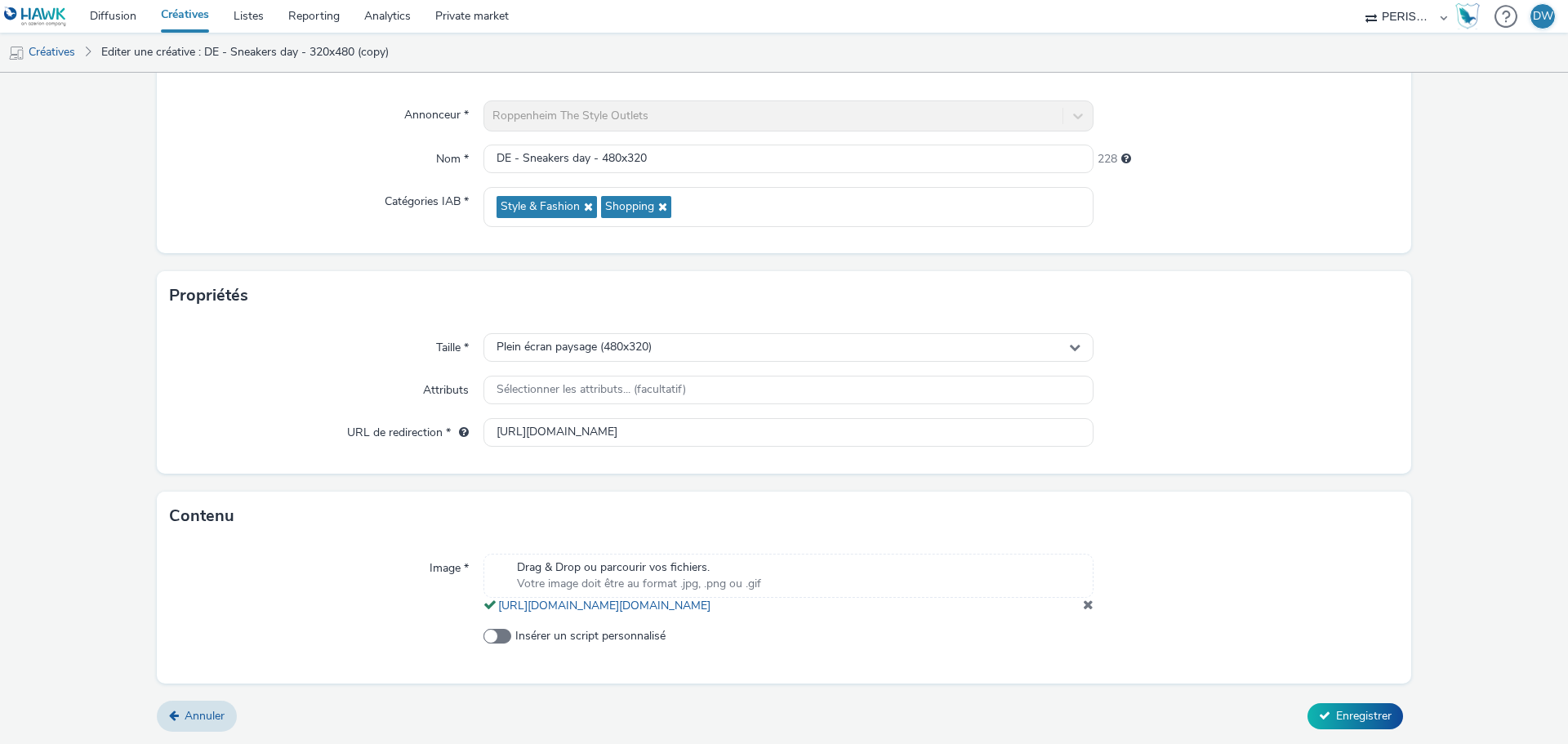
click at [629, 554] on div "Drag & Drop ou parcourir vos fichiers. Votre image doit être au format .jpg, .p…" at bounding box center [789, 576] width 610 height 44
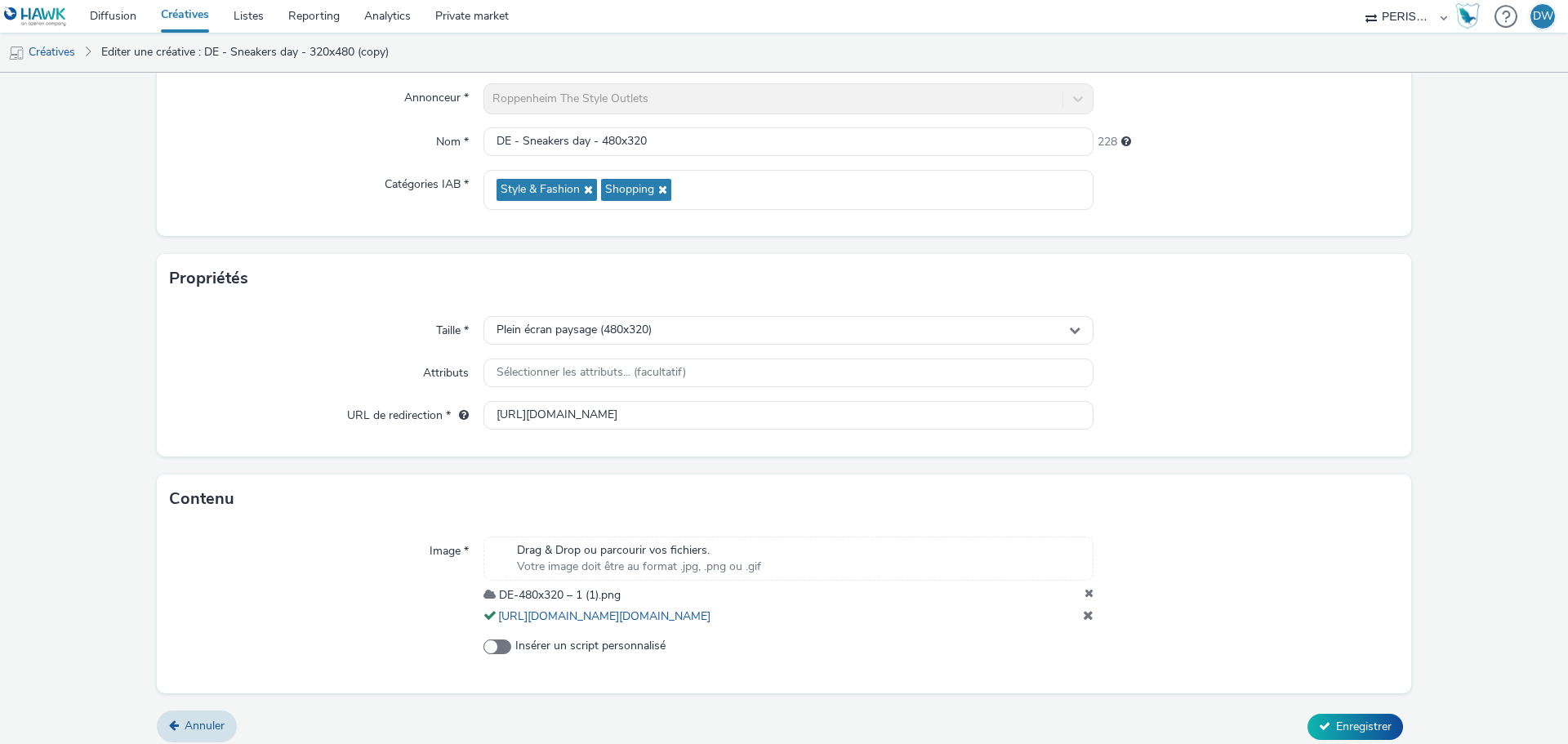
scroll to position [141, 0]
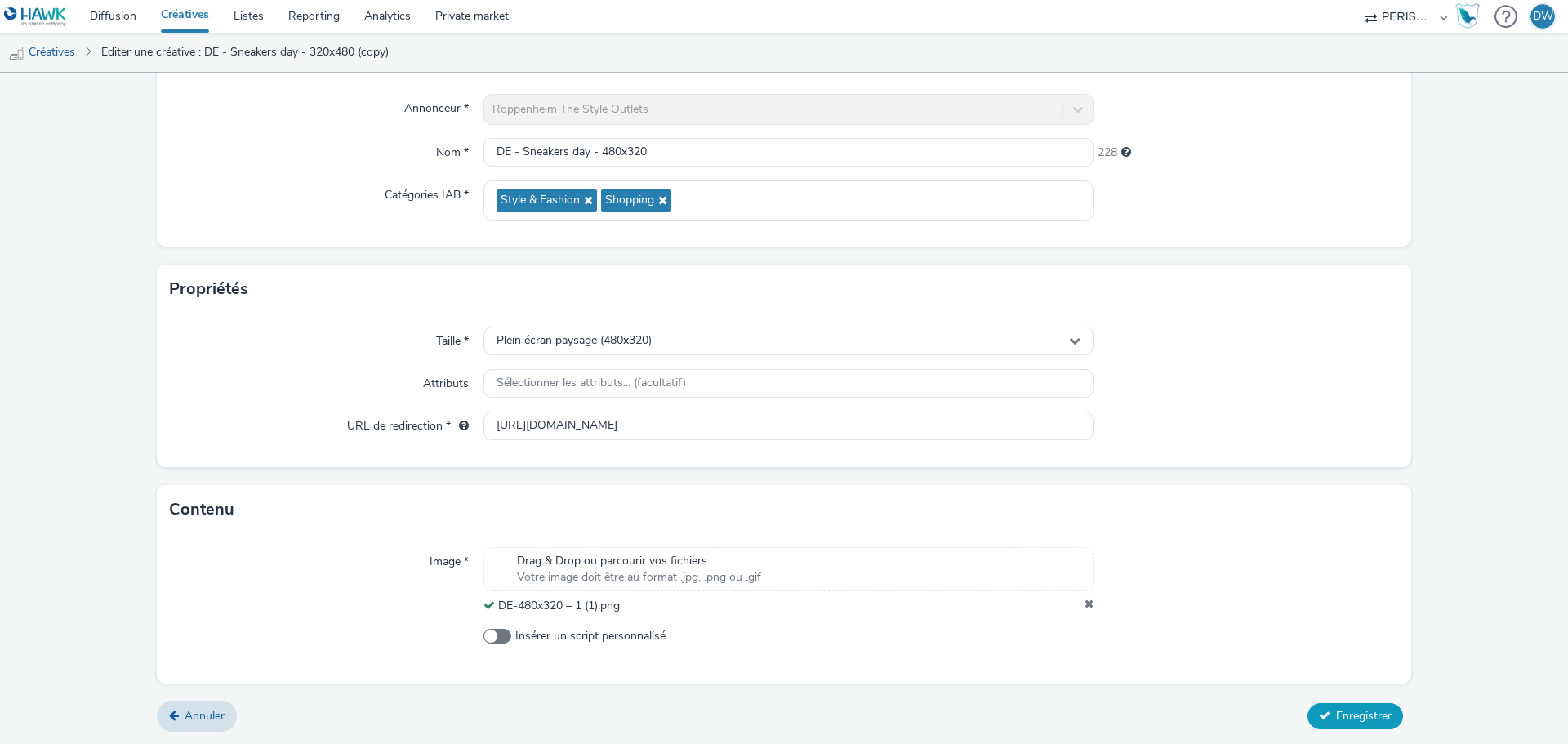
click at [1364, 718] on span "Enregistrer" at bounding box center [1363, 716] width 55 height 16
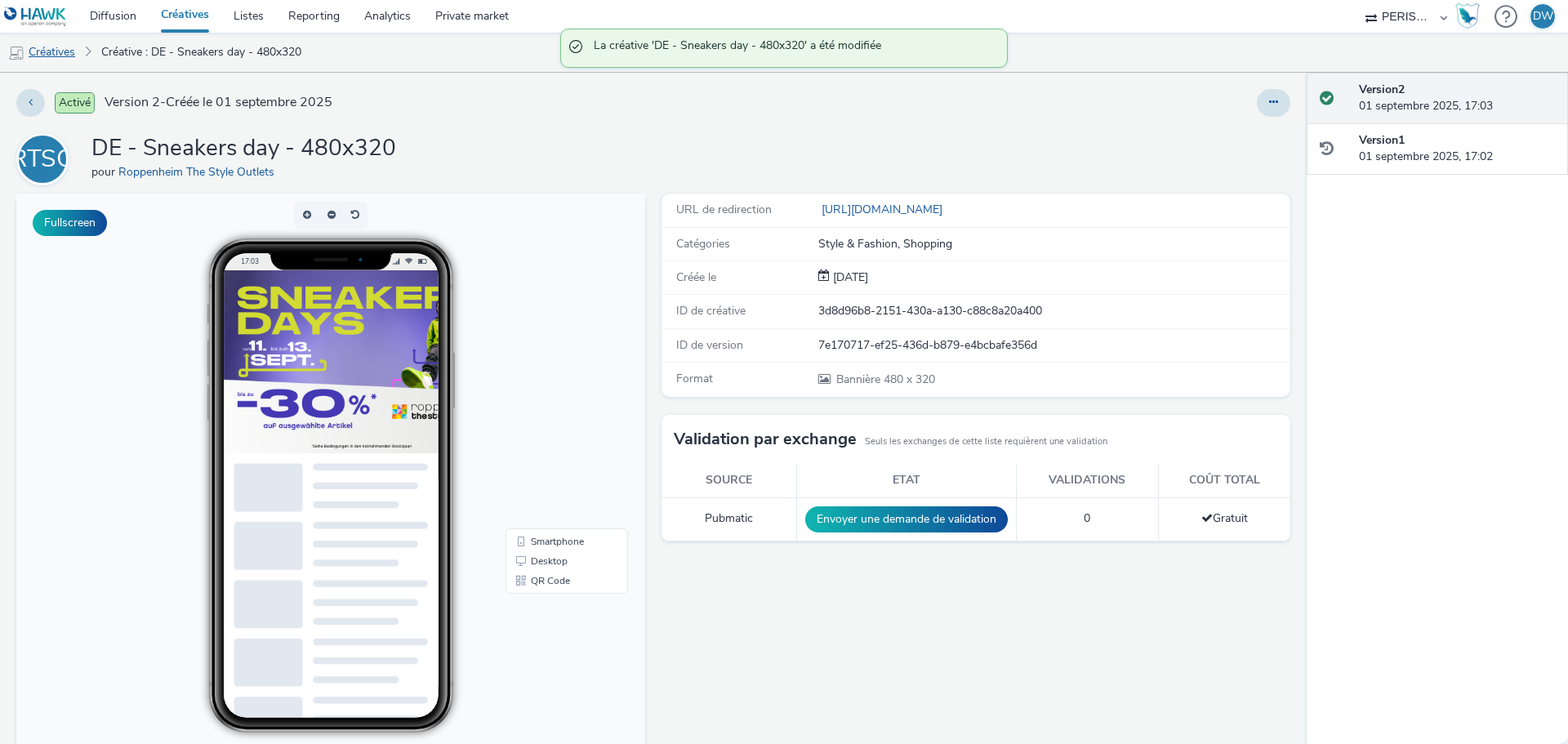
click at [38, 52] on link "Créatives" at bounding box center [41, 52] width 84 height 40
